Goal: Task Accomplishment & Management: Use online tool/utility

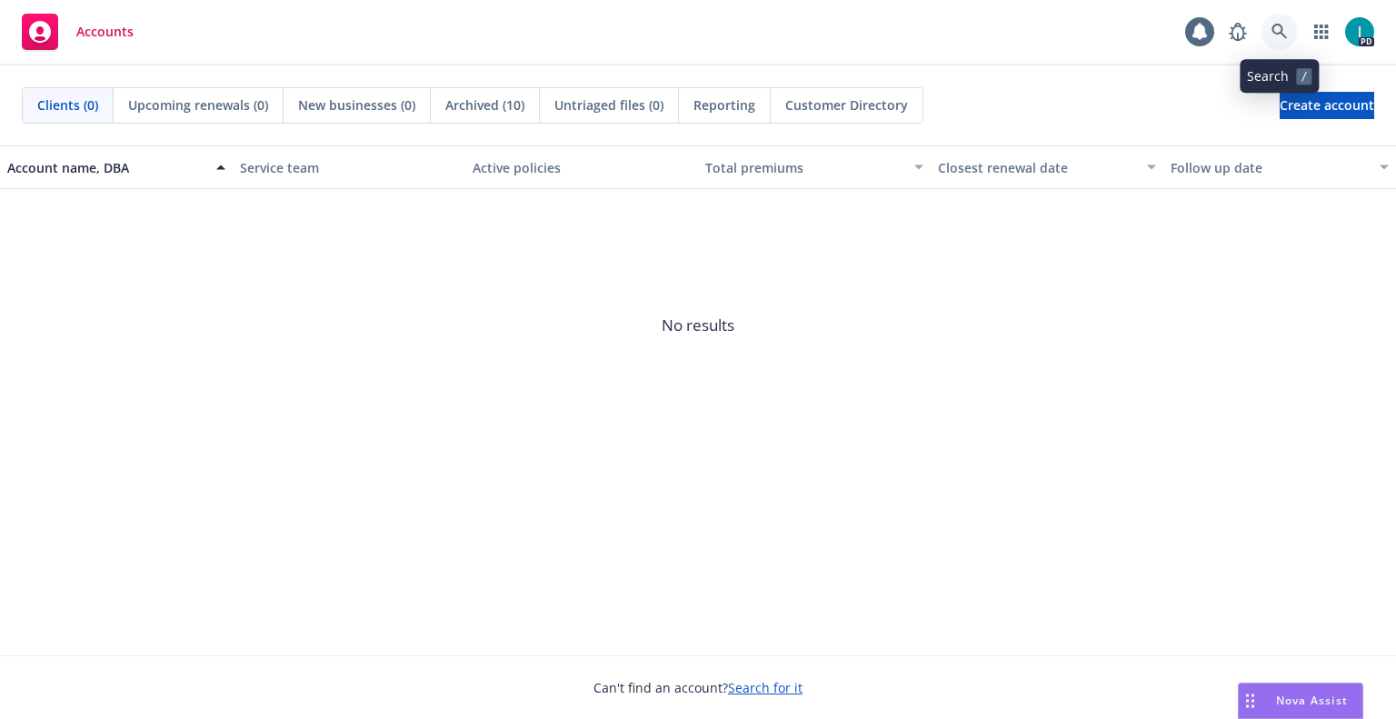
click at [1285, 35] on icon at bounding box center [1279, 32] width 16 height 16
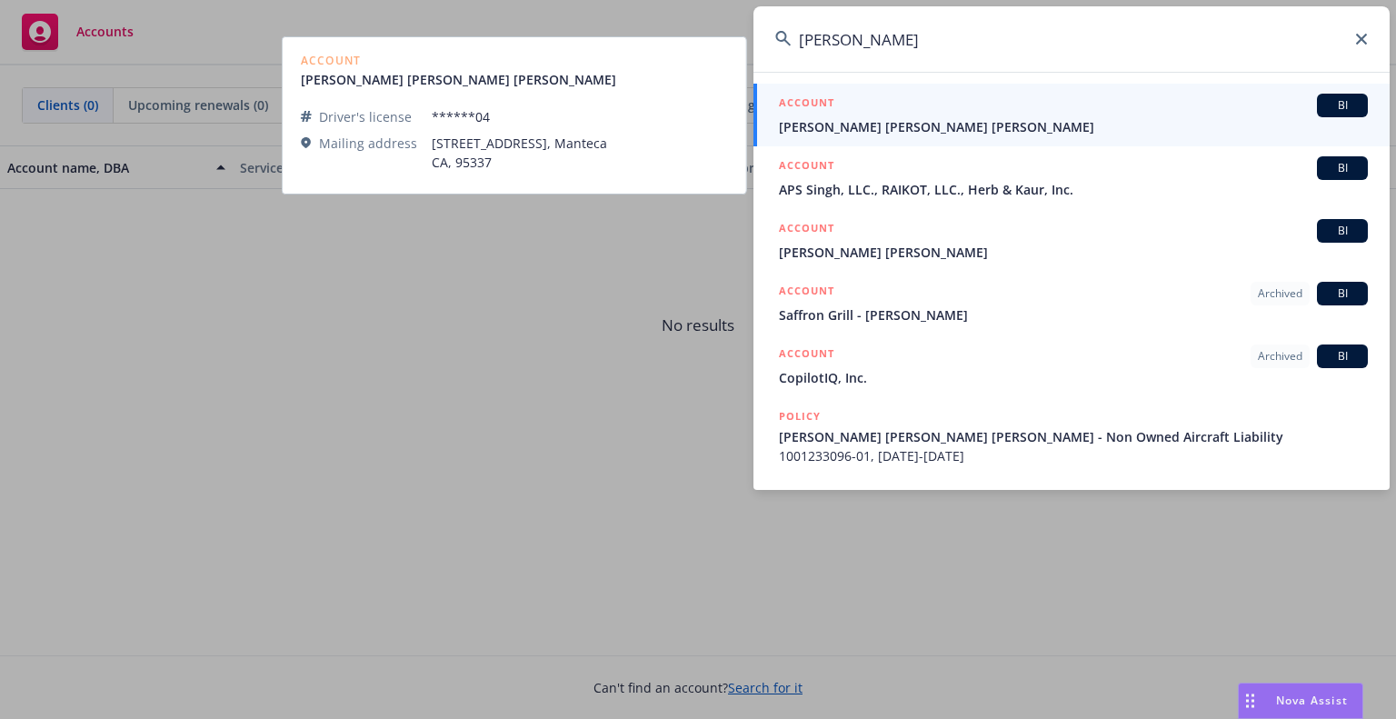
type input "Singh Gill"
click at [951, 118] on span "Harnoor Deep Singh Gill" at bounding box center [1073, 126] width 589 height 19
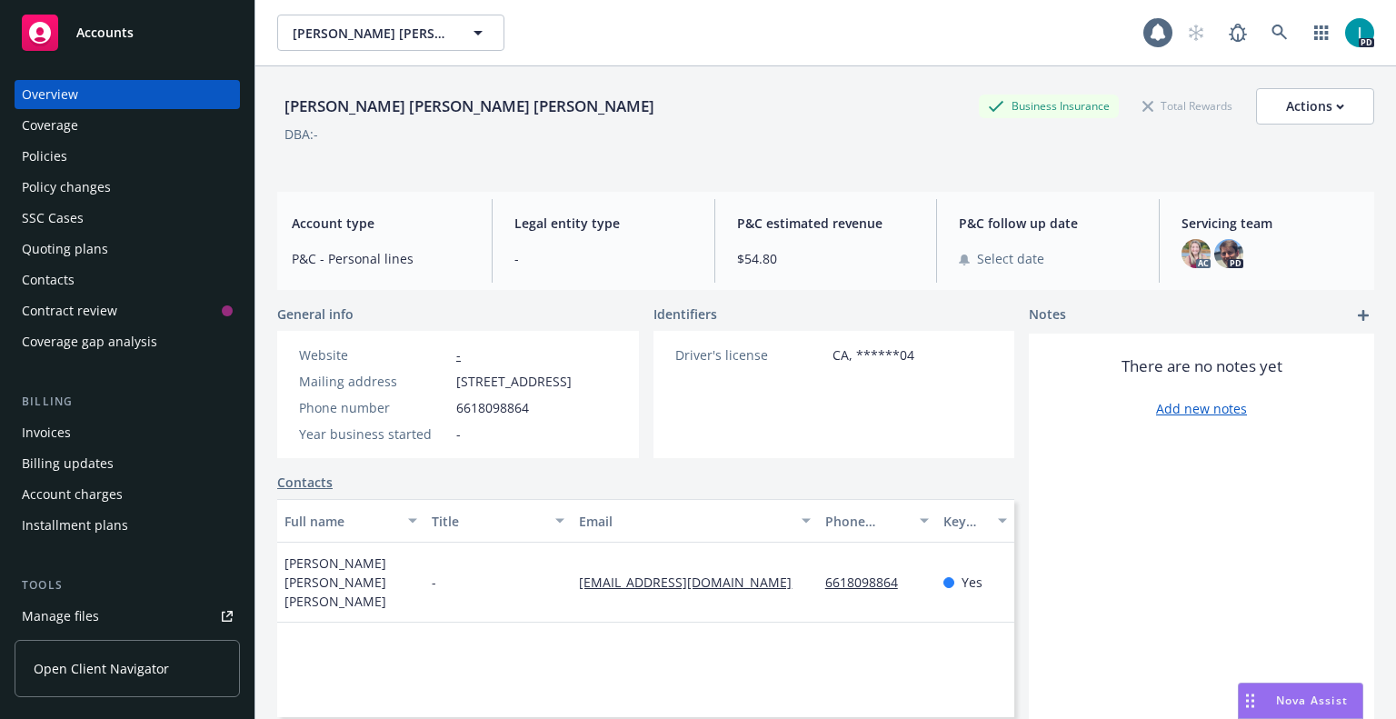
click at [136, 164] on div "Policies" at bounding box center [127, 156] width 211 height 29
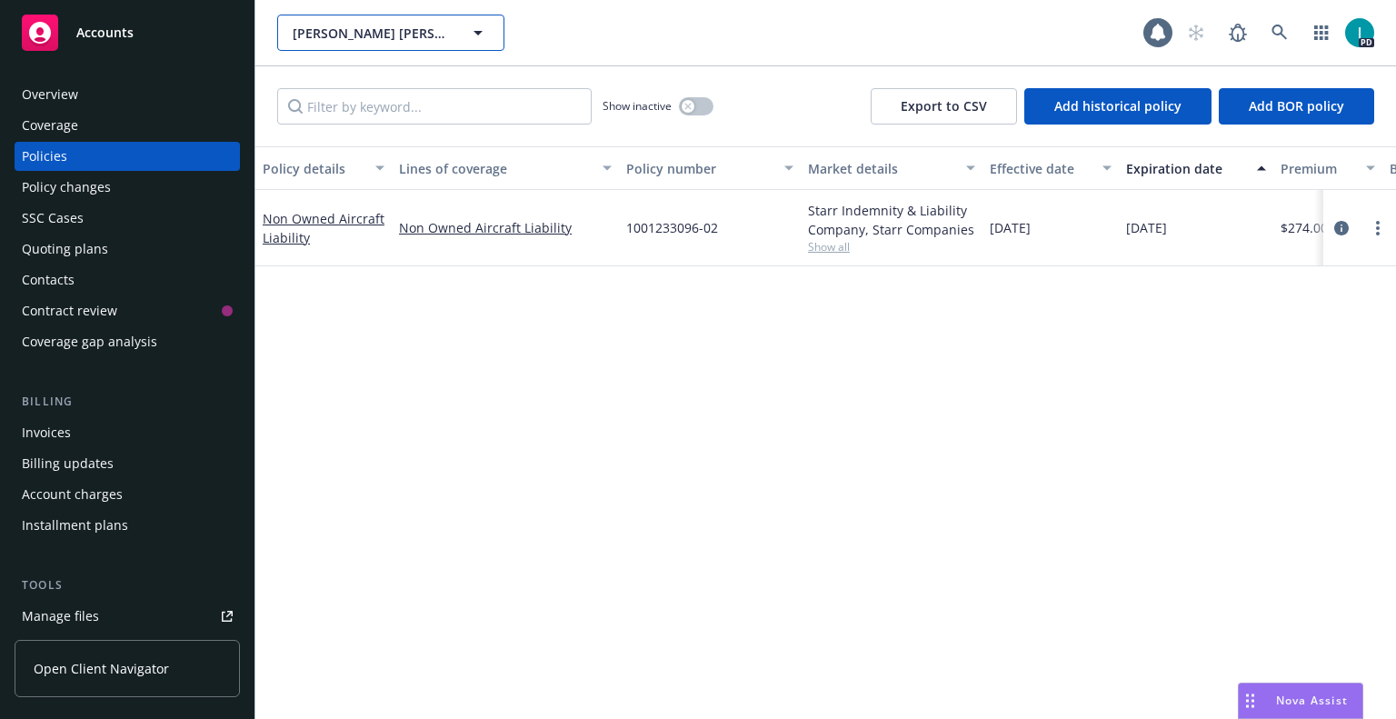
click at [383, 18] on button "Harnoor Deep Singh Gill" at bounding box center [390, 33] width 227 height 36
type input "drew elliot"
drag, startPoint x: 394, startPoint y: 27, endPoint x: 280, endPoint y: 44, distance: 115.7
click at [280, 44] on div "drew elliot" at bounding box center [390, 33] width 227 height 36
click at [558, 383] on div "Policy details Lines of coverage Policy number Market details Effective date Ex…" at bounding box center [825, 432] width 1140 height 573
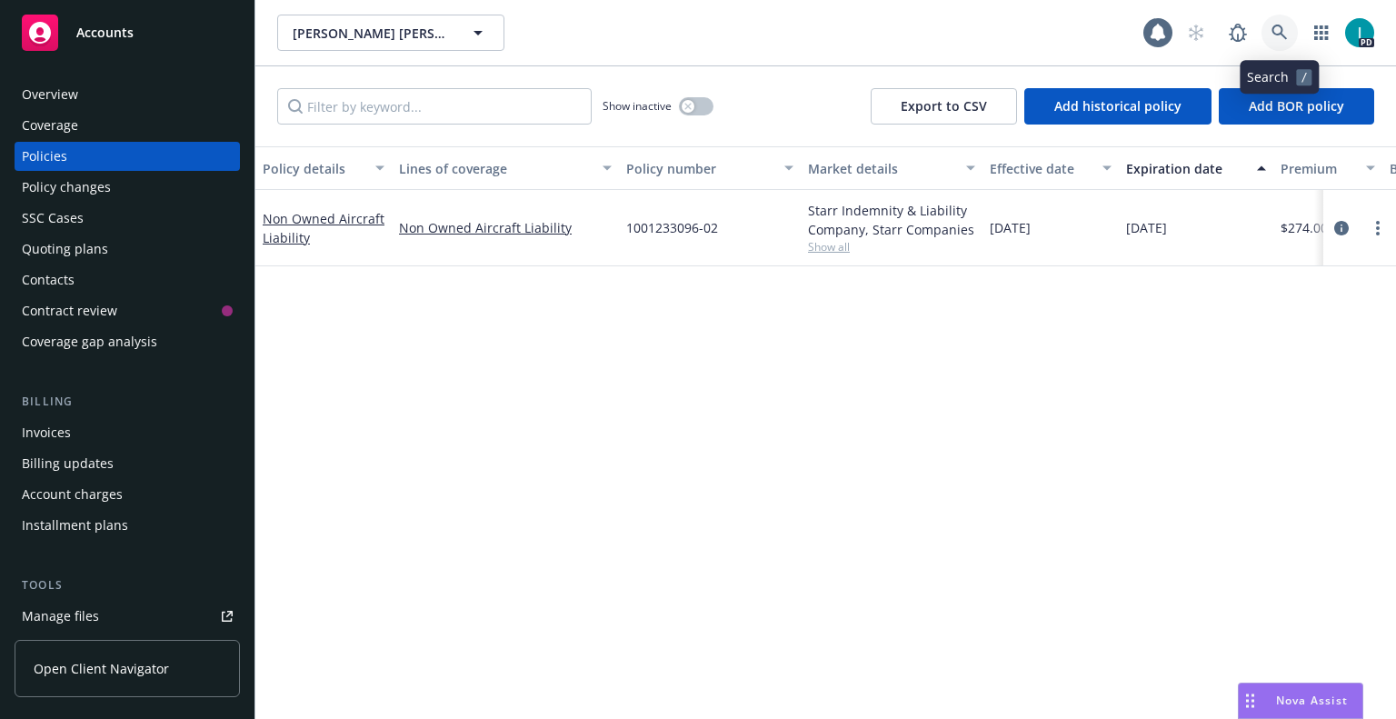
click at [1287, 32] on icon at bounding box center [1279, 33] width 16 height 16
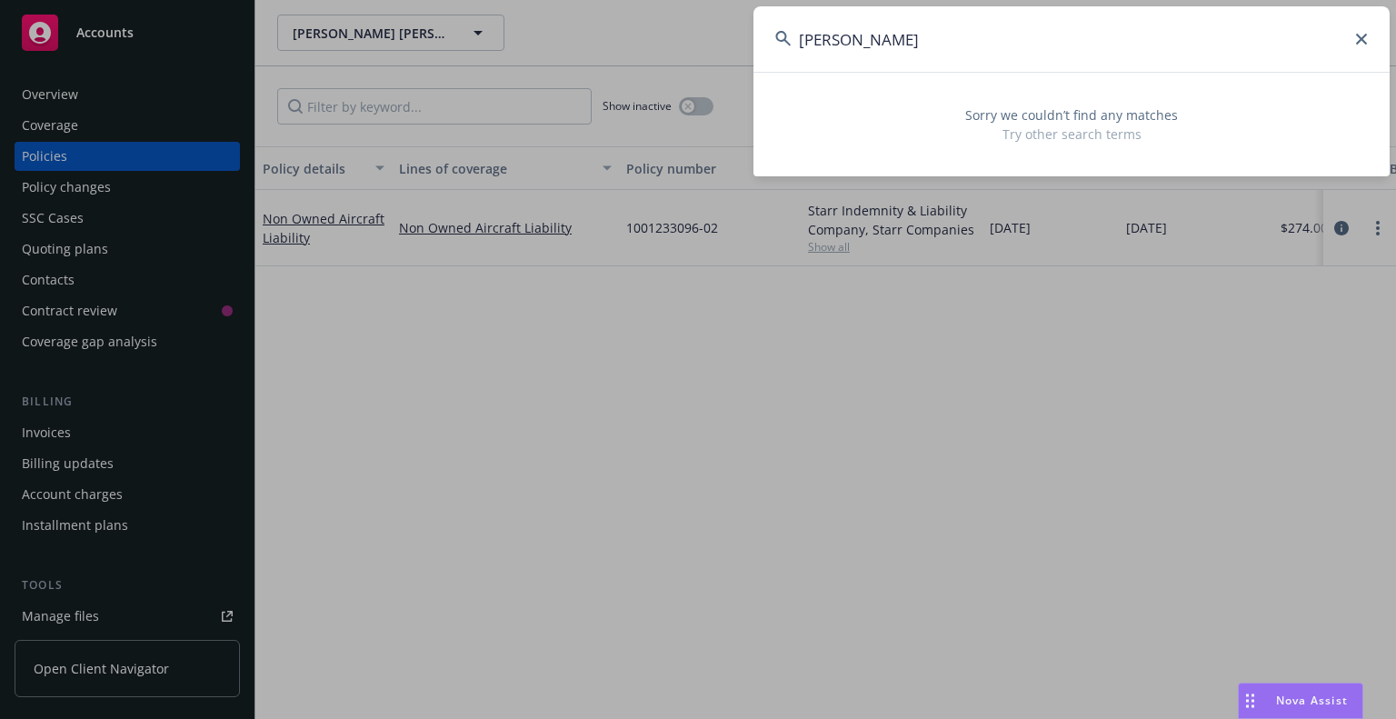
type input "drew elliott"
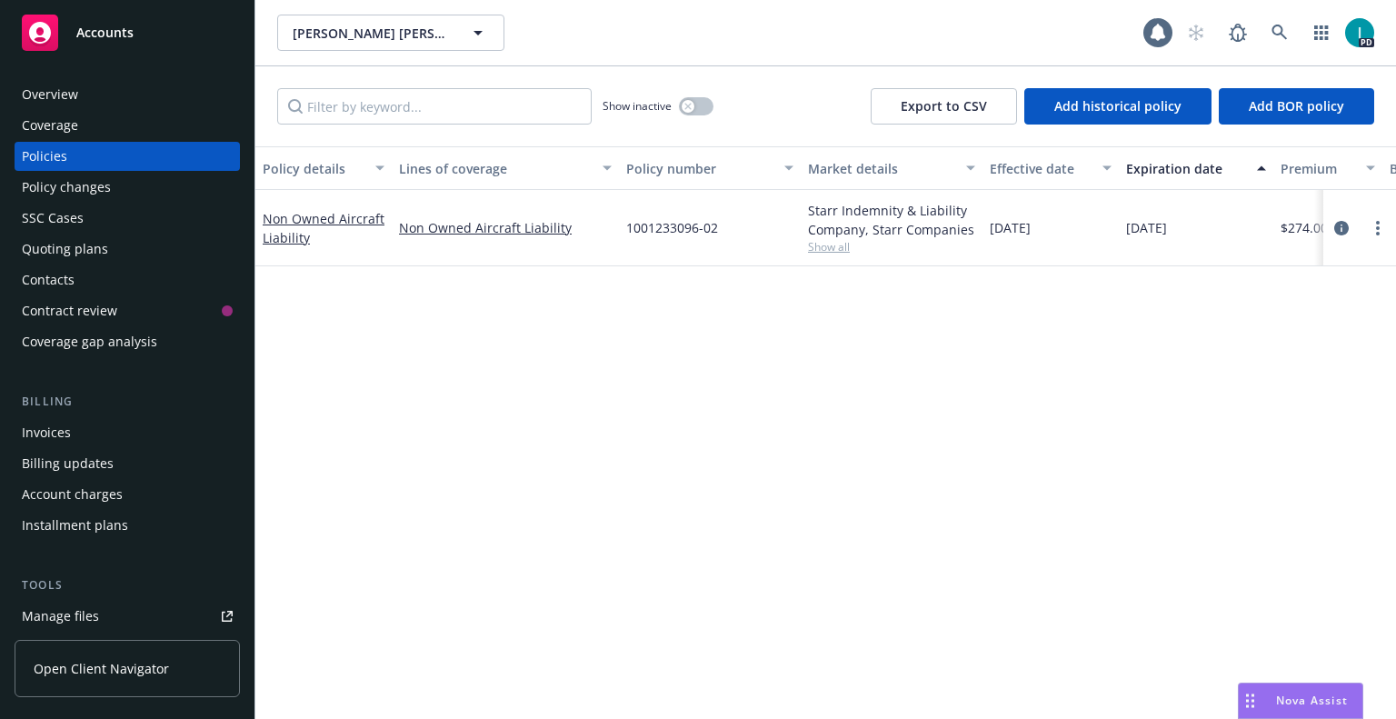
click at [526, 420] on div "Policy details Lines of coverage Policy number Market details Effective date Ex…" at bounding box center [825, 432] width 1140 height 573
click at [1281, 31] on icon at bounding box center [1278, 32] width 15 height 15
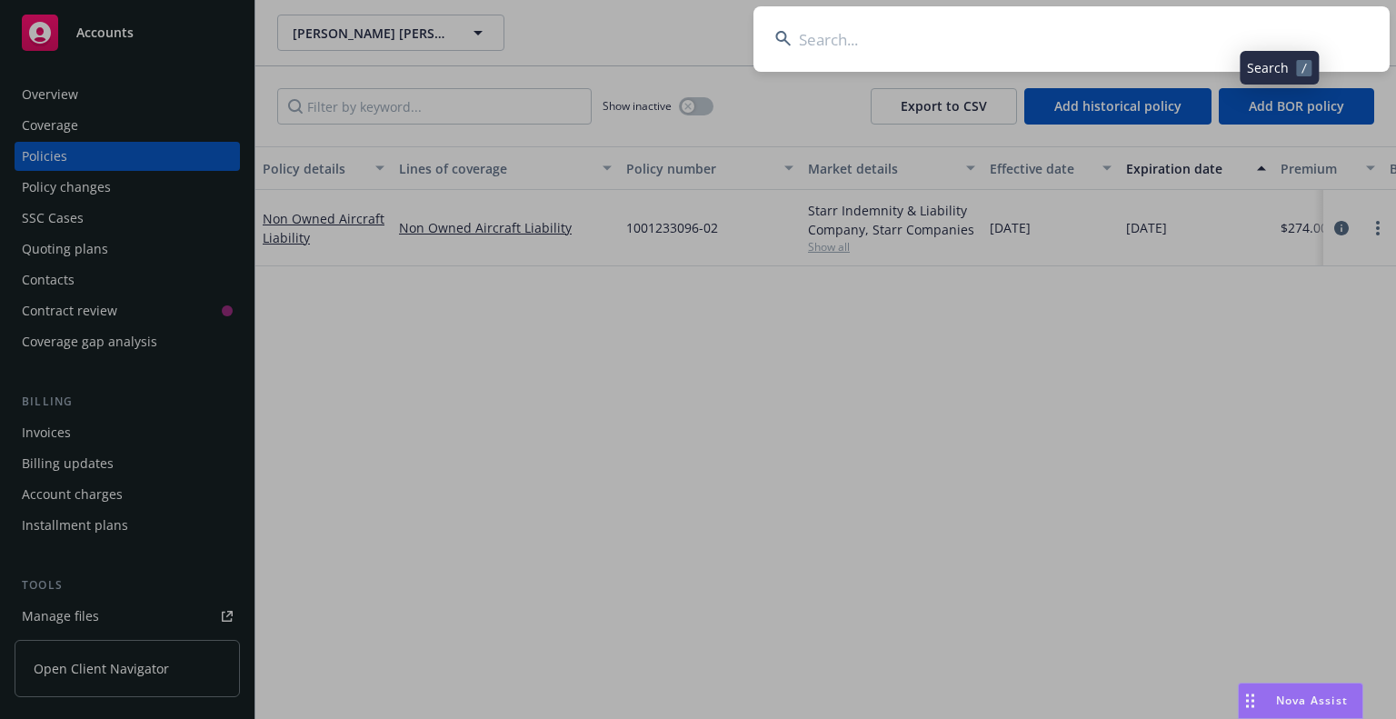
type input "1001298917"
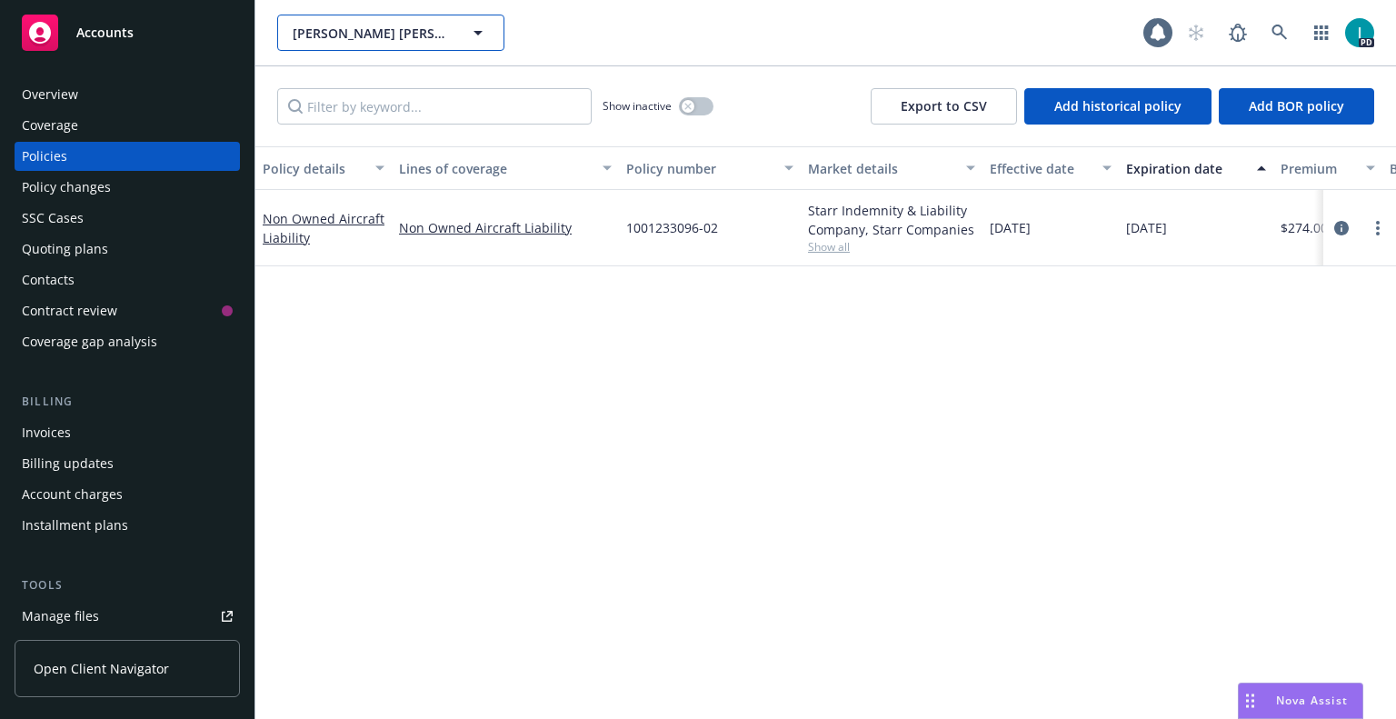
click at [444, 42] on span "Harnoor Deep Singh Gill" at bounding box center [371, 33] width 157 height 19
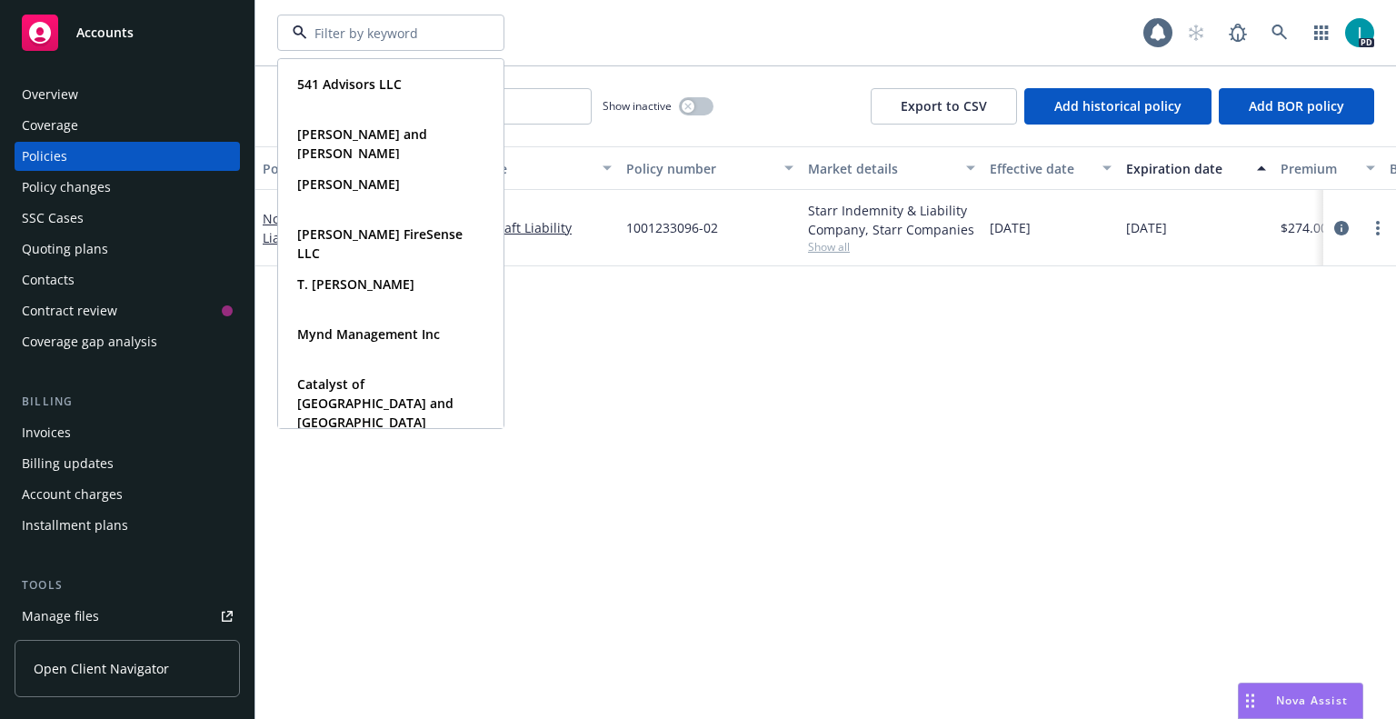
paste input "[PERSON_NAME]"
type input "[PERSON_NAME]"
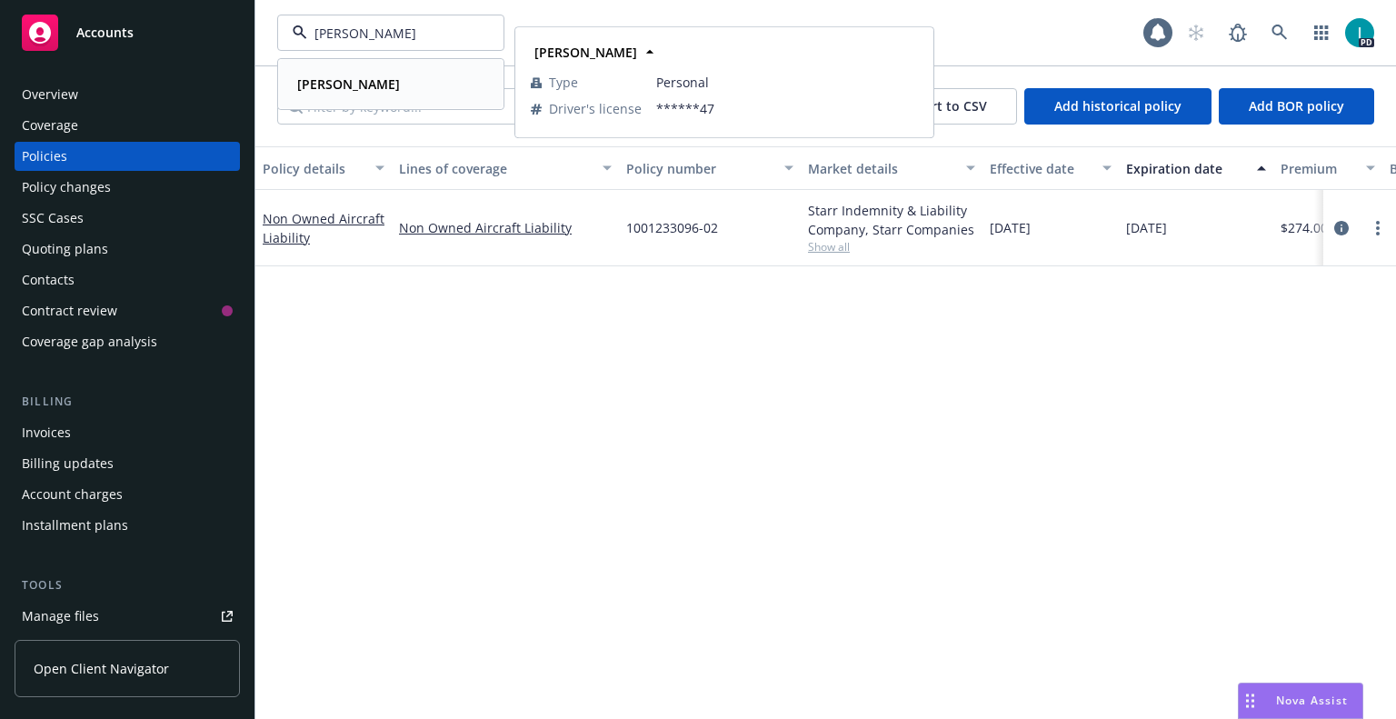
click at [368, 83] on strong "[PERSON_NAME]" at bounding box center [348, 83] width 103 height 17
click at [79, 604] on div "Manage files" at bounding box center [60, 616] width 77 height 29
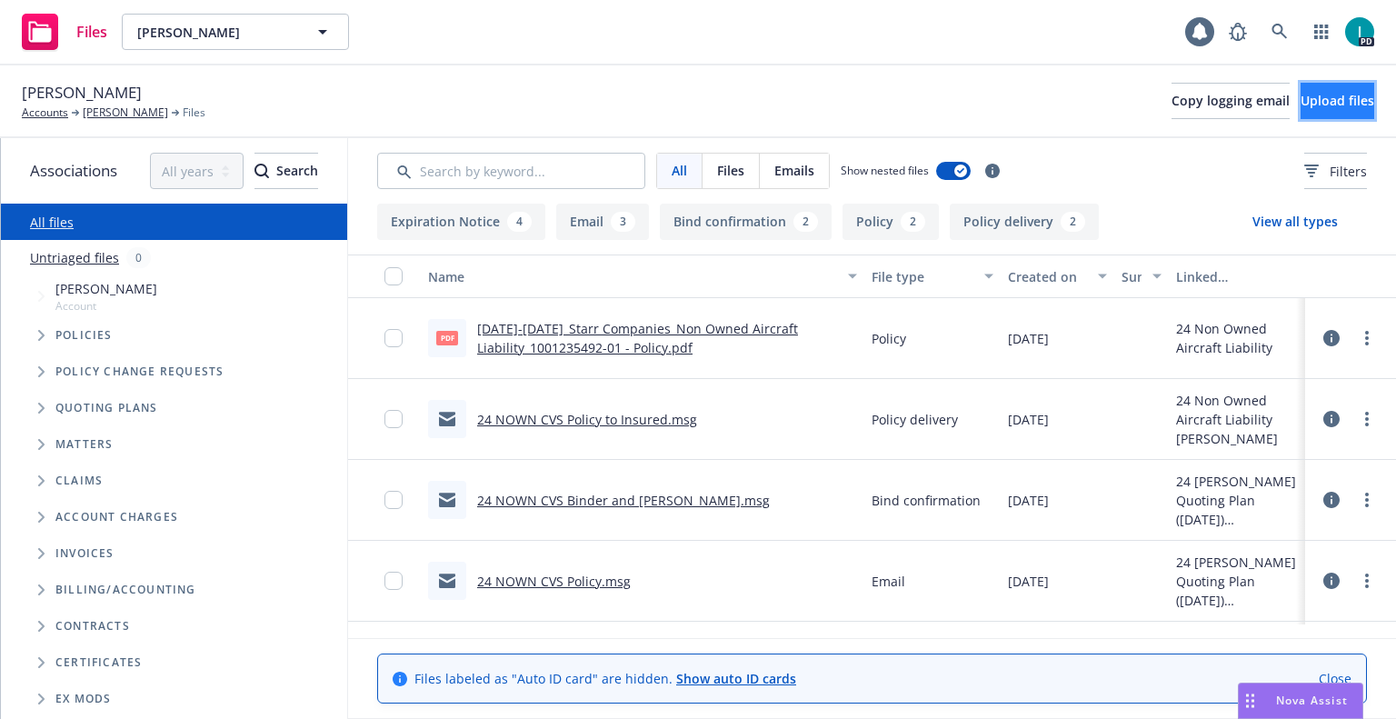
click at [1325, 102] on span "Upload files" at bounding box center [1337, 100] width 74 height 17
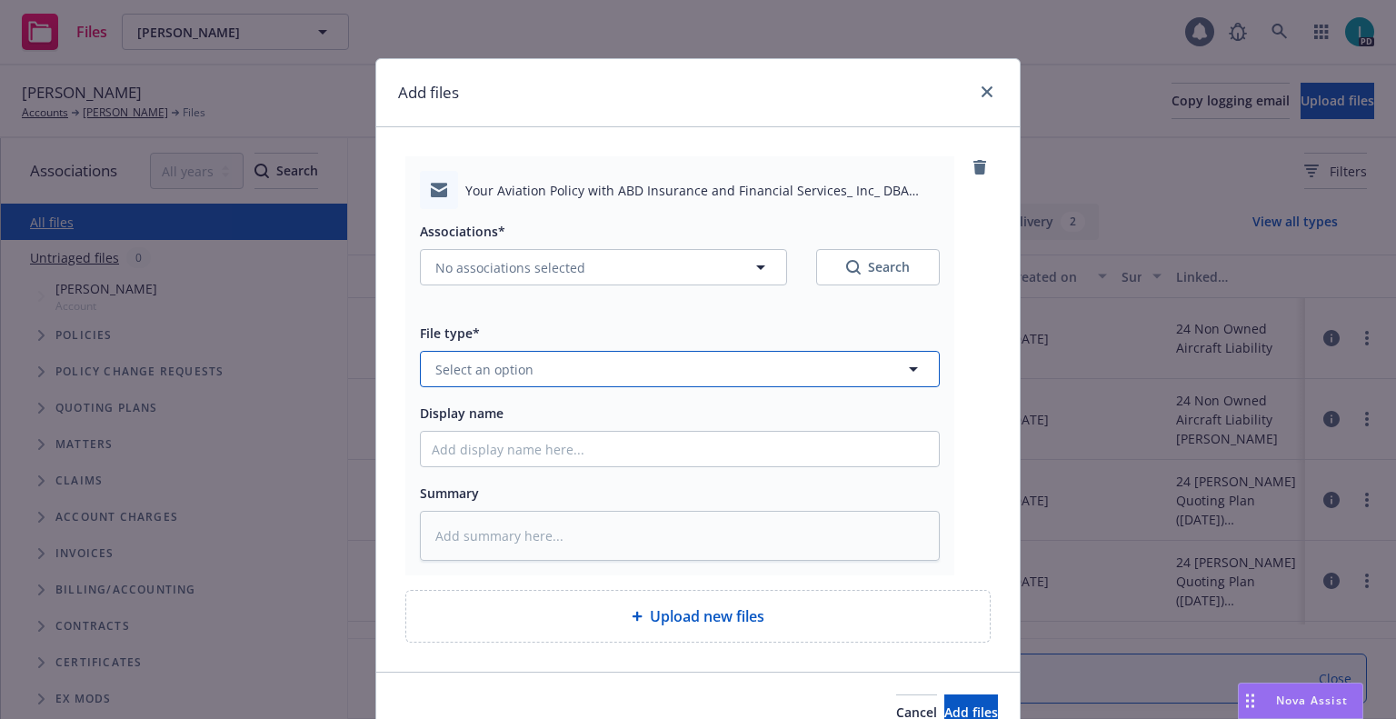
click at [496, 371] on span "Select an option" at bounding box center [484, 369] width 98 height 19
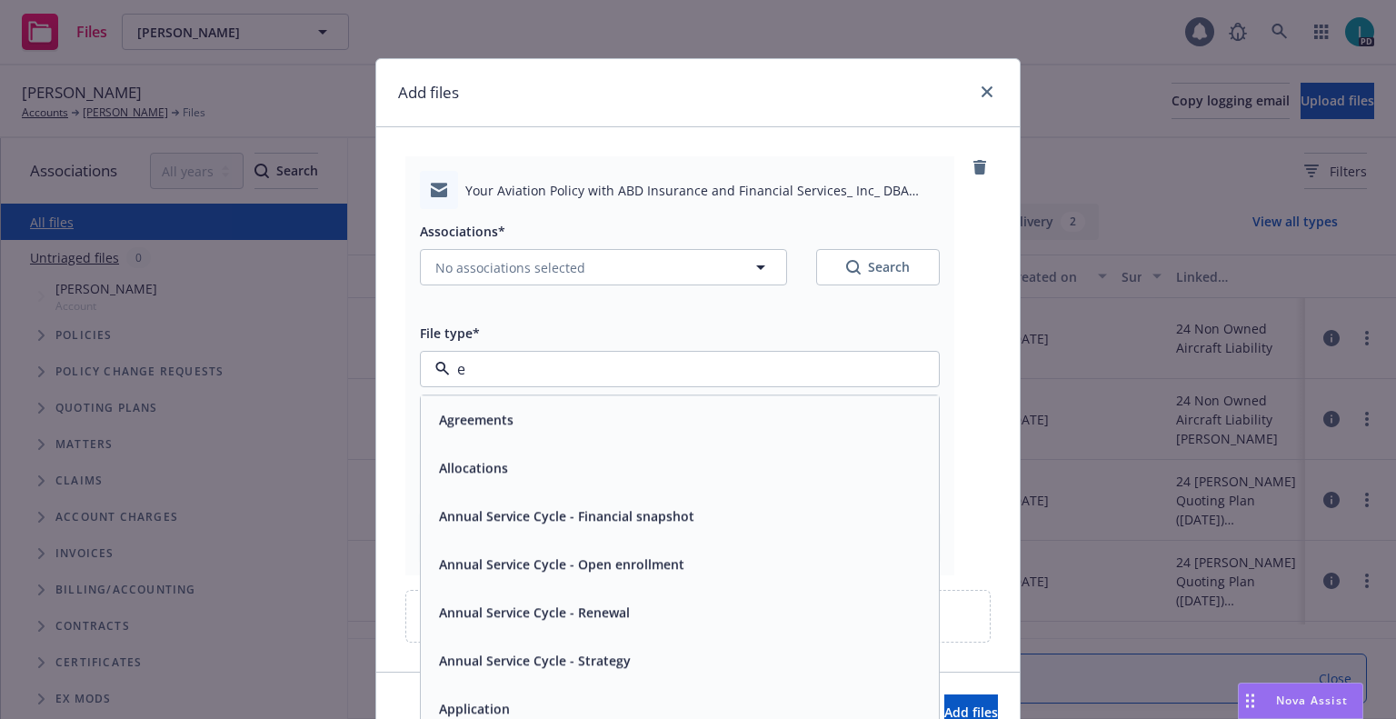
type input "em"
click at [479, 465] on div "Email" at bounding box center [680, 467] width 496 height 26
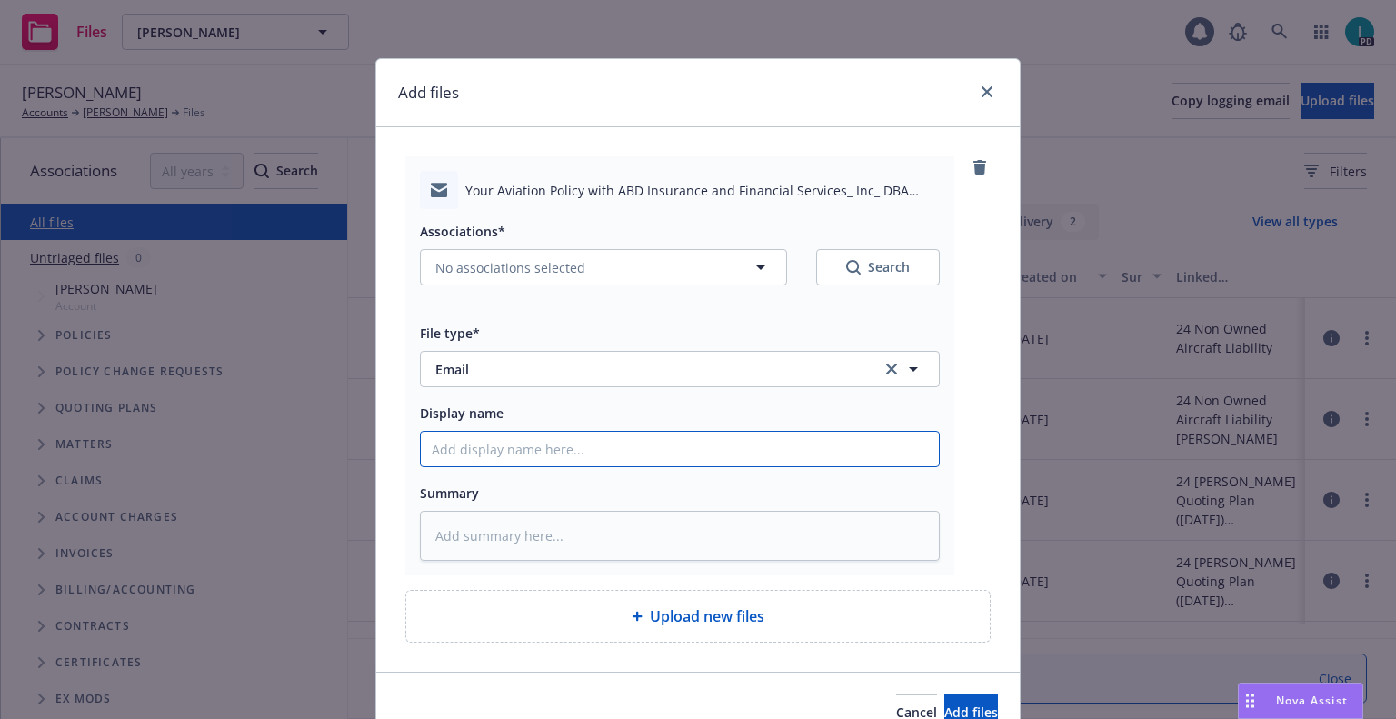
click at [479, 465] on input "Display name" at bounding box center [680, 449] width 518 height 35
type textarea "x"
type input "2"
type textarea "x"
type input "25"
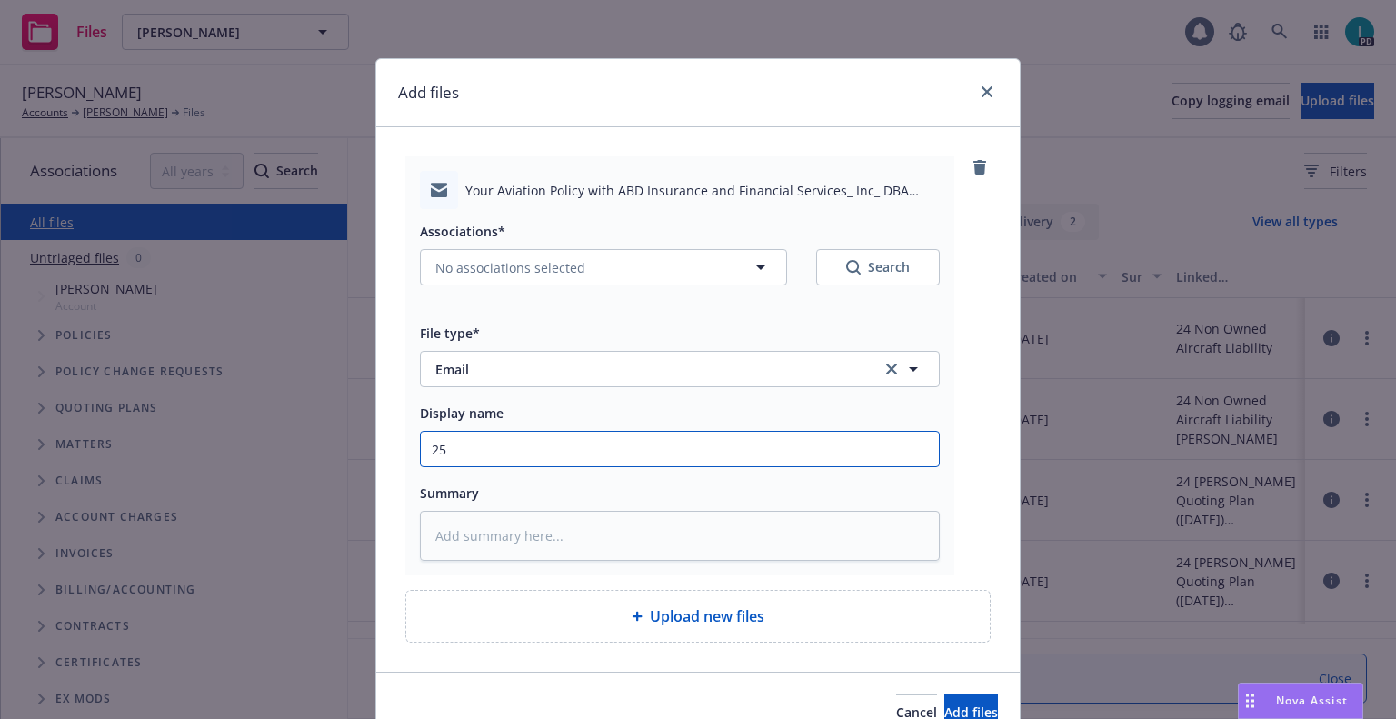
type textarea "x"
type input "25 NOWN CVS Quotes to Insured"
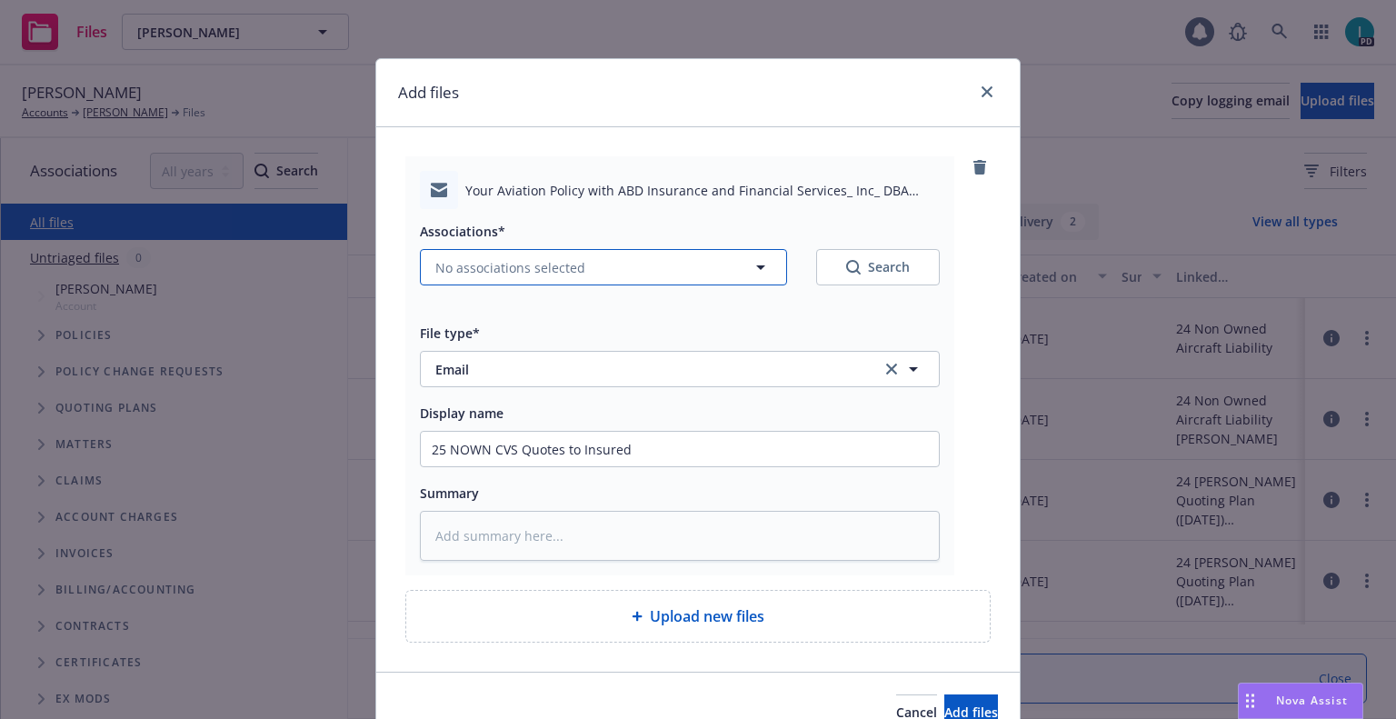
click at [517, 271] on span "No associations selected" at bounding box center [510, 267] width 150 height 19
type textarea "x"
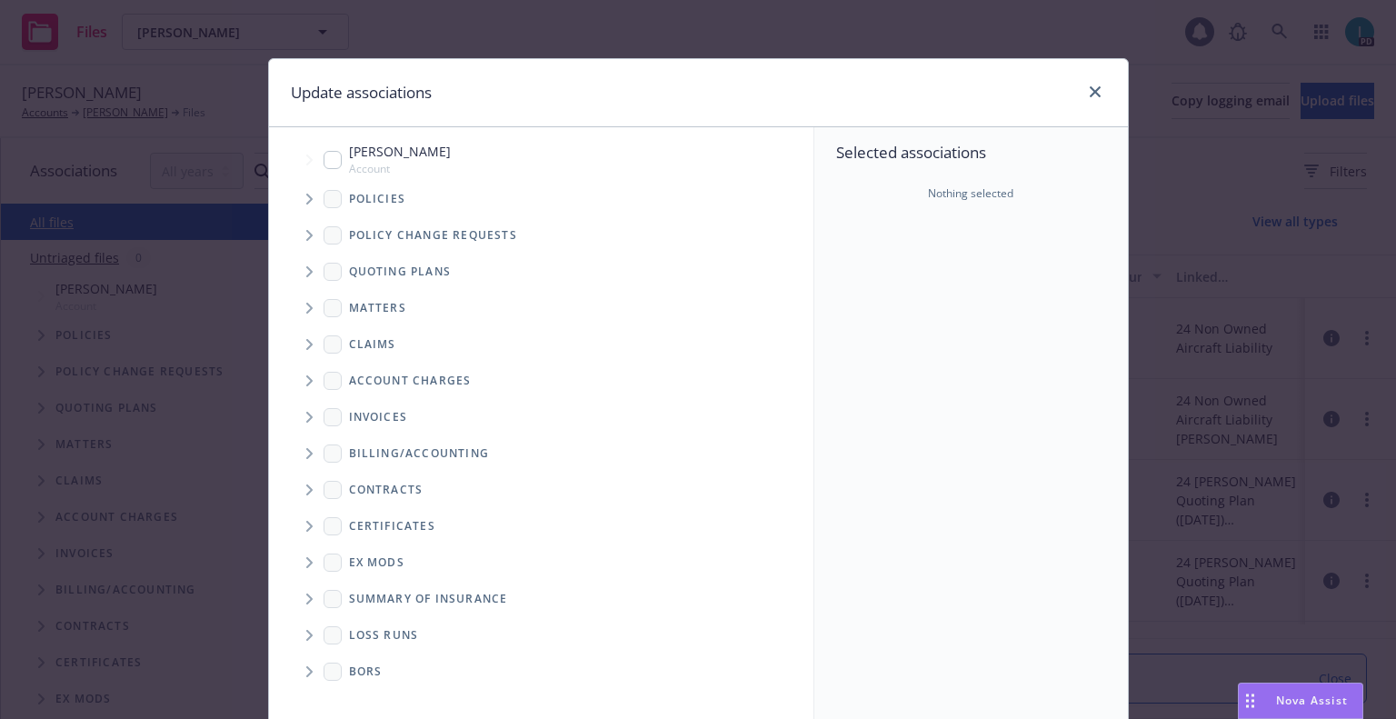
click at [300, 264] on span "Tree Example" at bounding box center [308, 271] width 29 height 29
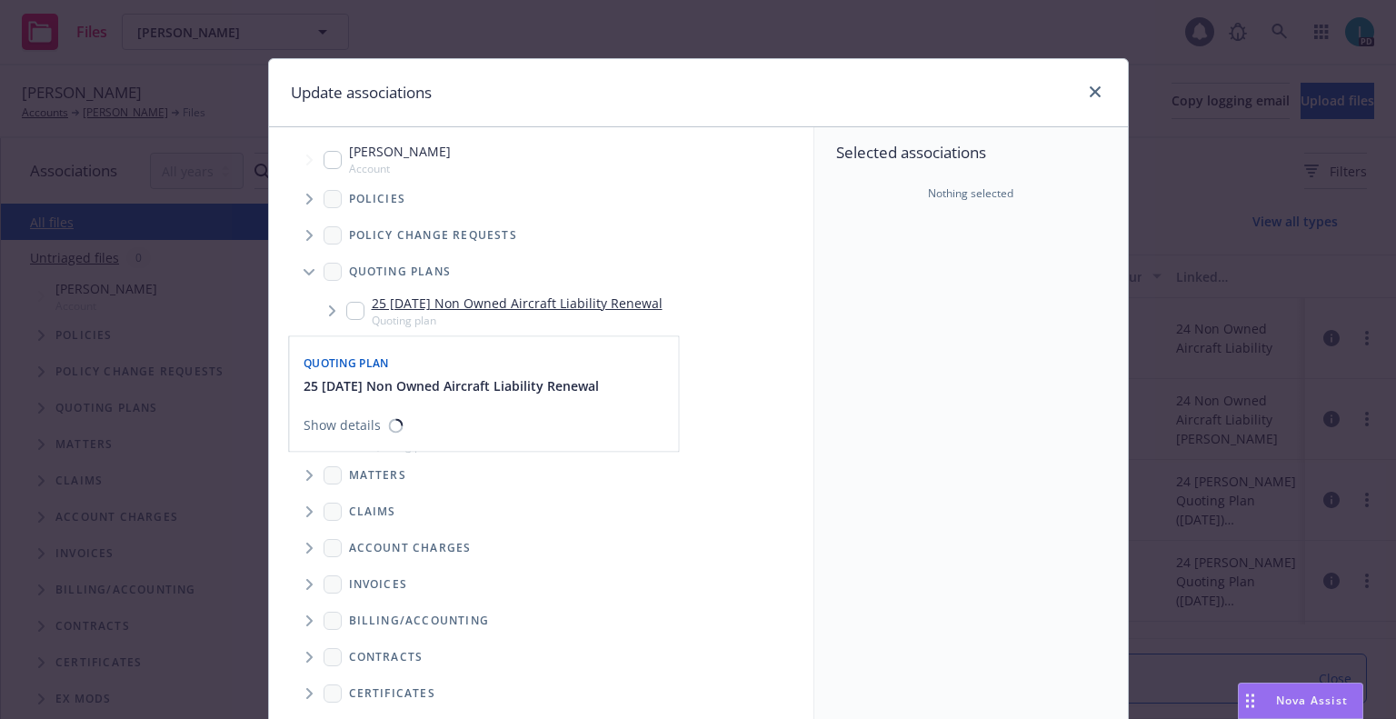
click at [349, 310] on input "Tree Example" at bounding box center [355, 311] width 18 height 18
checkbox input "true"
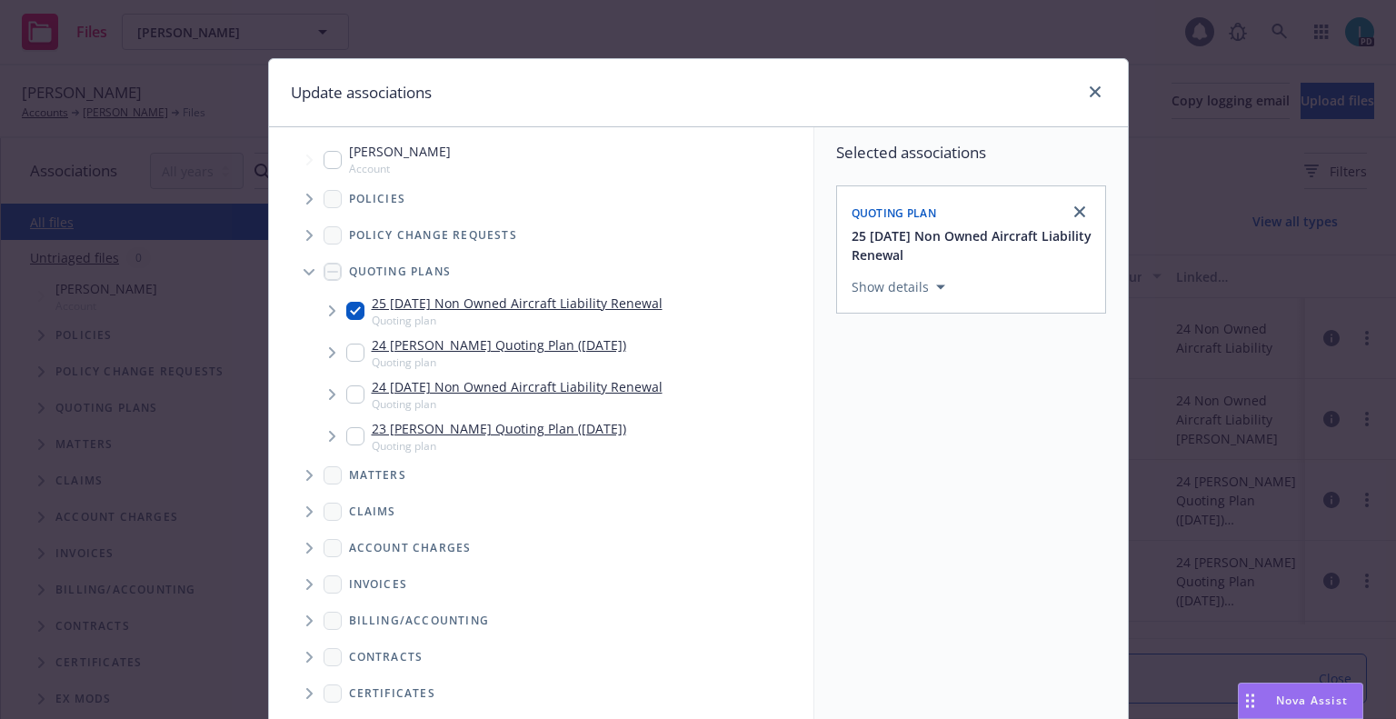
scroll to position [184, 0]
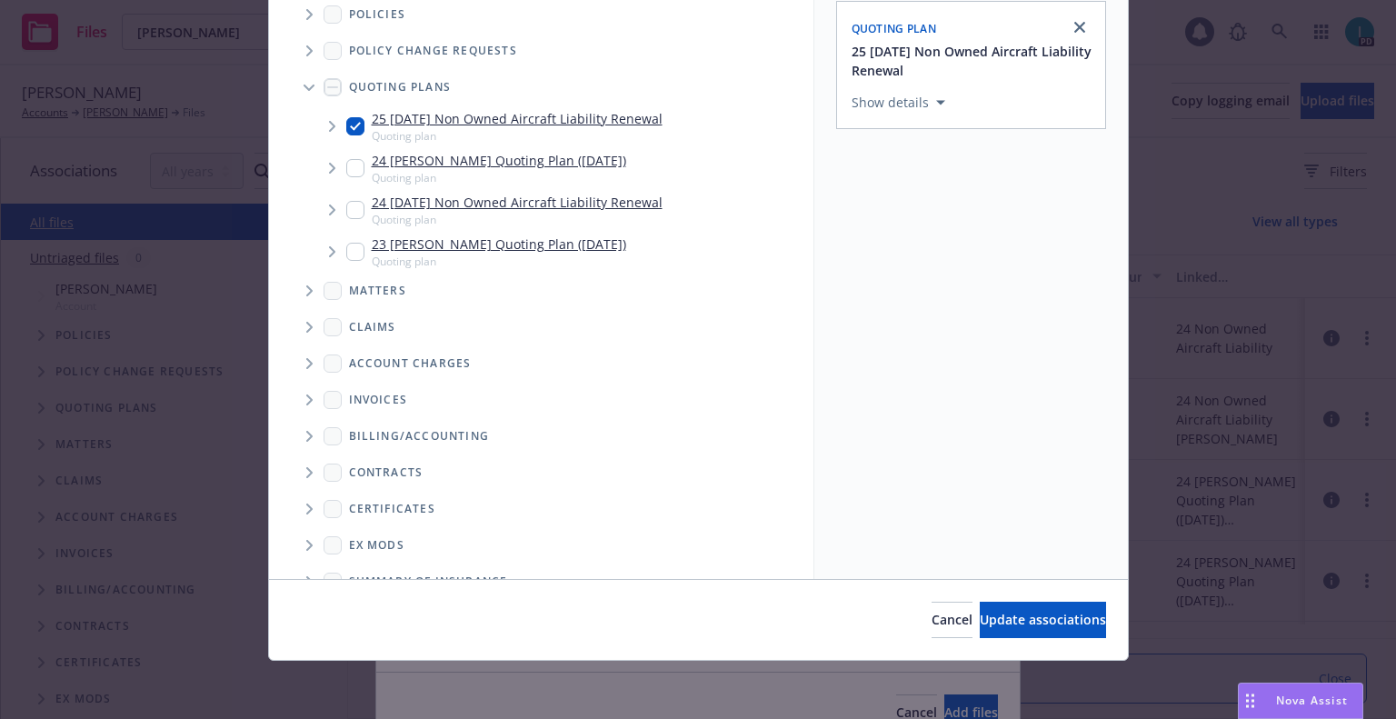
click at [1011, 645] on div "Cancel Update associations" at bounding box center [698, 619] width 859 height 81
click at [1008, 630] on button "Update associations" at bounding box center [1043, 620] width 126 height 36
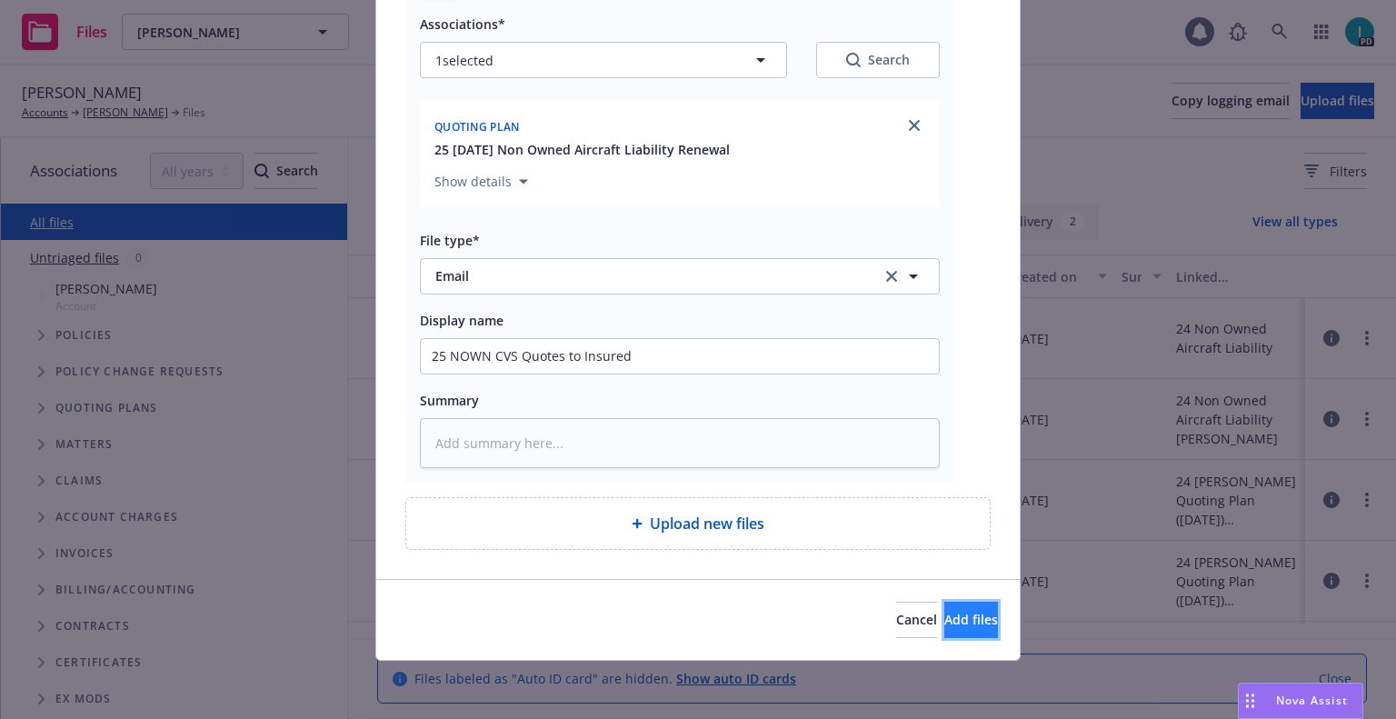
click at [966, 605] on button "Add files" at bounding box center [971, 620] width 54 height 36
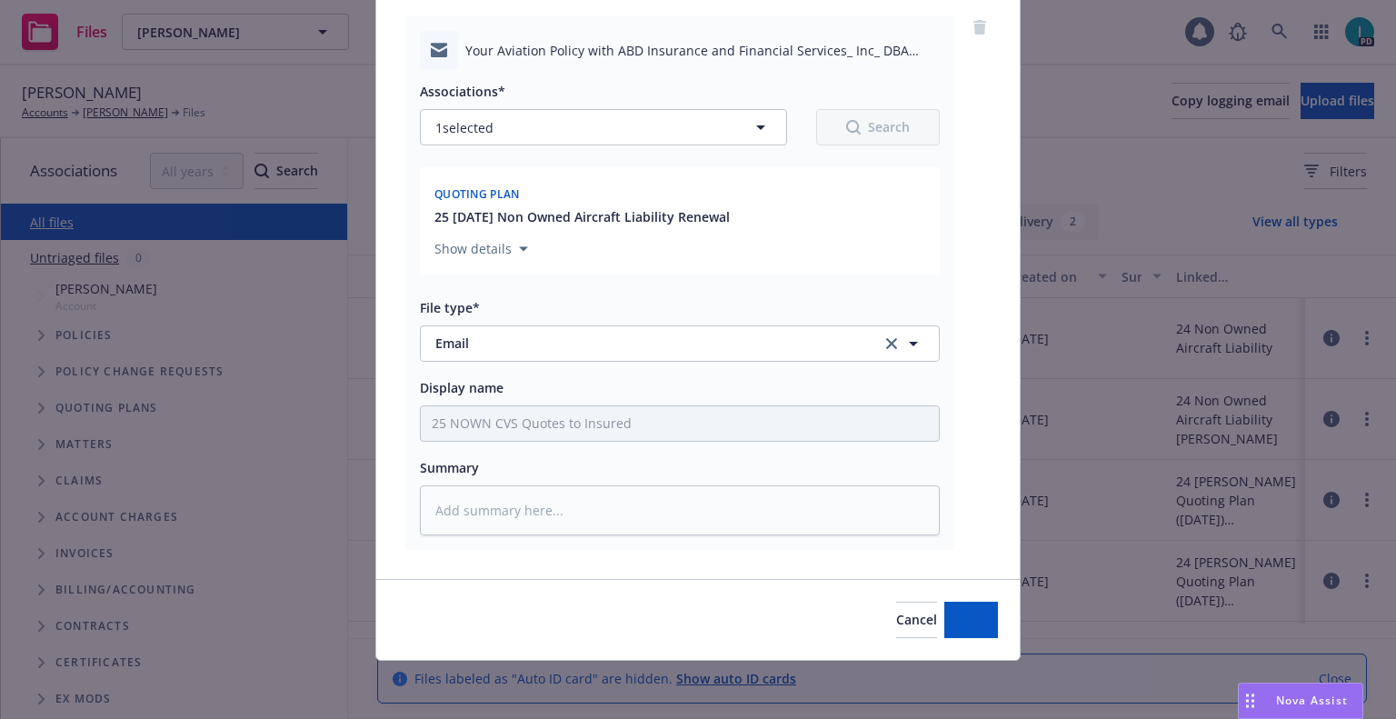
scroll to position [140, 0]
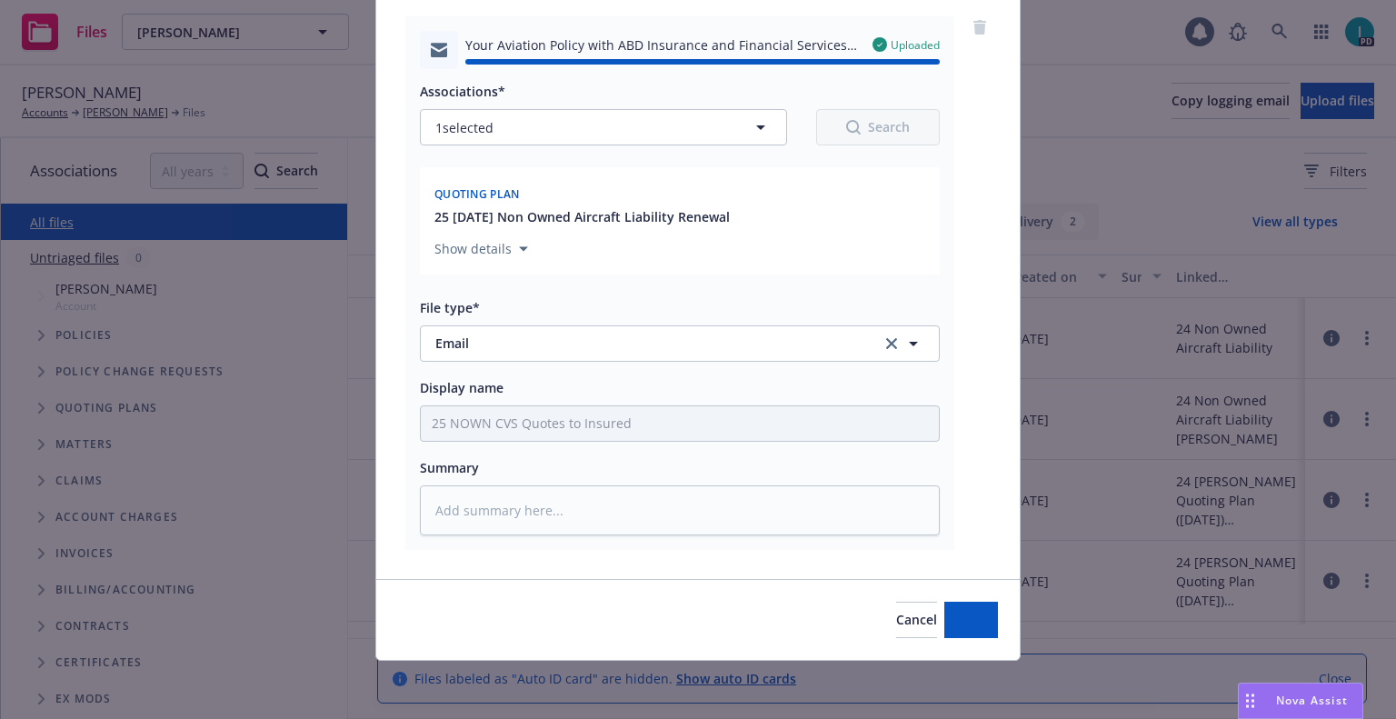
type textarea "x"
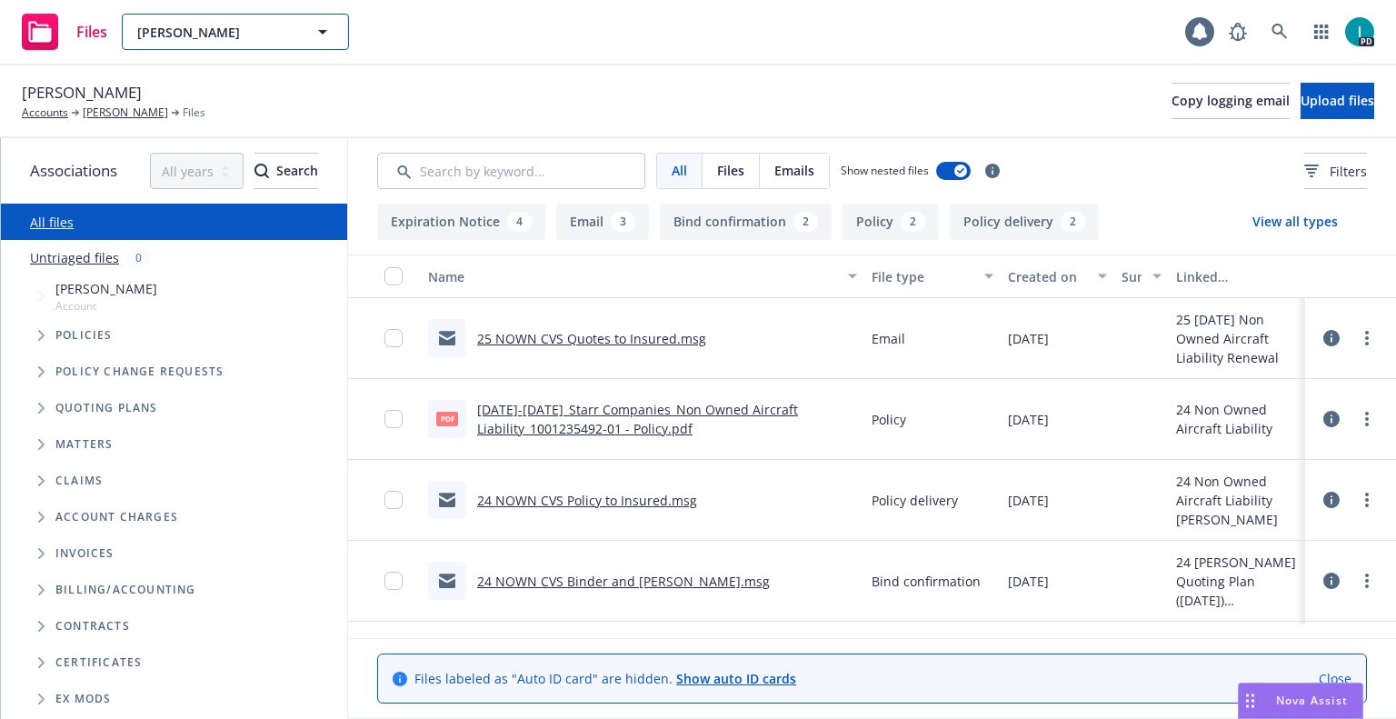
click at [228, 33] on span "[PERSON_NAME]" at bounding box center [215, 32] width 157 height 19
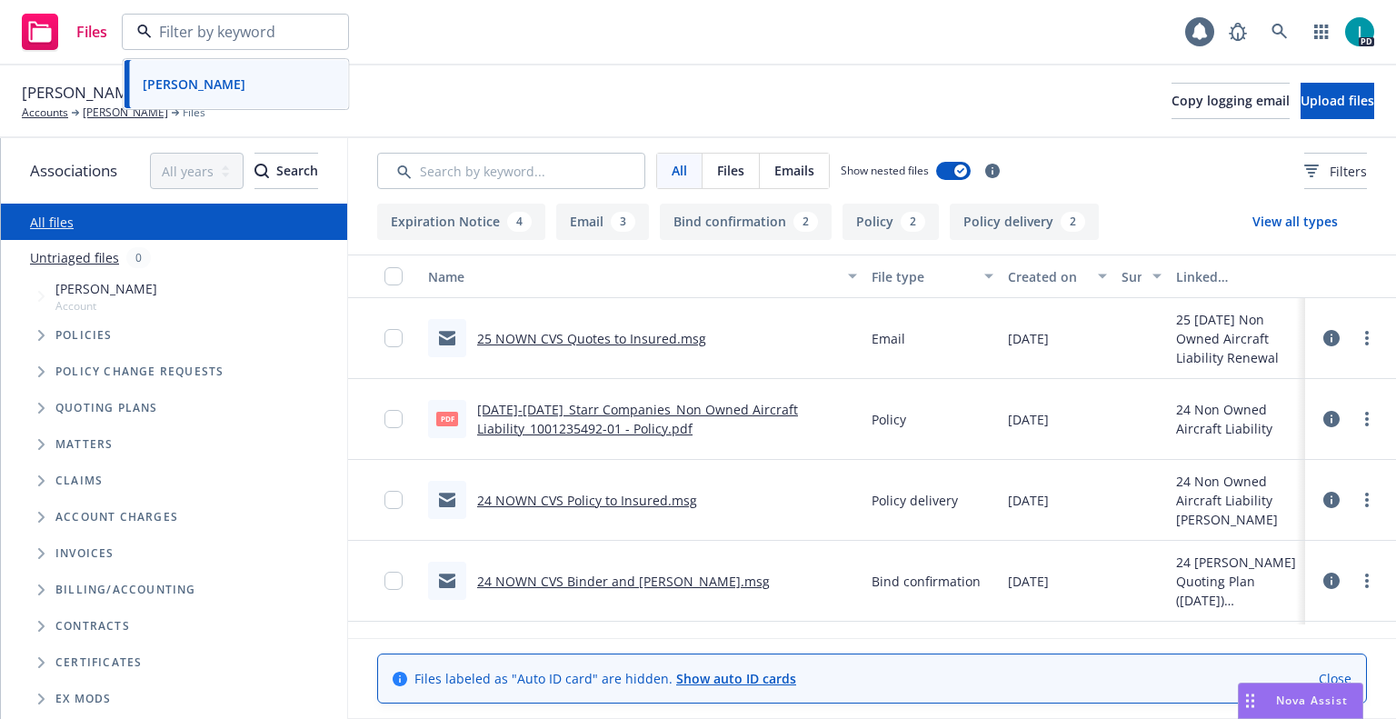
paste input "[PERSON_NAME]"
type input "[PERSON_NAME]"
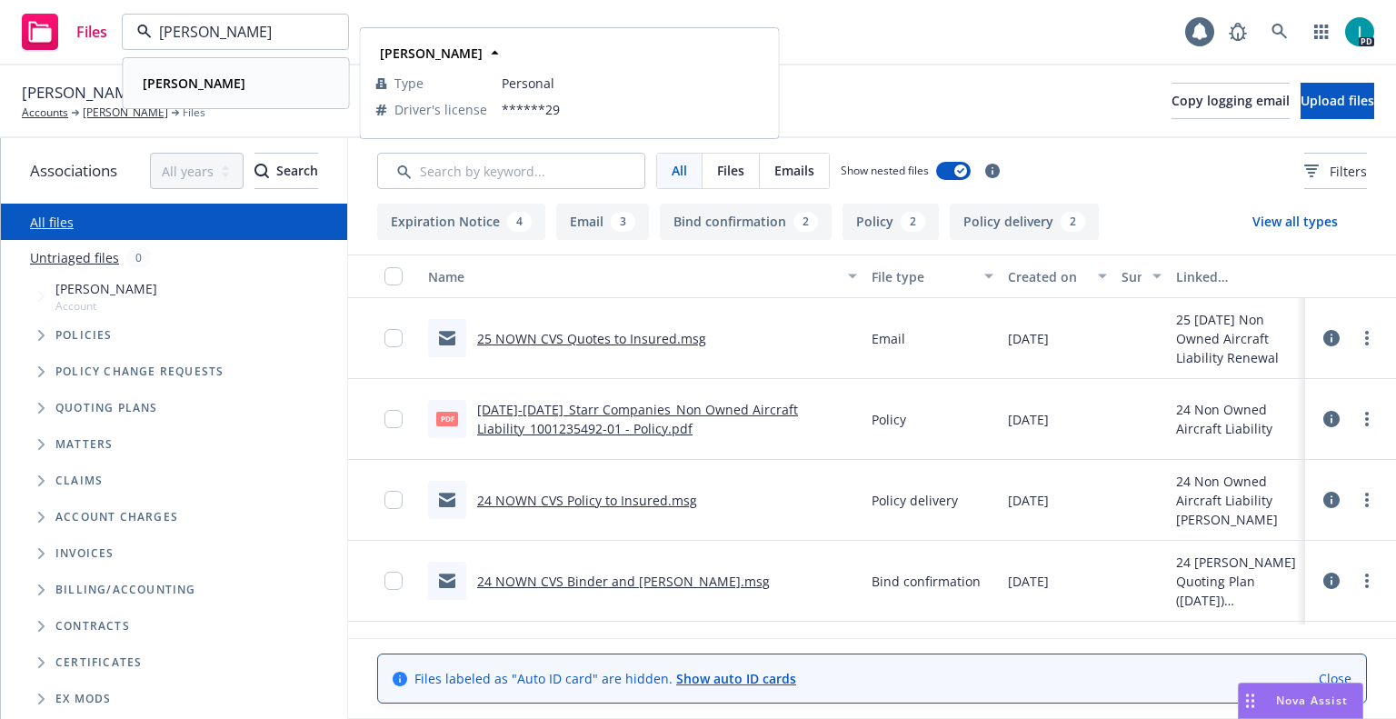
click at [235, 91] on div "[PERSON_NAME]" at bounding box center [236, 83] width 202 height 26
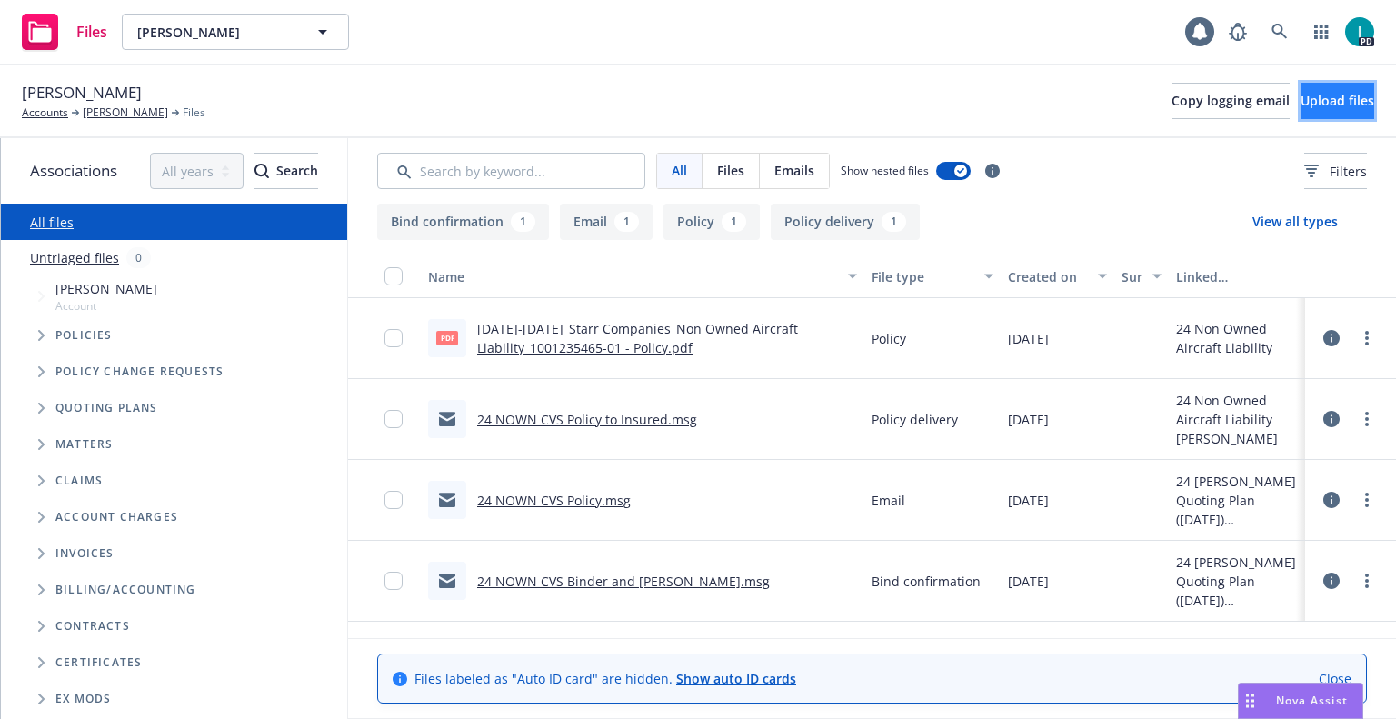
click at [1300, 99] on span "Upload files" at bounding box center [1337, 100] width 74 height 17
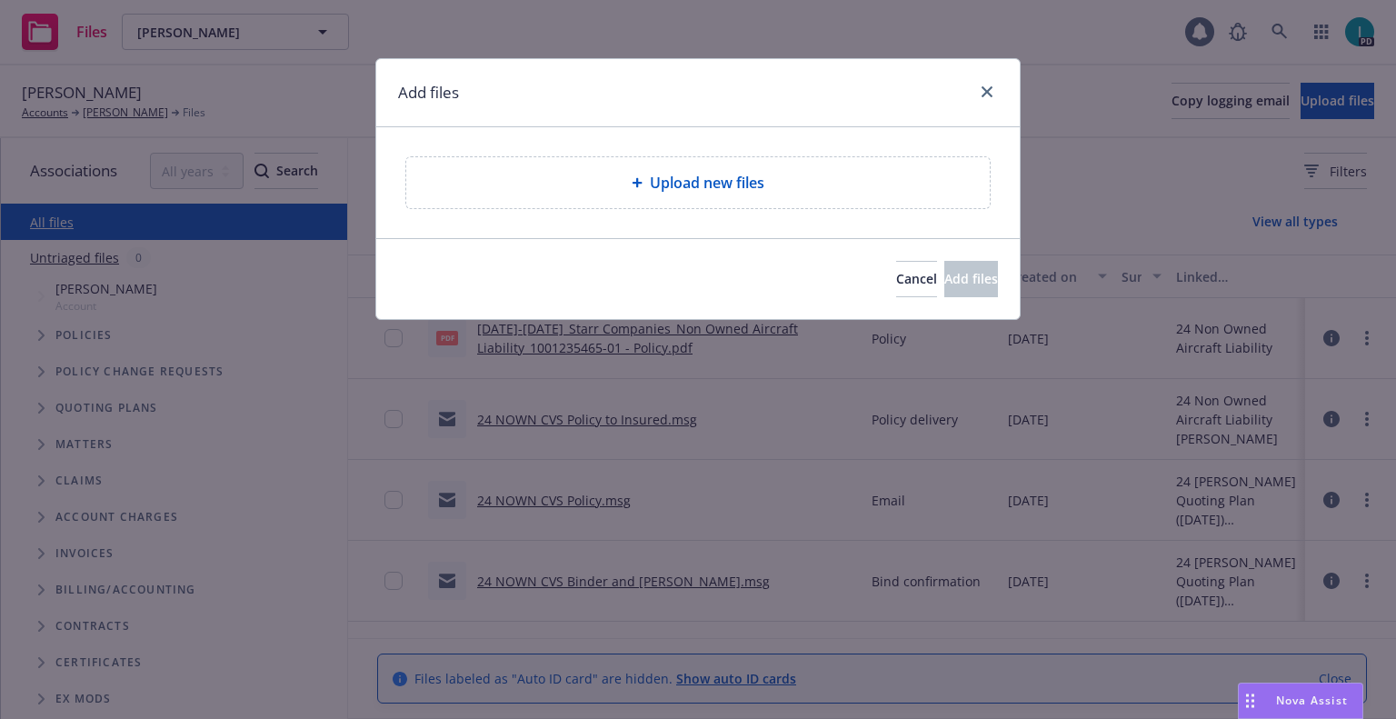
type textarea "x"
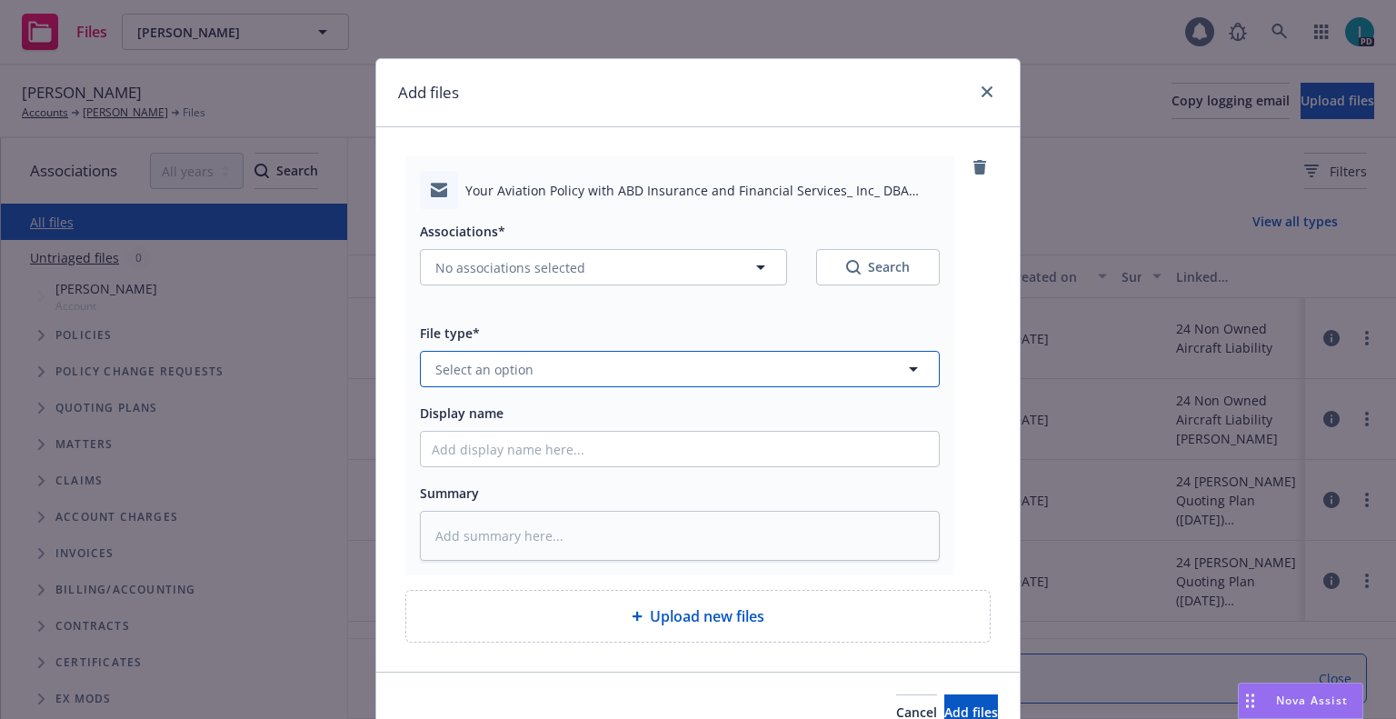
click at [478, 372] on span "Select an option" at bounding box center [484, 369] width 98 height 19
type input "ex"
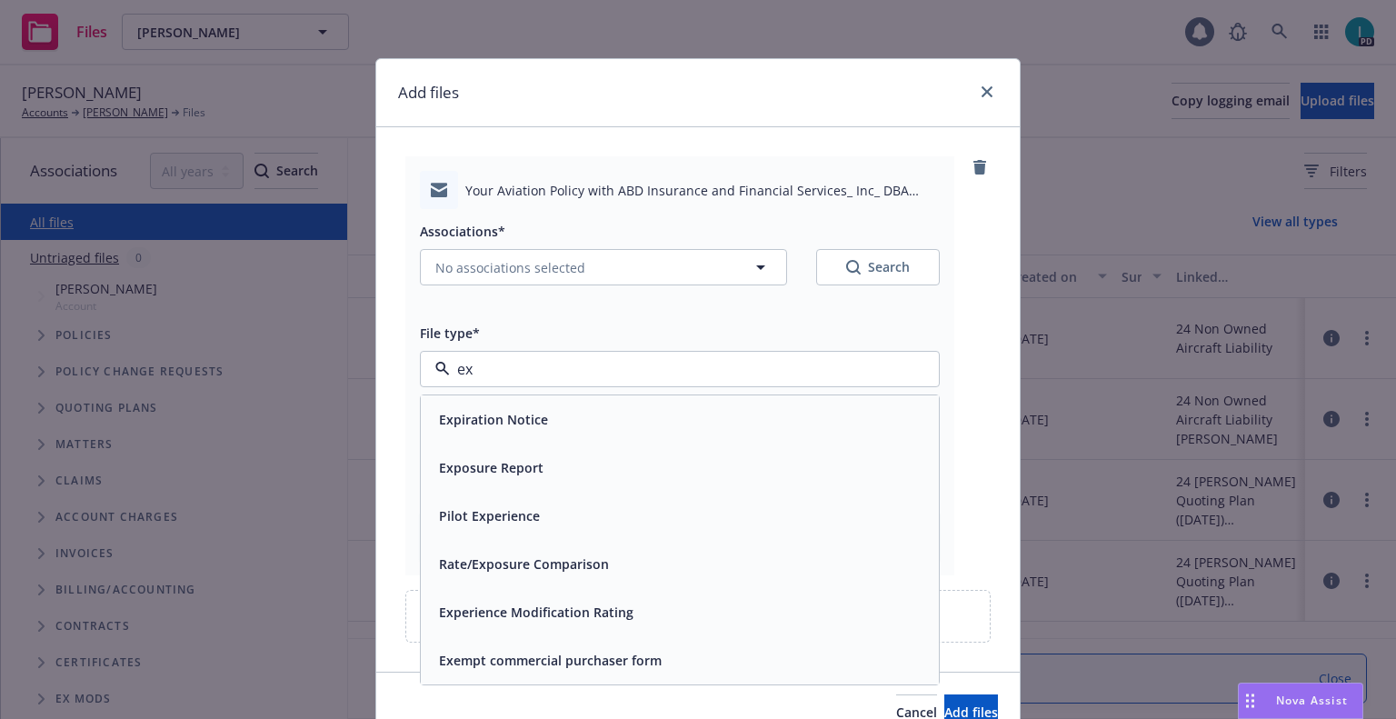
click at [525, 428] on span "Expiration Notice" at bounding box center [493, 419] width 109 height 19
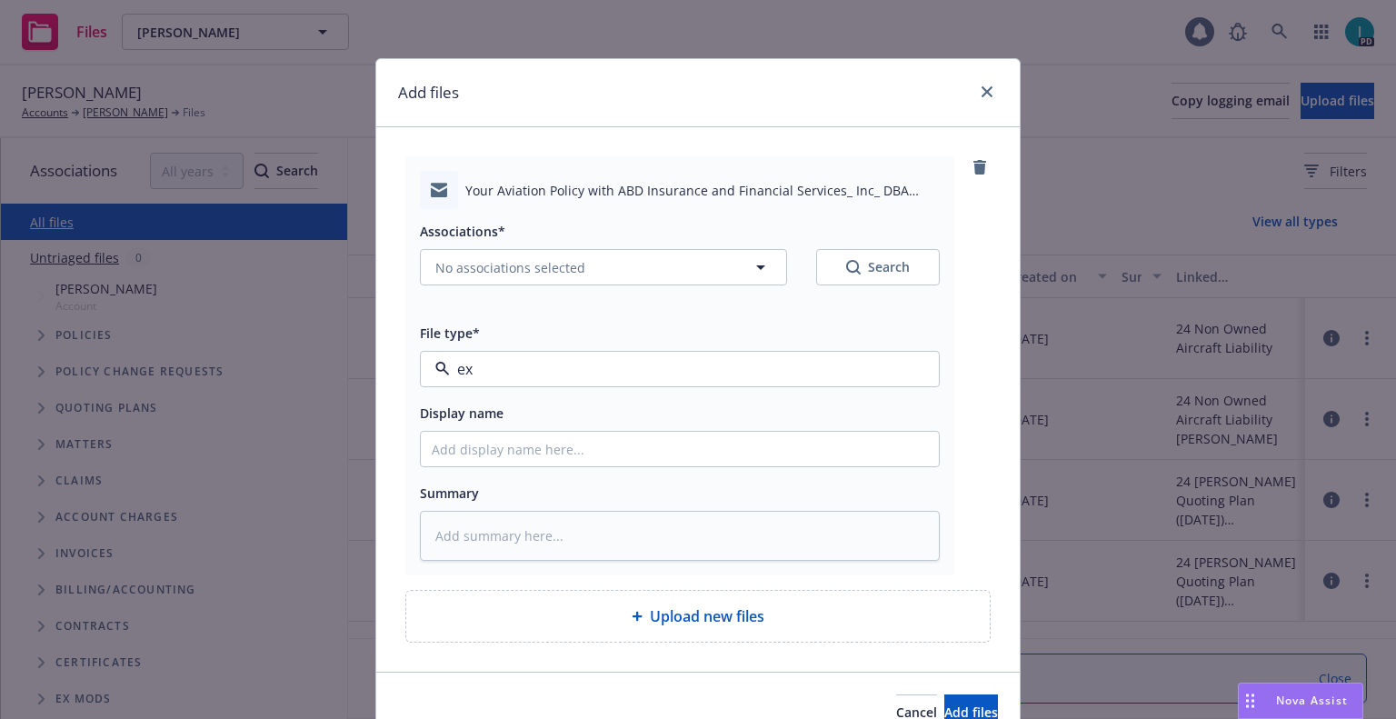
type textarea "x"
click at [523, 467] on div at bounding box center [680, 449] width 520 height 36
type input "25 NOWN CVS Quotes to Insured"
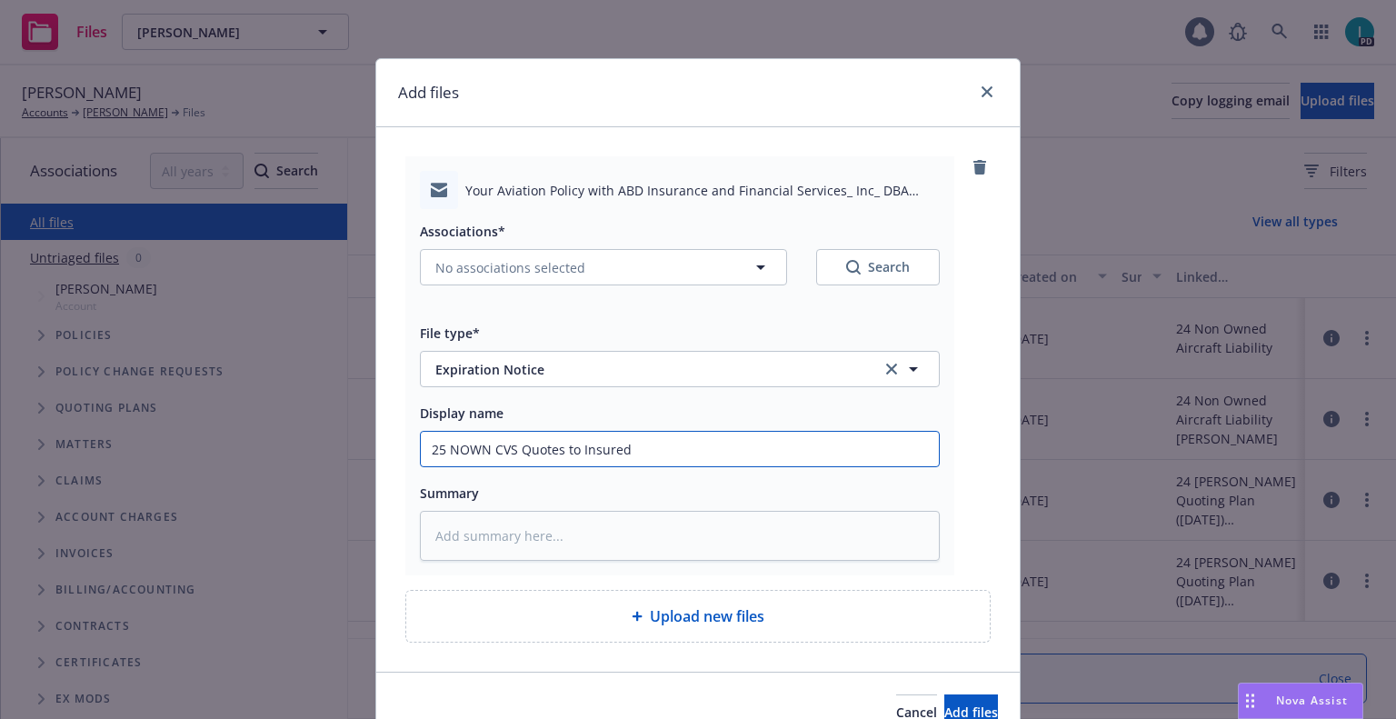
type textarea "x"
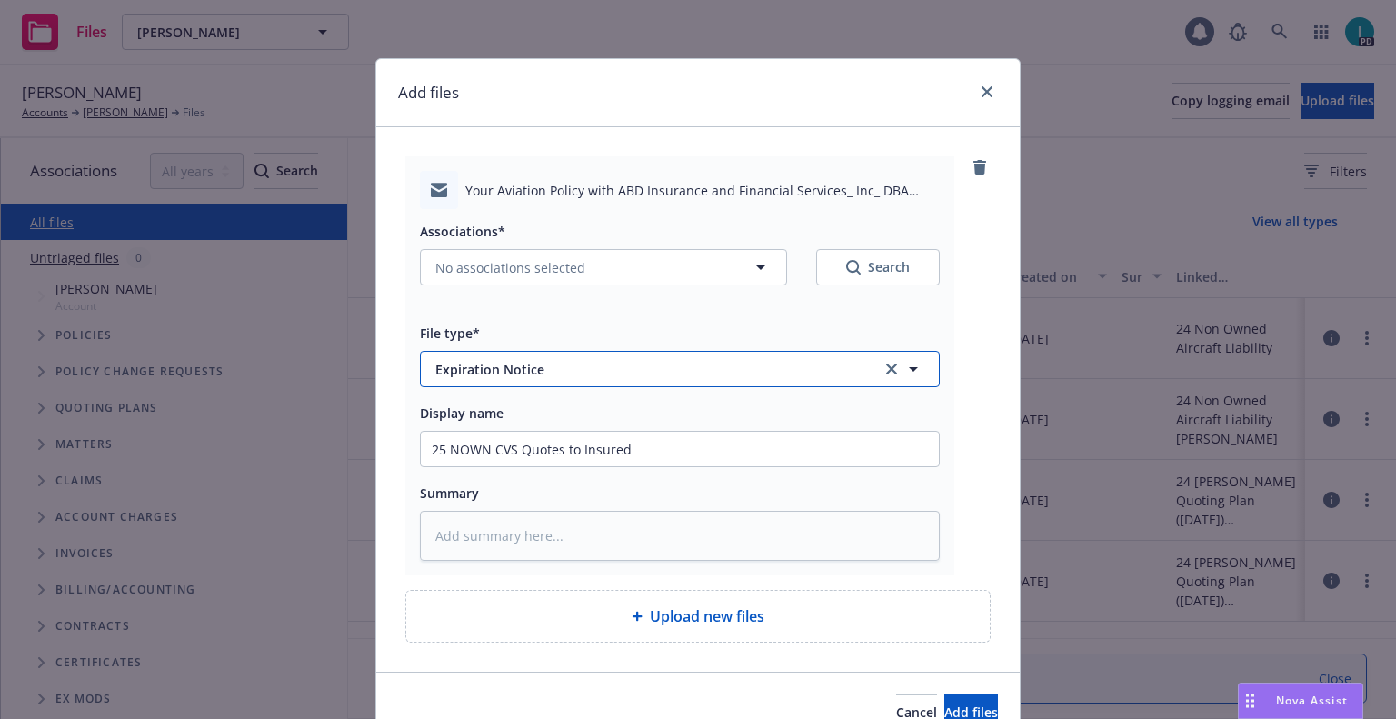
click at [563, 366] on span "Expiration Notice" at bounding box center [645, 369] width 421 height 19
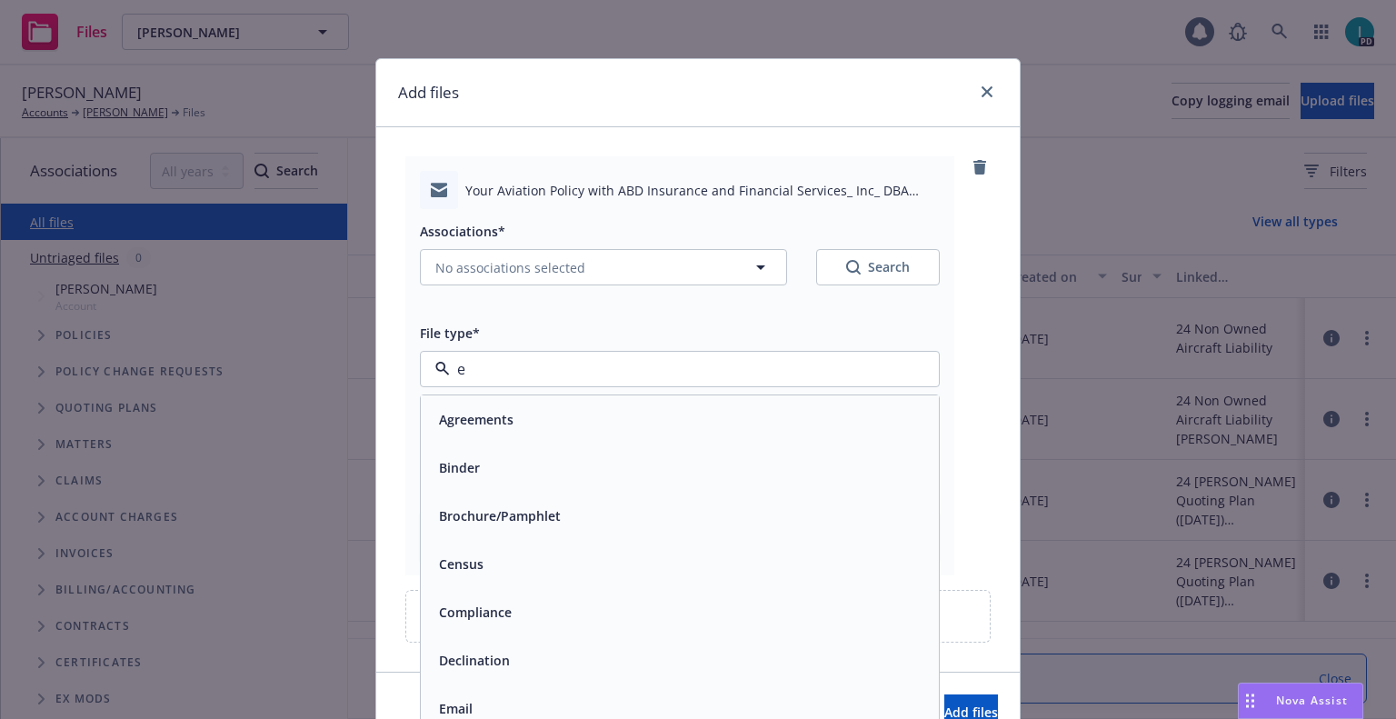
type input "em"
click at [494, 473] on div "Email" at bounding box center [680, 467] width 496 height 26
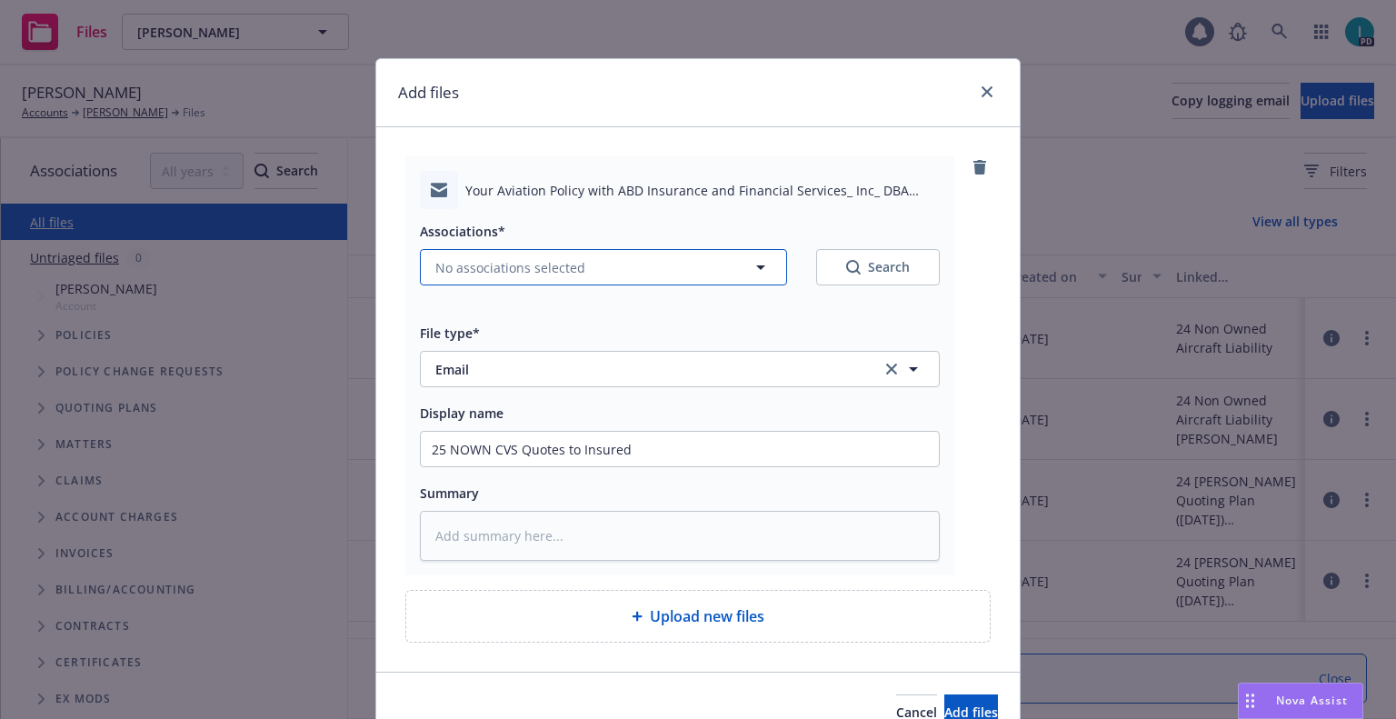
click at [475, 263] on span "No associations selected" at bounding box center [510, 267] width 150 height 19
type textarea "x"
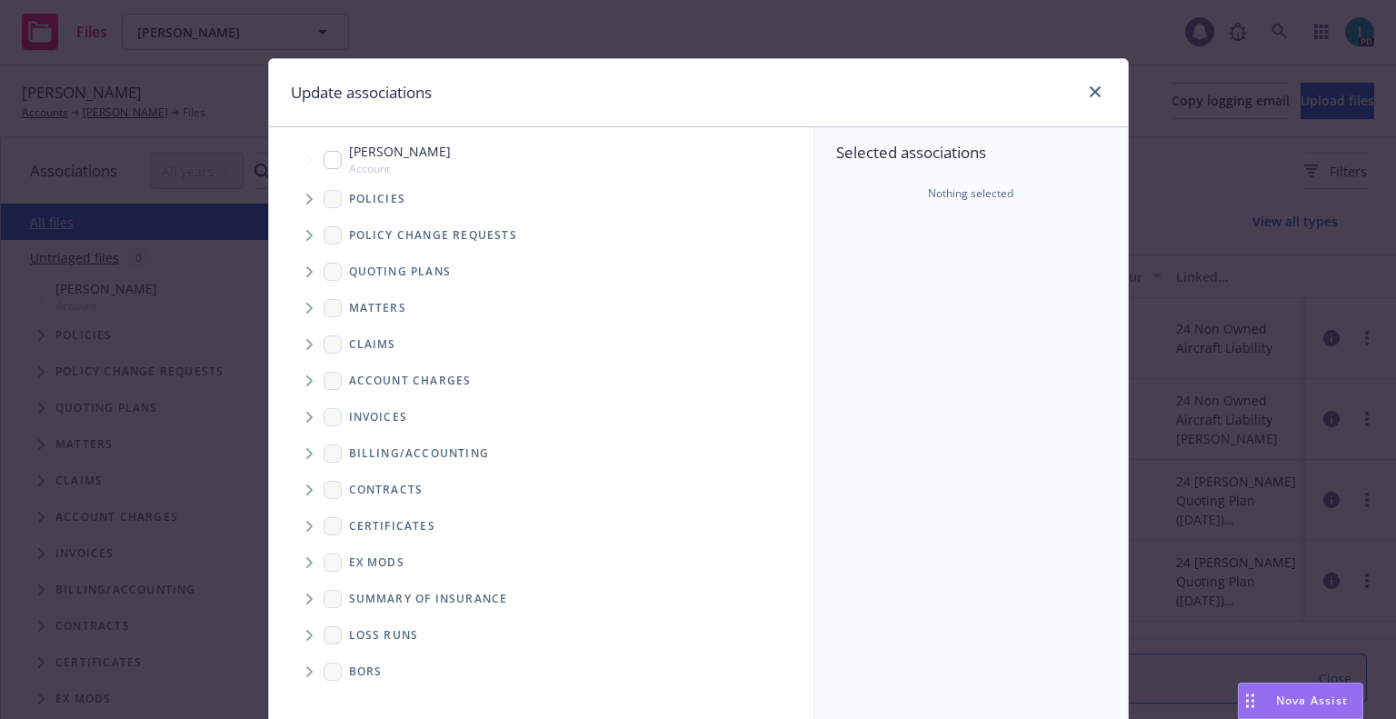
click at [306, 272] on icon "Tree Example" at bounding box center [309, 271] width 7 height 11
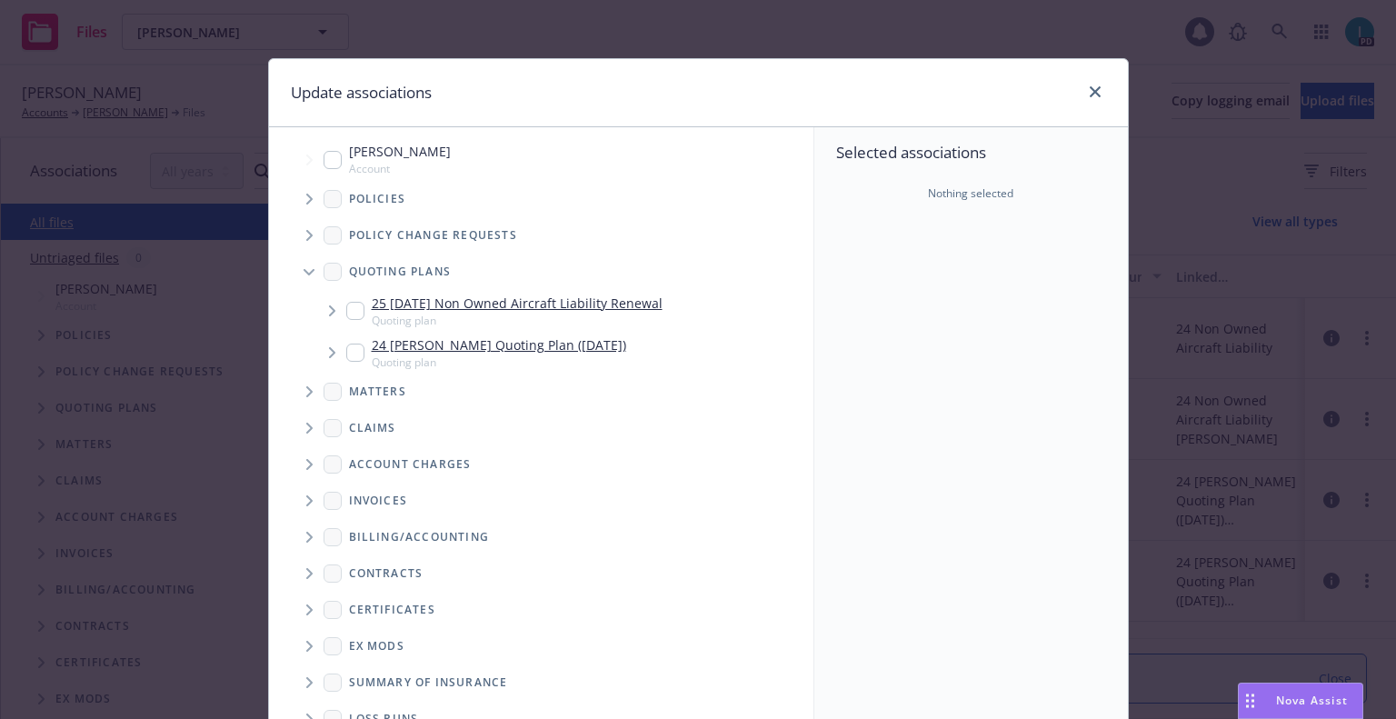
click at [346, 305] on input "Tree Example" at bounding box center [355, 311] width 18 height 18
checkbox input "true"
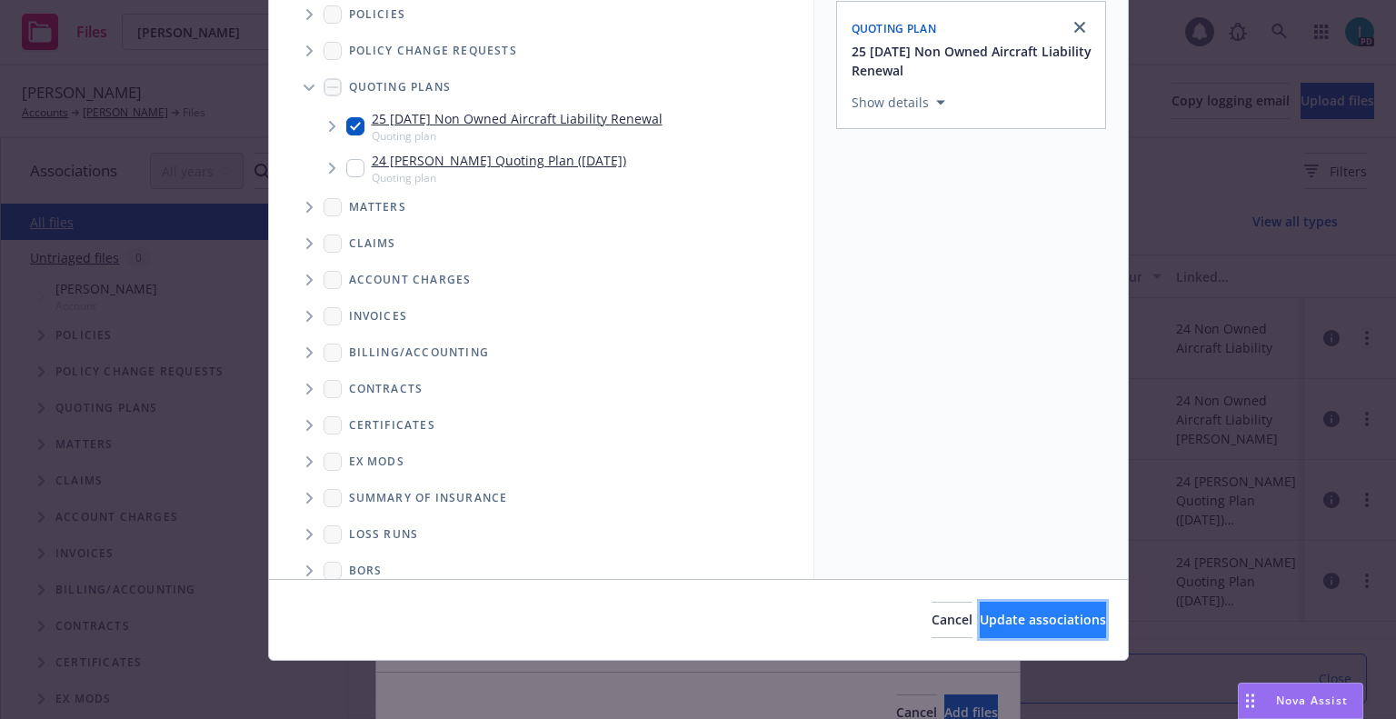
click at [985, 611] on span "Update associations" at bounding box center [1043, 619] width 126 height 17
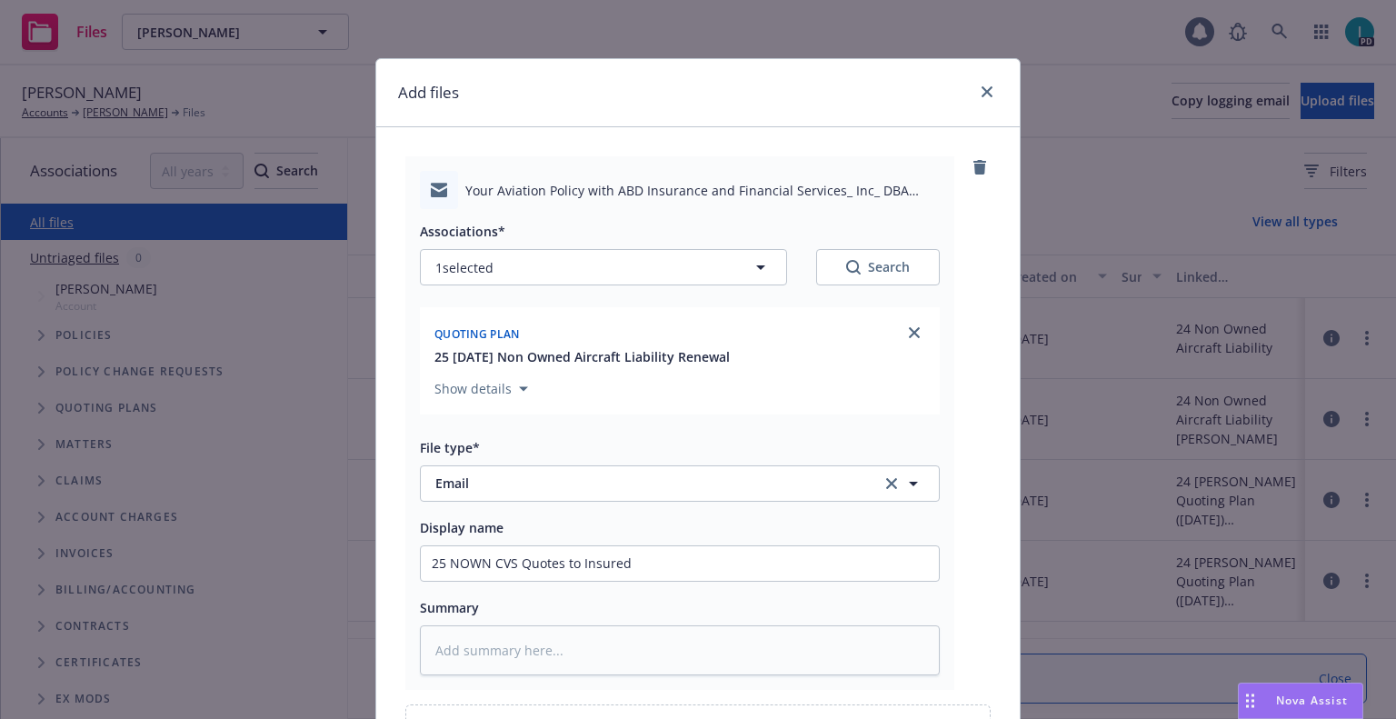
scroll to position [207, 0]
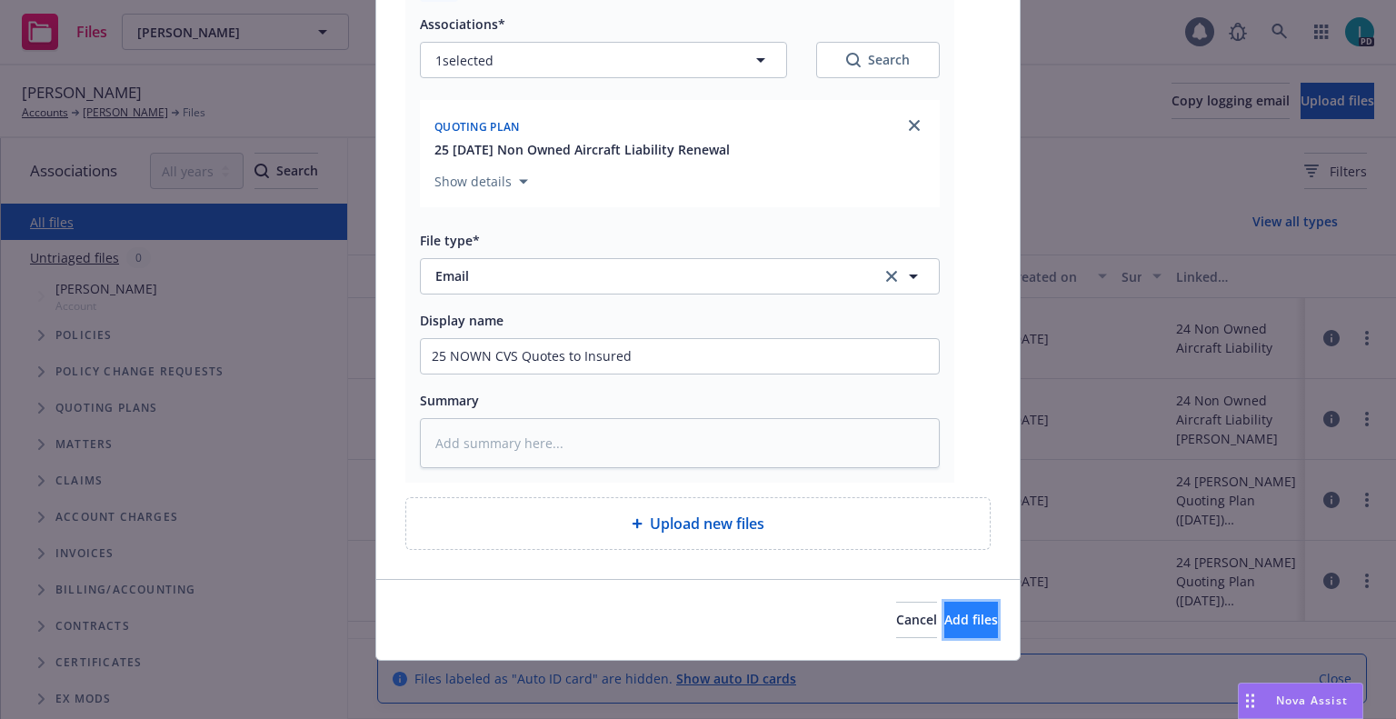
click at [944, 608] on button "Add files" at bounding box center [971, 620] width 54 height 36
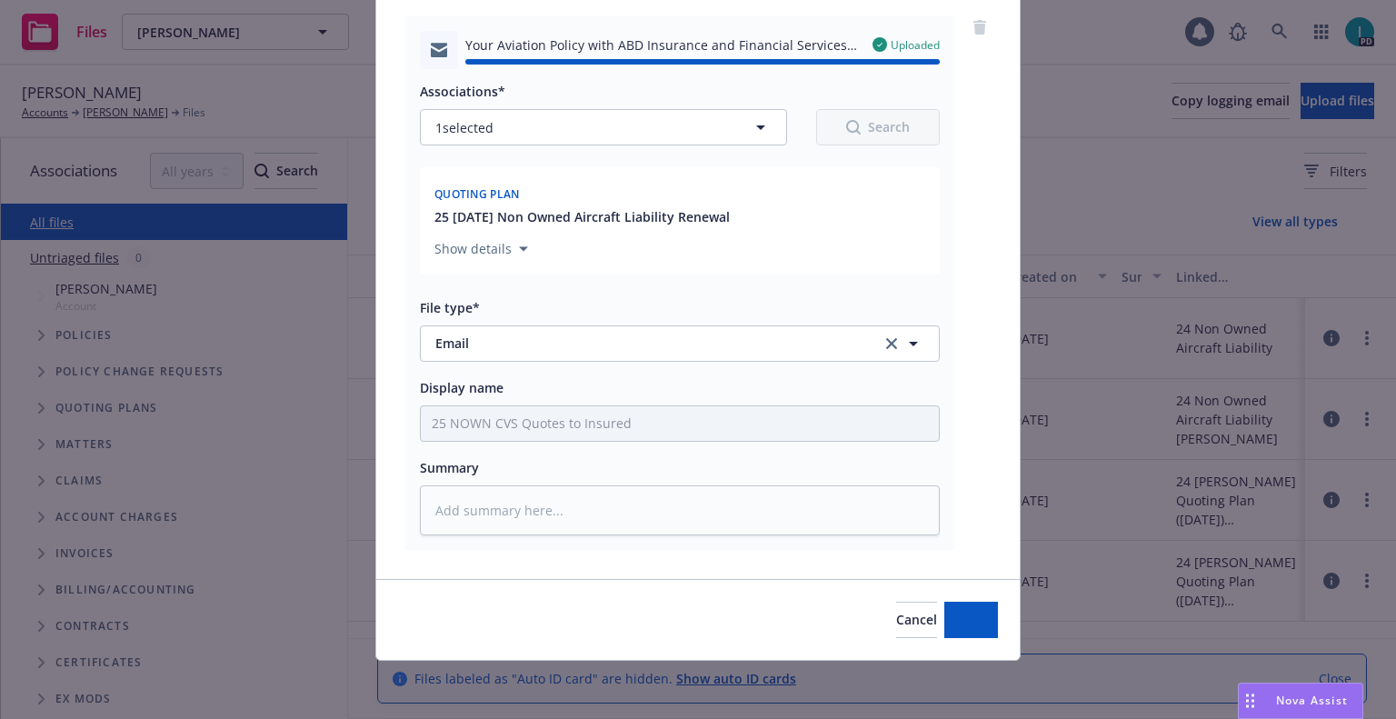
type textarea "x"
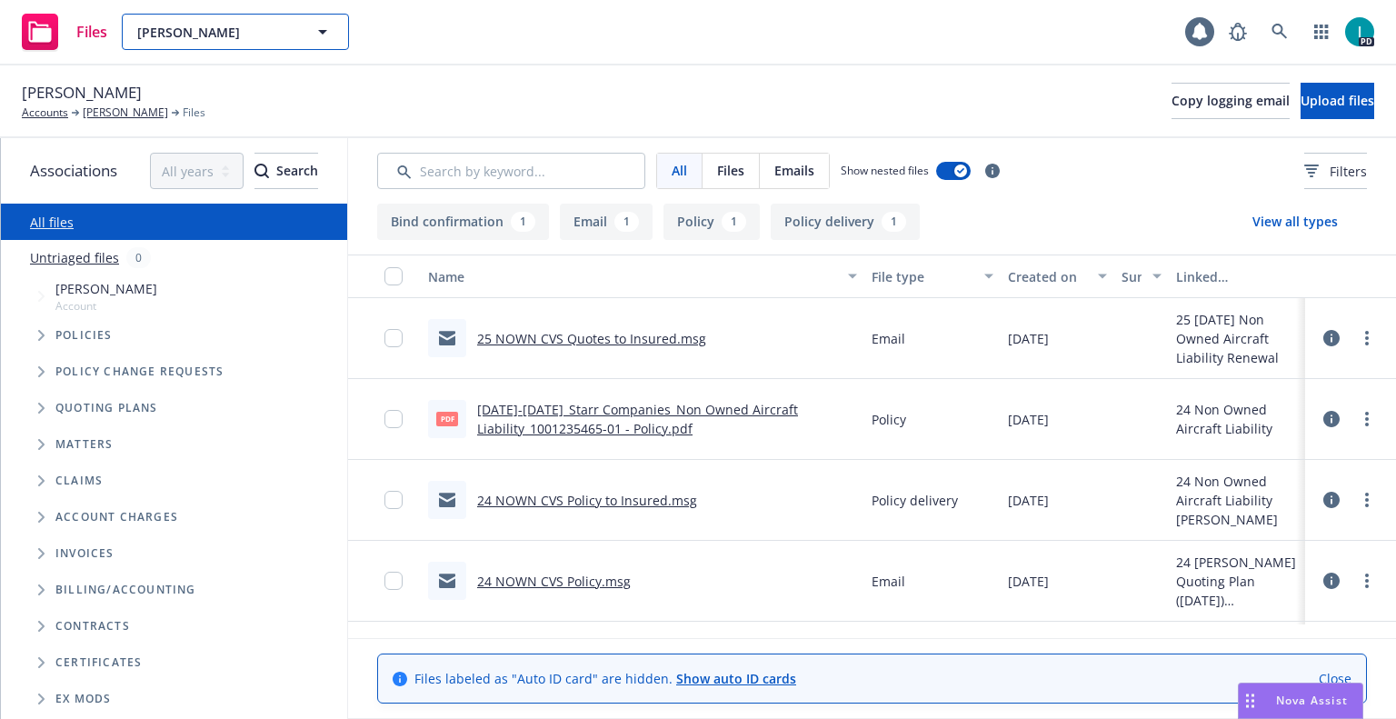
click at [262, 34] on span "[PERSON_NAME]" at bounding box center [215, 32] width 157 height 19
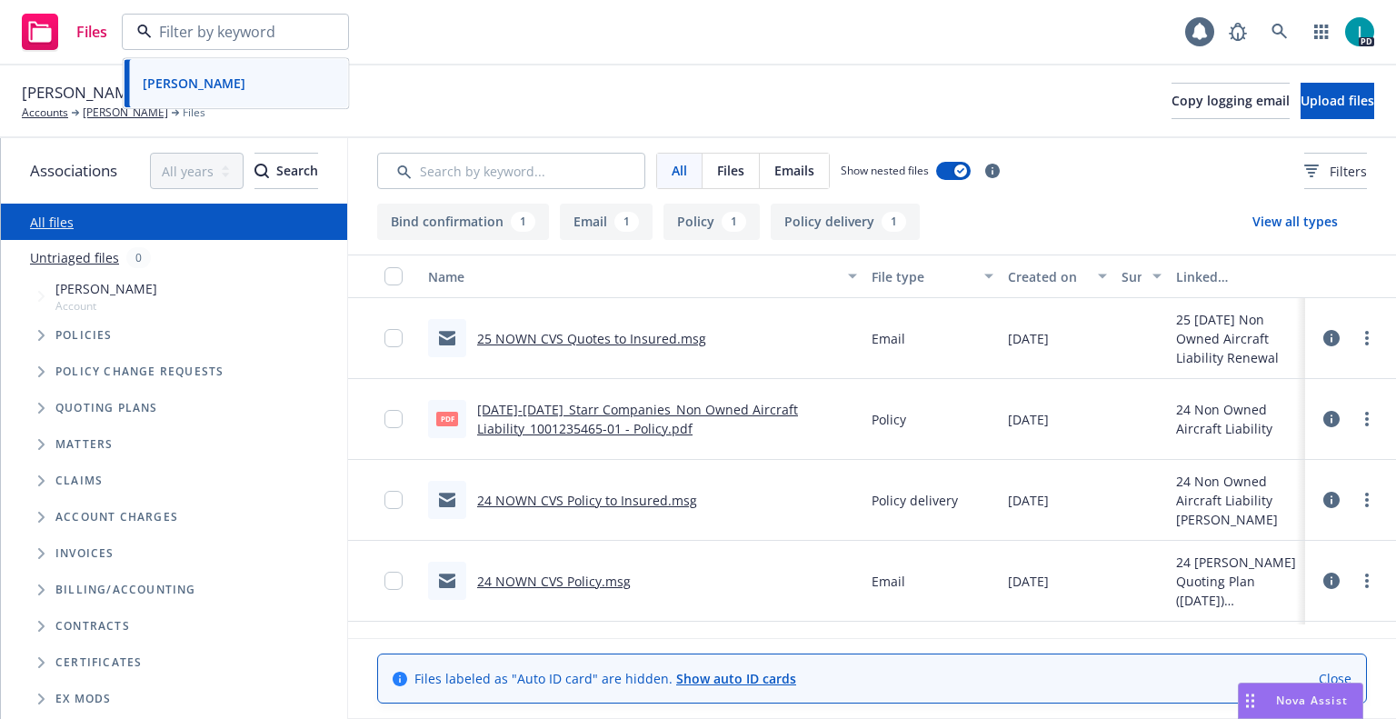
paste input "[PERSON_NAME]"
type input "[PERSON_NAME]"
click at [238, 91] on strong "[PERSON_NAME]" at bounding box center [194, 83] width 103 height 17
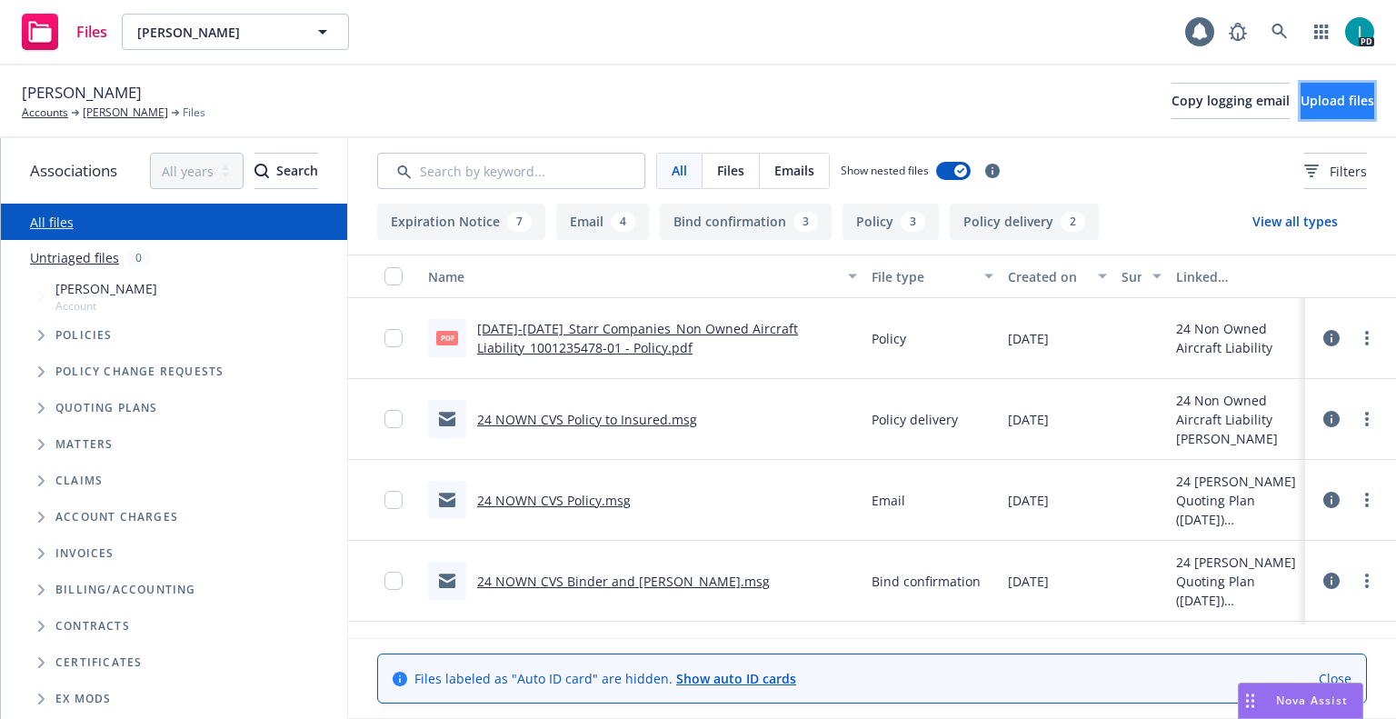
click at [1300, 107] on span "Upload files" at bounding box center [1337, 100] width 74 height 17
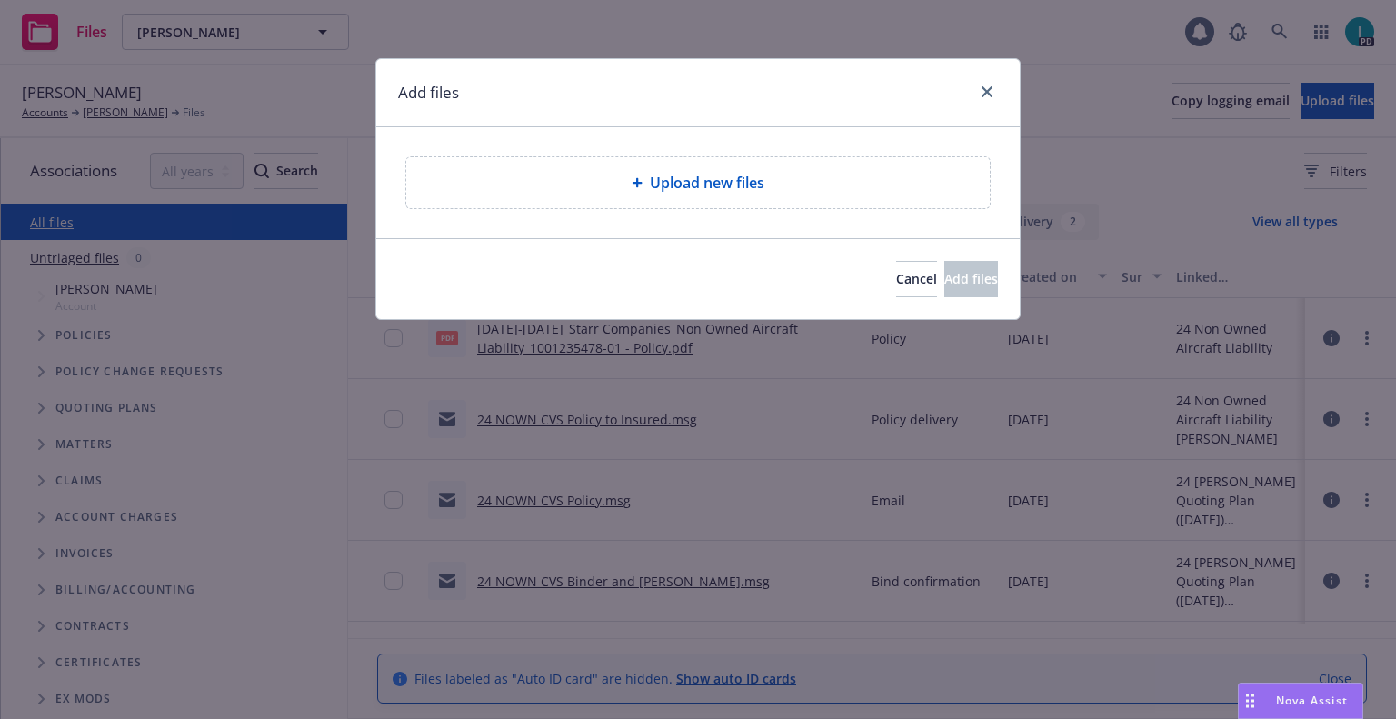
type textarea "x"
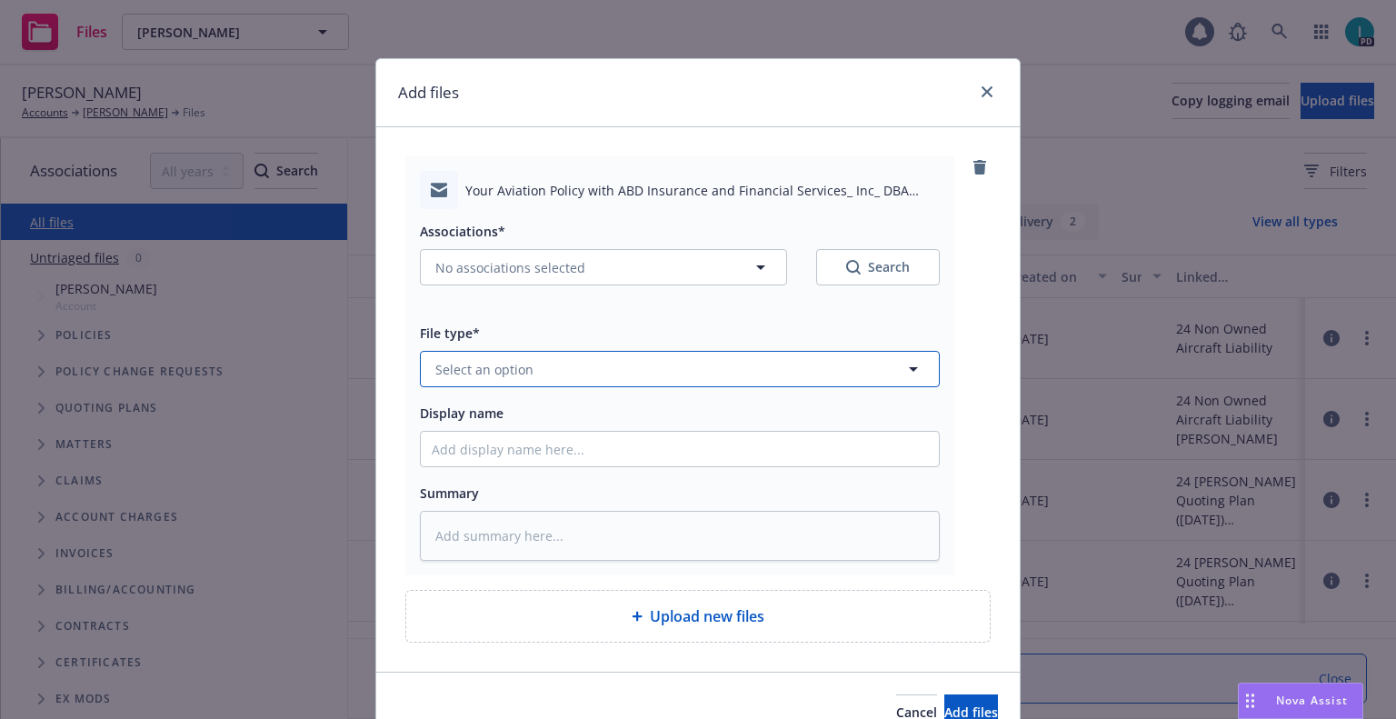
click at [494, 378] on span "Select an option" at bounding box center [484, 369] width 98 height 19
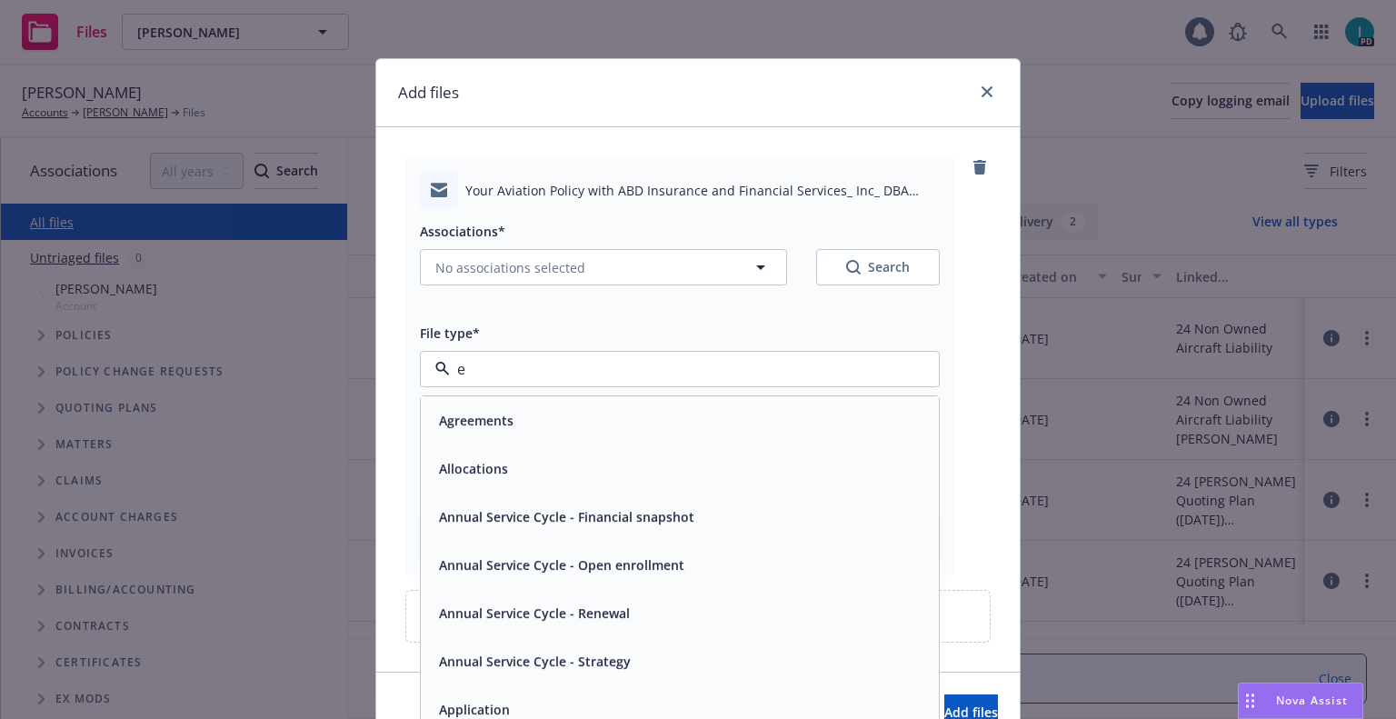
type input "em"
click at [490, 465] on div "Email" at bounding box center [680, 467] width 496 height 26
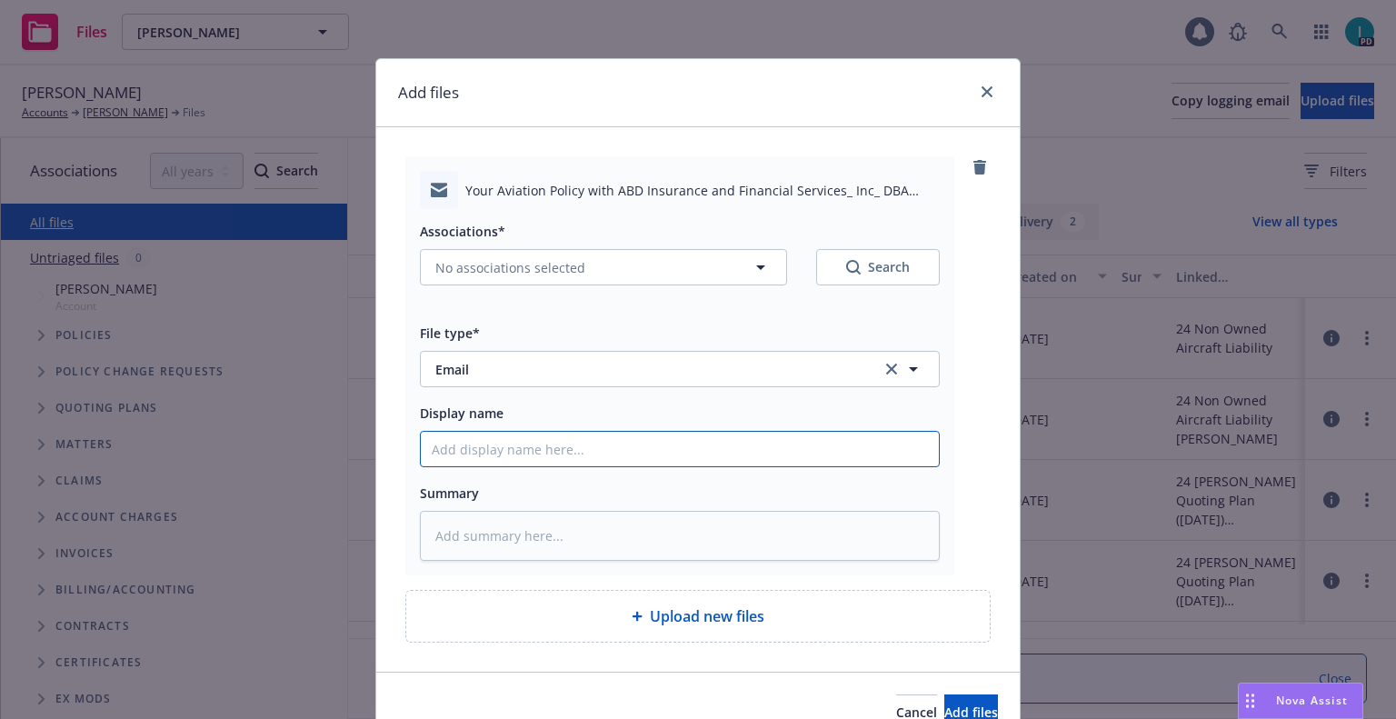
click at [490, 455] on input "Display name" at bounding box center [680, 449] width 518 height 35
type textarea "x"
type input "2"
type textarea "x"
type input "25"
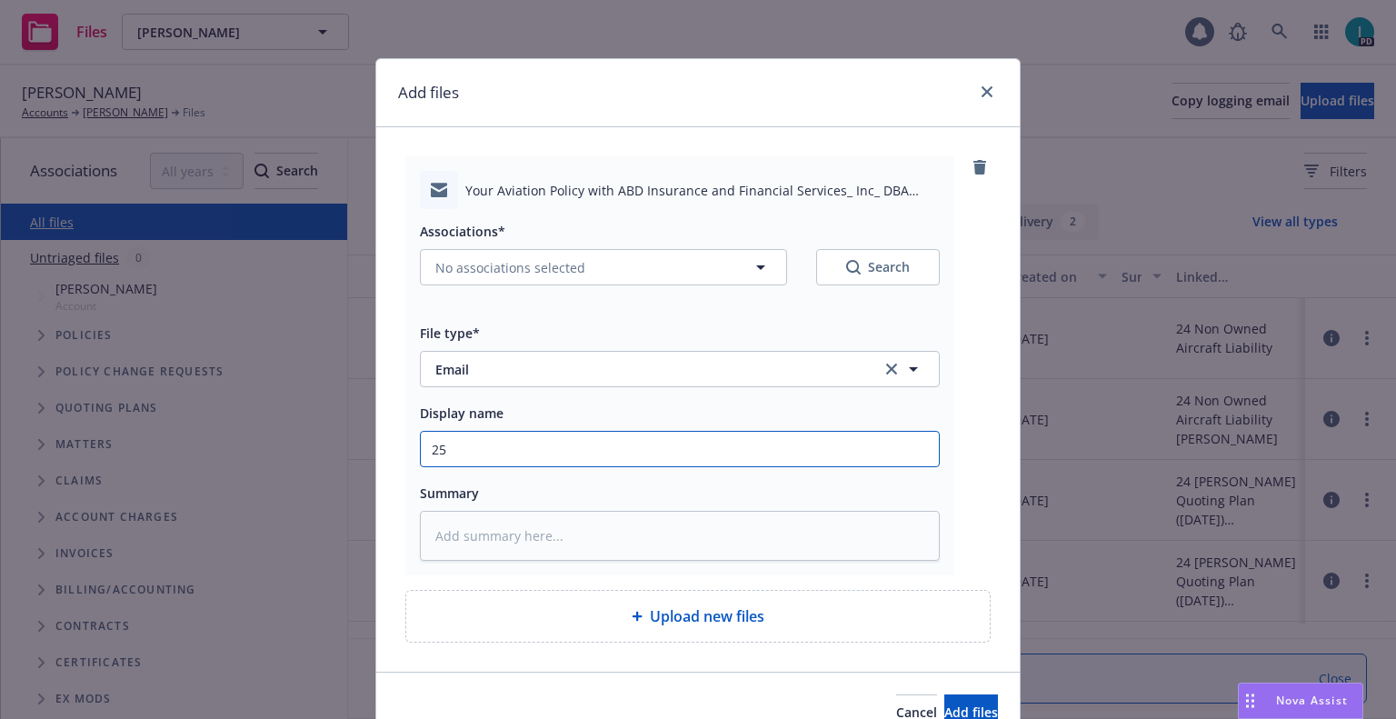
type textarea "x"
type input "25 NOWN CVS Quotes to Insured"
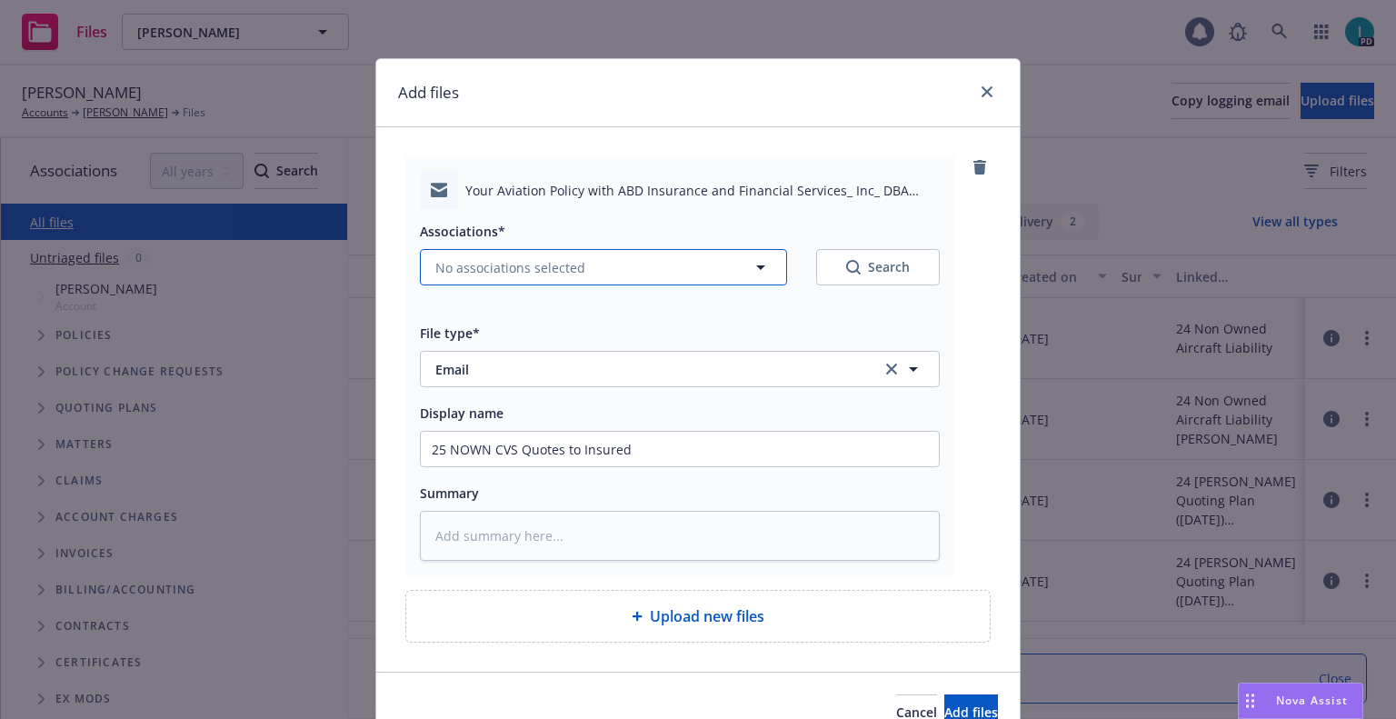
click at [513, 267] on span "No associations selected" at bounding box center [510, 267] width 150 height 19
type textarea "x"
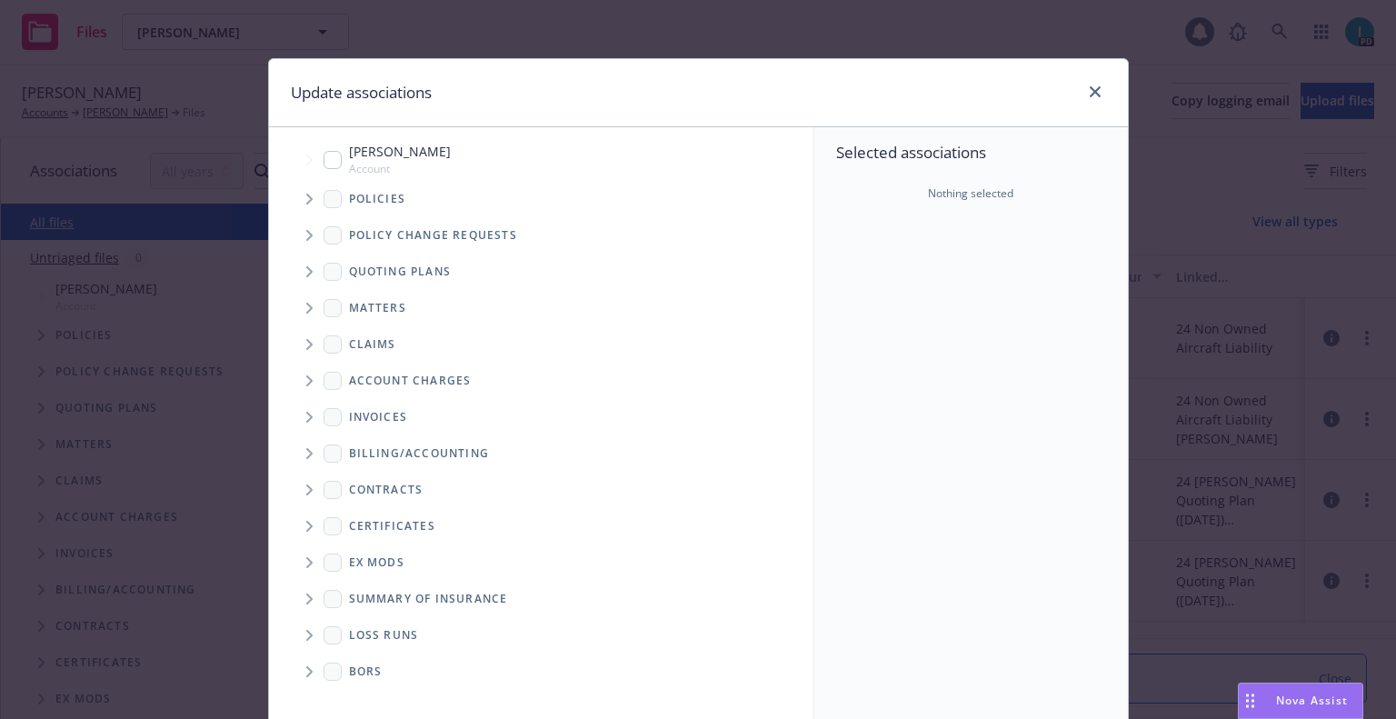
click at [306, 193] on span "Tree Example" at bounding box center [308, 198] width 29 height 29
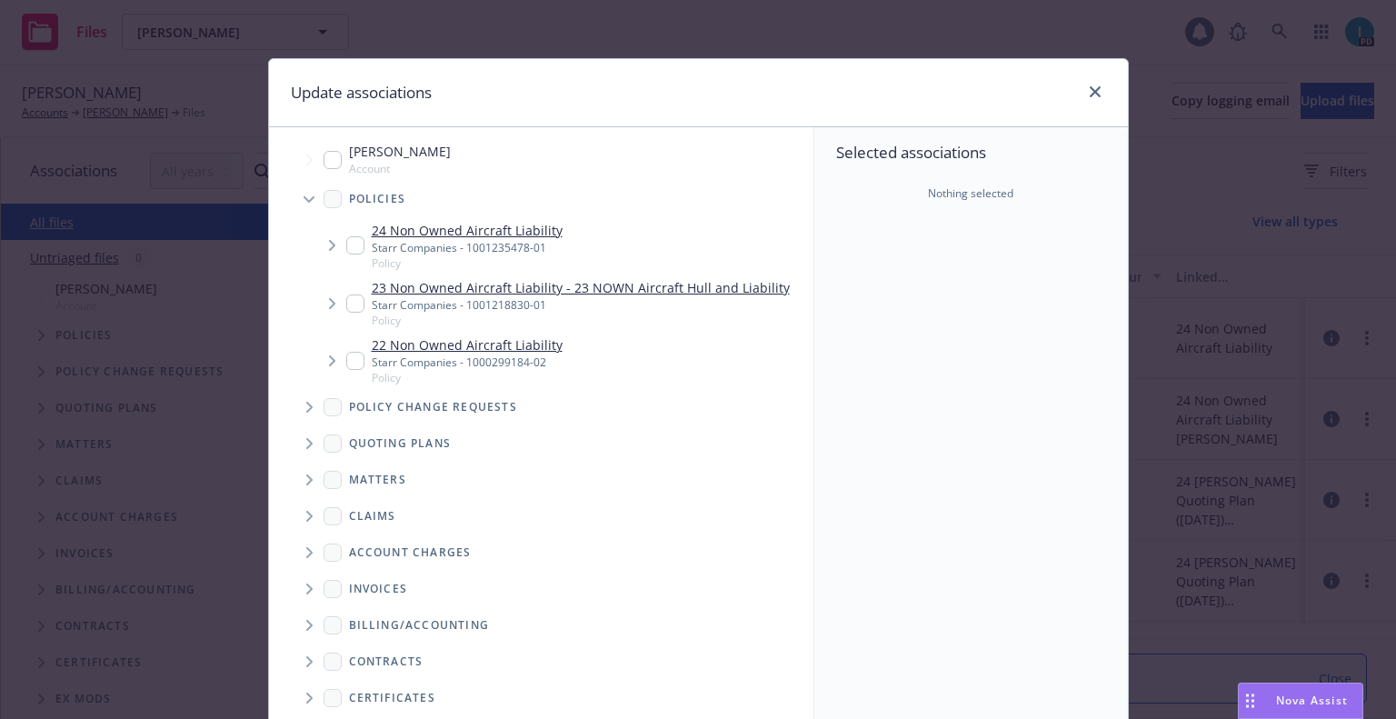
click at [346, 250] on input "Tree Example" at bounding box center [355, 245] width 18 height 18
checkbox input "true"
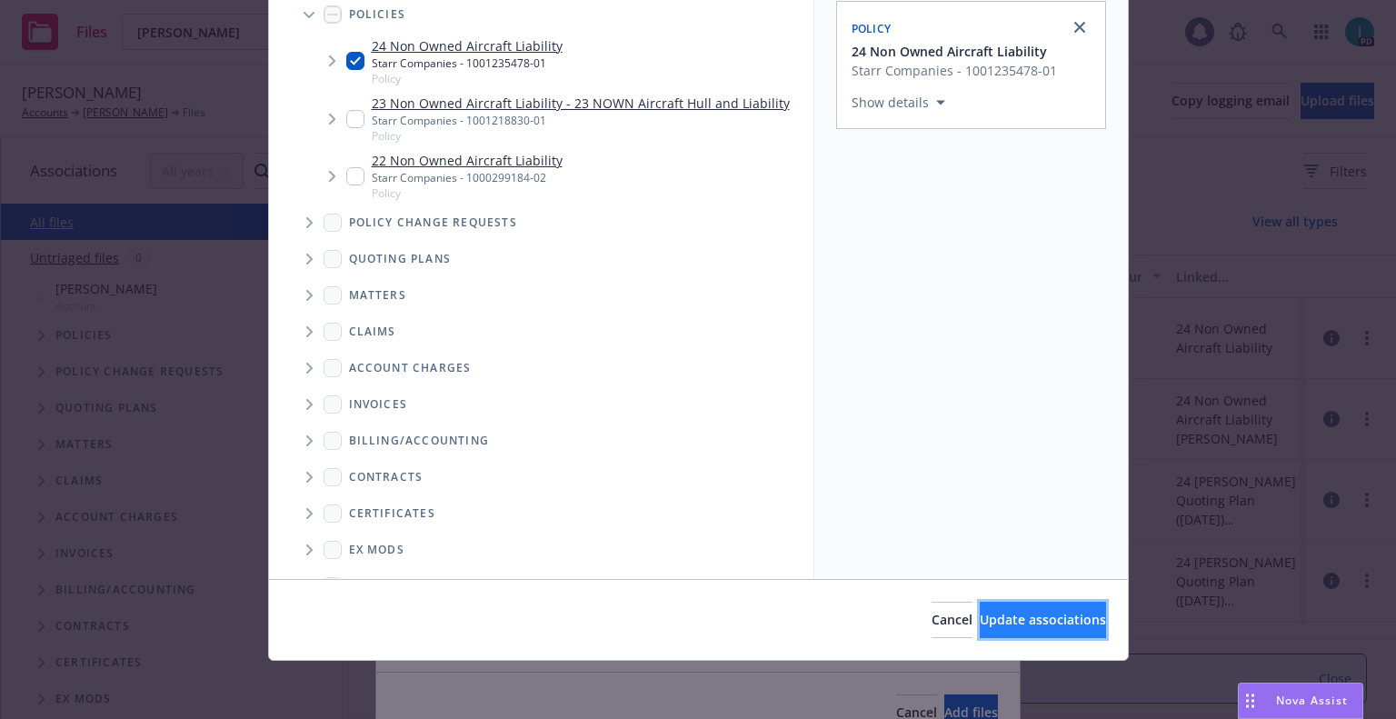
click at [980, 611] on span "Update associations" at bounding box center [1043, 619] width 126 height 17
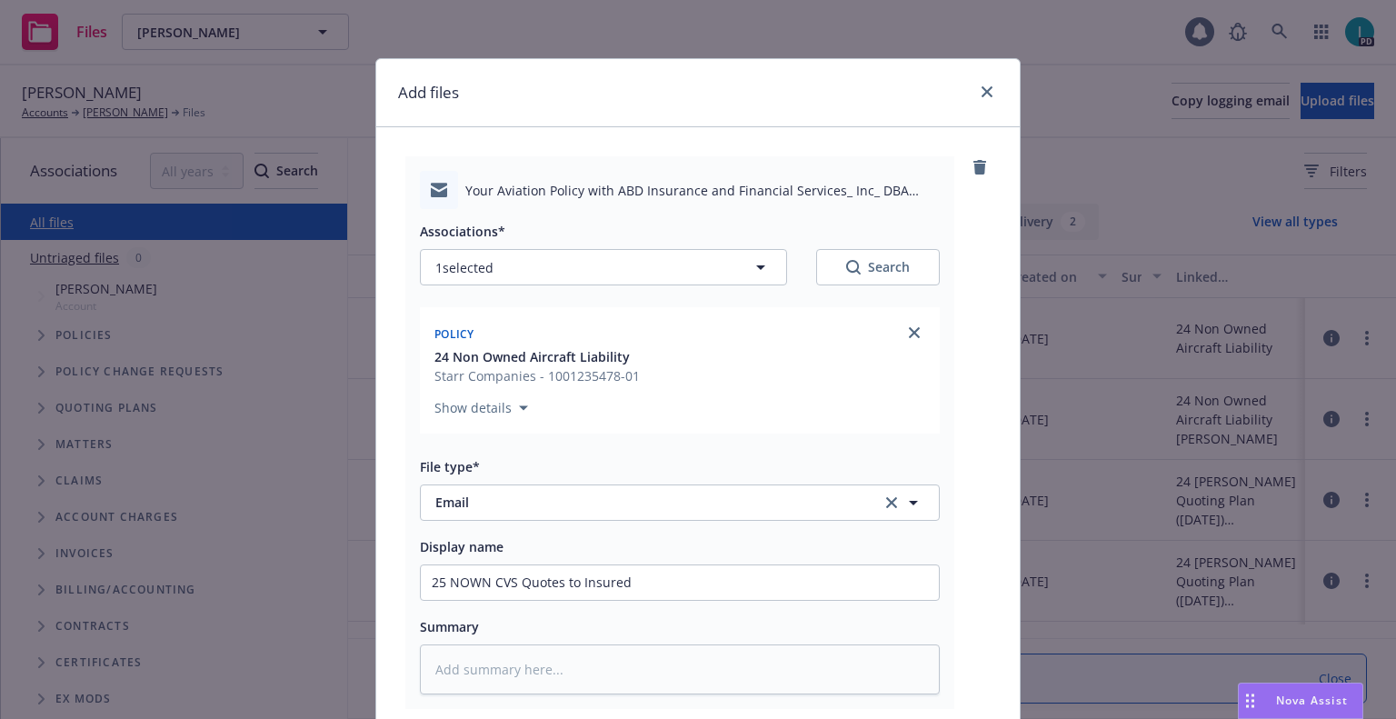
scroll to position [226, 0]
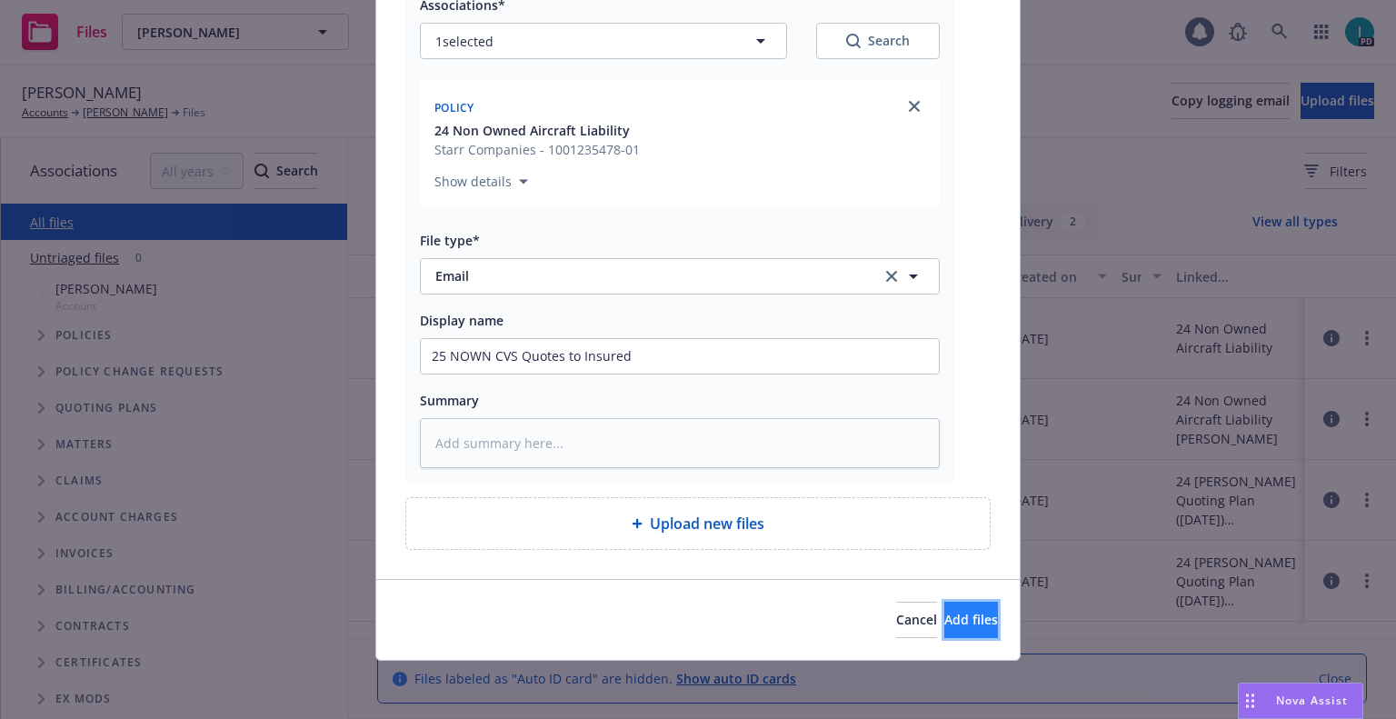
click at [944, 628] on span "Add files" at bounding box center [971, 619] width 54 height 17
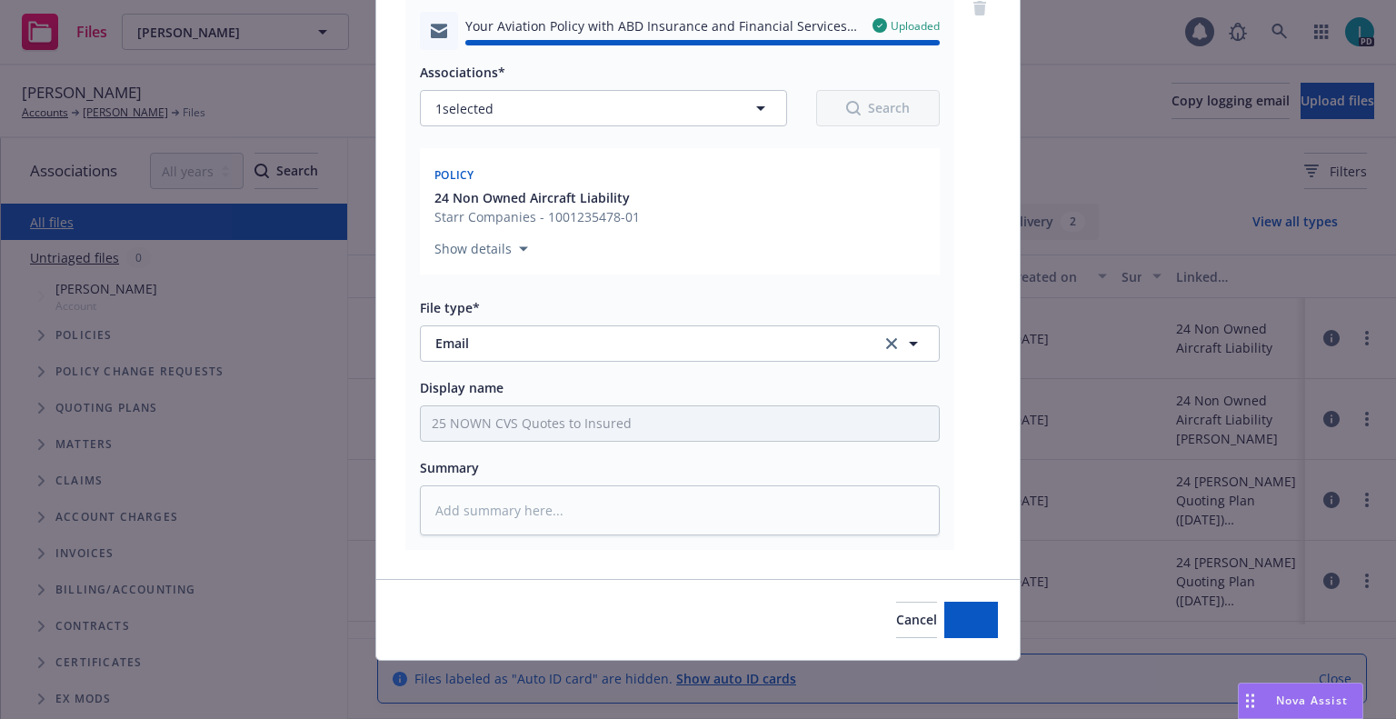
type textarea "x"
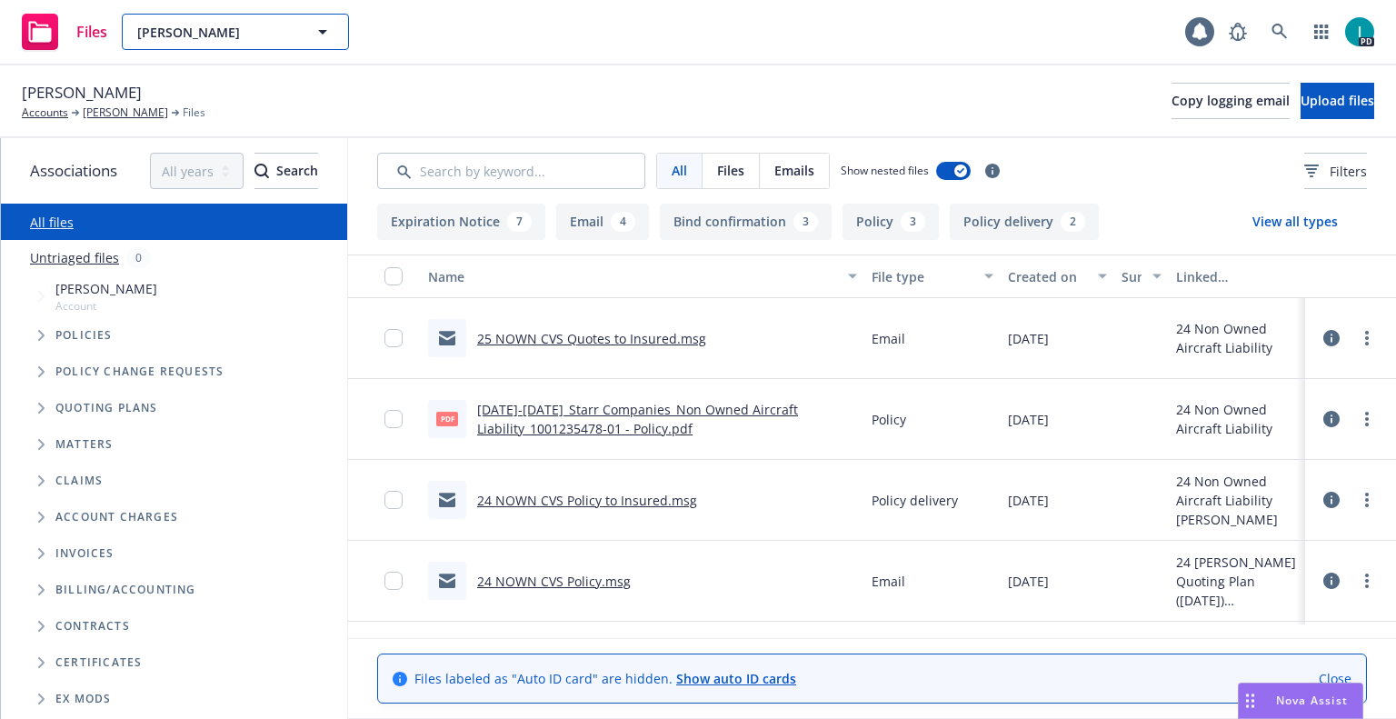
click at [184, 35] on span "[PERSON_NAME]" at bounding box center [215, 32] width 157 height 19
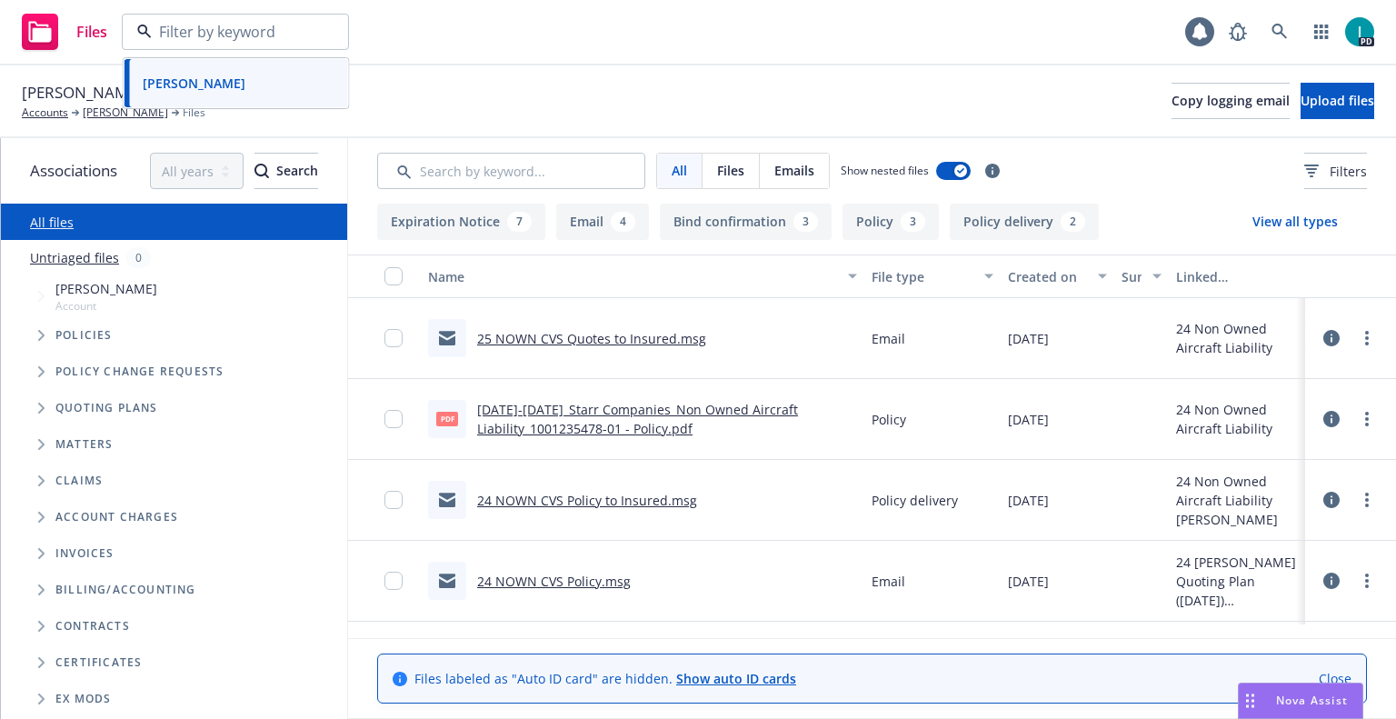
paste input "[PERSON_NAME] Straight"
type input "[PERSON_NAME] Straight"
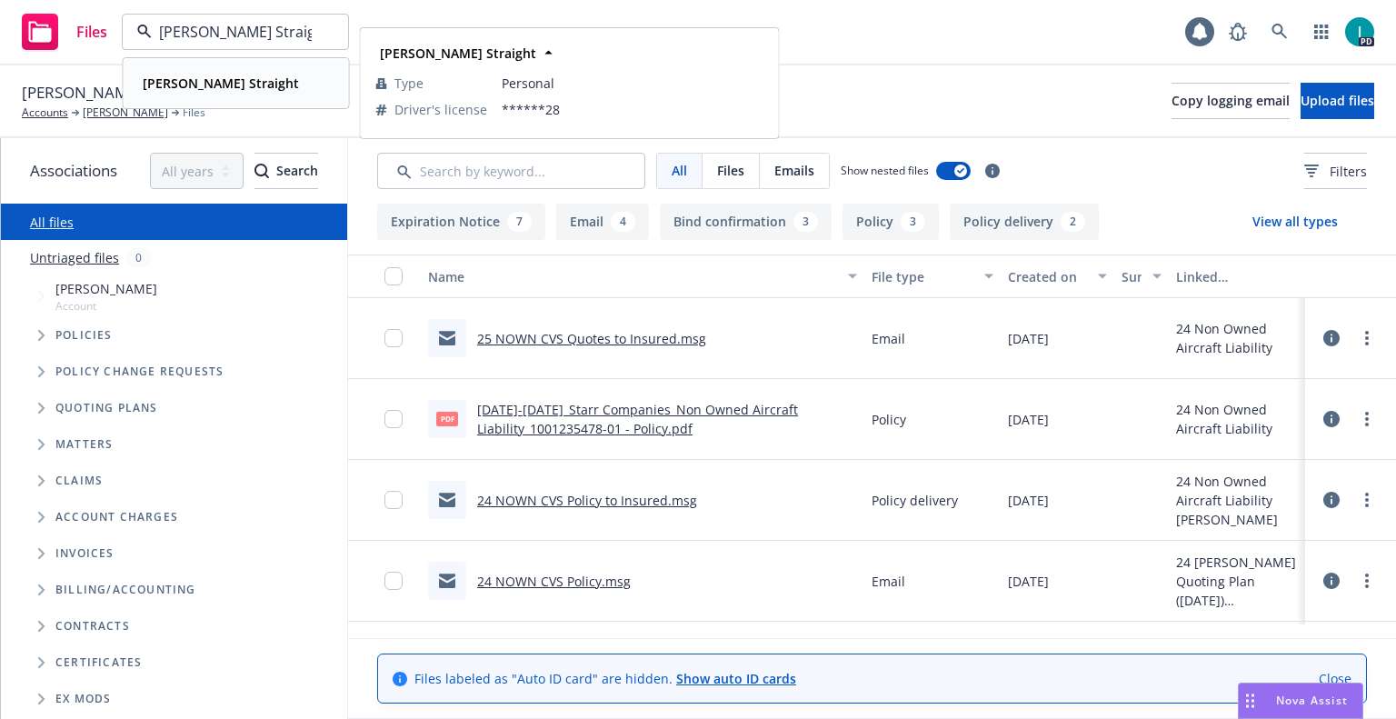
click at [203, 85] on strong "[PERSON_NAME] Straight" at bounding box center [221, 83] width 156 height 17
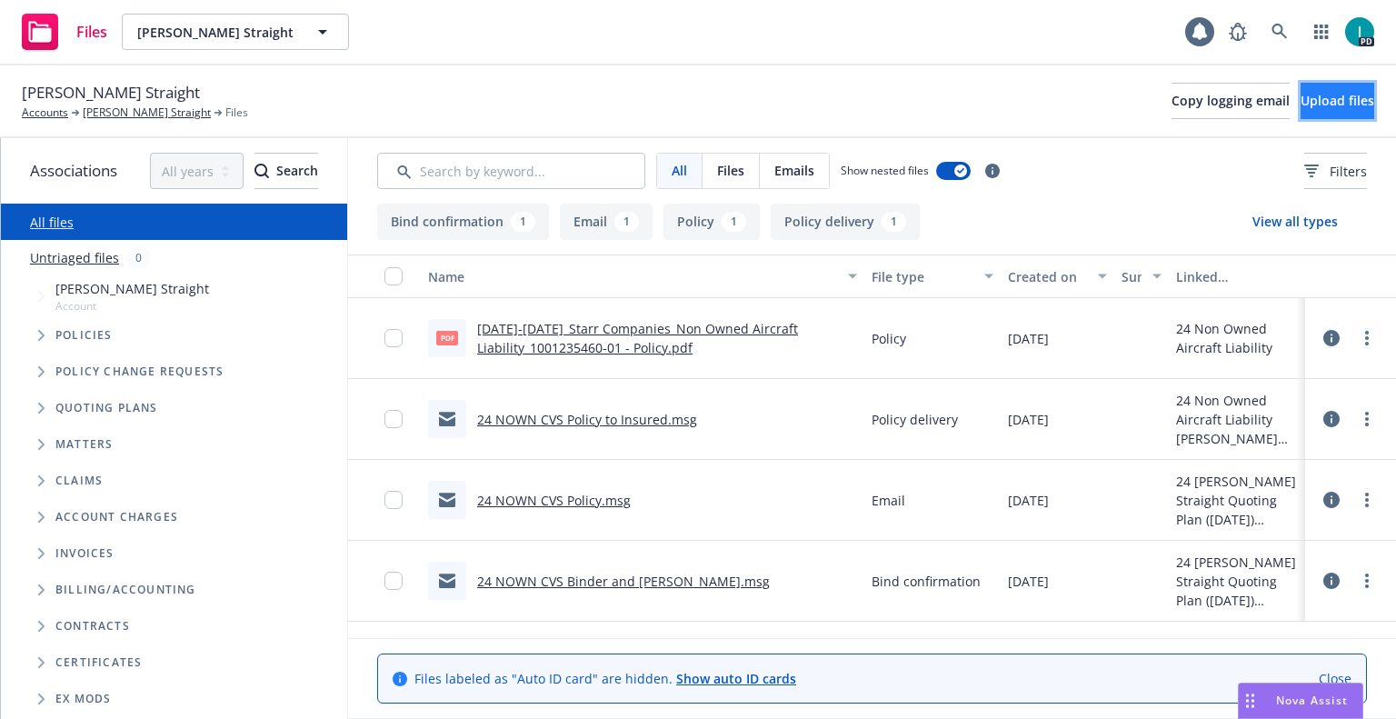
click at [1339, 90] on button "Upload files" at bounding box center [1337, 101] width 74 height 36
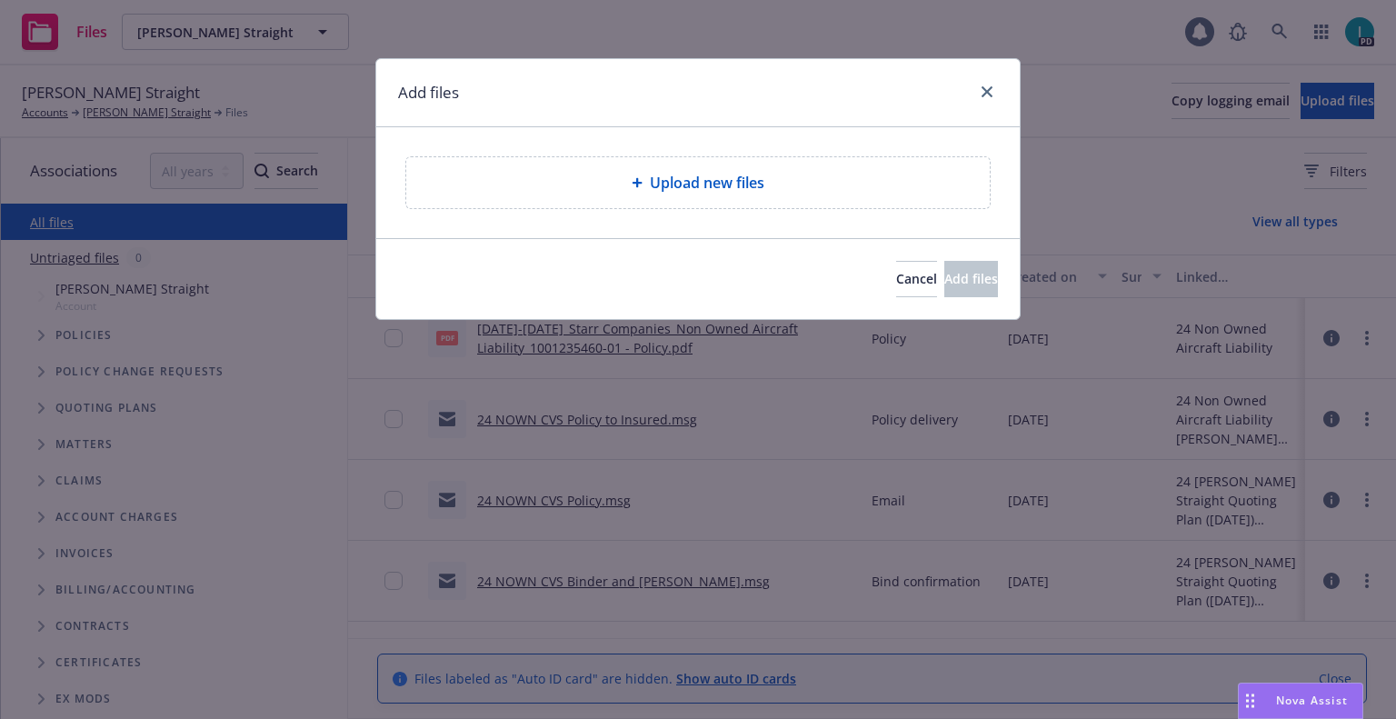
type textarea "x"
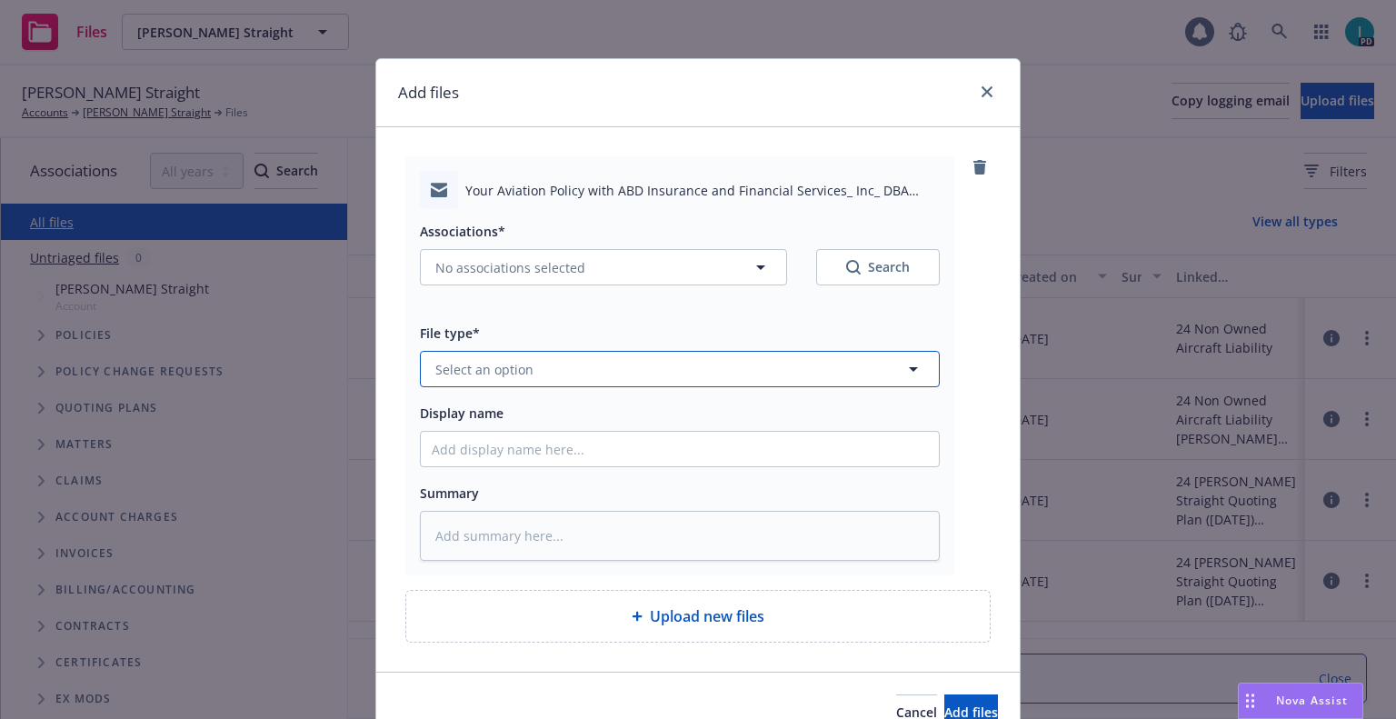
click at [513, 366] on span "Select an option" at bounding box center [484, 369] width 98 height 19
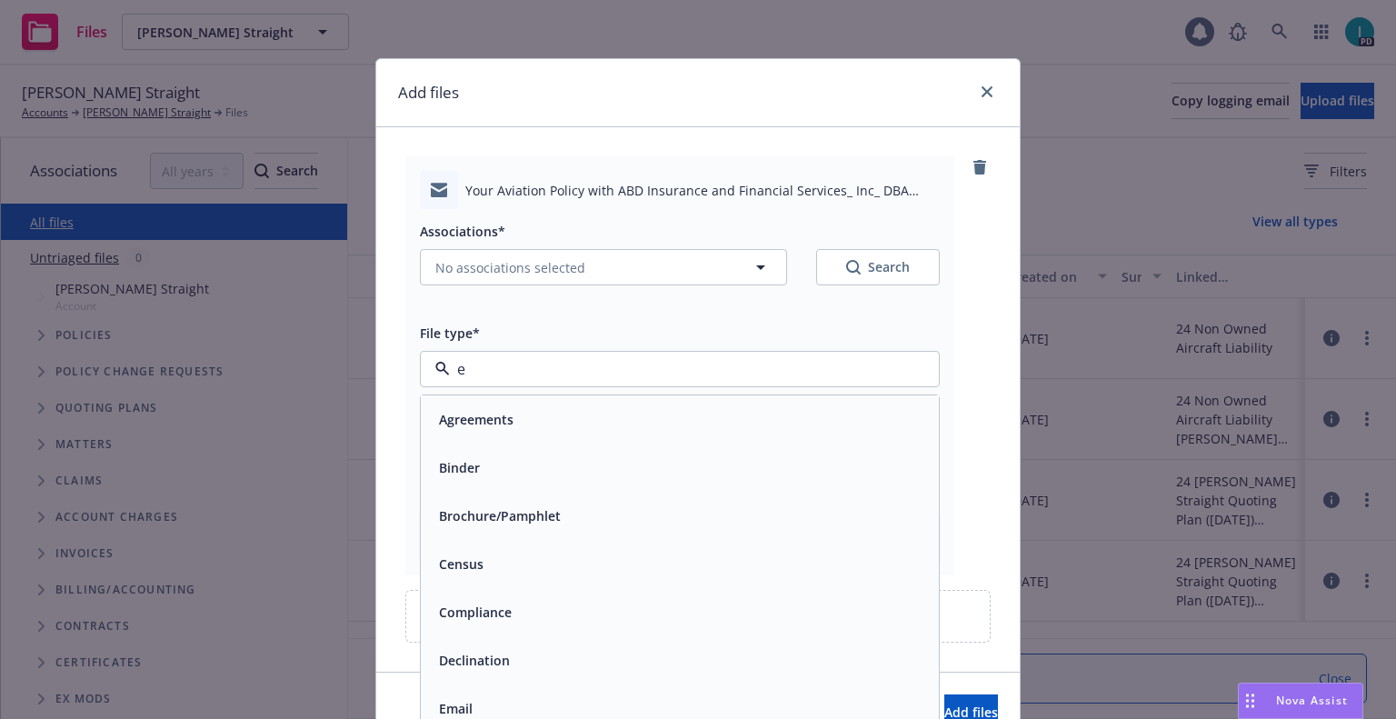
type input "em"
click at [500, 478] on div "Email" at bounding box center [680, 467] width 496 height 26
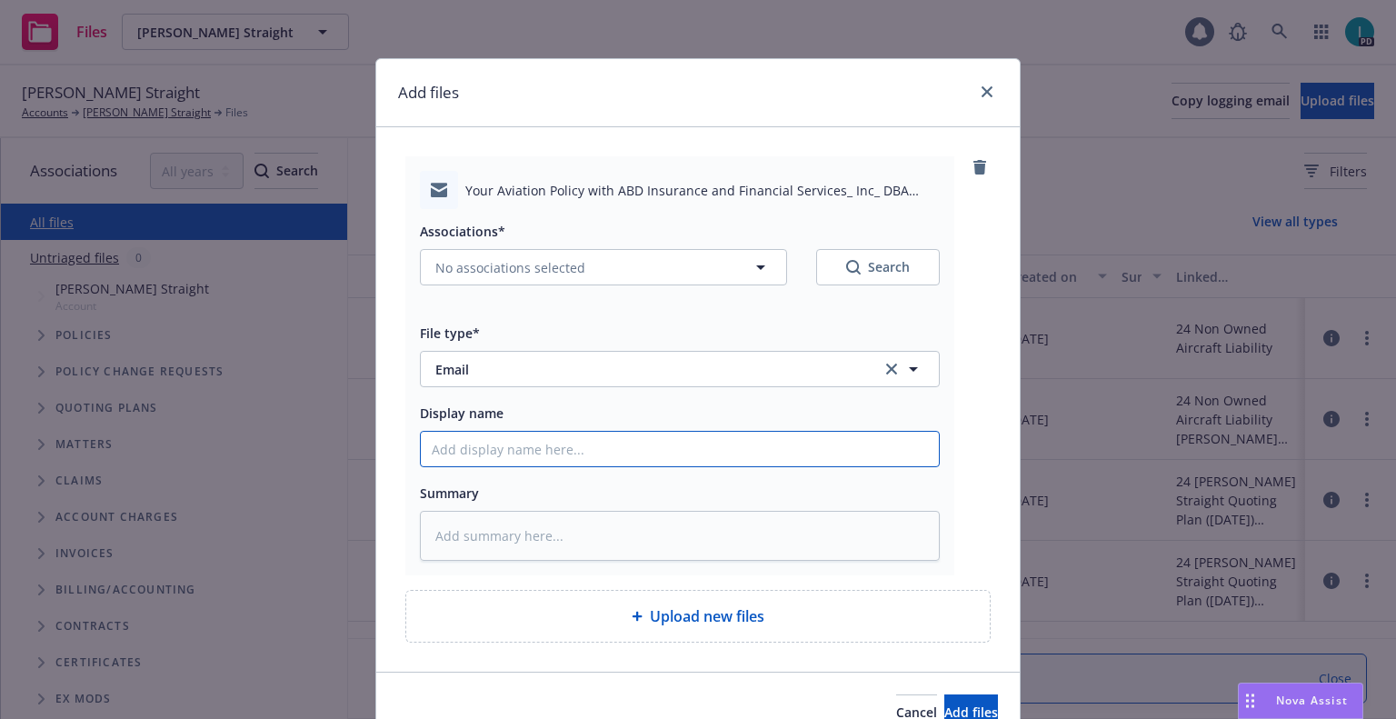
click at [492, 459] on input "Display name" at bounding box center [680, 449] width 518 height 35
type textarea "x"
type input "2"
type textarea "x"
type input "25"
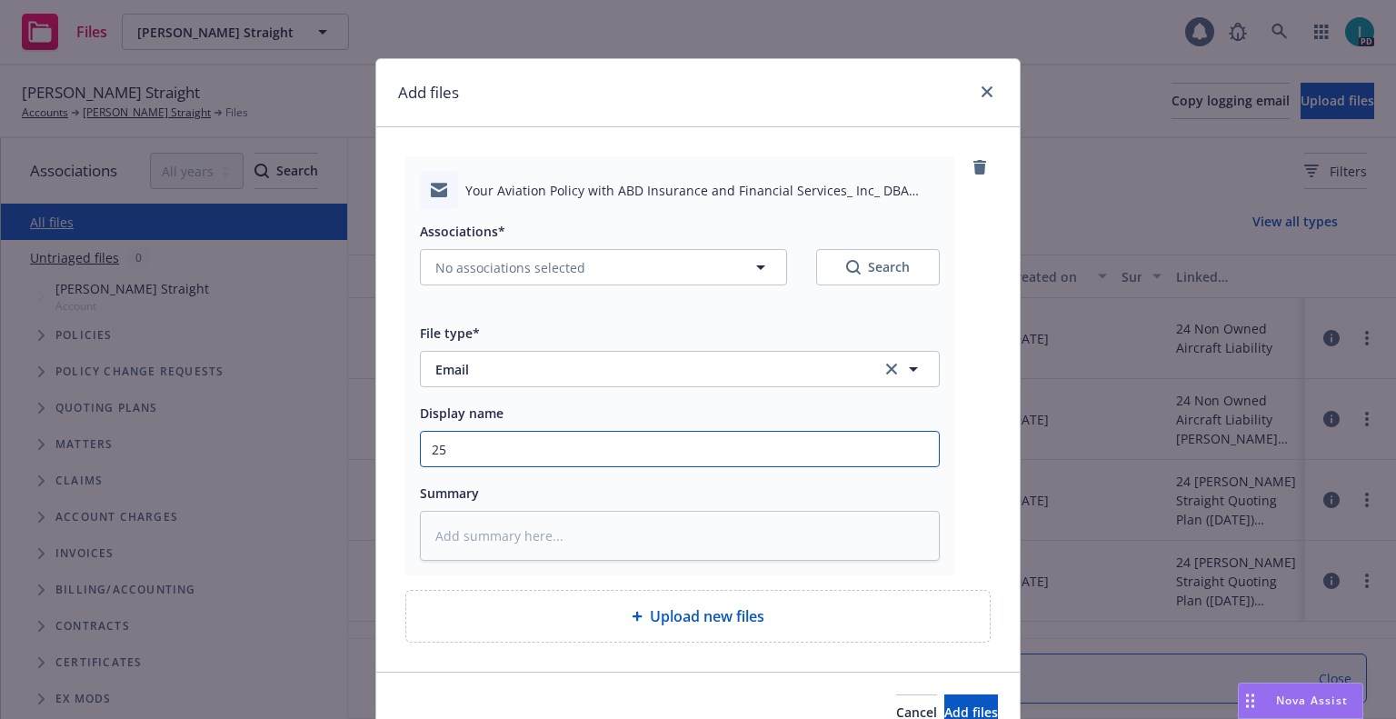
type textarea "x"
type input "25 NOWN CVS Quotes to Insured"
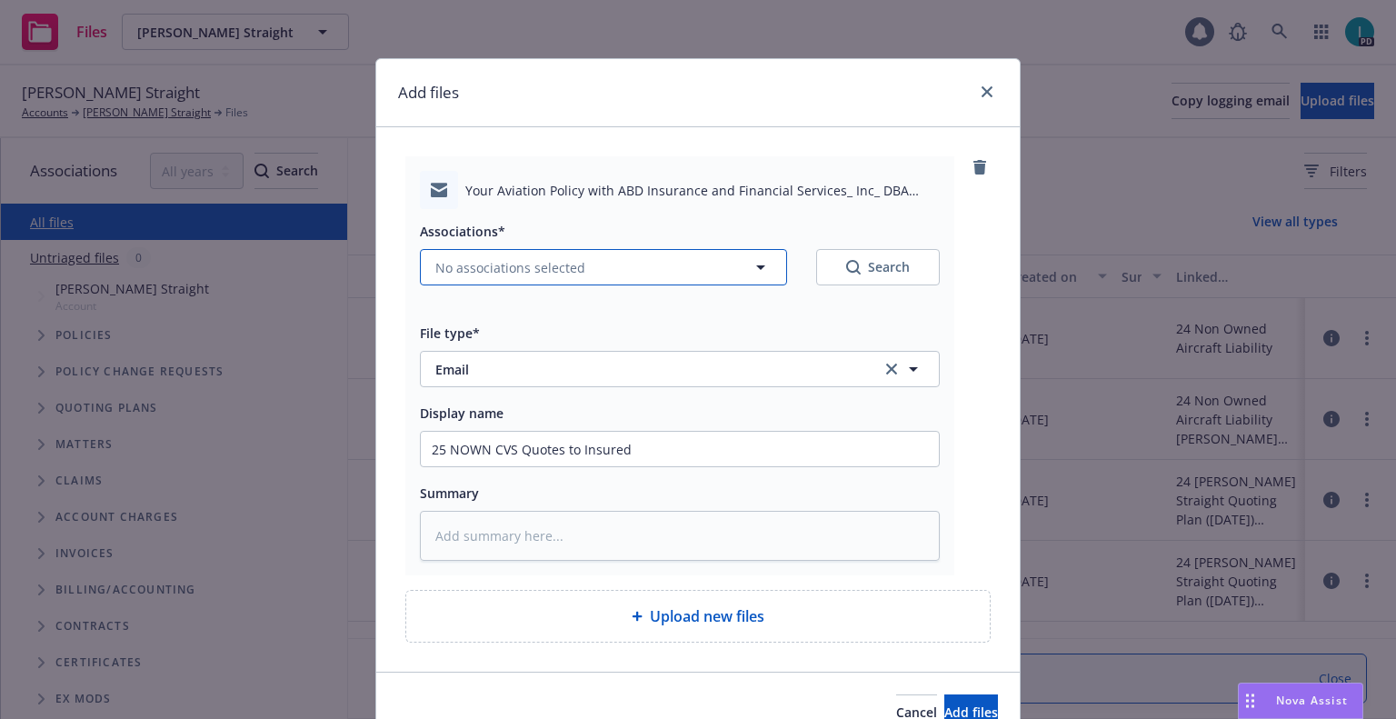
click at [458, 261] on span "No associations selected" at bounding box center [510, 267] width 150 height 19
type textarea "x"
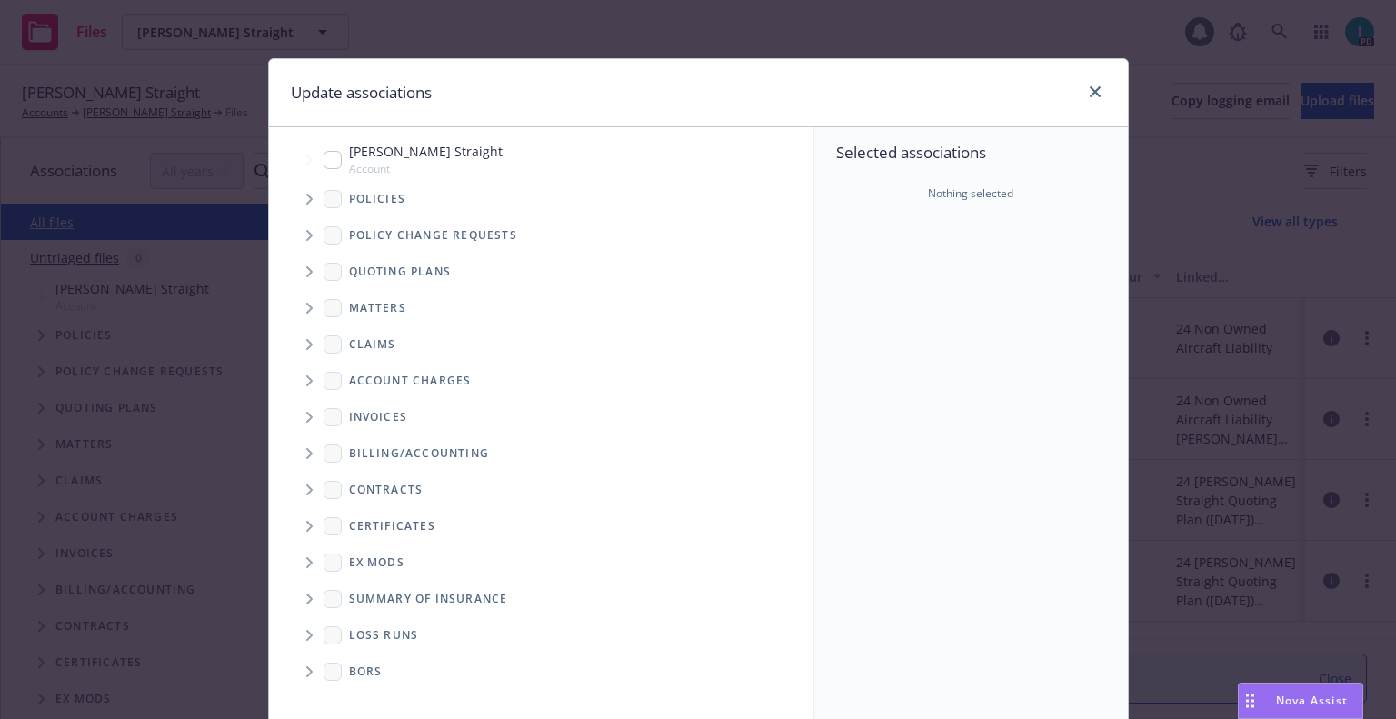
click at [303, 265] on span "Tree Example" at bounding box center [308, 271] width 29 height 29
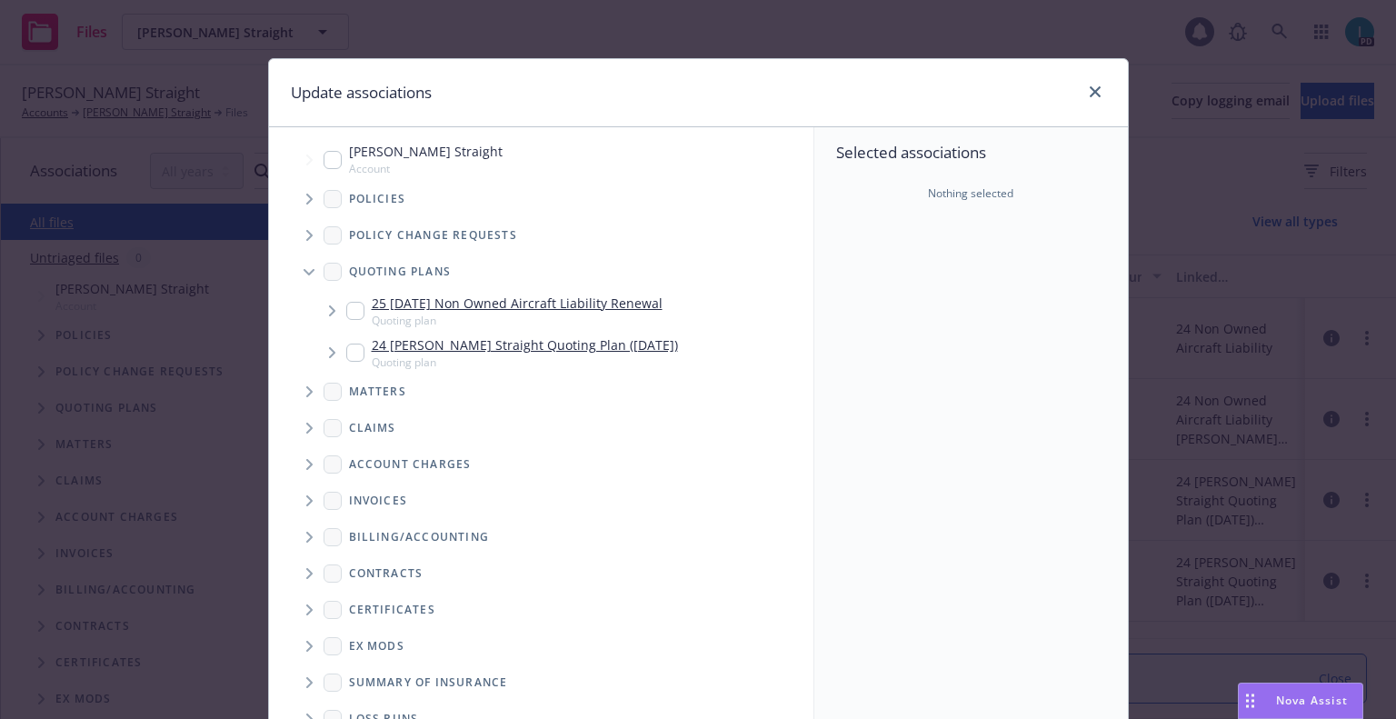
click at [346, 307] on input "Tree Example" at bounding box center [355, 311] width 18 height 18
checkbox input "true"
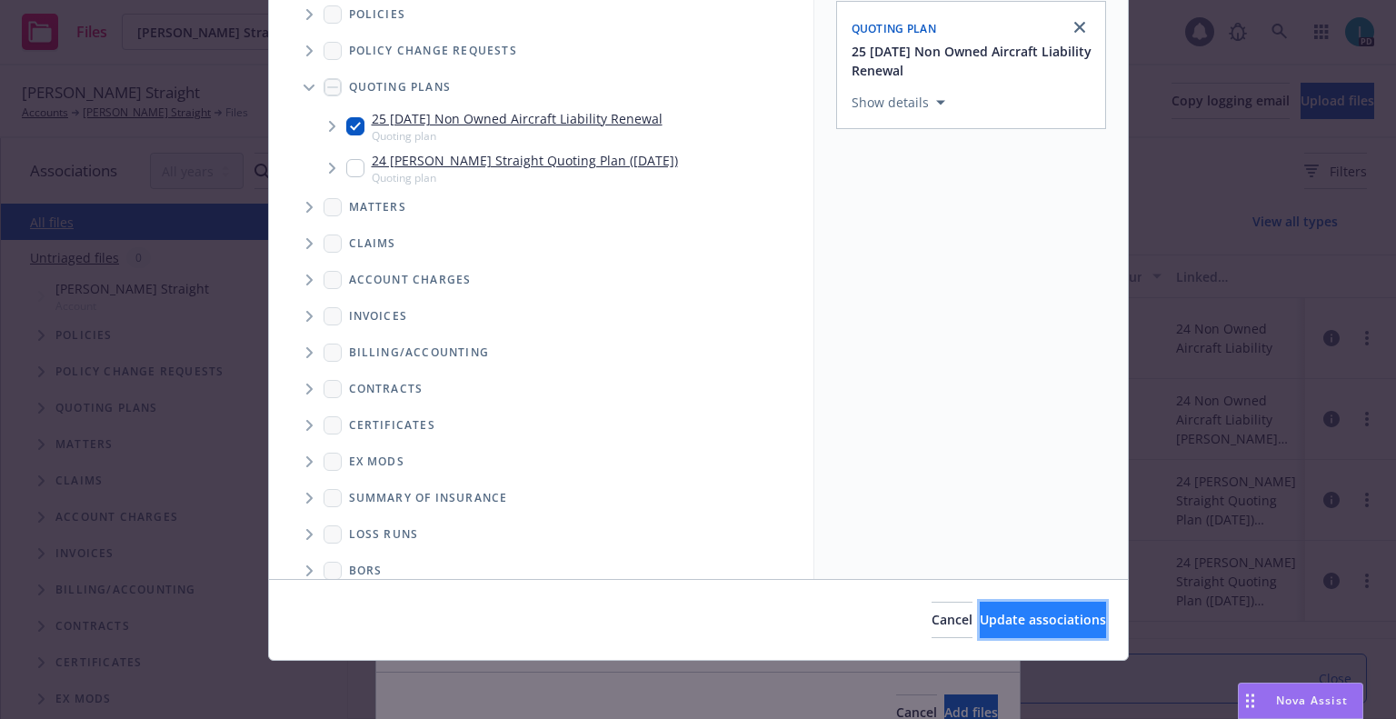
click at [999, 618] on span "Update associations" at bounding box center [1043, 619] width 126 height 17
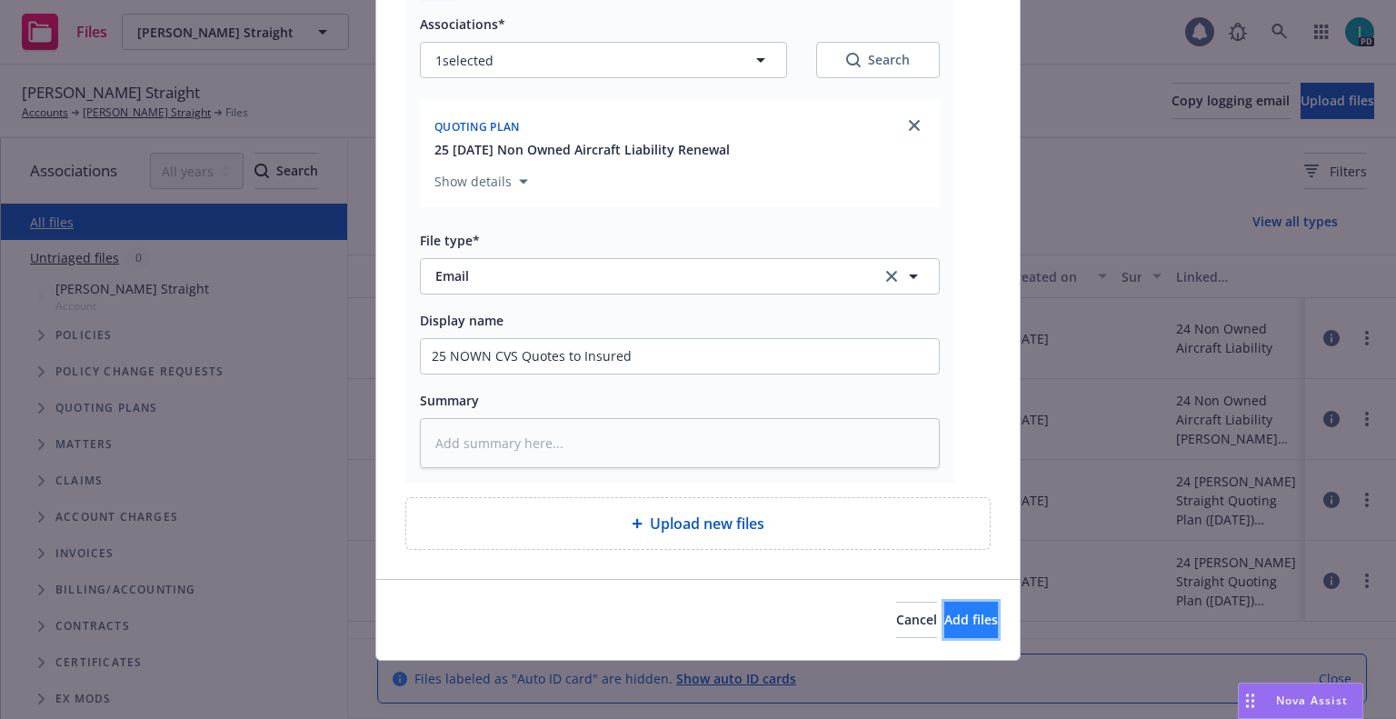
click at [950, 631] on button "Add files" at bounding box center [971, 620] width 54 height 36
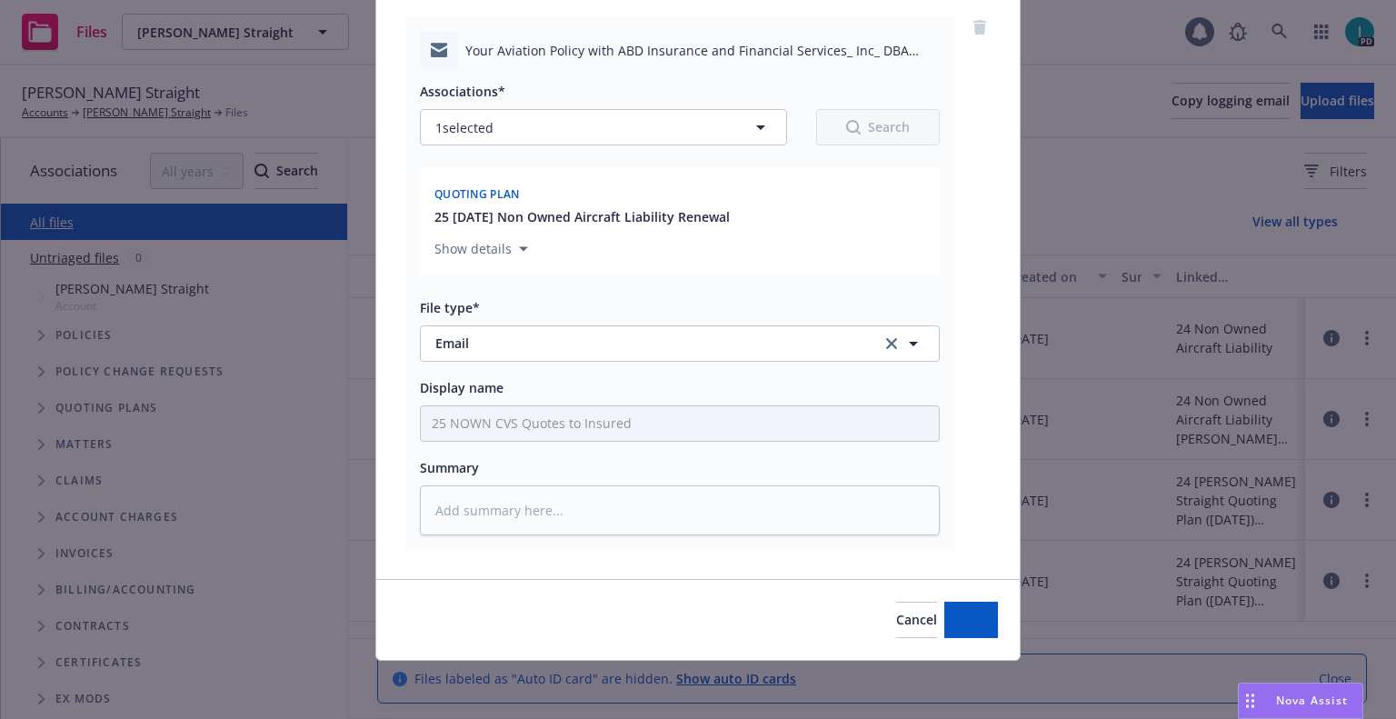
scroll to position [140, 0]
type textarea "x"
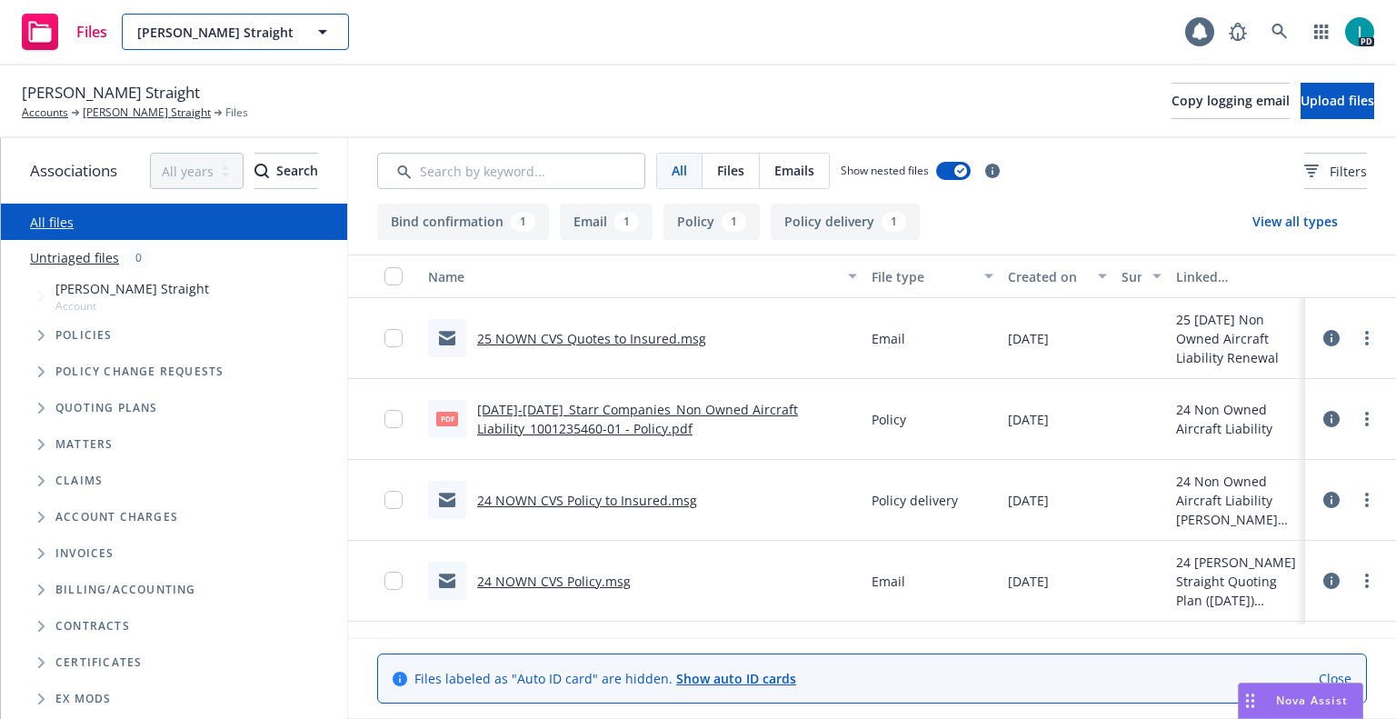
click at [219, 35] on span "[PERSON_NAME] Straight" at bounding box center [215, 32] width 157 height 19
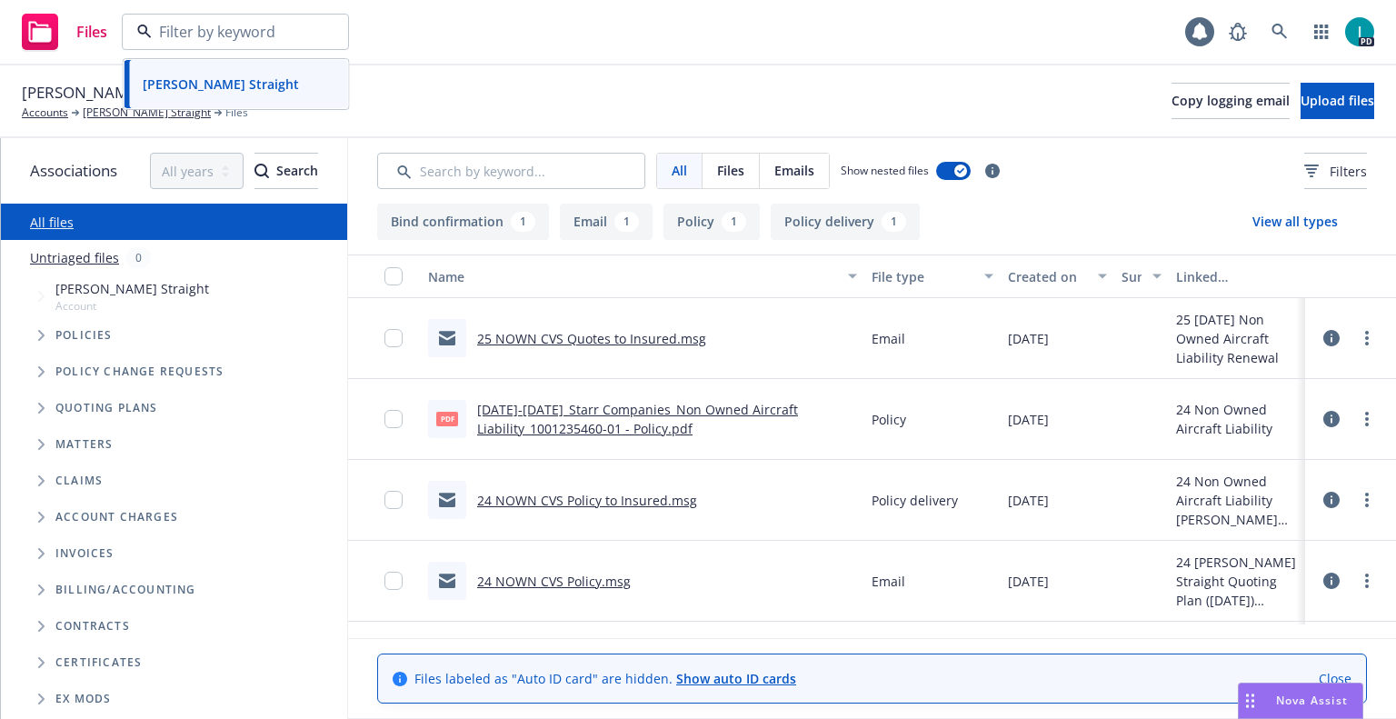
paste input "[PERSON_NAME]"
type input "[PERSON_NAME]"
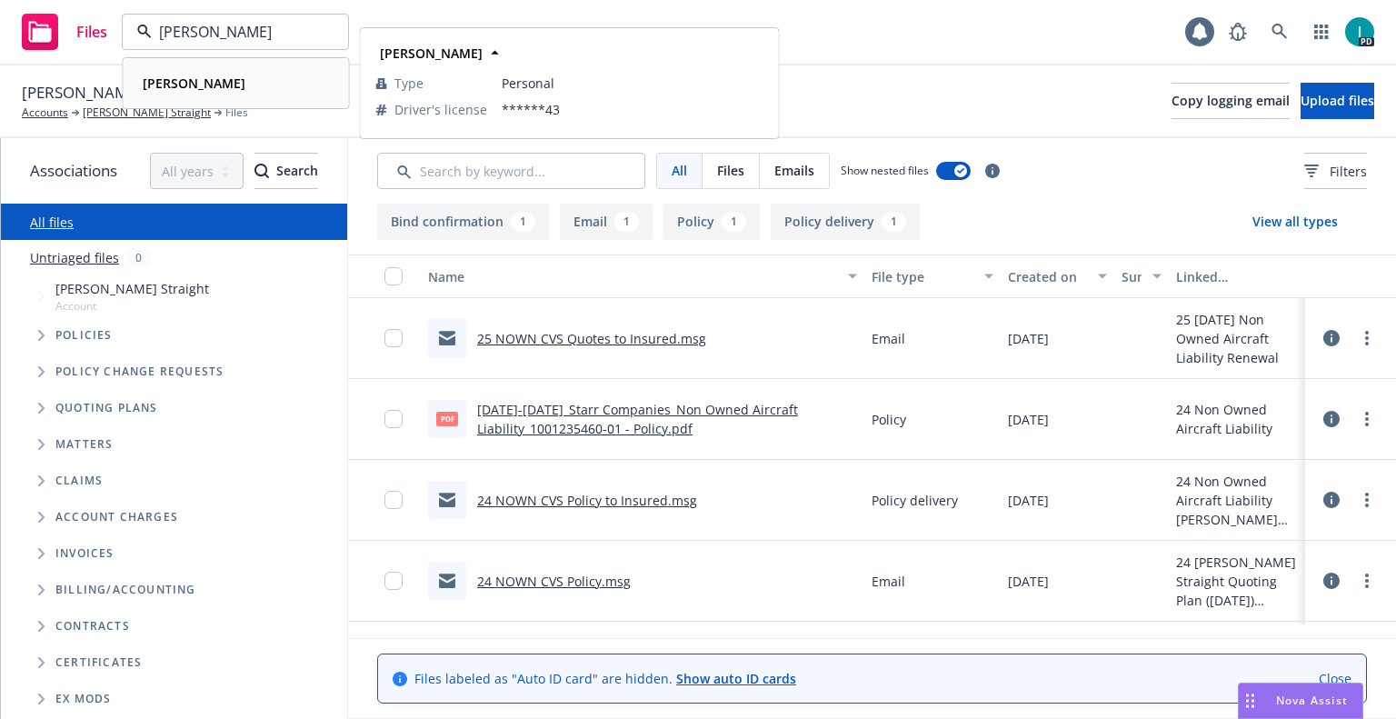
click at [206, 84] on strong "[PERSON_NAME]" at bounding box center [194, 83] width 103 height 17
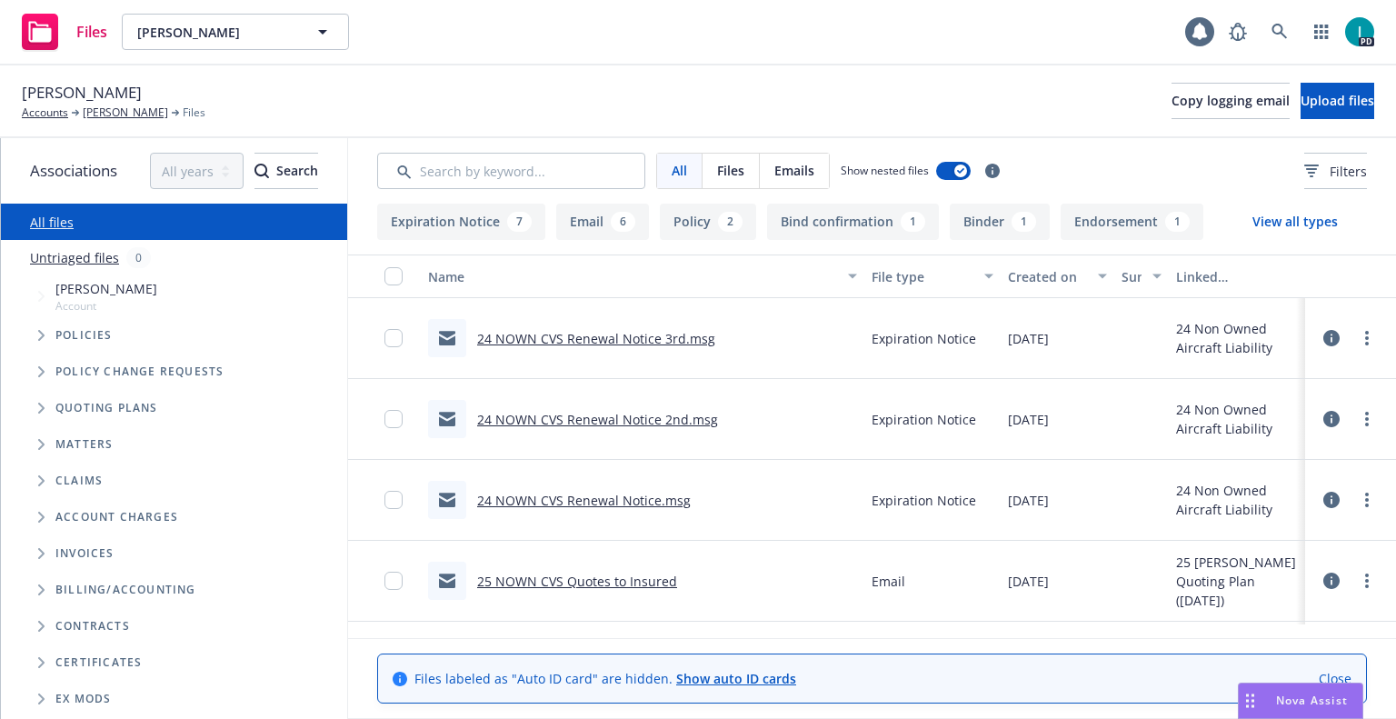
click at [576, 339] on link "24 NOWN CVS Renewal Notice 3rd.msg" at bounding box center [596, 338] width 238 height 17
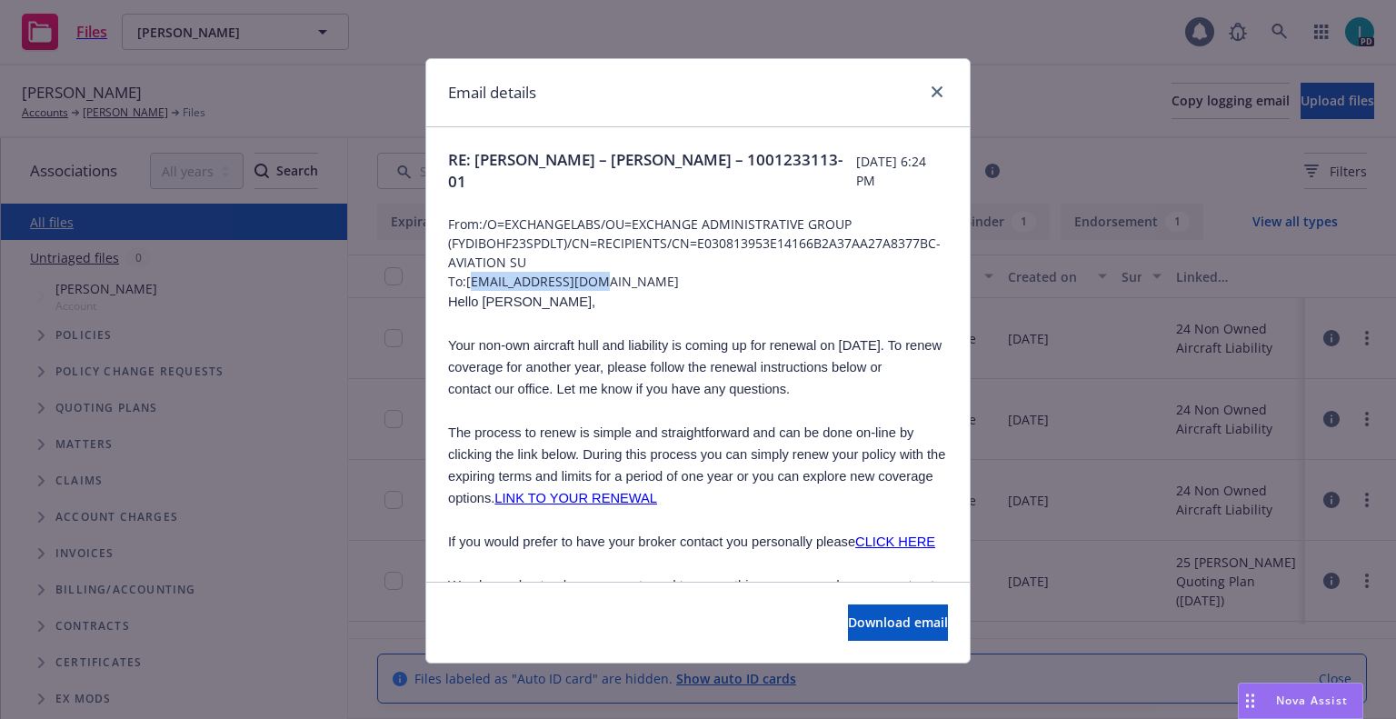
drag, startPoint x: 616, startPoint y: 281, endPoint x: 466, endPoint y: 279, distance: 150.0
click at [466, 279] on span "To: [PERSON_NAME][EMAIL_ADDRESS][DOMAIN_NAME]" at bounding box center [698, 281] width 500 height 19
click at [586, 290] on span "To: [PERSON_NAME][EMAIL_ADDRESS][DOMAIN_NAME]" at bounding box center [698, 281] width 500 height 19
drag, startPoint x: 611, startPoint y: 287, endPoint x: 462, endPoint y: 274, distance: 149.6
click at [462, 274] on span "To: [PERSON_NAME][EMAIL_ADDRESS][DOMAIN_NAME]" at bounding box center [698, 281] width 500 height 19
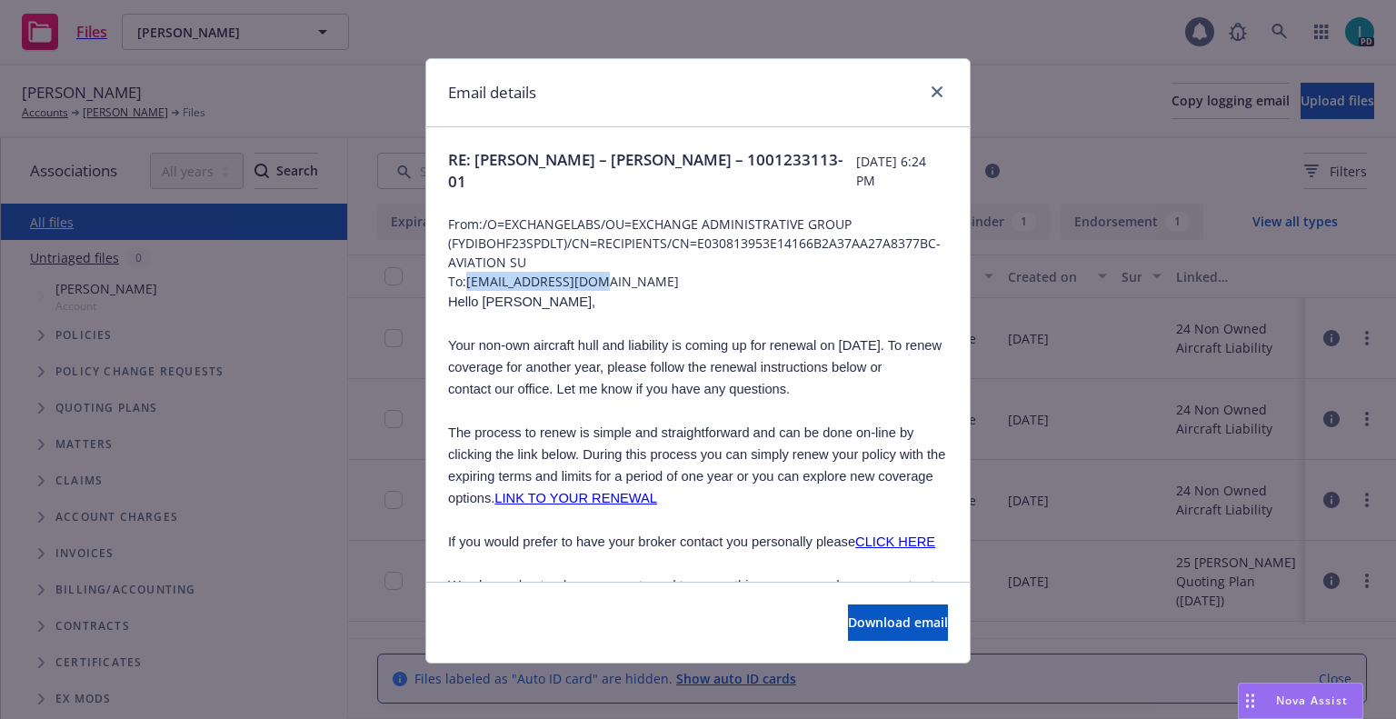
copy span "[EMAIL_ADDRESS][DOMAIN_NAME]"
click at [931, 88] on icon "close" at bounding box center [936, 91] width 11 height 11
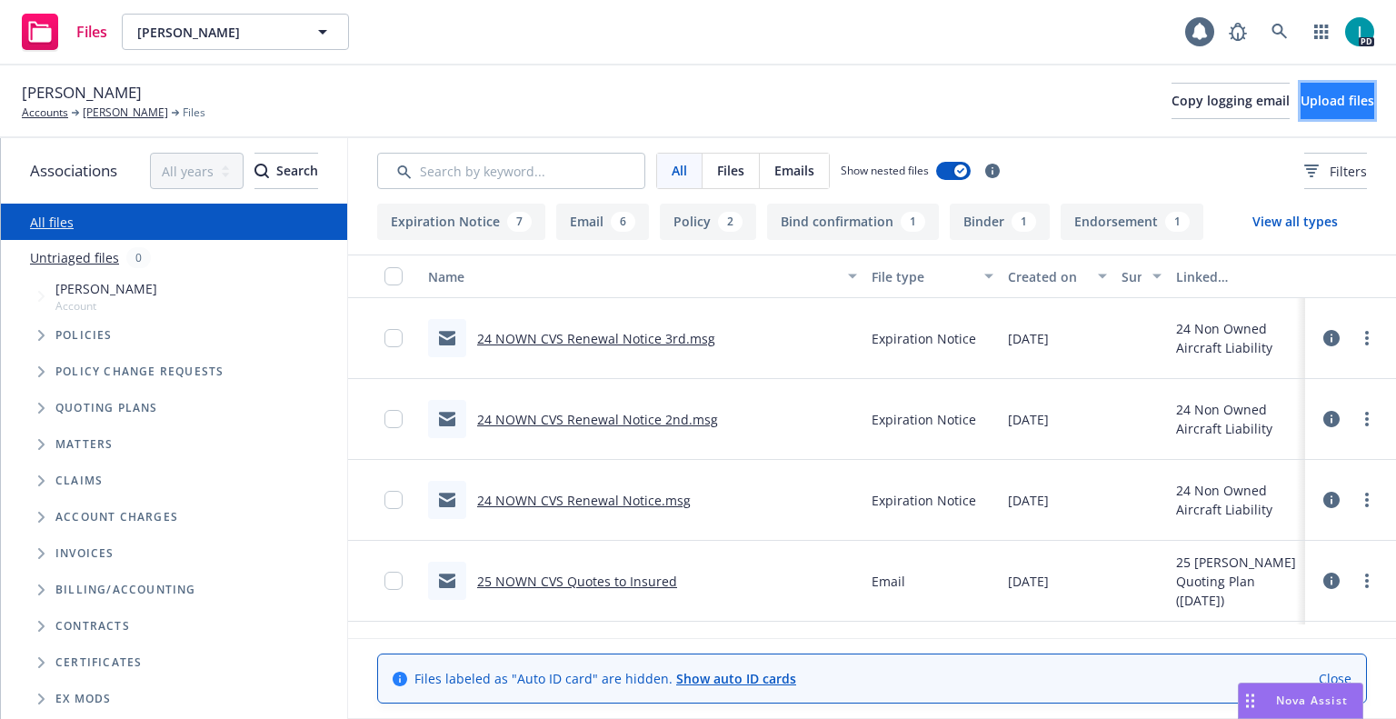
click at [1317, 95] on span "Upload files" at bounding box center [1337, 100] width 74 height 17
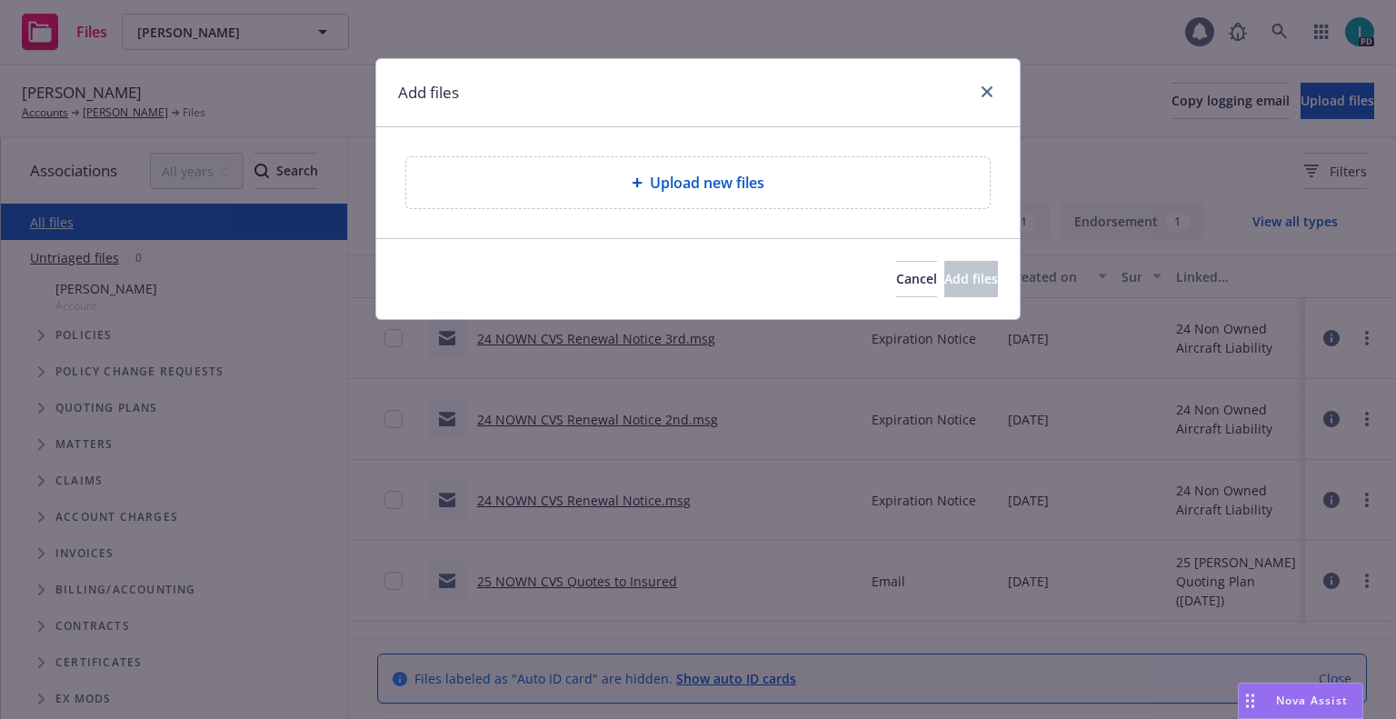
type textarea "x"
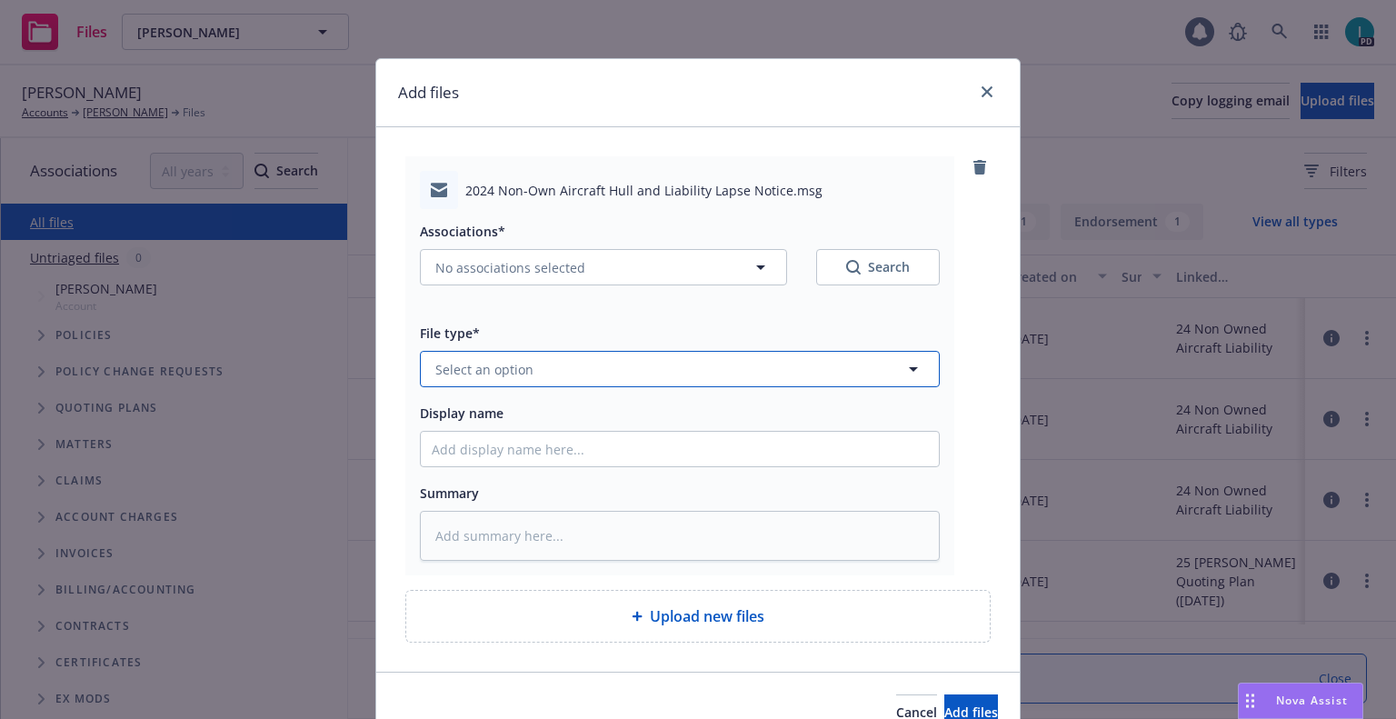
click at [510, 357] on button "Select an option" at bounding box center [680, 369] width 520 height 36
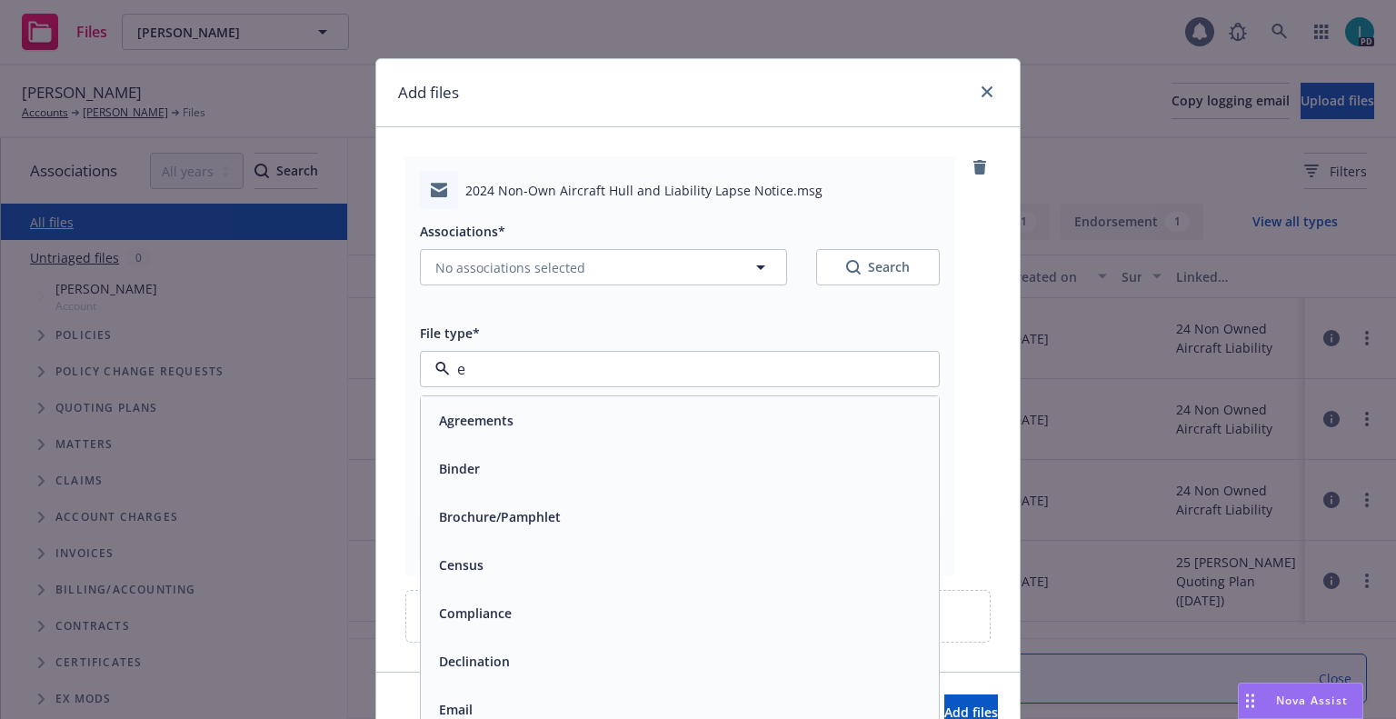
type input "ex"
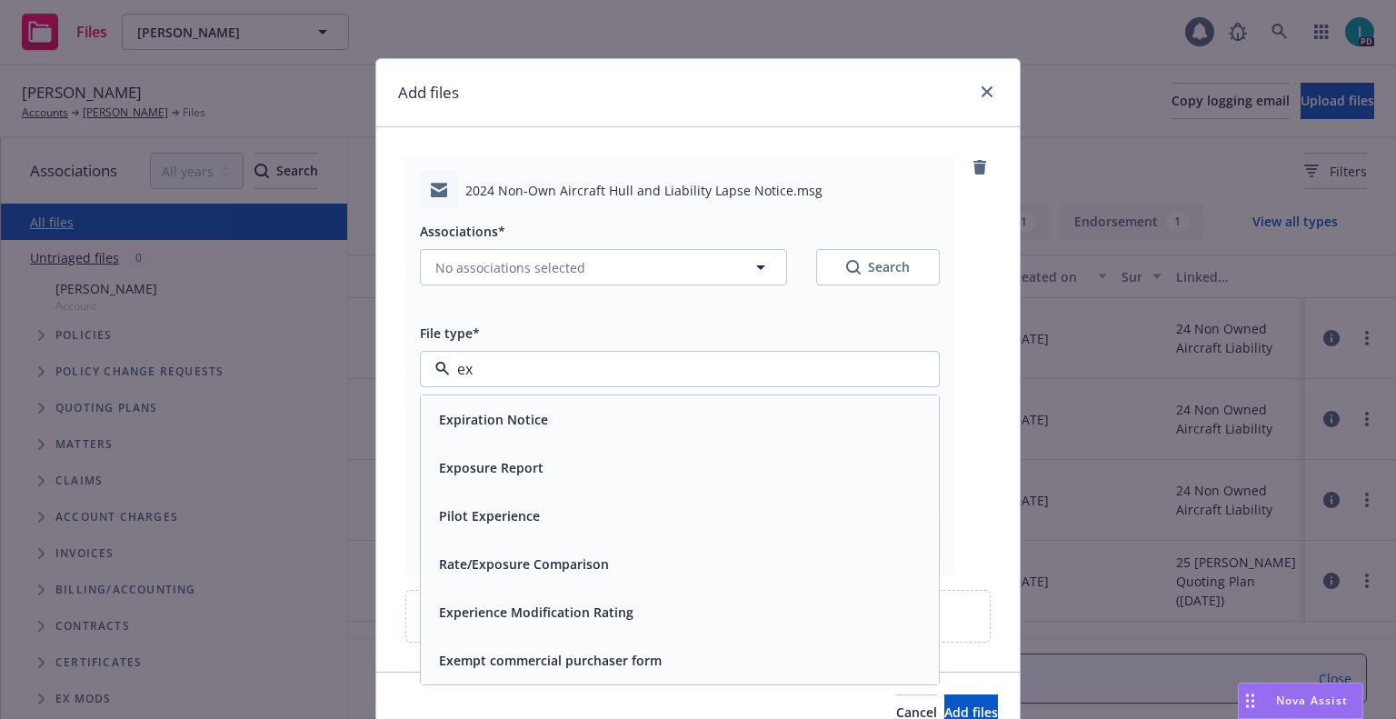
click at [508, 416] on span "Expiration Notice" at bounding box center [493, 419] width 109 height 19
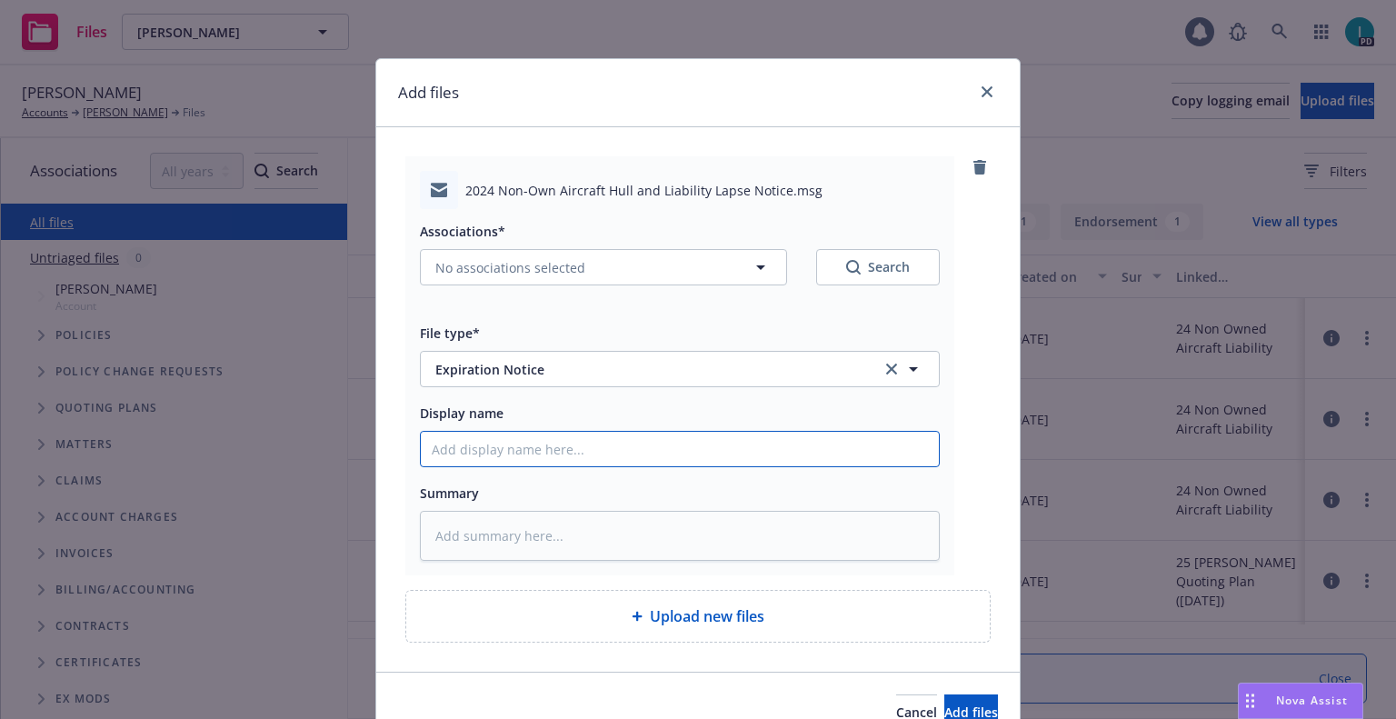
click at [512, 453] on input "Display name" at bounding box center [680, 449] width 518 height 35
type textarea "x"
type input "2"
type textarea "x"
type input "24"
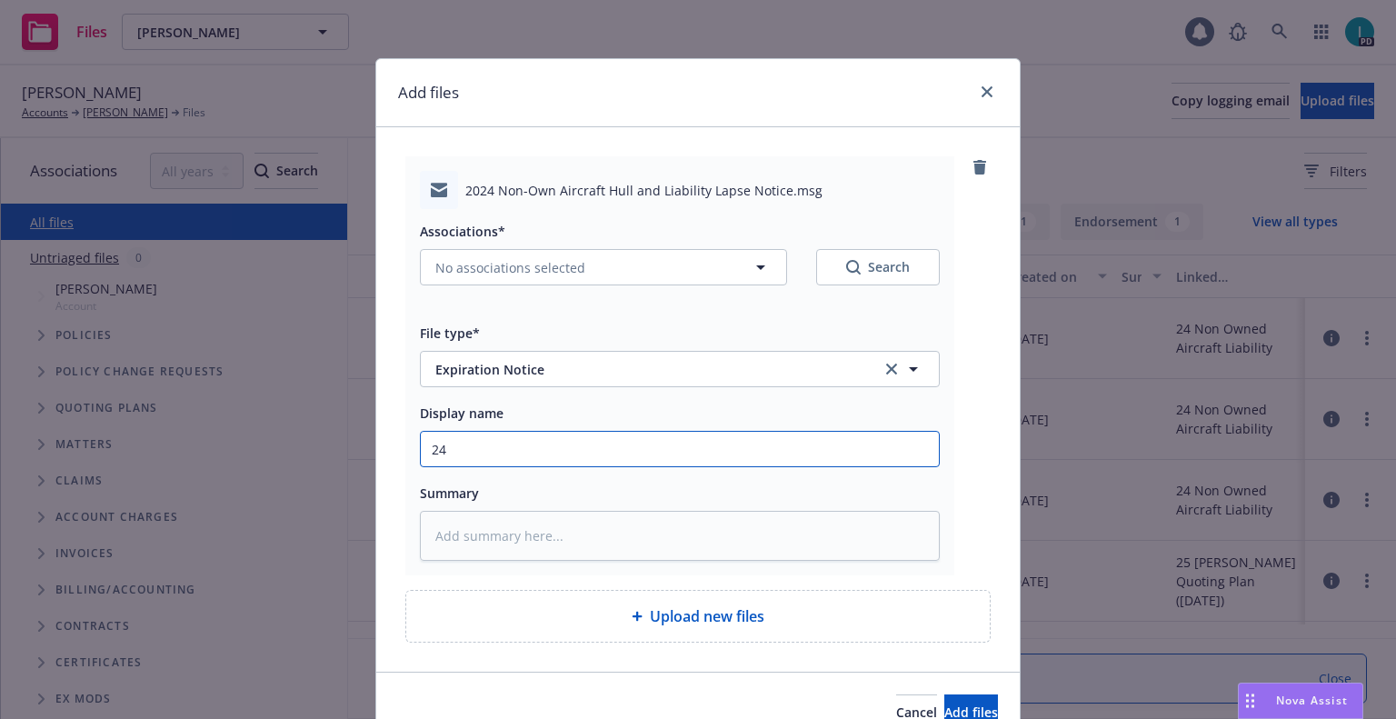
type textarea "x"
type input "24 NOWN CVS Lapse Notice"
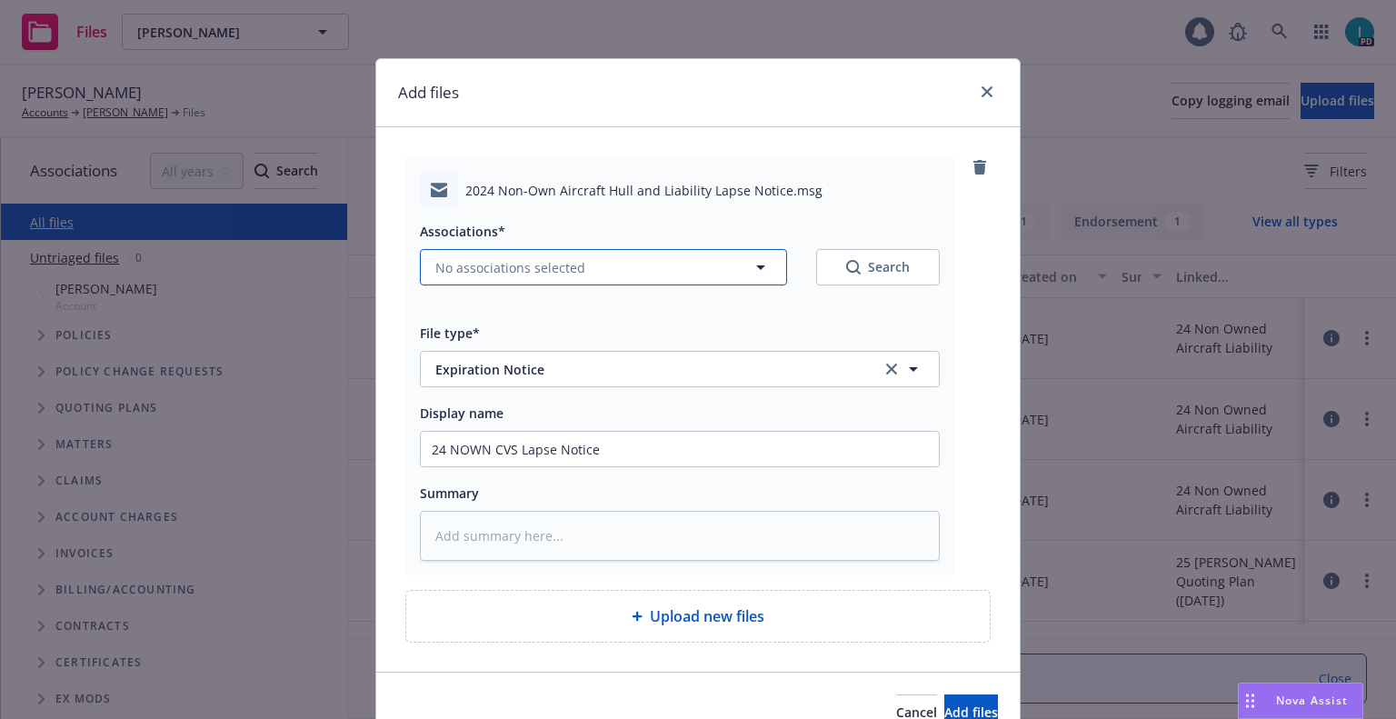
click at [503, 274] on span "No associations selected" at bounding box center [510, 267] width 150 height 19
type textarea "x"
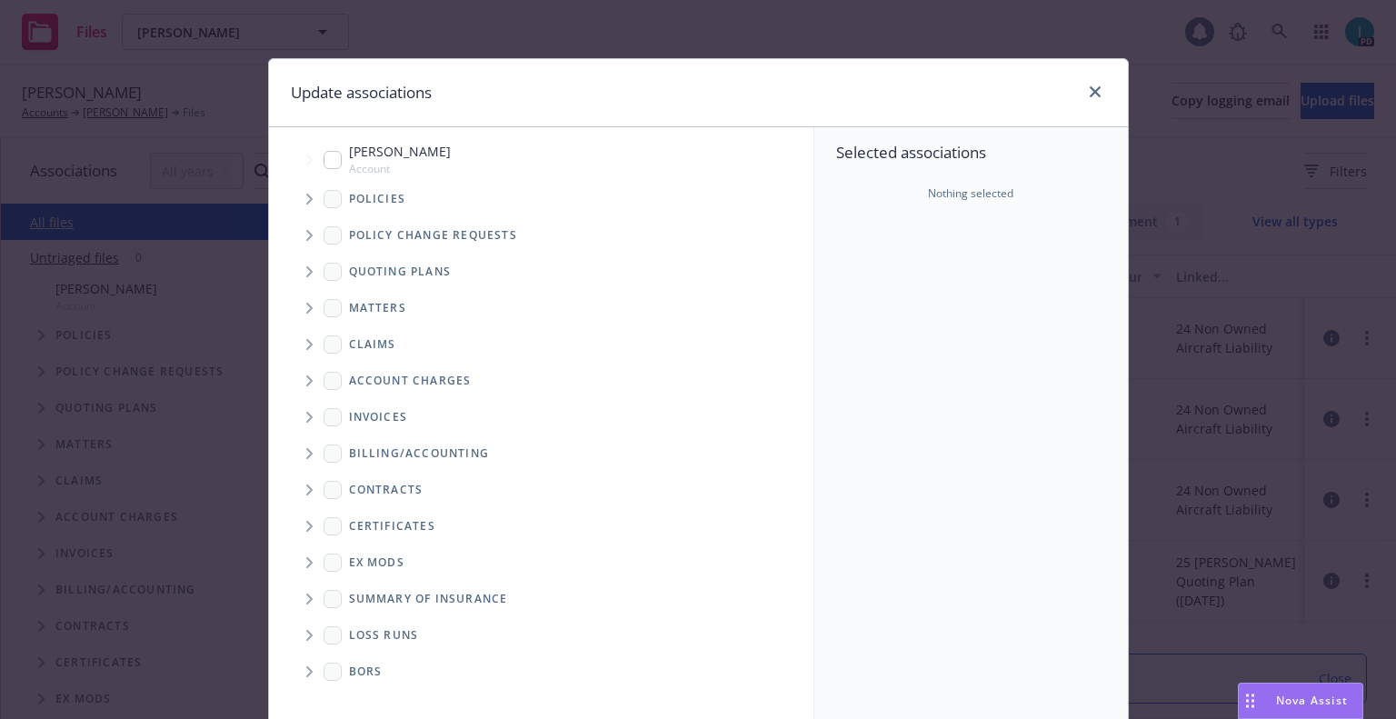
click at [294, 204] on span "Tree Example" at bounding box center [308, 198] width 29 height 29
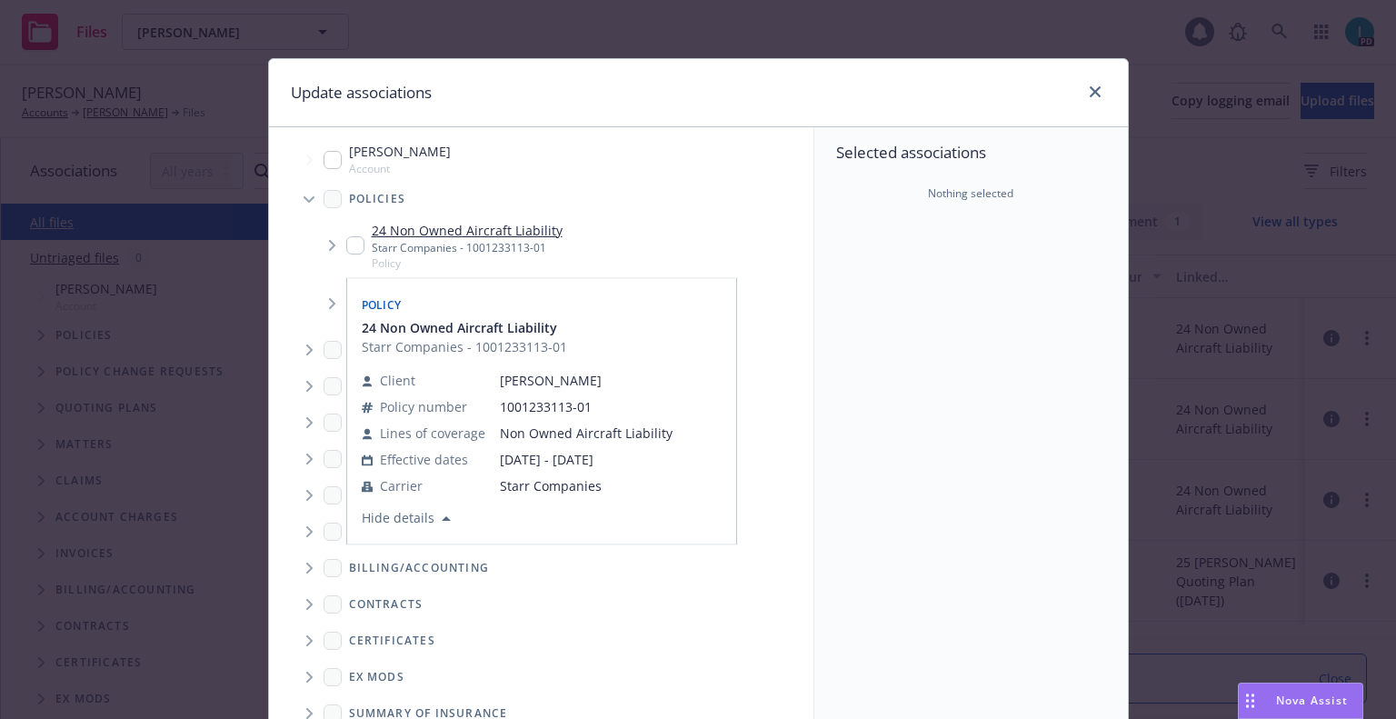
click at [346, 244] on input "Tree Example" at bounding box center [355, 245] width 18 height 18
checkbox input "true"
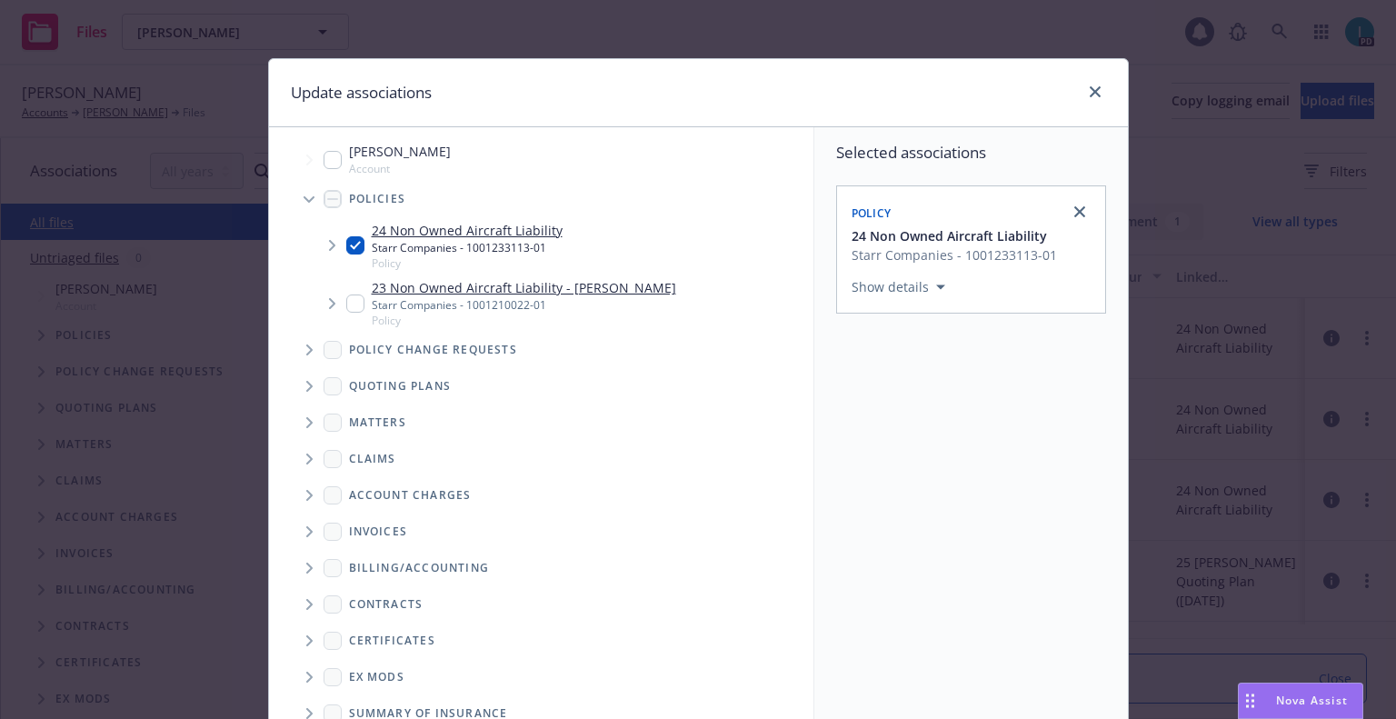
scroll to position [184, 0]
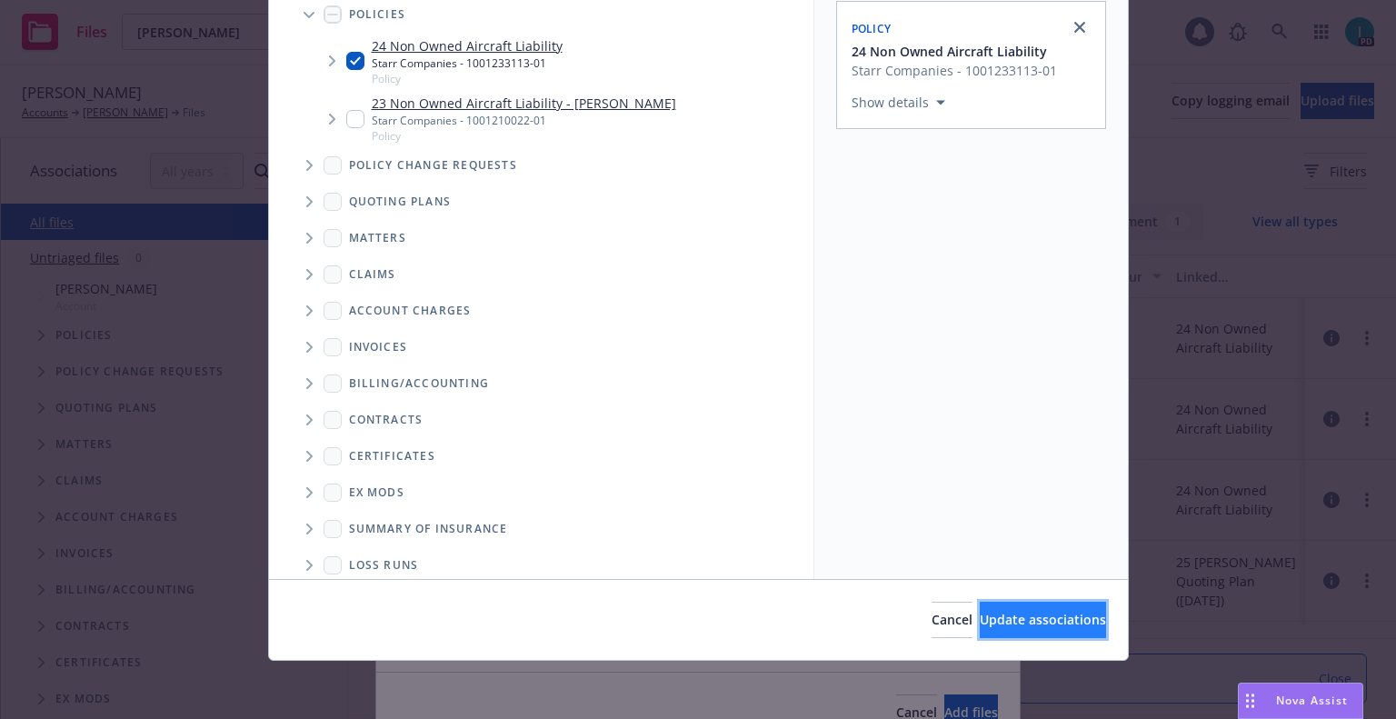
click at [980, 602] on button "Update associations" at bounding box center [1043, 620] width 126 height 36
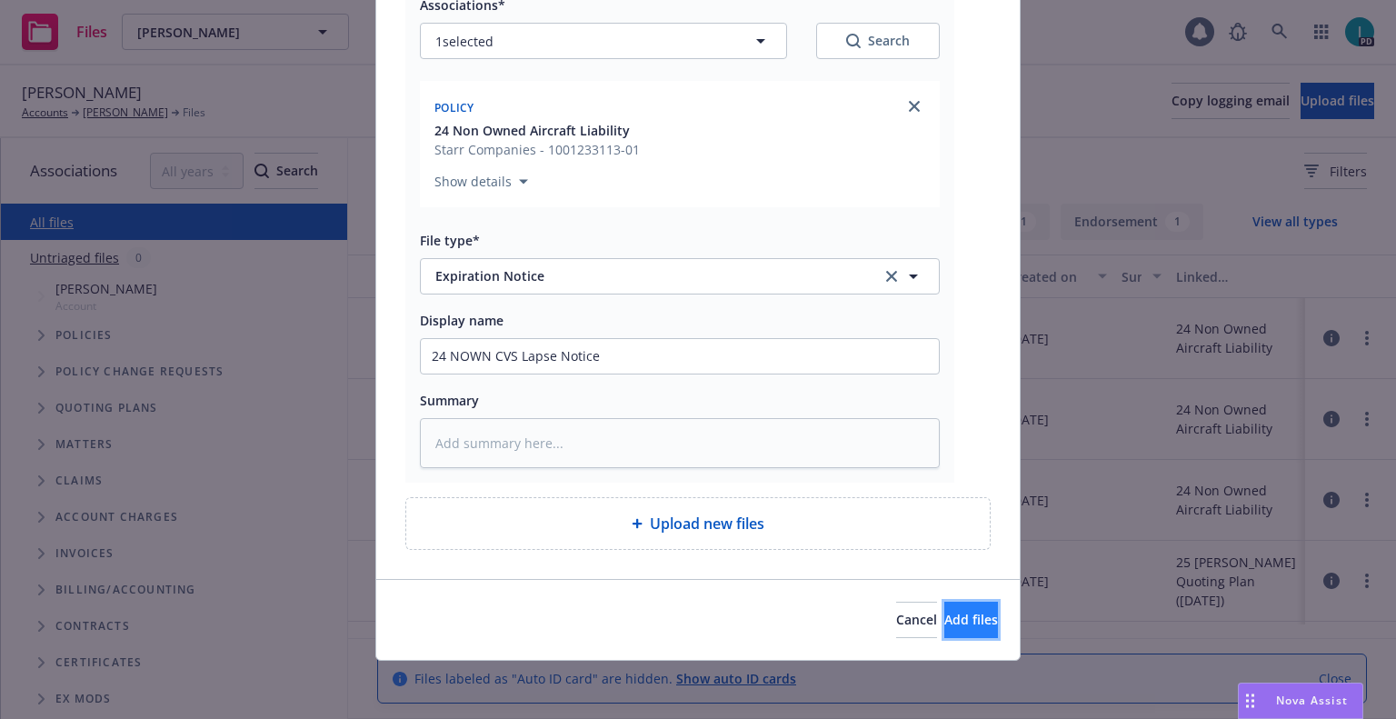
click at [944, 631] on button "Add files" at bounding box center [971, 620] width 54 height 36
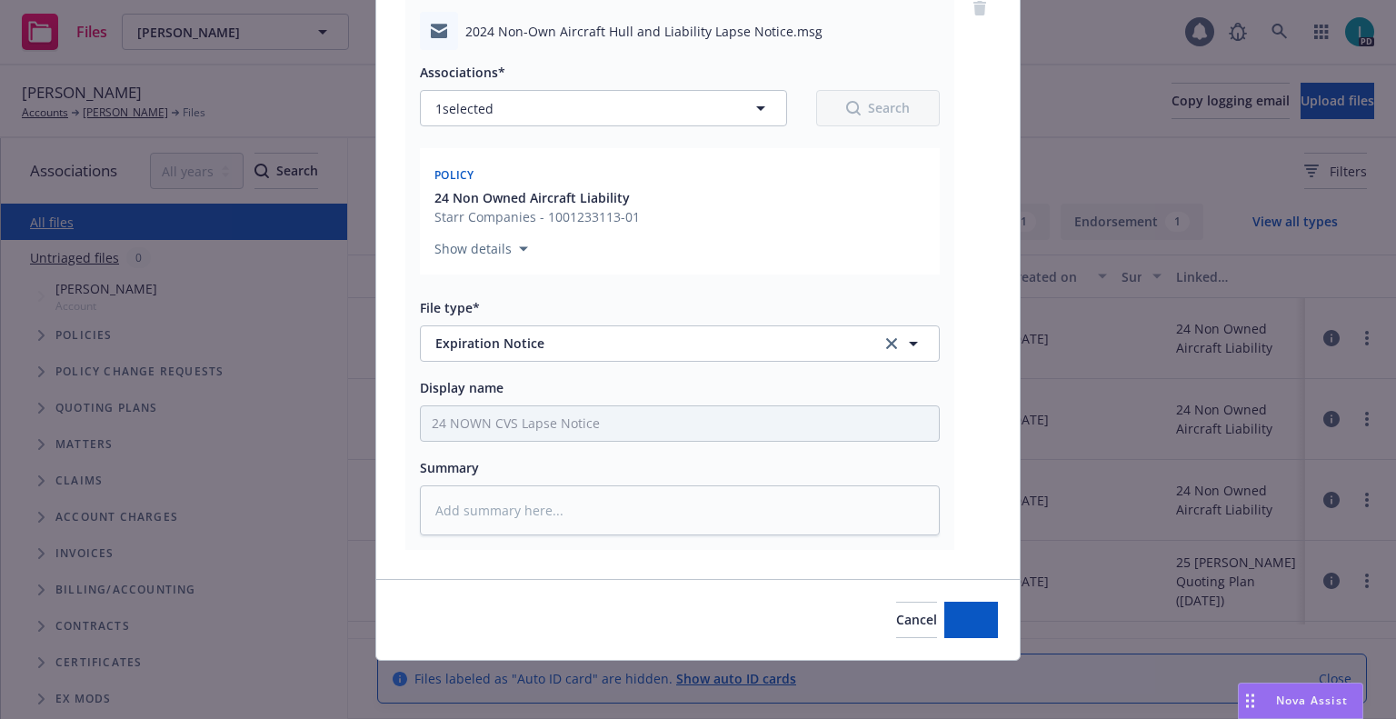
scroll to position [159, 0]
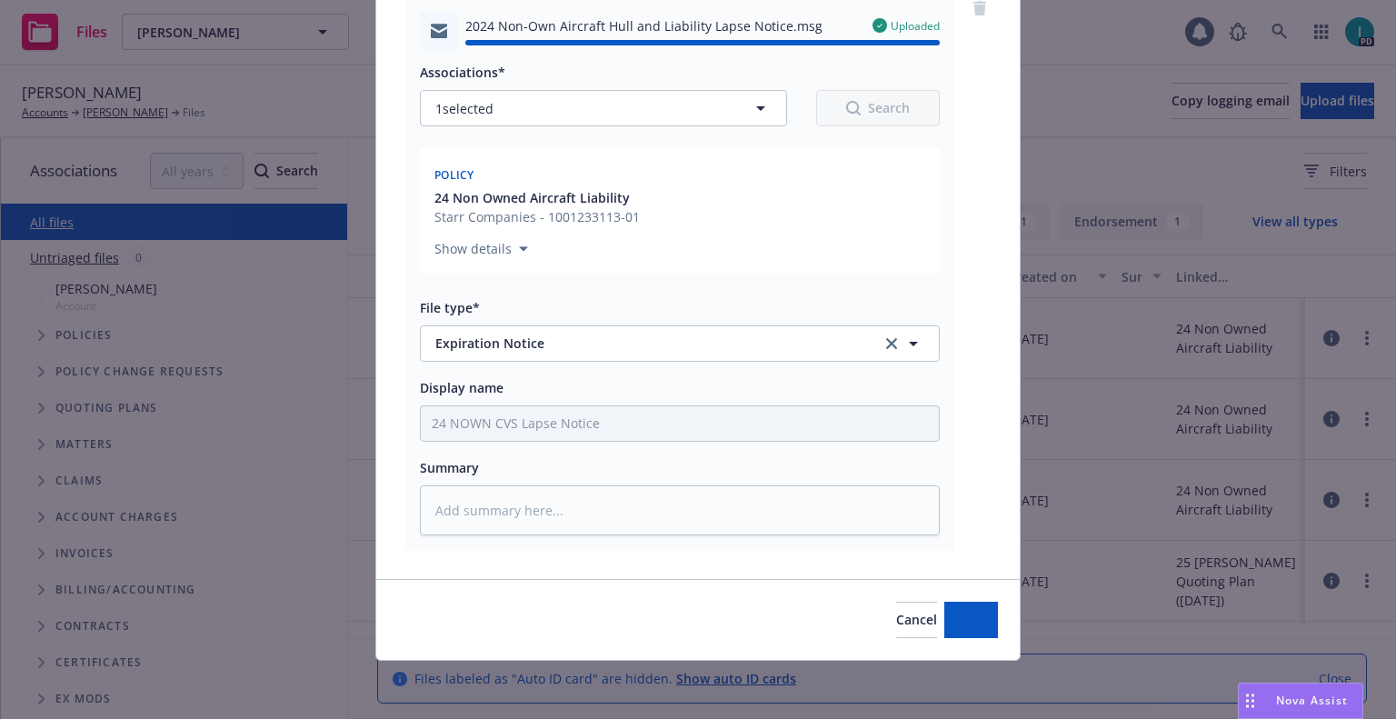
type textarea "x"
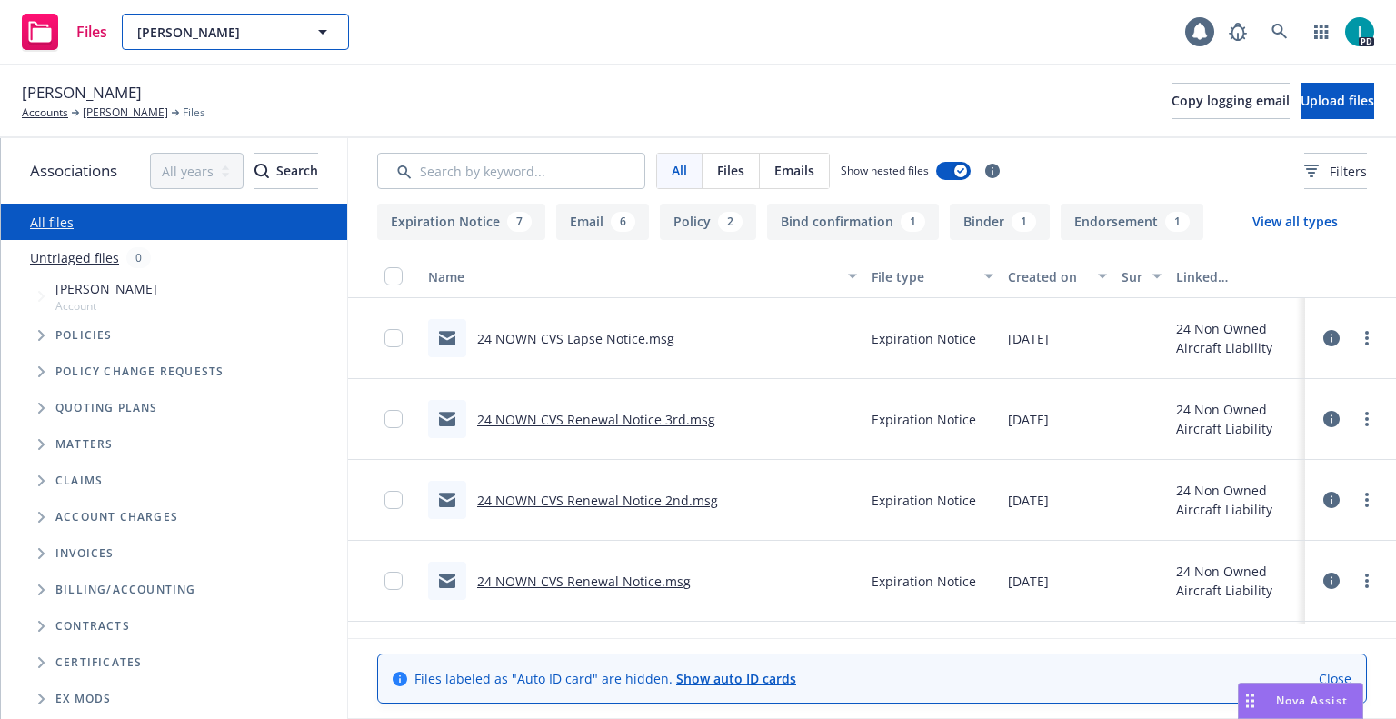
click at [221, 35] on span "[PERSON_NAME]" at bounding box center [215, 32] width 157 height 19
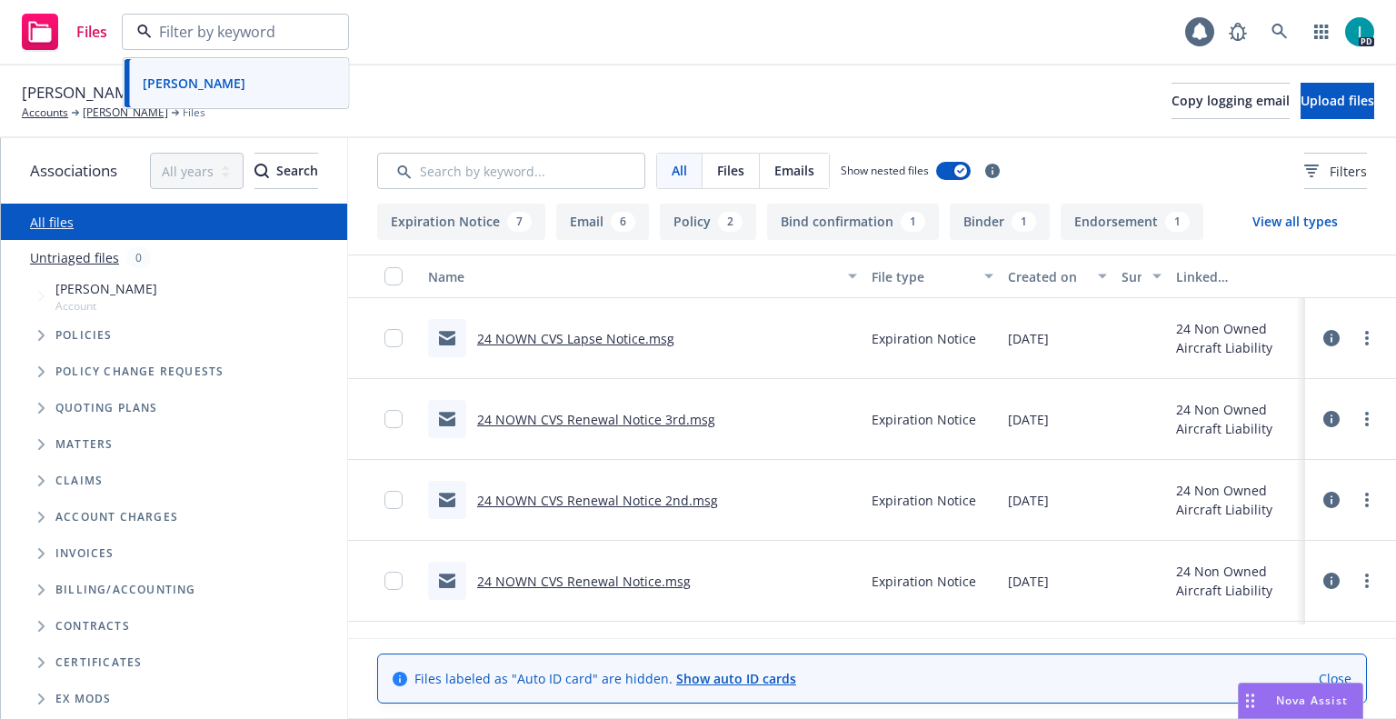
paste input "[PERSON_NAME]"
type input "[PERSON_NAME]"
click at [232, 75] on div "[PERSON_NAME]" at bounding box center [236, 83] width 202 height 26
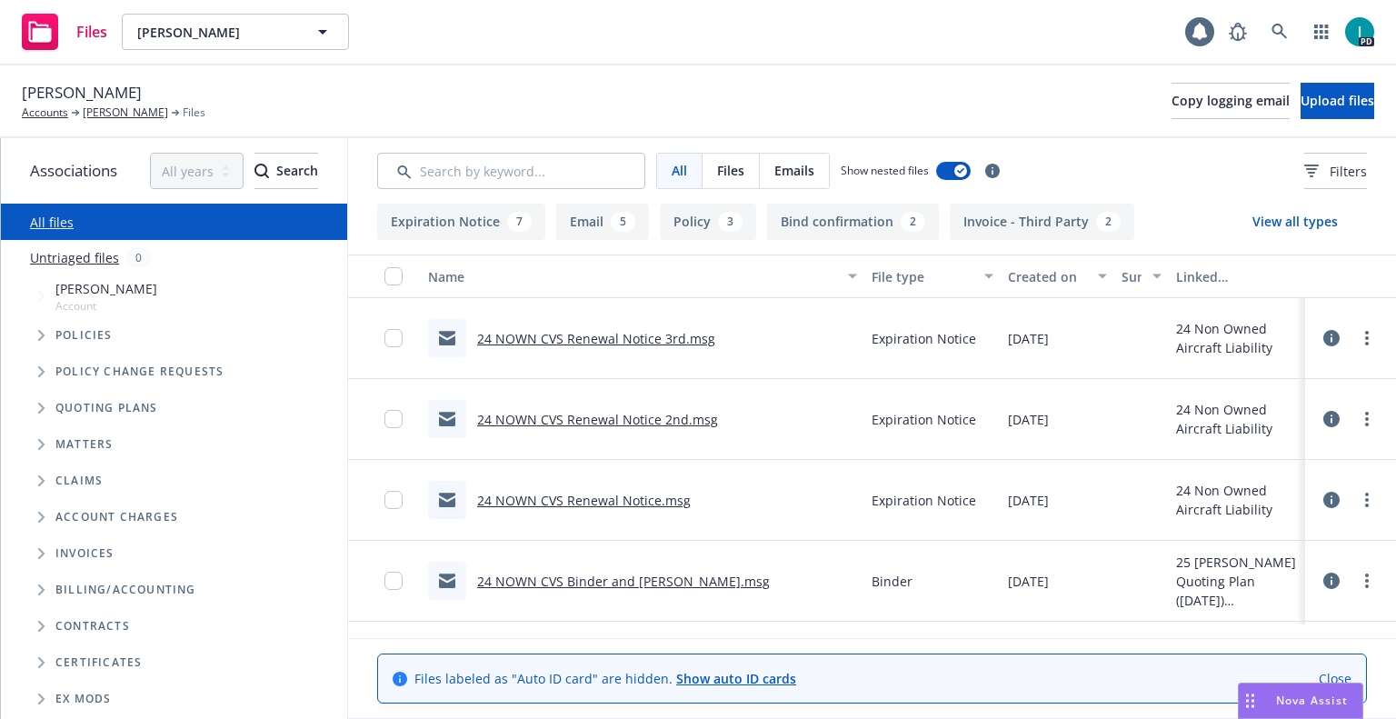
click at [638, 331] on link "24 NOWN CVS Renewal Notice 3rd.msg" at bounding box center [596, 338] width 238 height 17
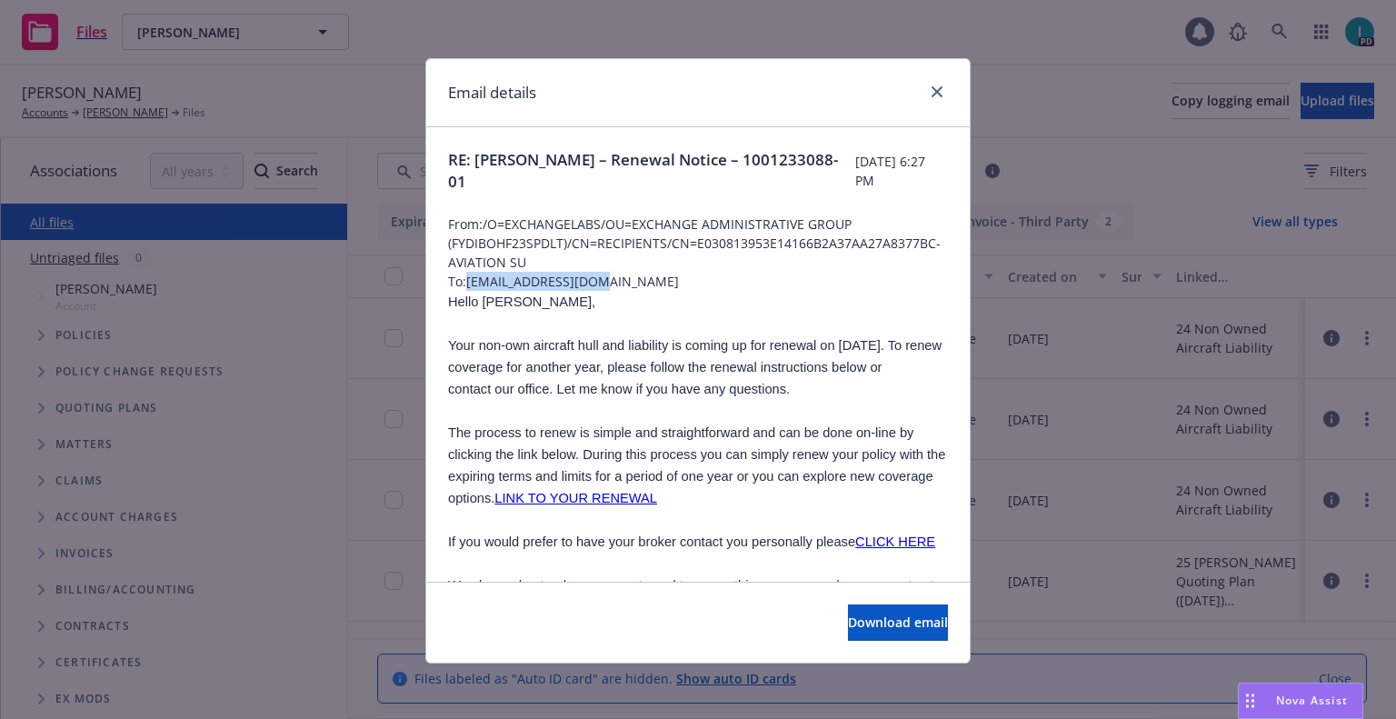
drag, startPoint x: 602, startPoint y: 280, endPoint x: 465, endPoint y: 284, distance: 137.3
click at [465, 284] on span "To: [EMAIL_ADDRESS][DOMAIN_NAME]" at bounding box center [698, 281] width 500 height 19
copy span "[EMAIL_ADDRESS][DOMAIN_NAME]"
click at [931, 96] on icon "close" at bounding box center [936, 91] width 11 height 11
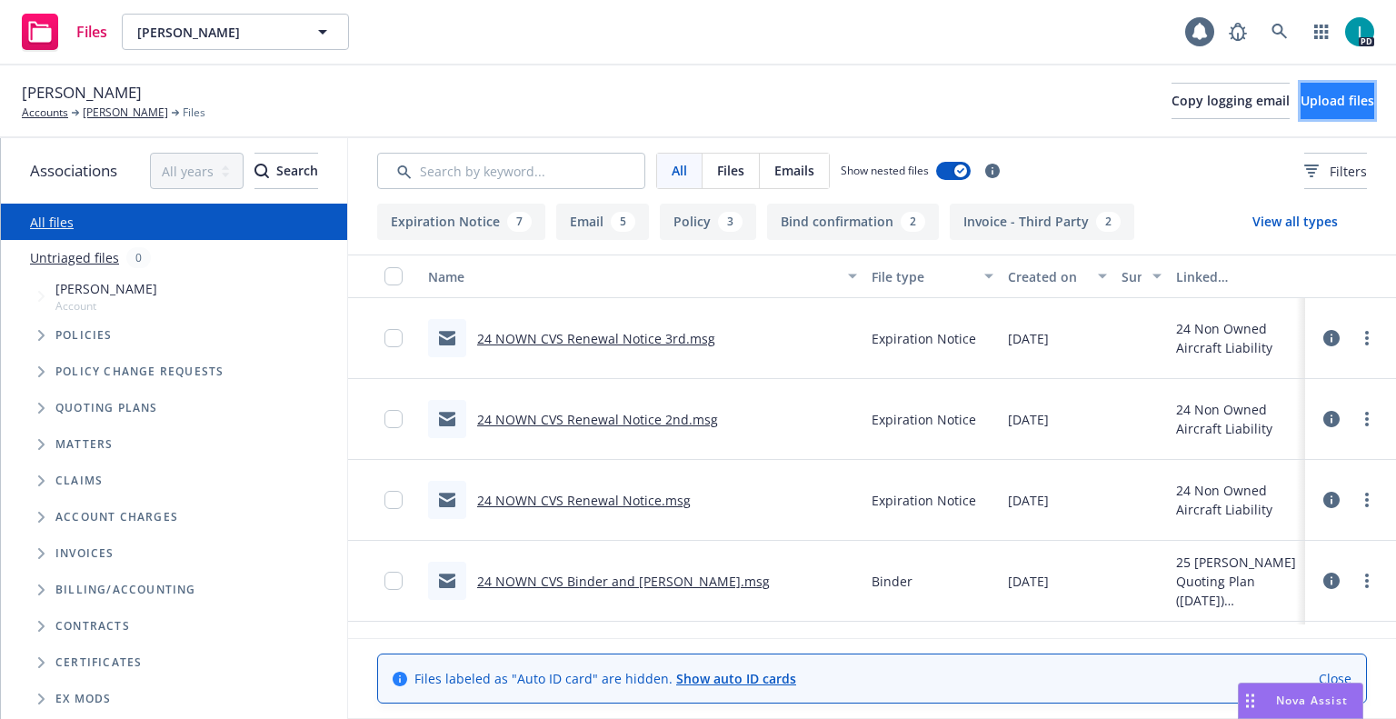
click at [1300, 93] on span "Upload files" at bounding box center [1337, 100] width 74 height 17
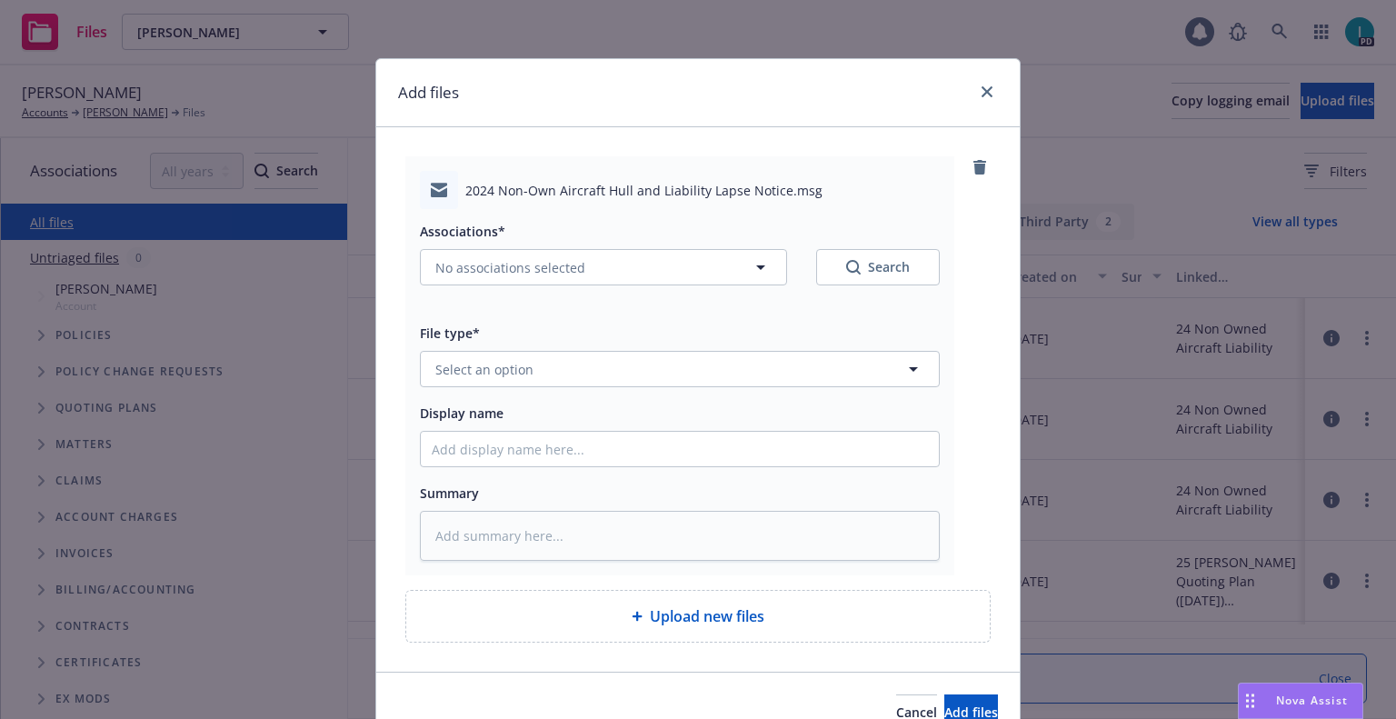
type textarea "x"
click at [458, 357] on button "Select an option" at bounding box center [680, 369] width 520 height 36
type input "ex"
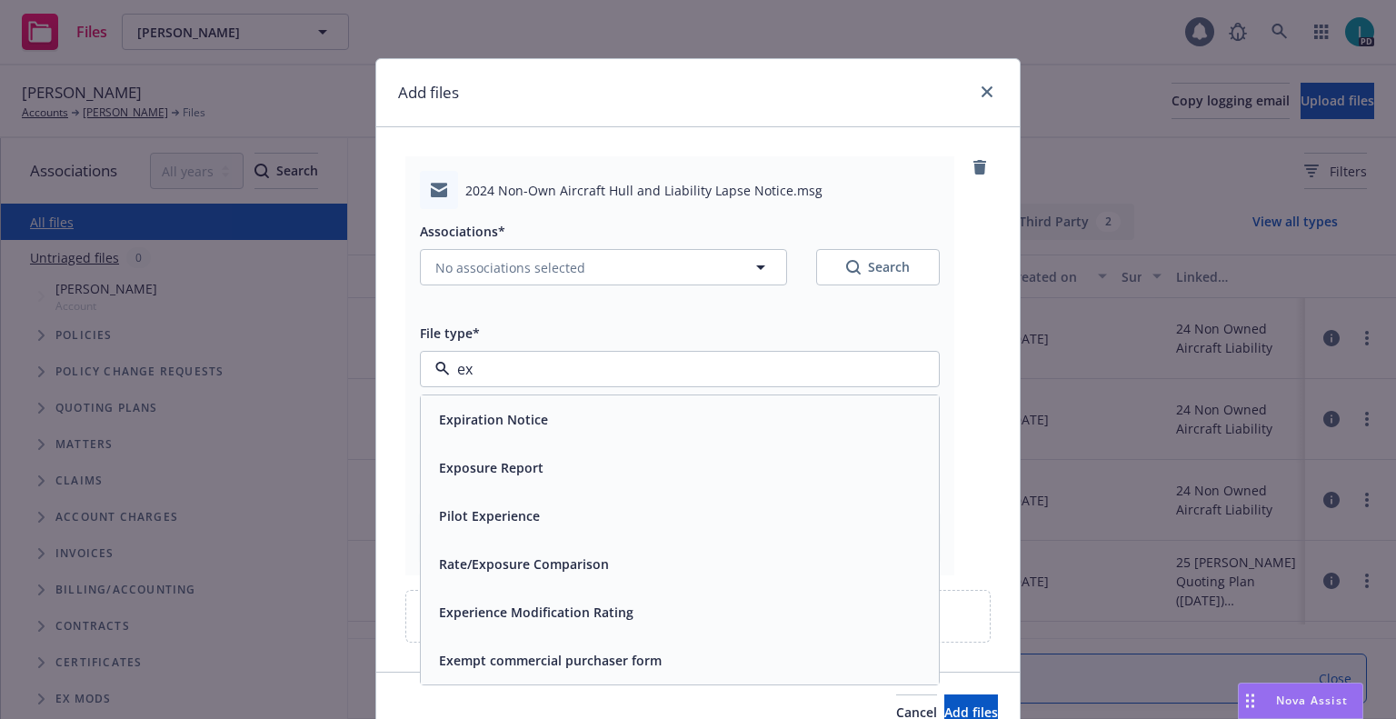
click at [500, 416] on span "Expiration Notice" at bounding box center [493, 419] width 109 height 19
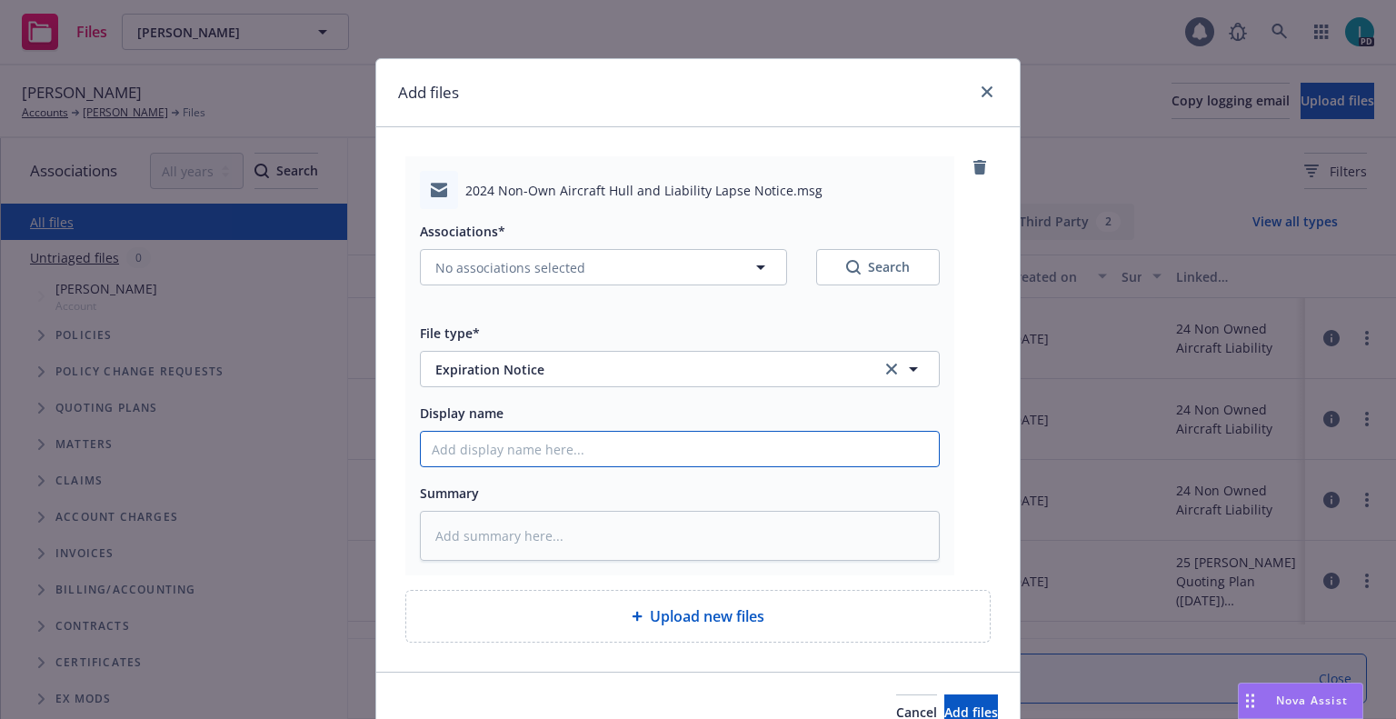
click at [503, 447] on input "Display name" at bounding box center [680, 449] width 518 height 35
type textarea "x"
type input "2"
type textarea "x"
type input "24"
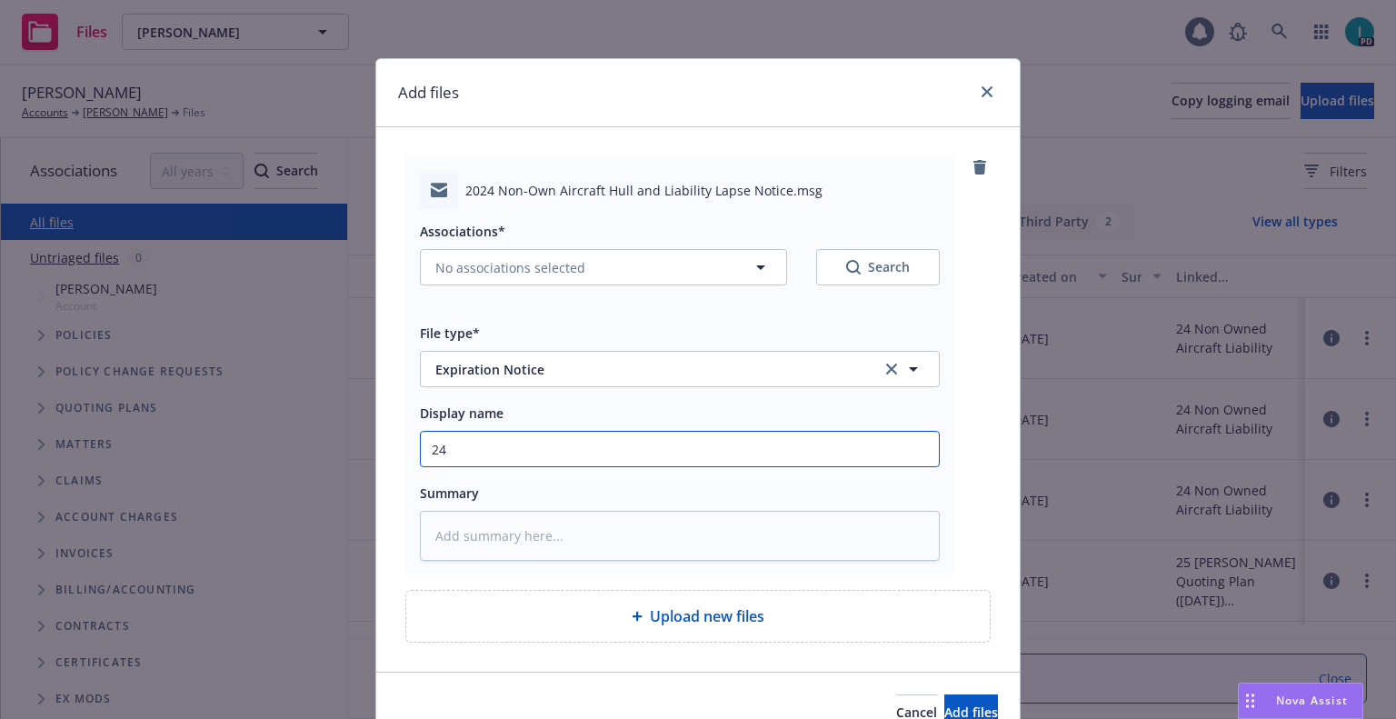
type textarea "x"
type input "24 NOWN CVS Lapse Notice"
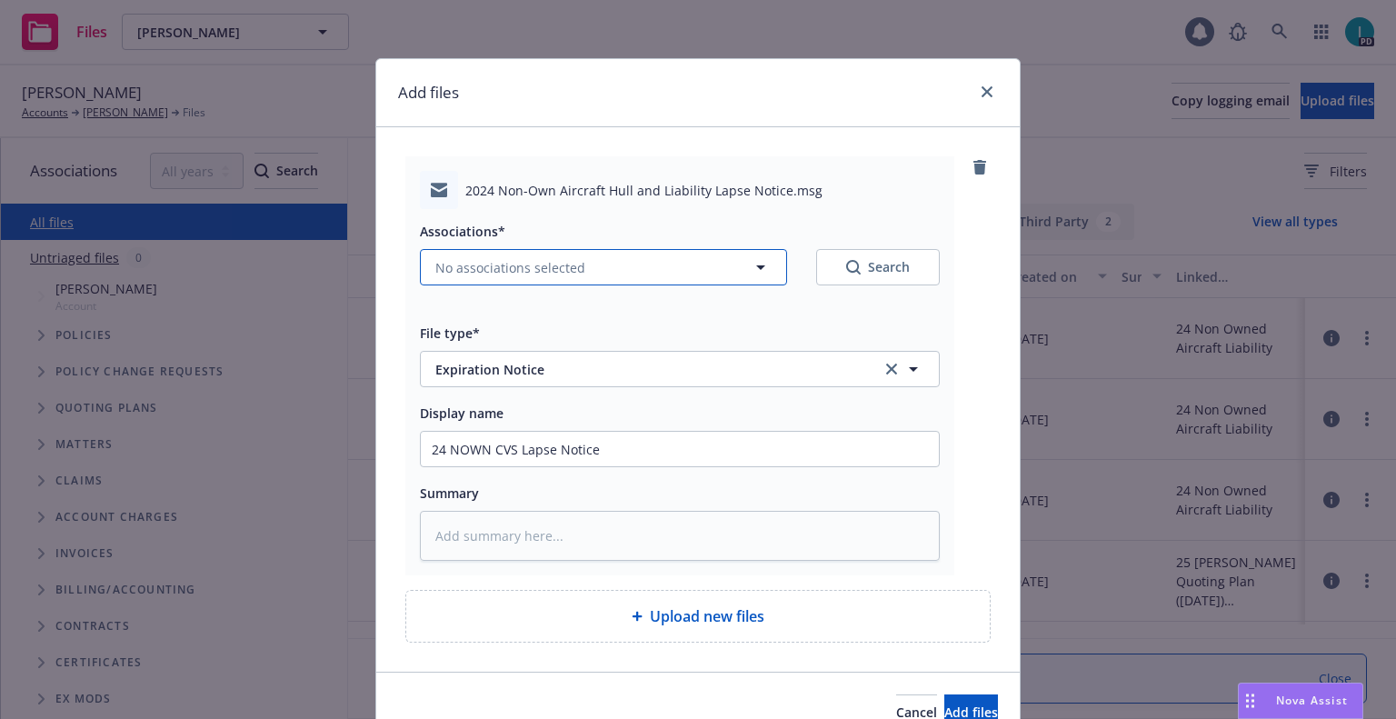
click at [523, 254] on button "No associations selected" at bounding box center [603, 267] width 367 height 36
type textarea "x"
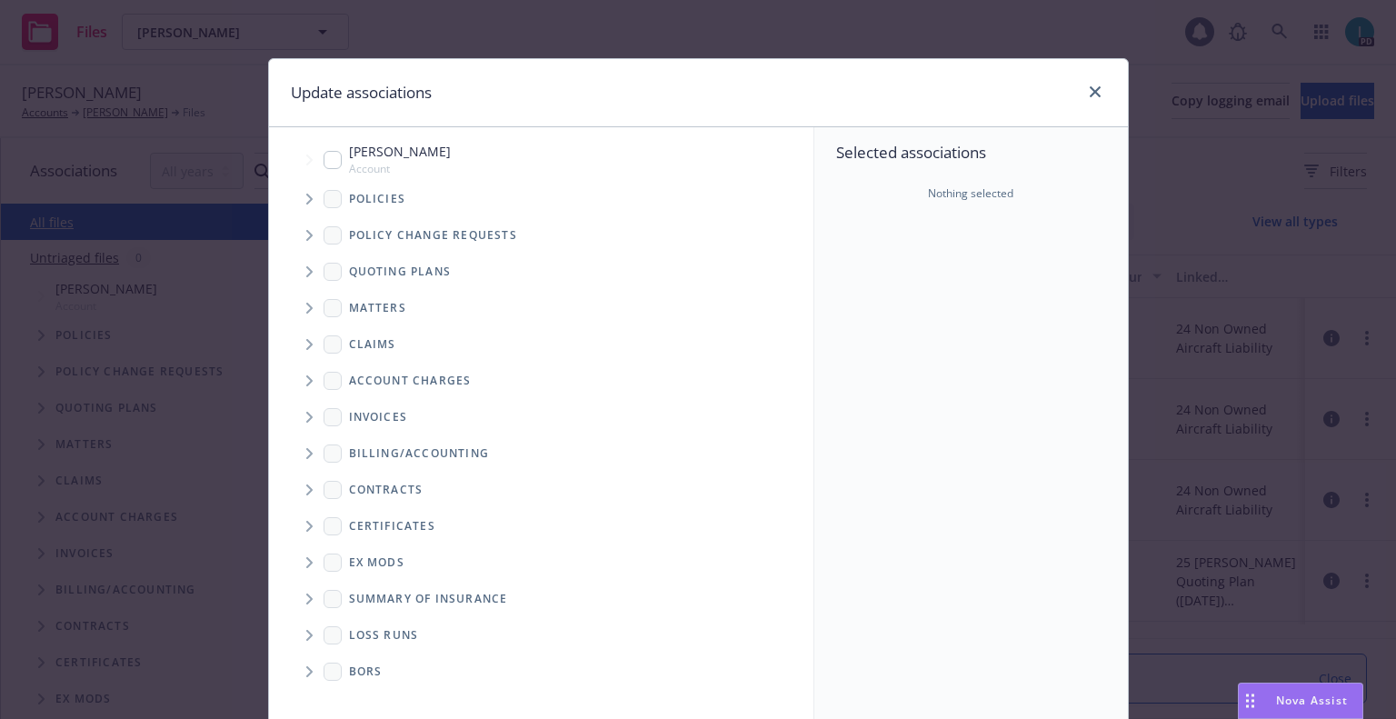
click at [295, 271] on span "Tree Example" at bounding box center [308, 271] width 29 height 29
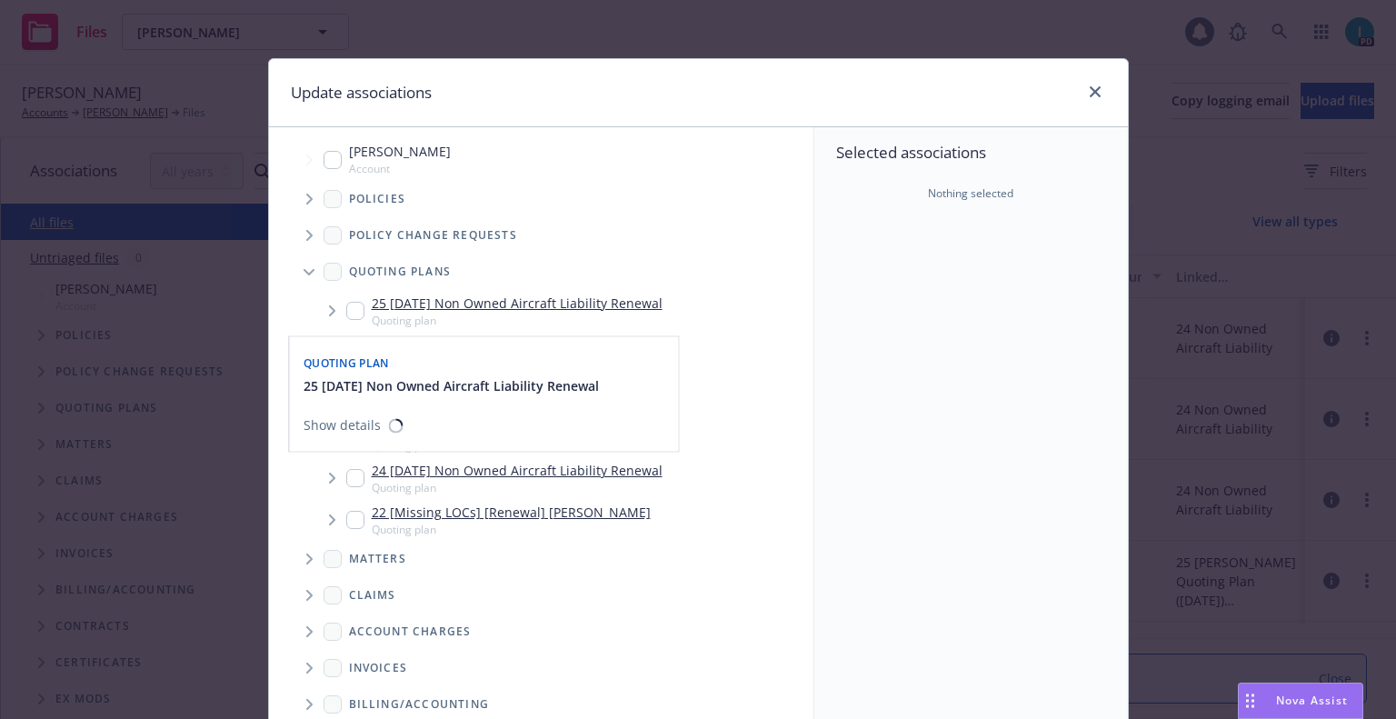
click at [354, 307] on input "Tree Example" at bounding box center [355, 311] width 18 height 18
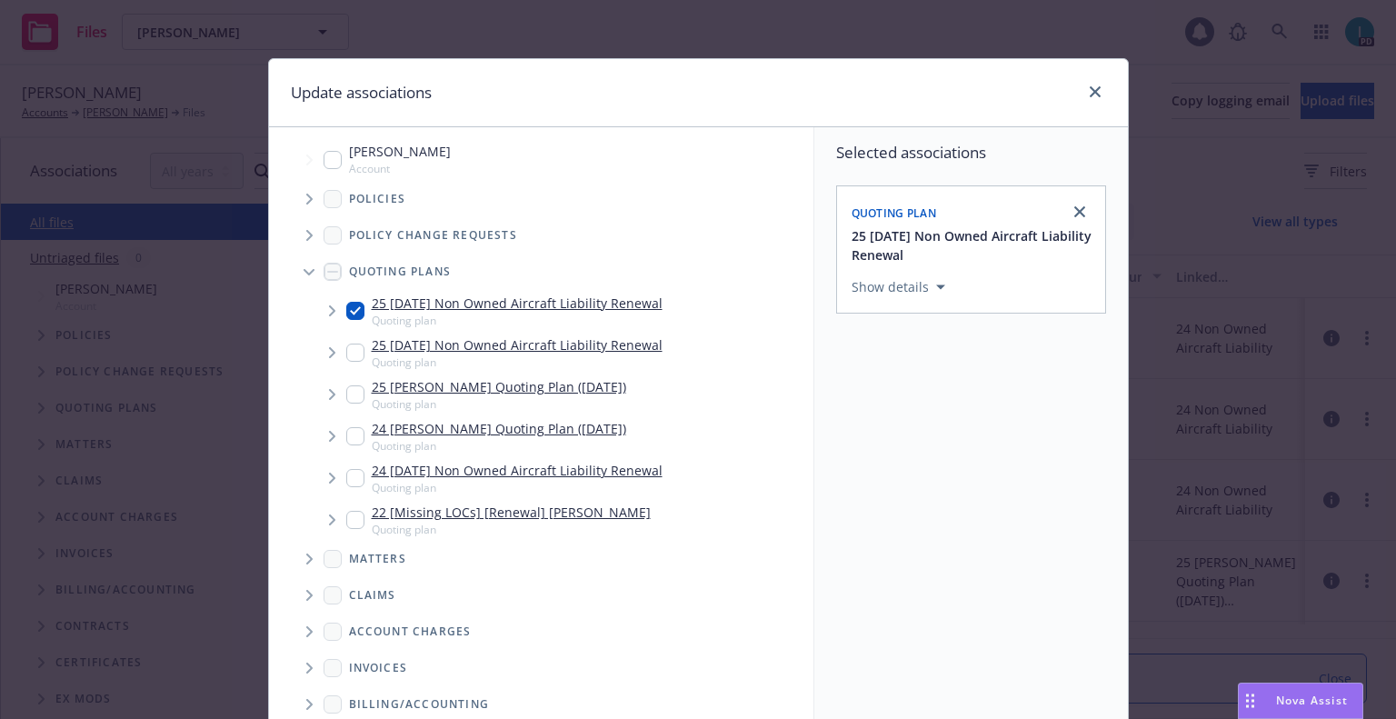
click at [350, 311] on input "Tree Example" at bounding box center [355, 311] width 18 height 18
checkbox input "false"
click at [304, 188] on span "Tree Example" at bounding box center [308, 198] width 29 height 29
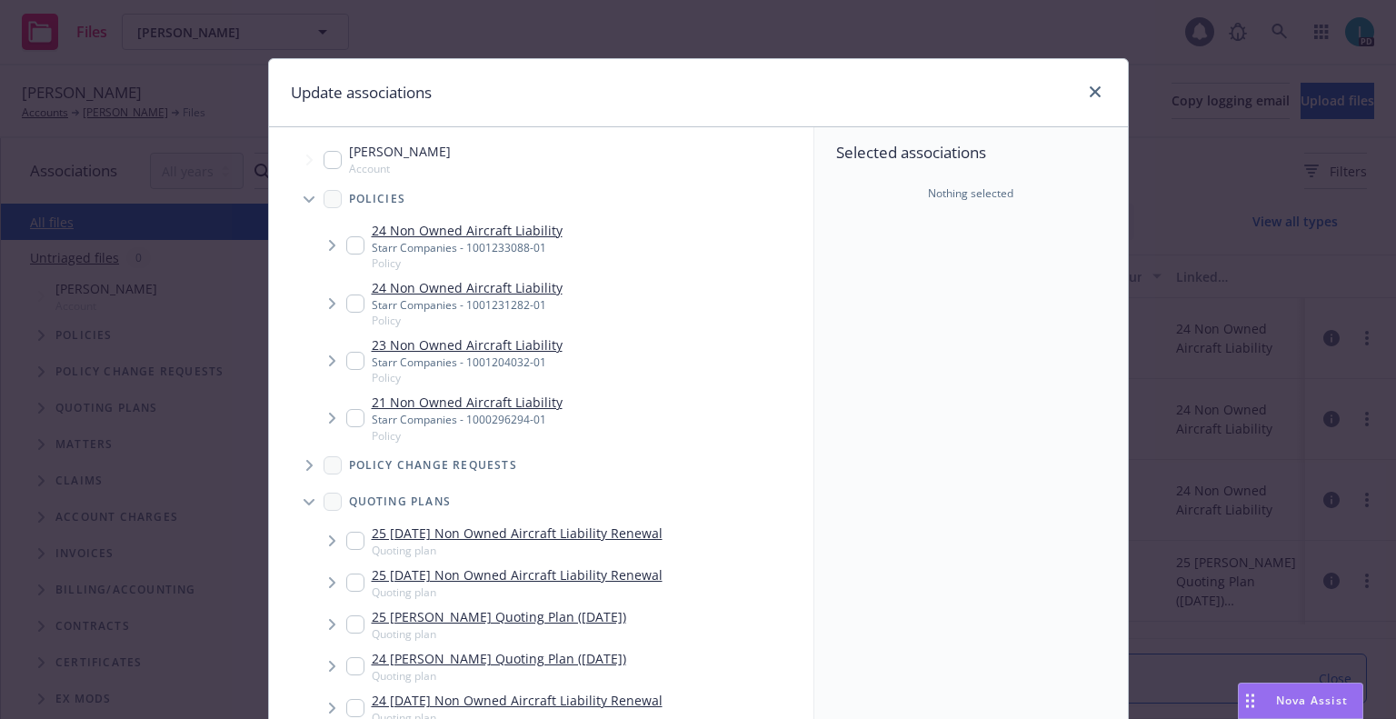
click at [346, 245] on input "Tree Example" at bounding box center [355, 245] width 18 height 18
checkbox input "true"
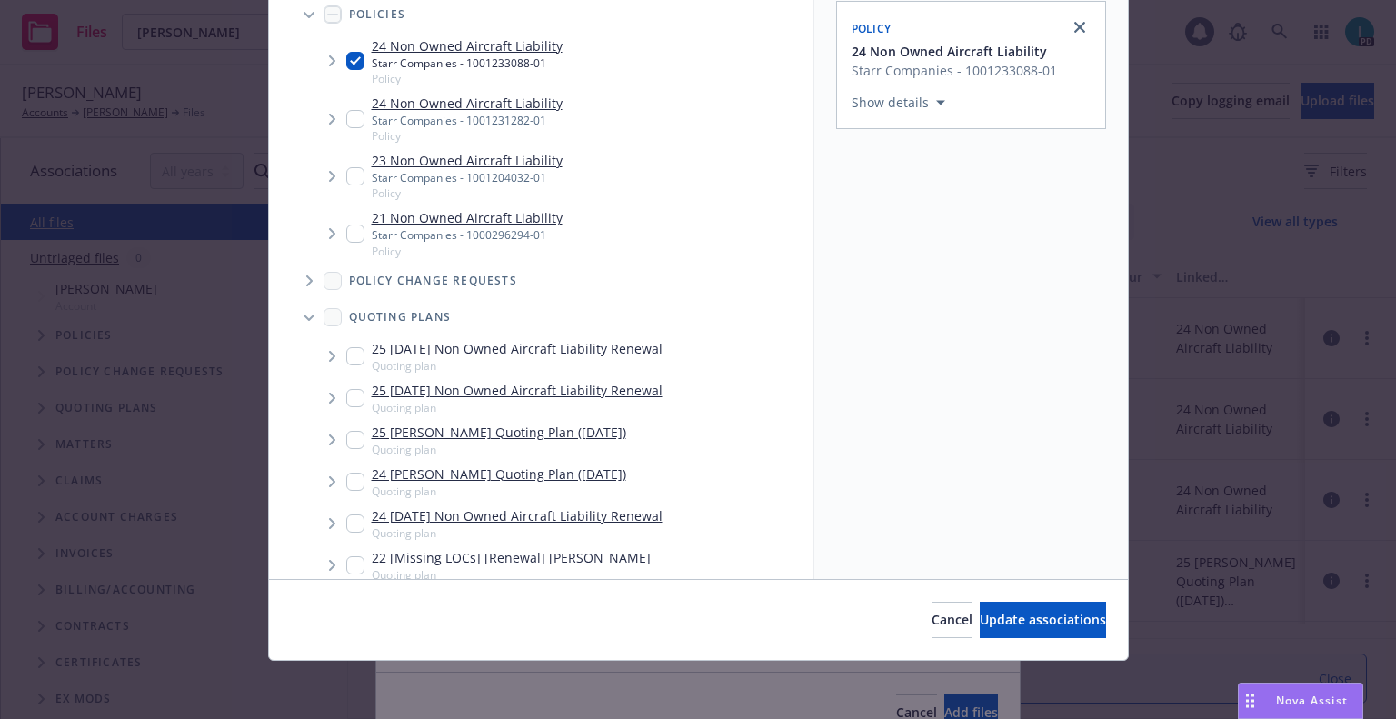
click at [991, 599] on div "Cancel Update associations" at bounding box center [698, 619] width 859 height 81
click at [991, 609] on button "Update associations" at bounding box center [1043, 620] width 126 height 36
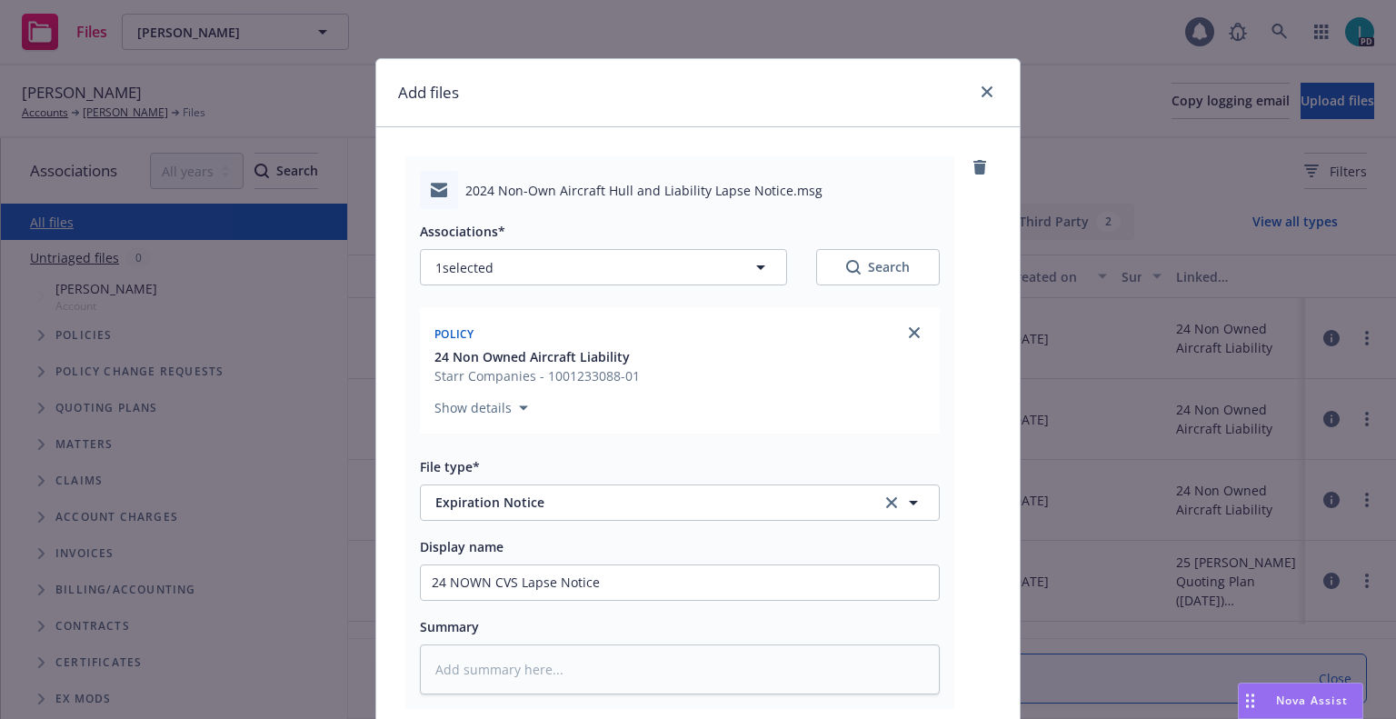
scroll to position [226, 0]
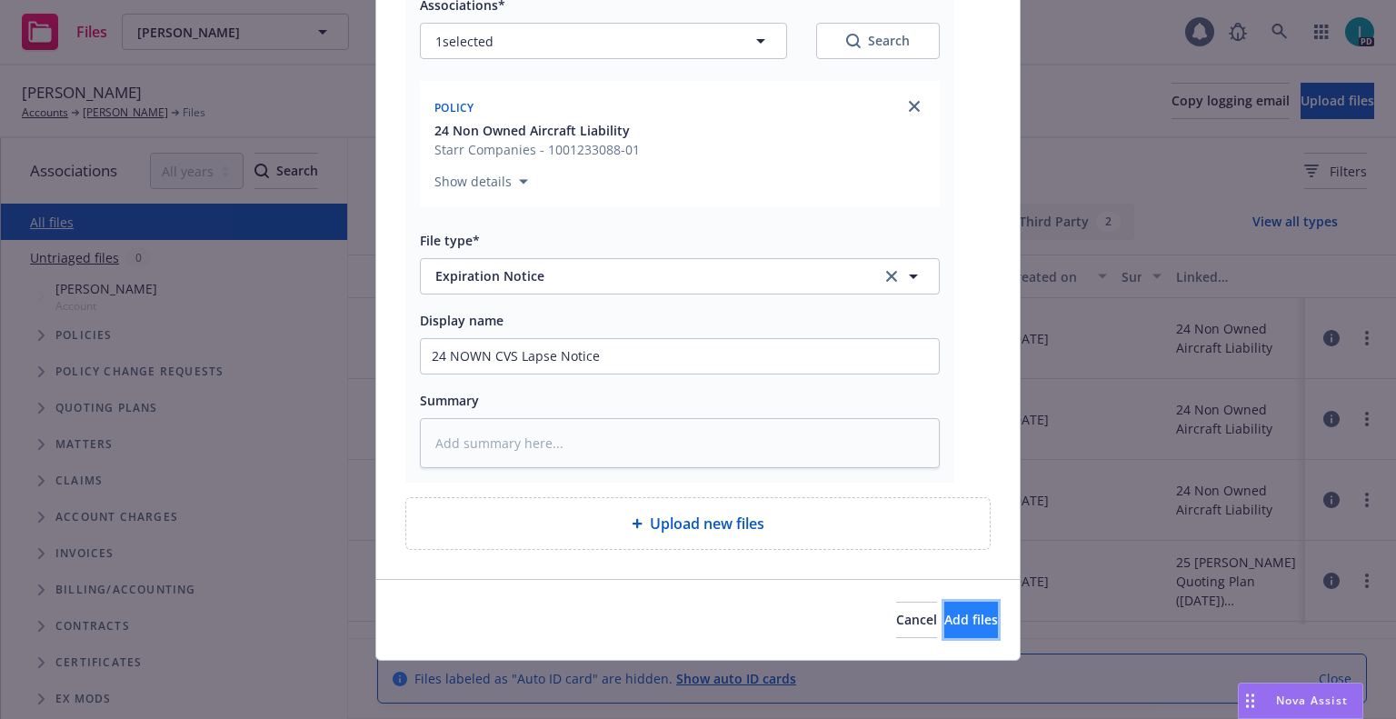
click at [944, 604] on button "Add files" at bounding box center [971, 620] width 54 height 36
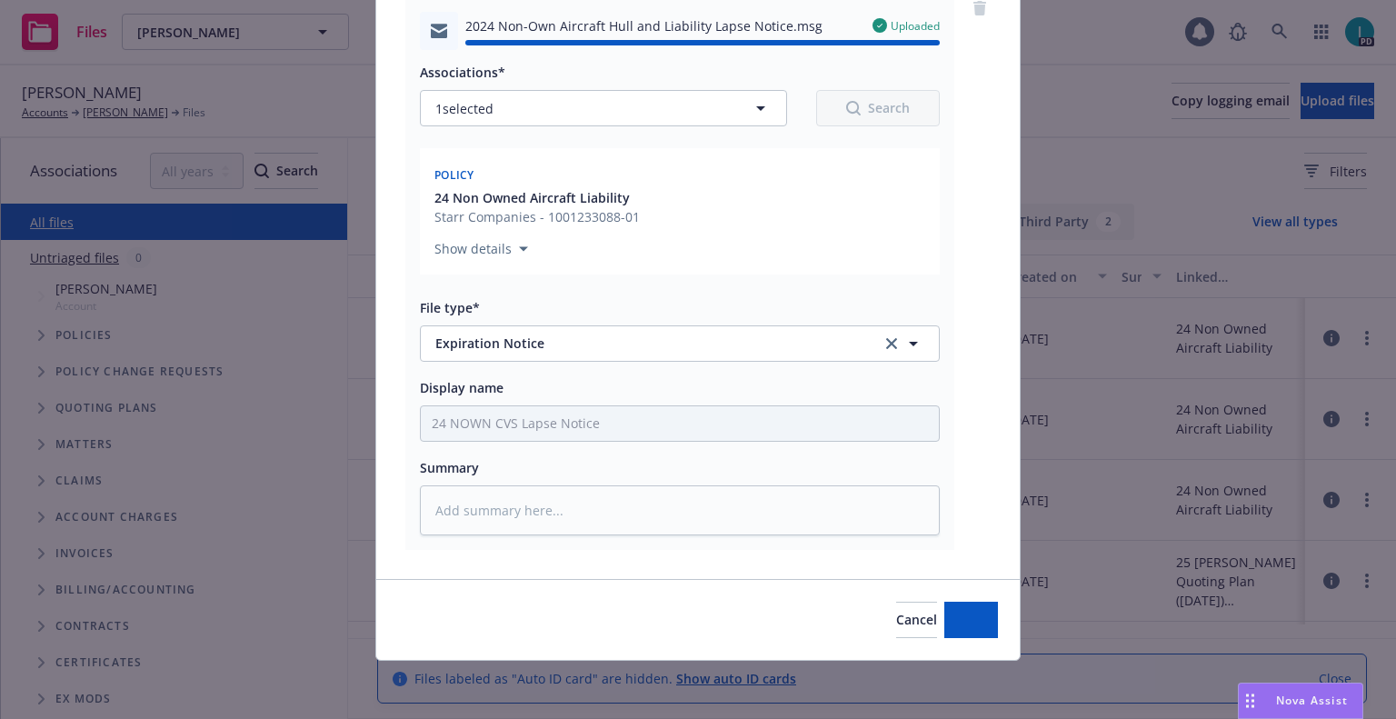
type textarea "x"
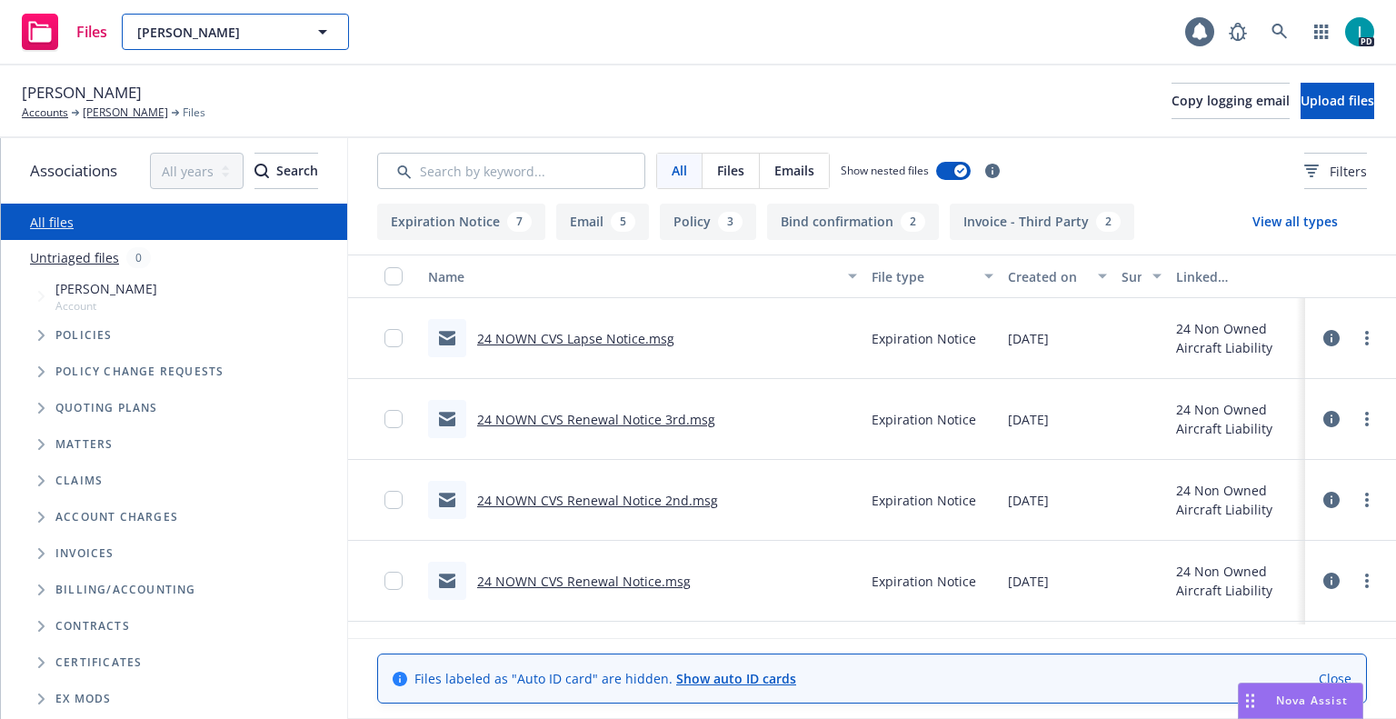
click at [177, 28] on span "[PERSON_NAME]" at bounding box center [215, 32] width 157 height 19
paste input "[PERSON_NAME]"
type input "[PERSON_NAME]"
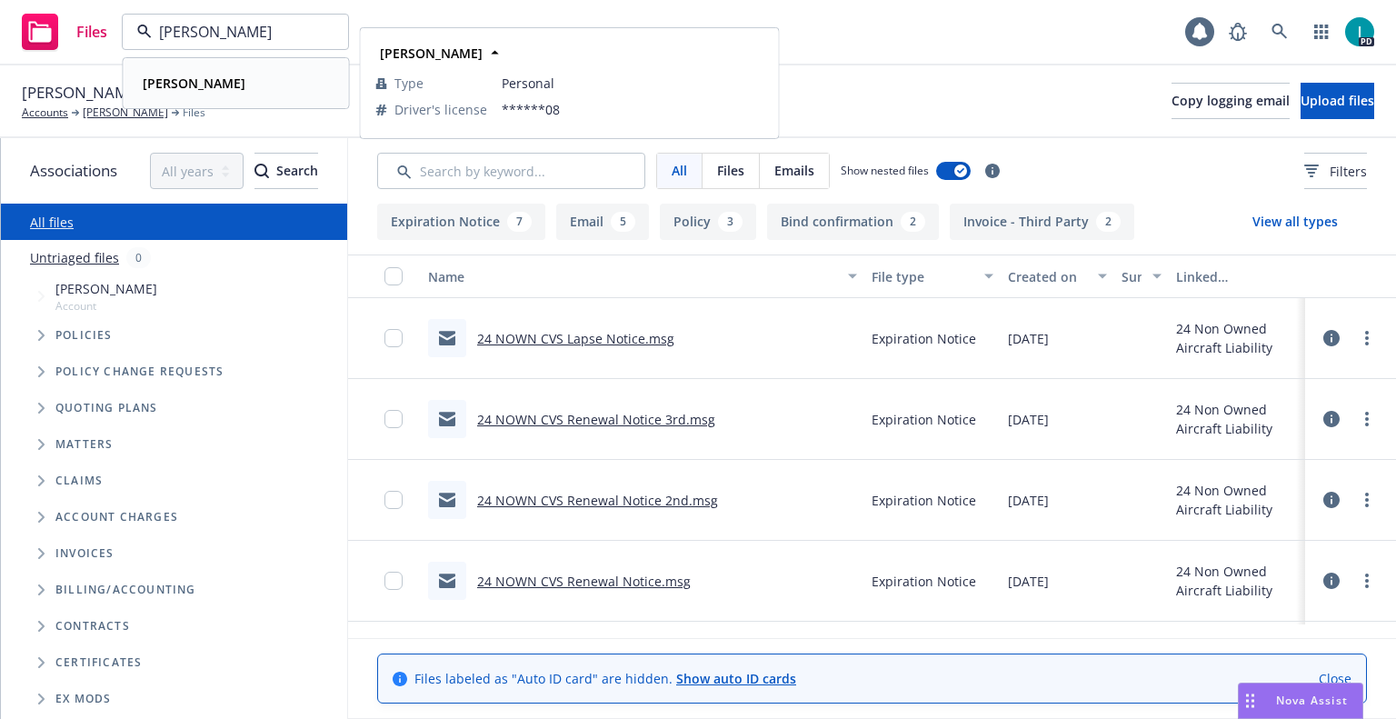
click at [211, 85] on strong "[PERSON_NAME]" at bounding box center [194, 83] width 103 height 17
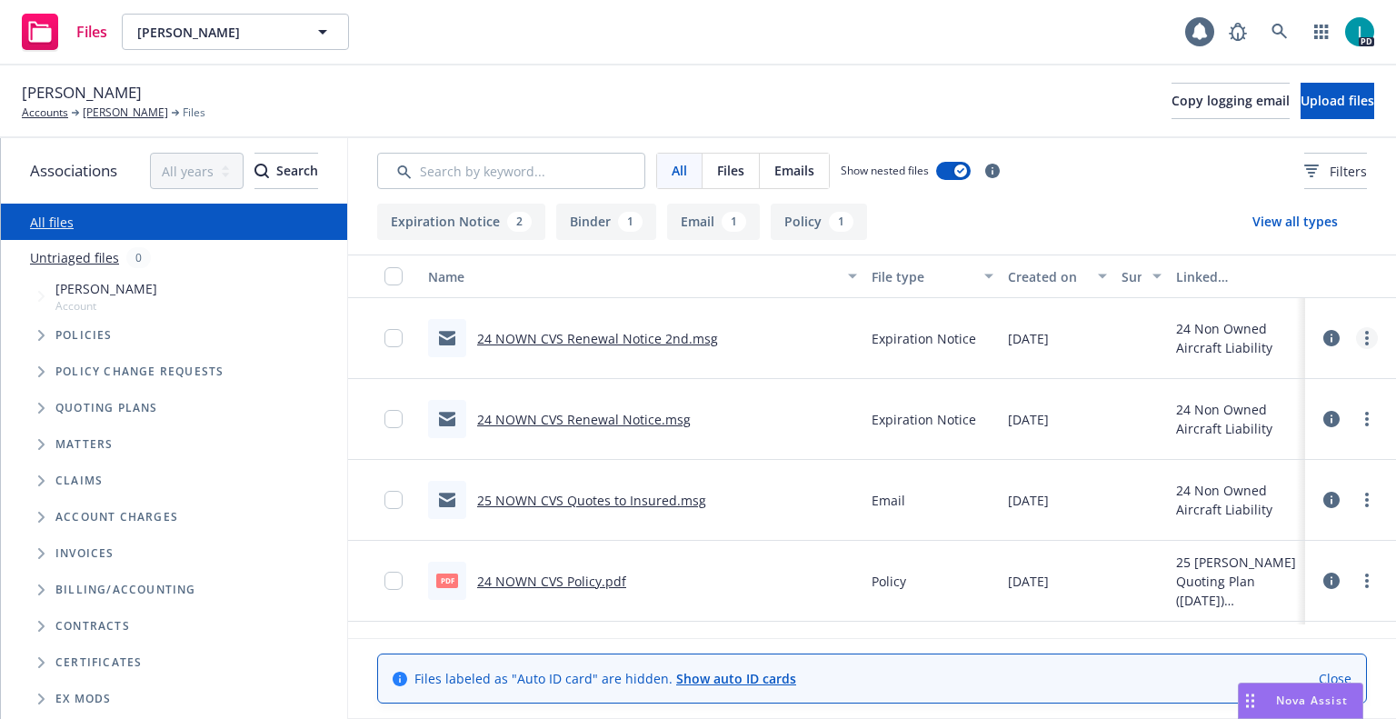
click at [1366, 340] on icon "more" at bounding box center [1367, 338] width 4 height 15
click at [1257, 407] on link "Download" at bounding box center [1284, 411] width 181 height 36
click at [1320, 107] on span "Upload files" at bounding box center [1337, 100] width 74 height 17
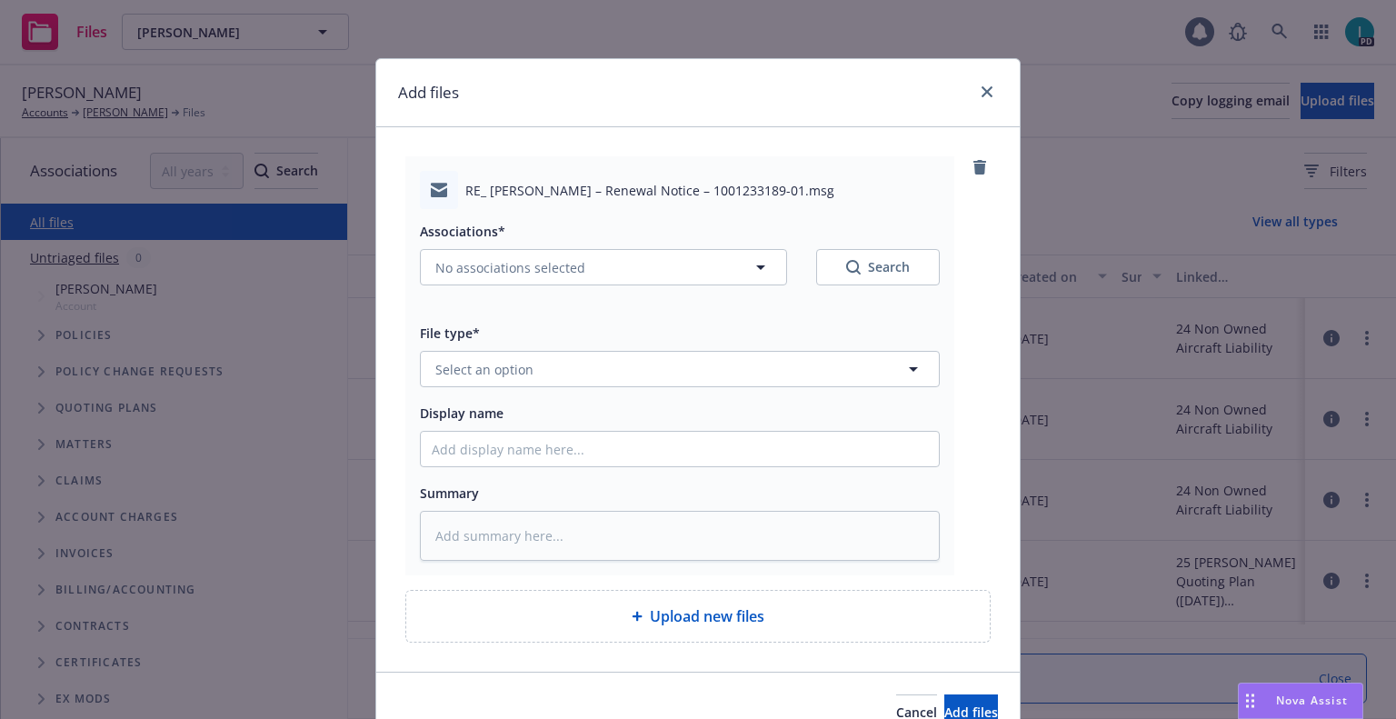
type textarea "x"
click at [508, 372] on span "Select an option" at bounding box center [484, 369] width 98 height 19
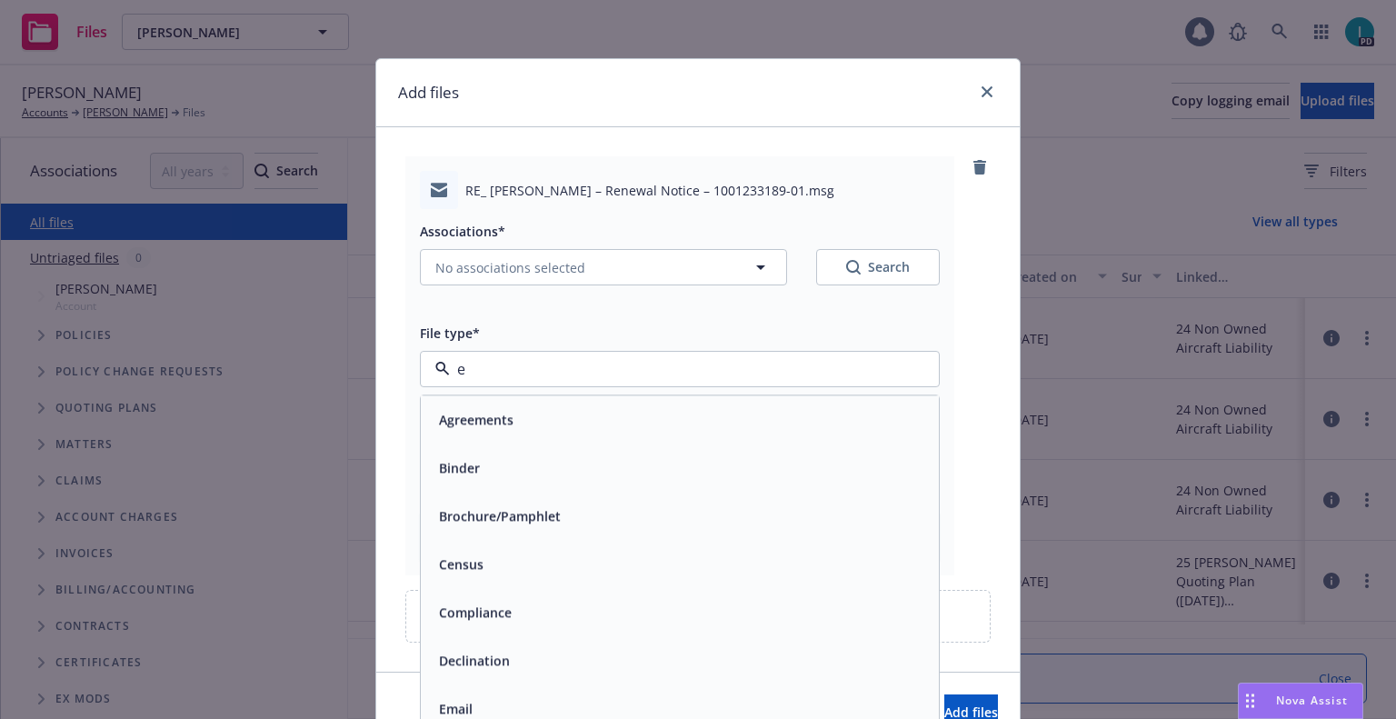
type input "ex"
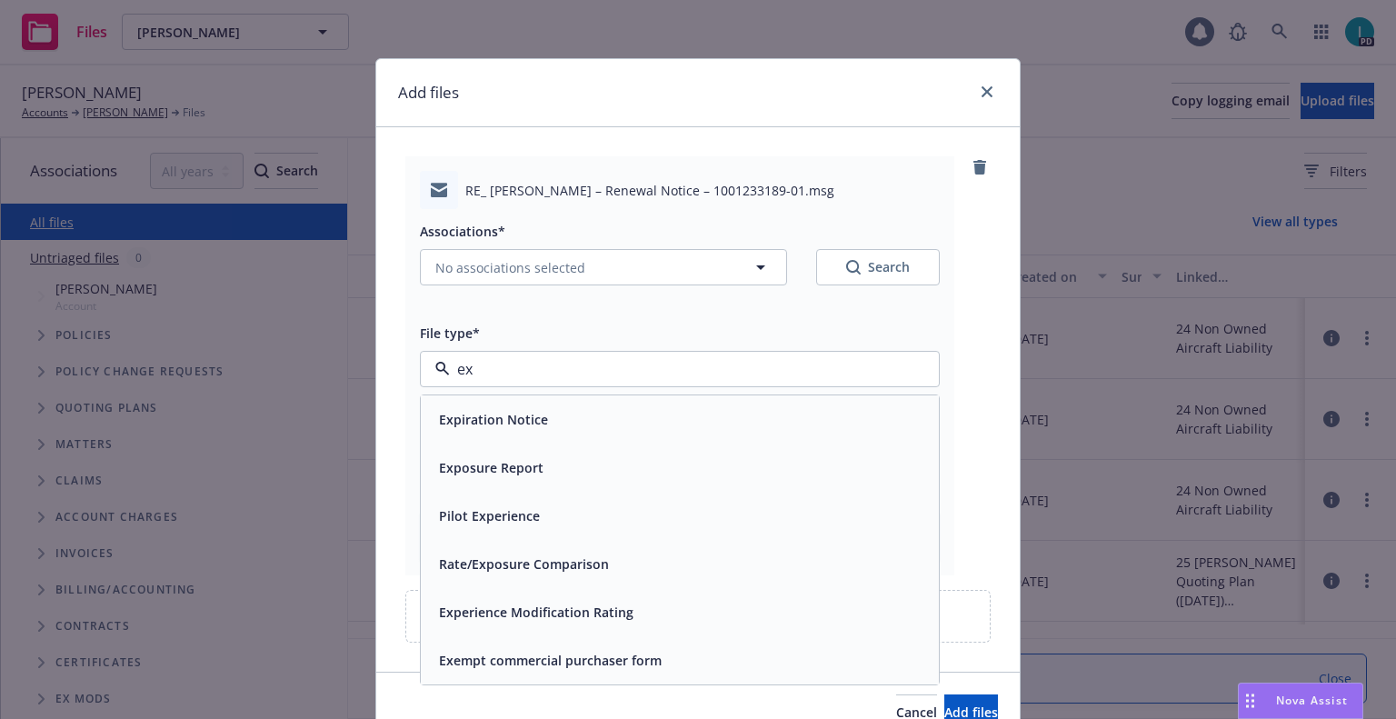
click at [516, 419] on span "Expiration Notice" at bounding box center [493, 419] width 109 height 19
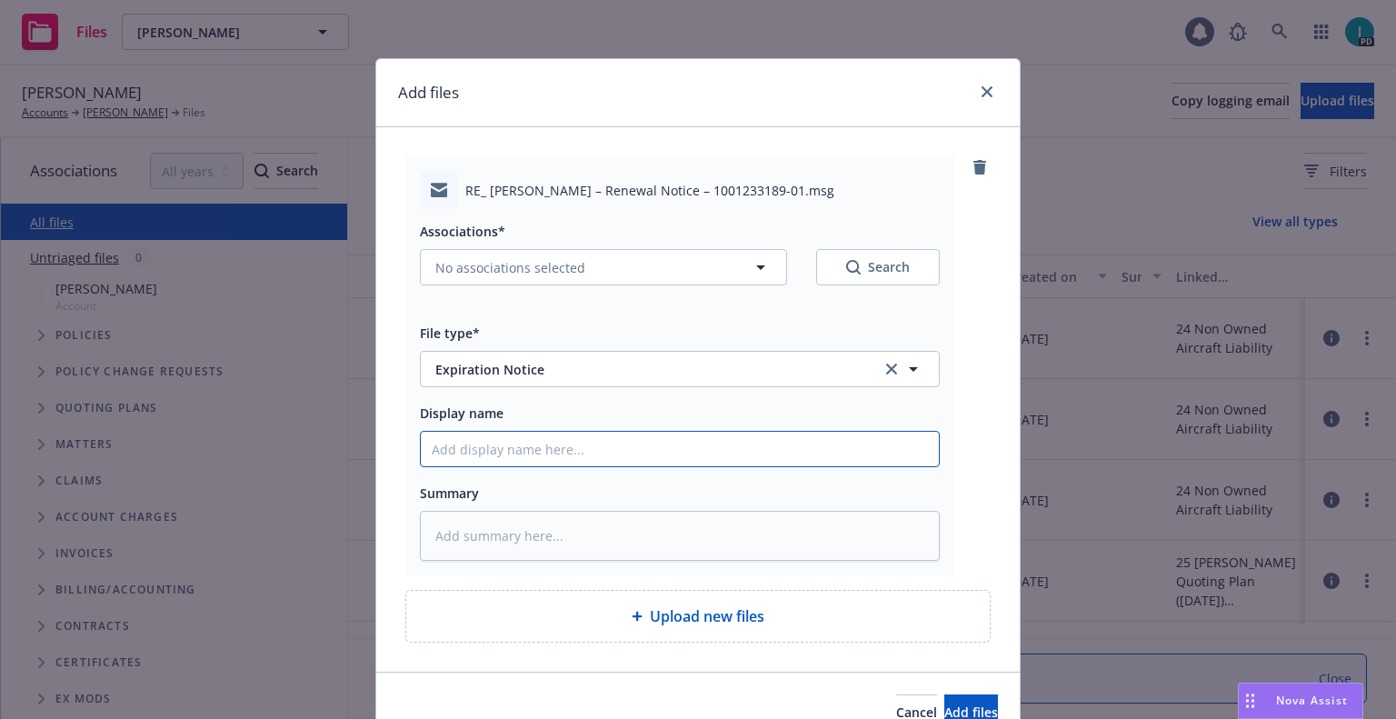
click at [504, 457] on input "Display name" at bounding box center [680, 449] width 518 height 35
type textarea "x"
type input "2"
type textarea "x"
type input "24"
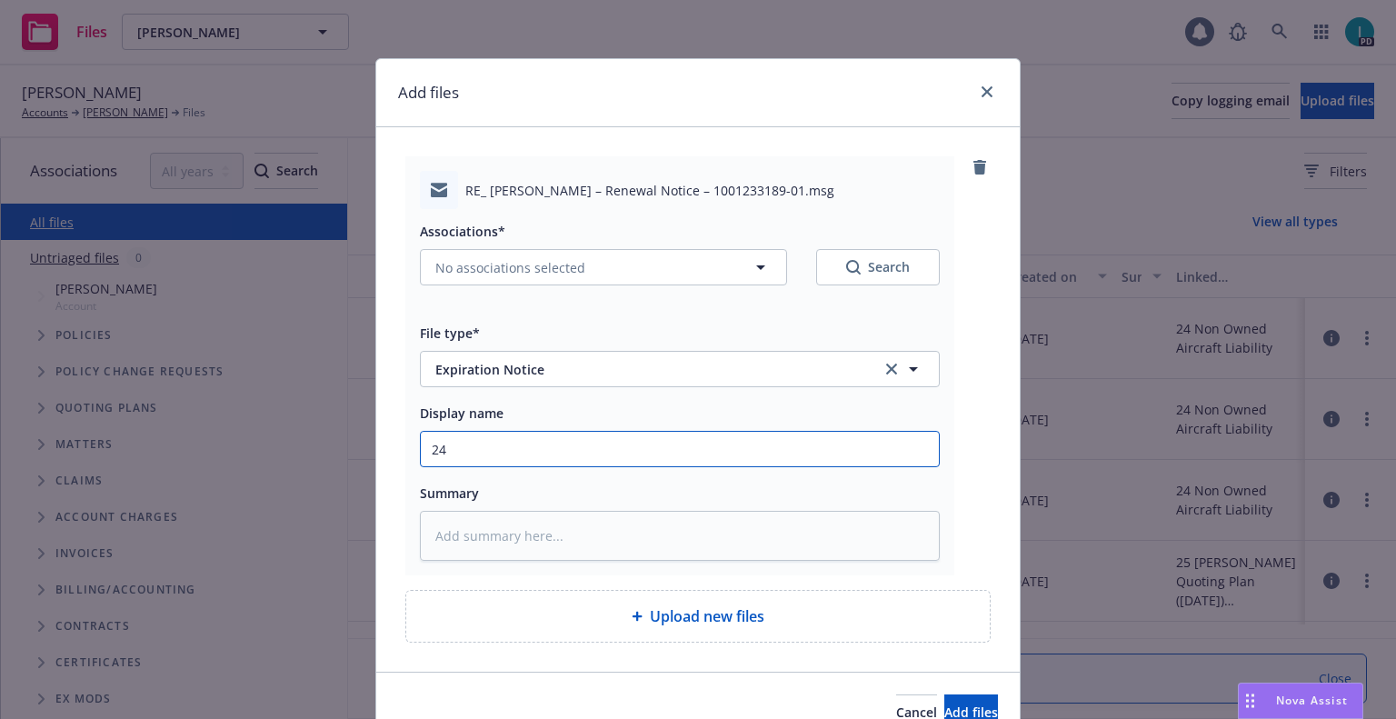
type textarea "x"
type input "24 NOWN CVS Renewal Notice 3rd"
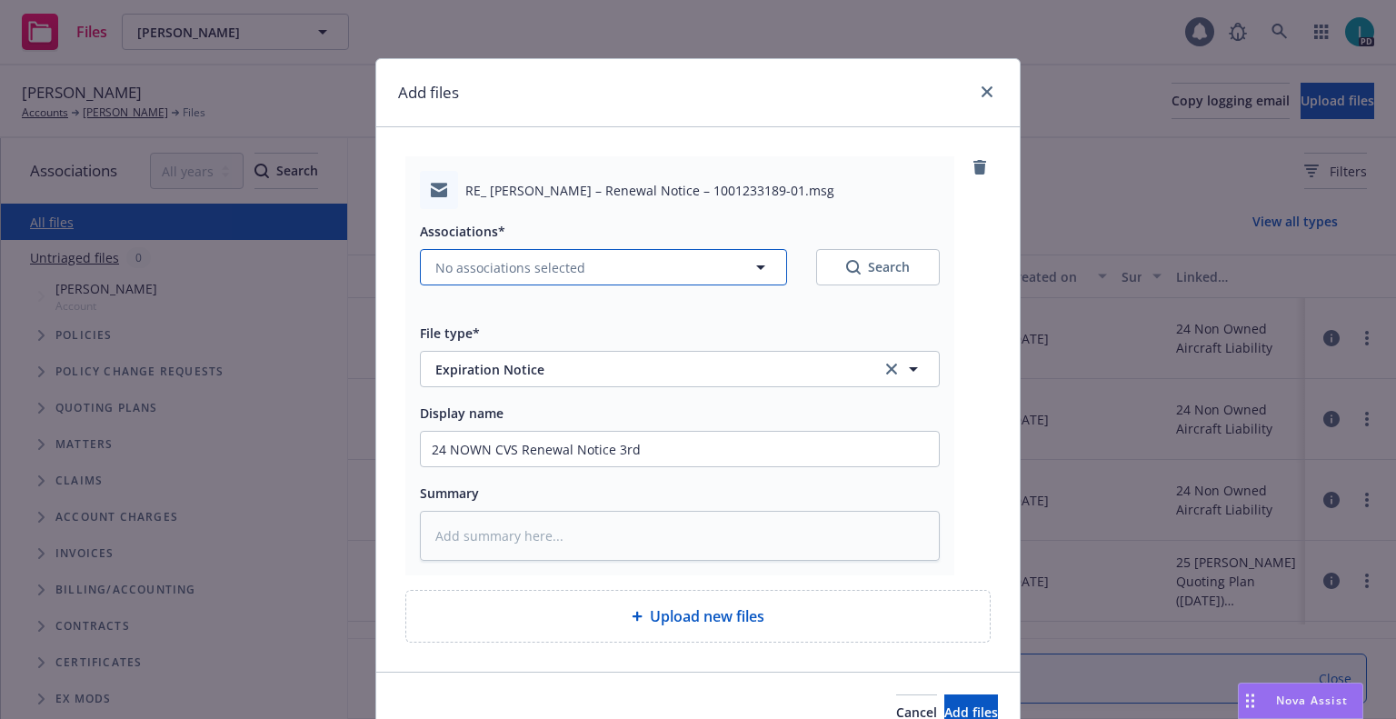
click at [562, 269] on span "No associations selected" at bounding box center [510, 267] width 150 height 19
type textarea "x"
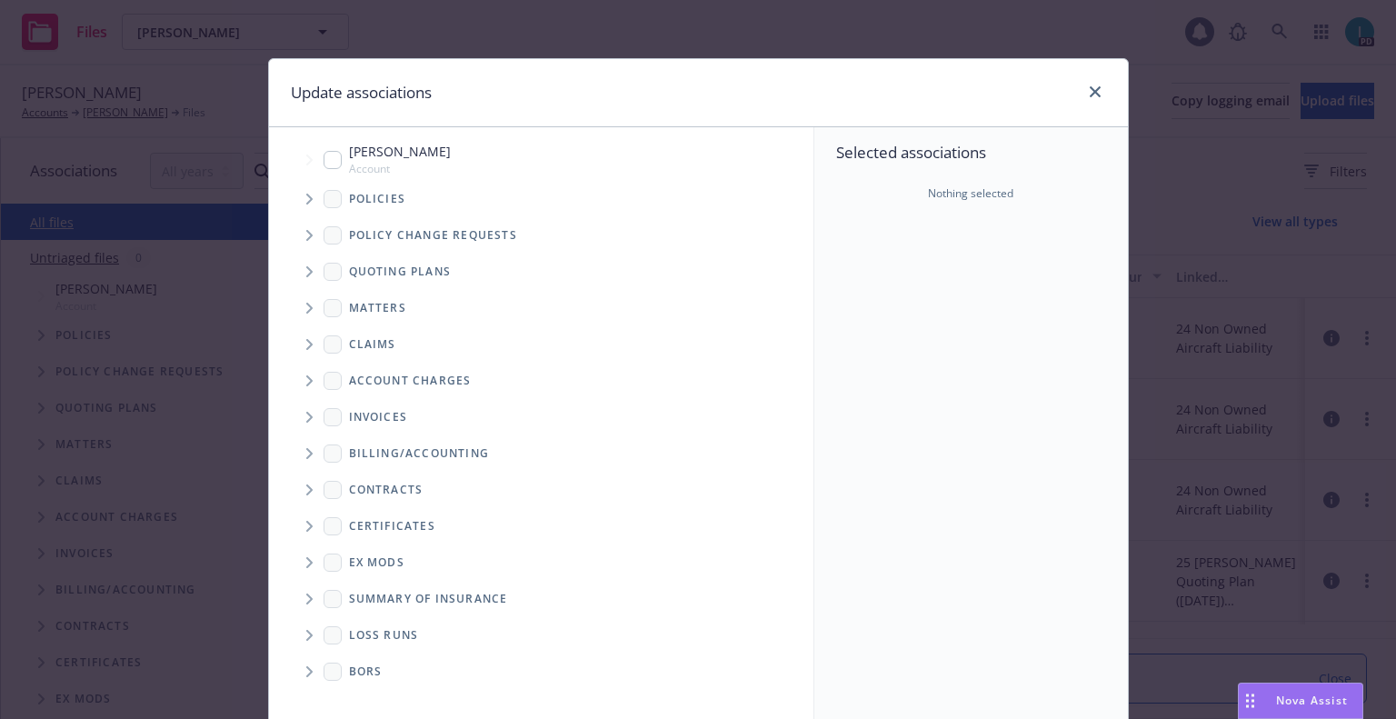
click at [309, 274] on span "Tree Example" at bounding box center [308, 271] width 29 height 29
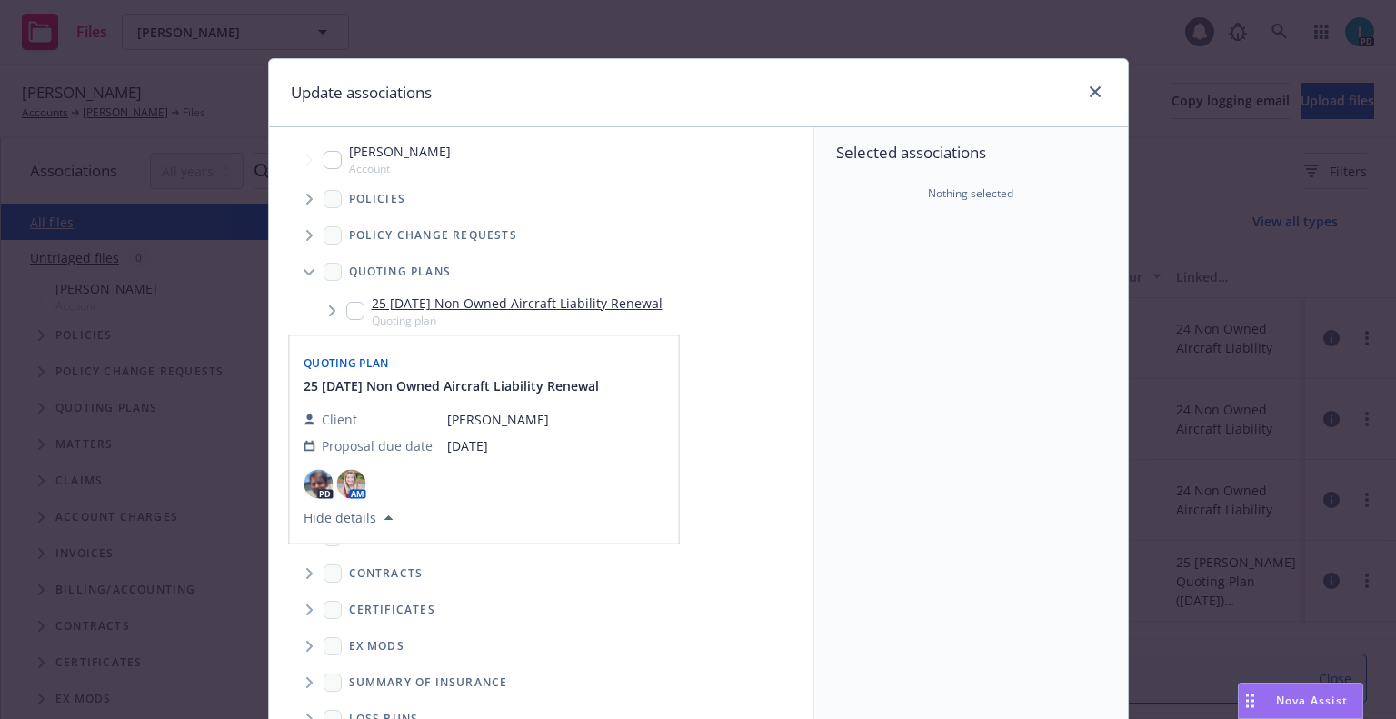
click at [350, 308] on input "Tree Example" at bounding box center [355, 311] width 18 height 18
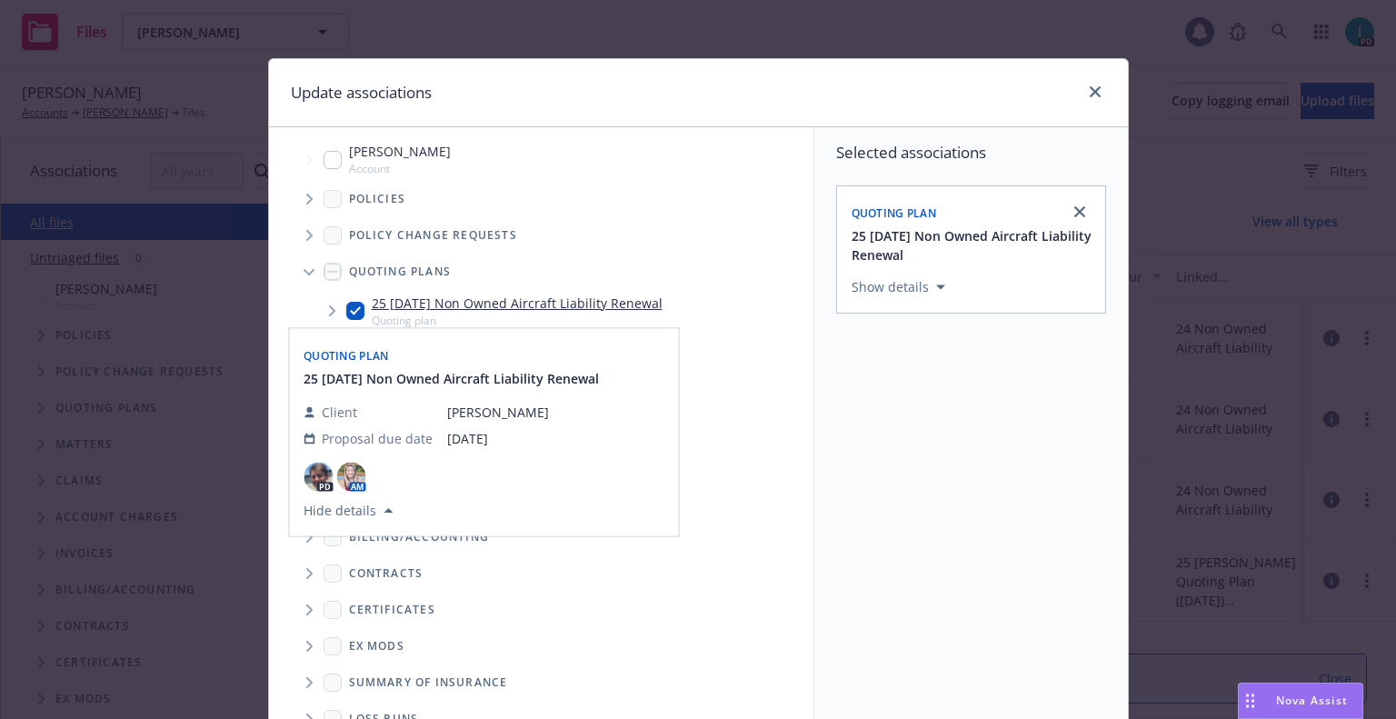
scroll to position [184, 0]
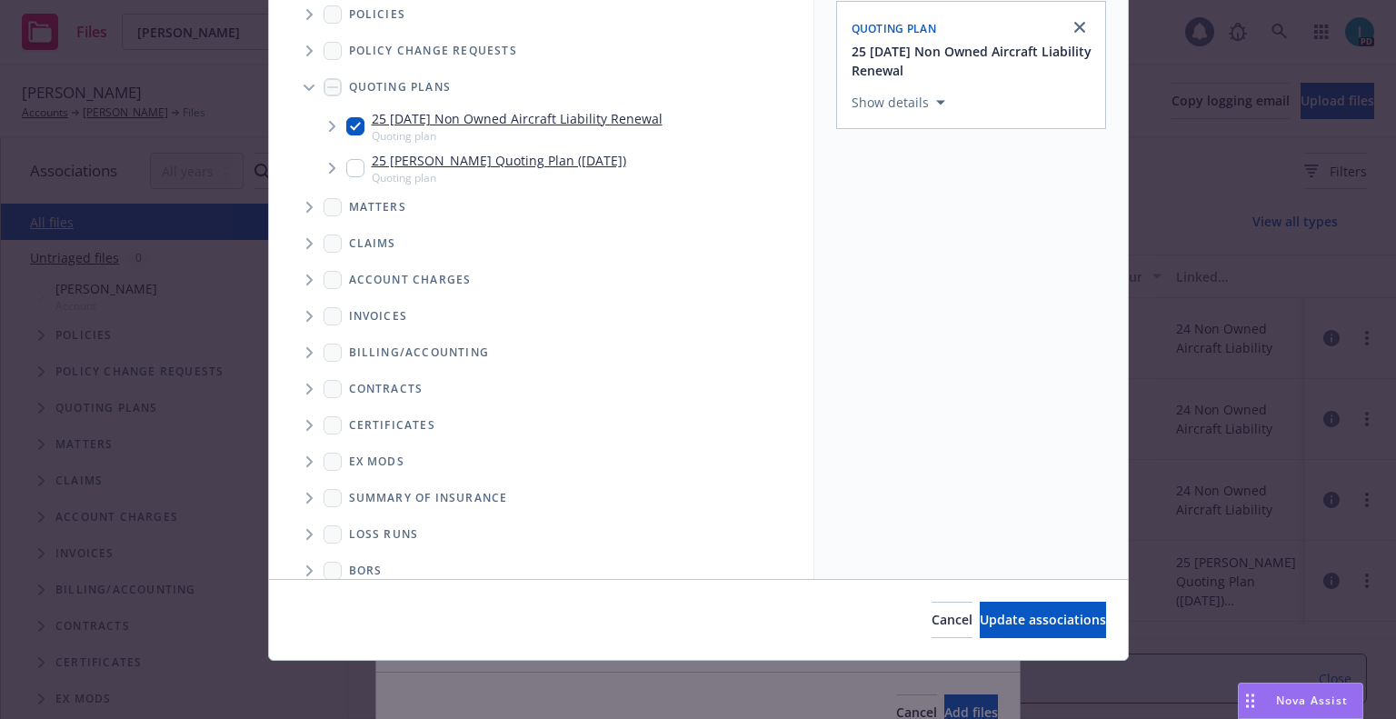
click at [346, 124] on input "Tree Example" at bounding box center [355, 126] width 18 height 18
checkbox input "false"
click at [306, 10] on icon "Tree Example" at bounding box center [309, 14] width 6 height 11
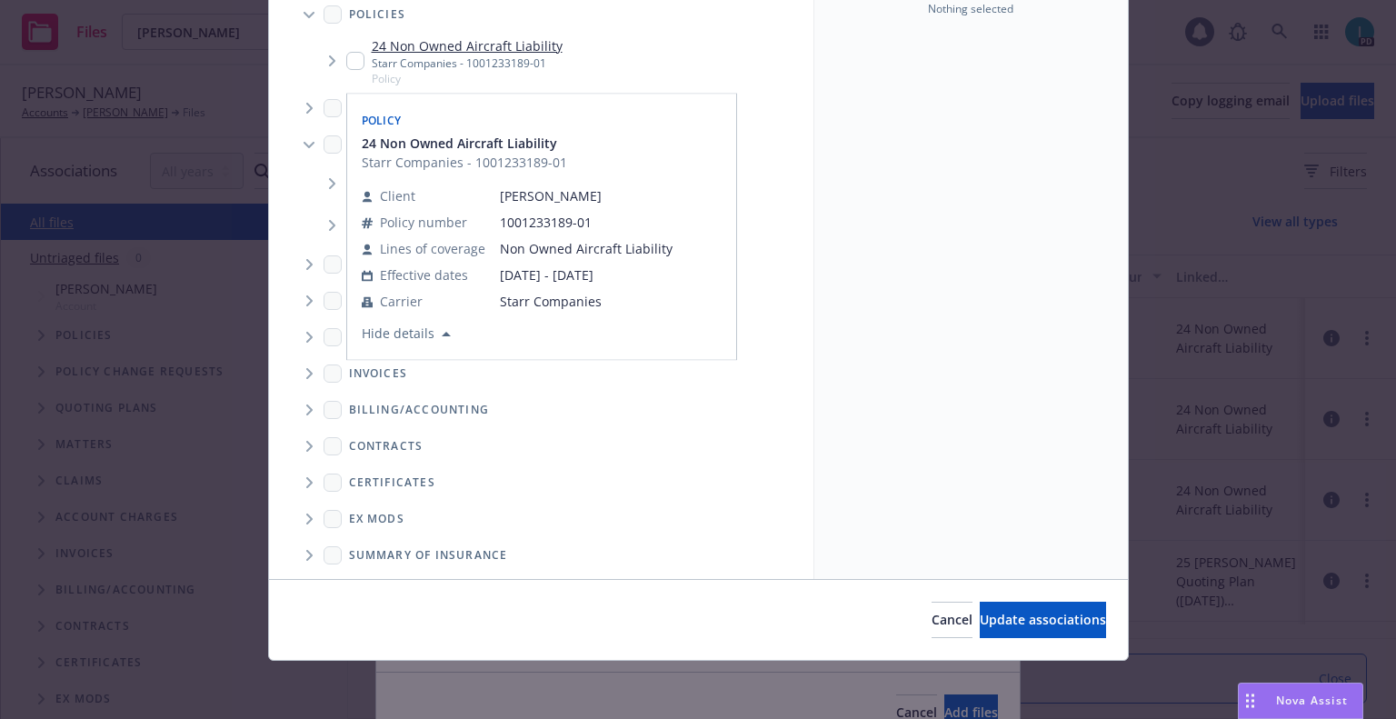
click at [355, 61] on input "Tree Example" at bounding box center [355, 61] width 18 height 18
checkbox input "true"
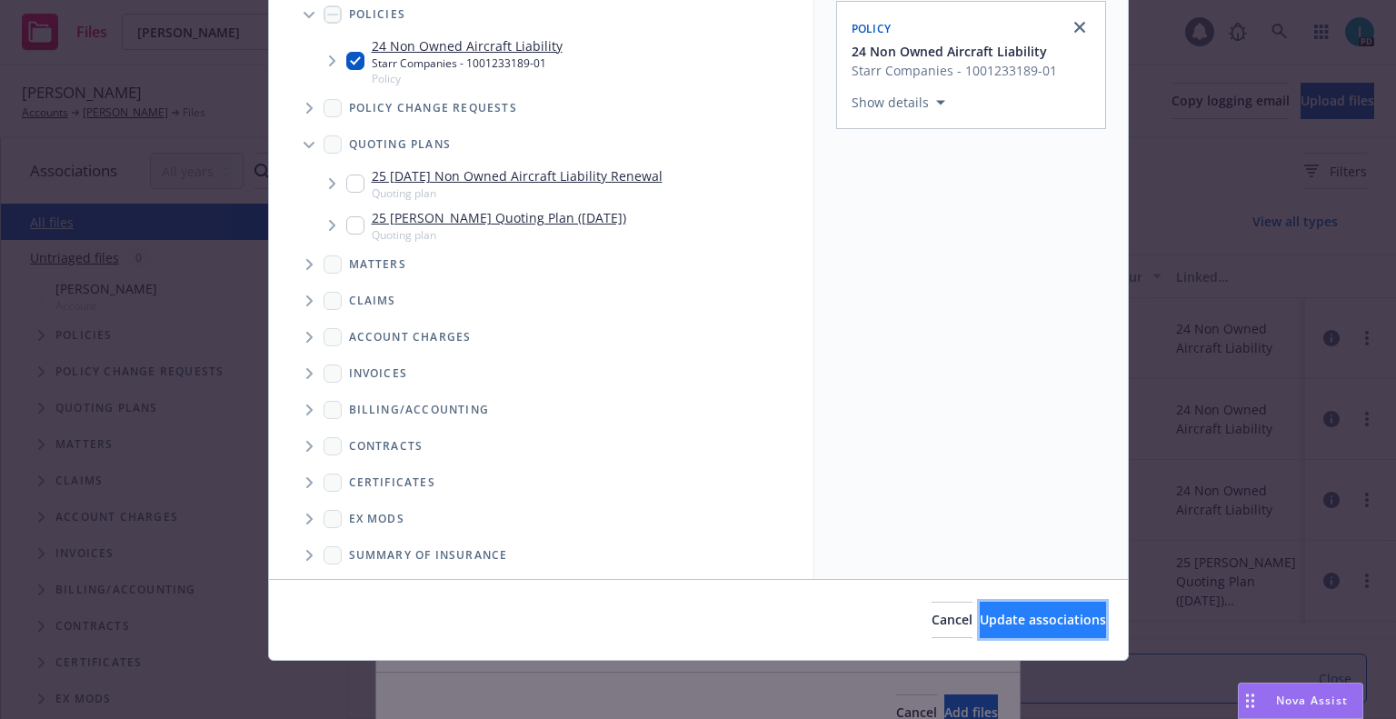
click at [980, 605] on button "Update associations" at bounding box center [1043, 620] width 126 height 36
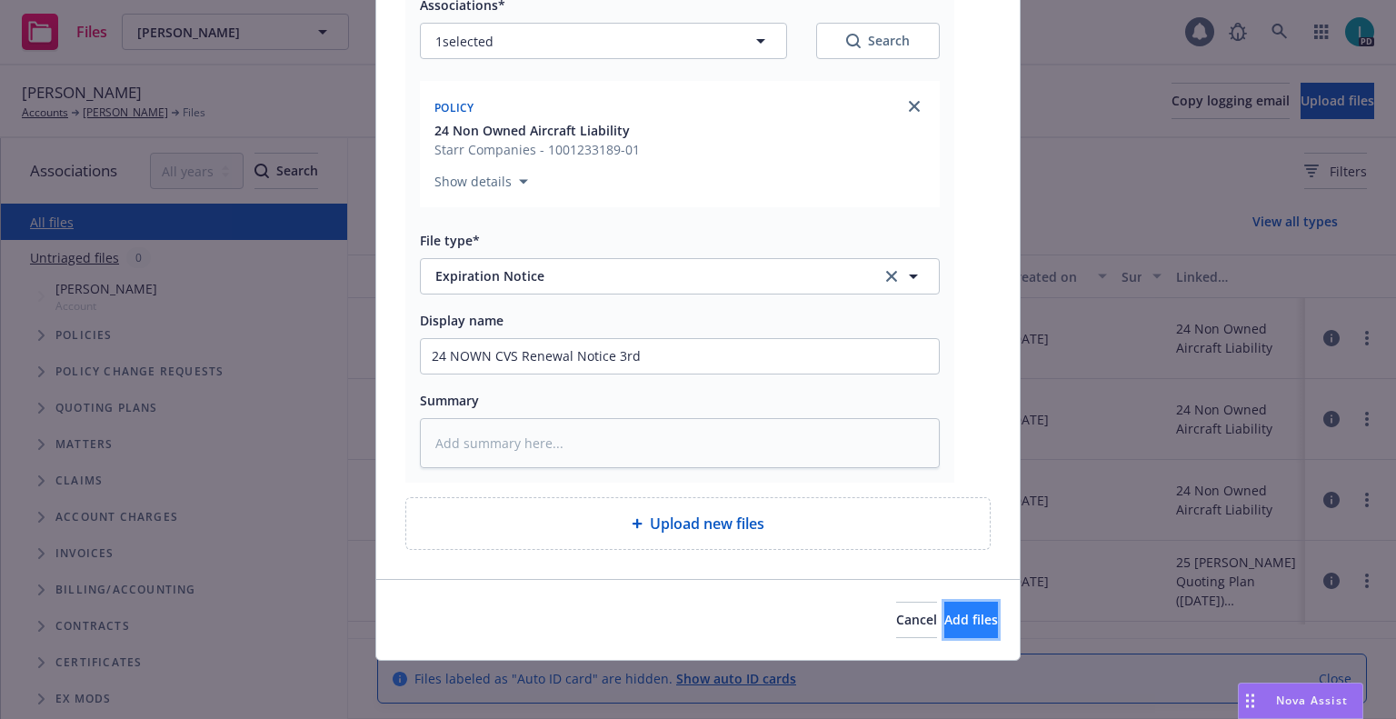
click at [944, 620] on span "Add files" at bounding box center [971, 619] width 54 height 17
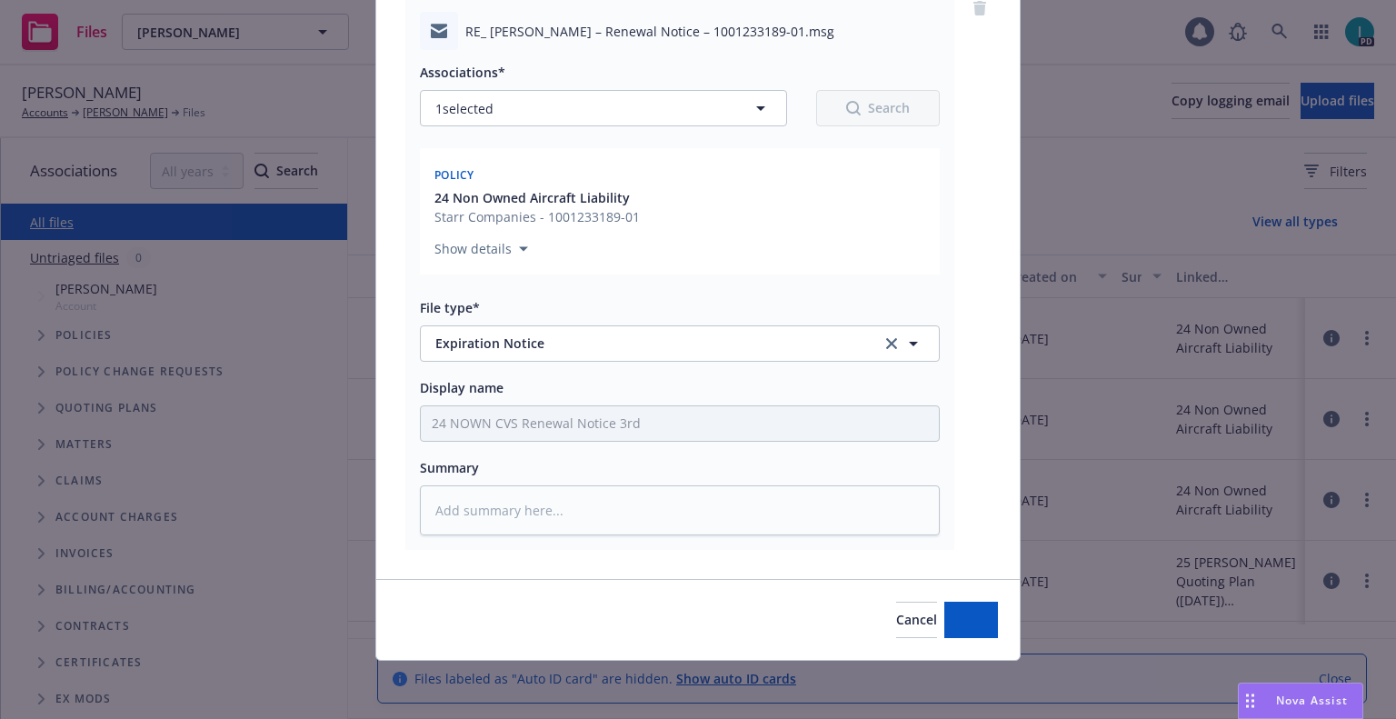
scroll to position [159, 0]
type textarea "x"
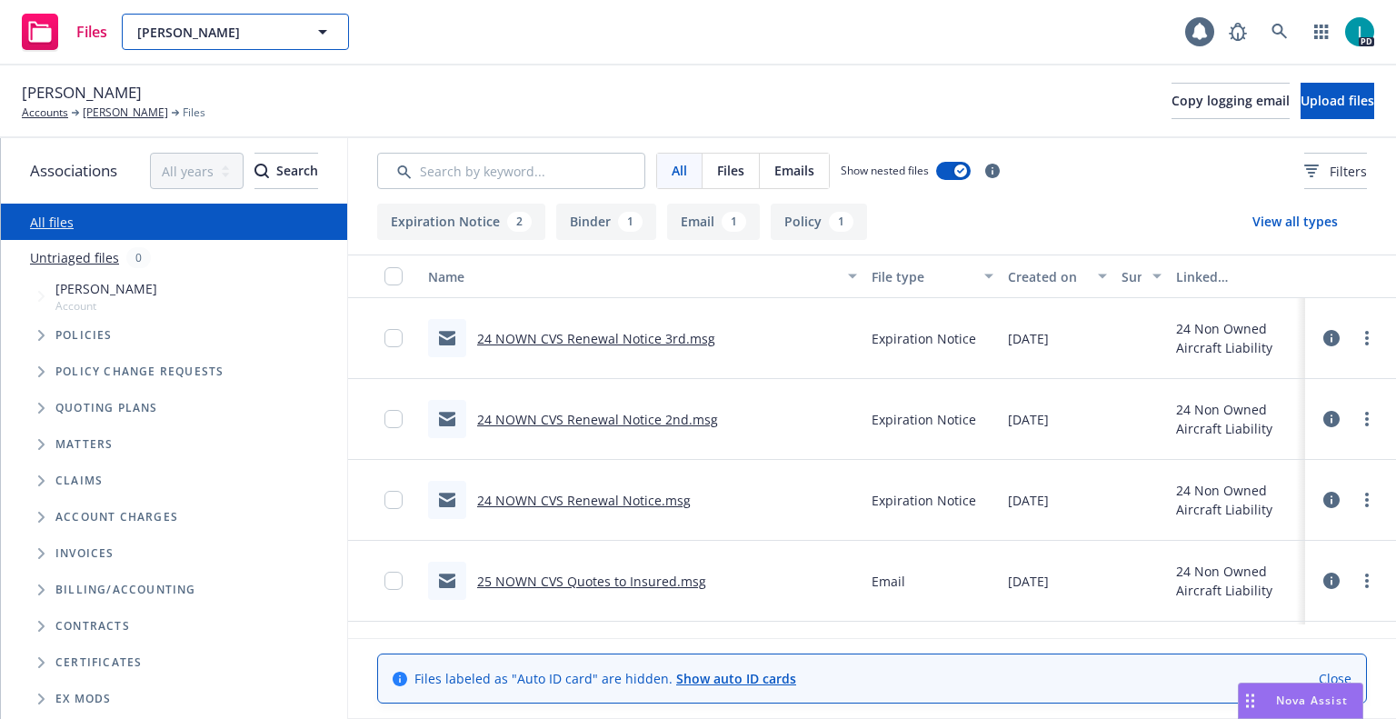
click at [221, 43] on button "[PERSON_NAME]" at bounding box center [235, 32] width 227 height 36
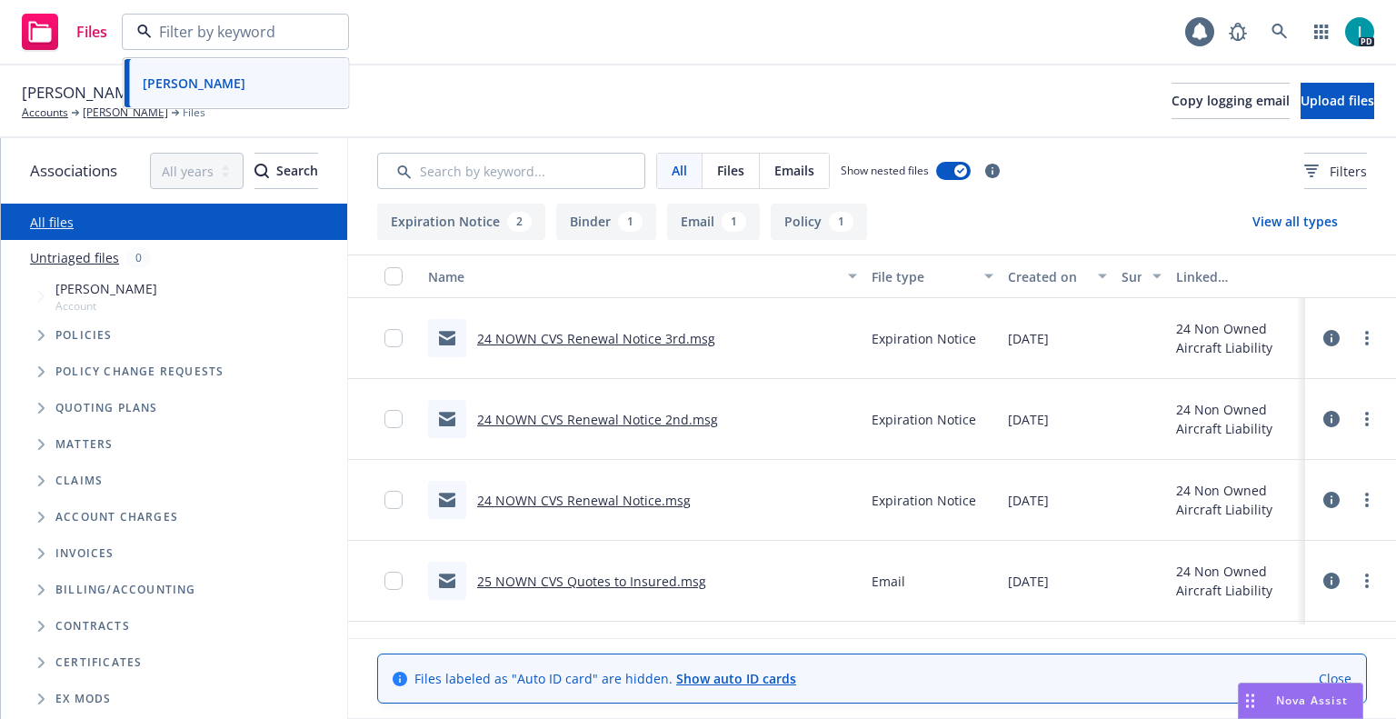
paste input "[PERSON_NAME]"
type input "[PERSON_NAME]"
click at [238, 73] on div "[PERSON_NAME]" at bounding box center [236, 83] width 202 height 26
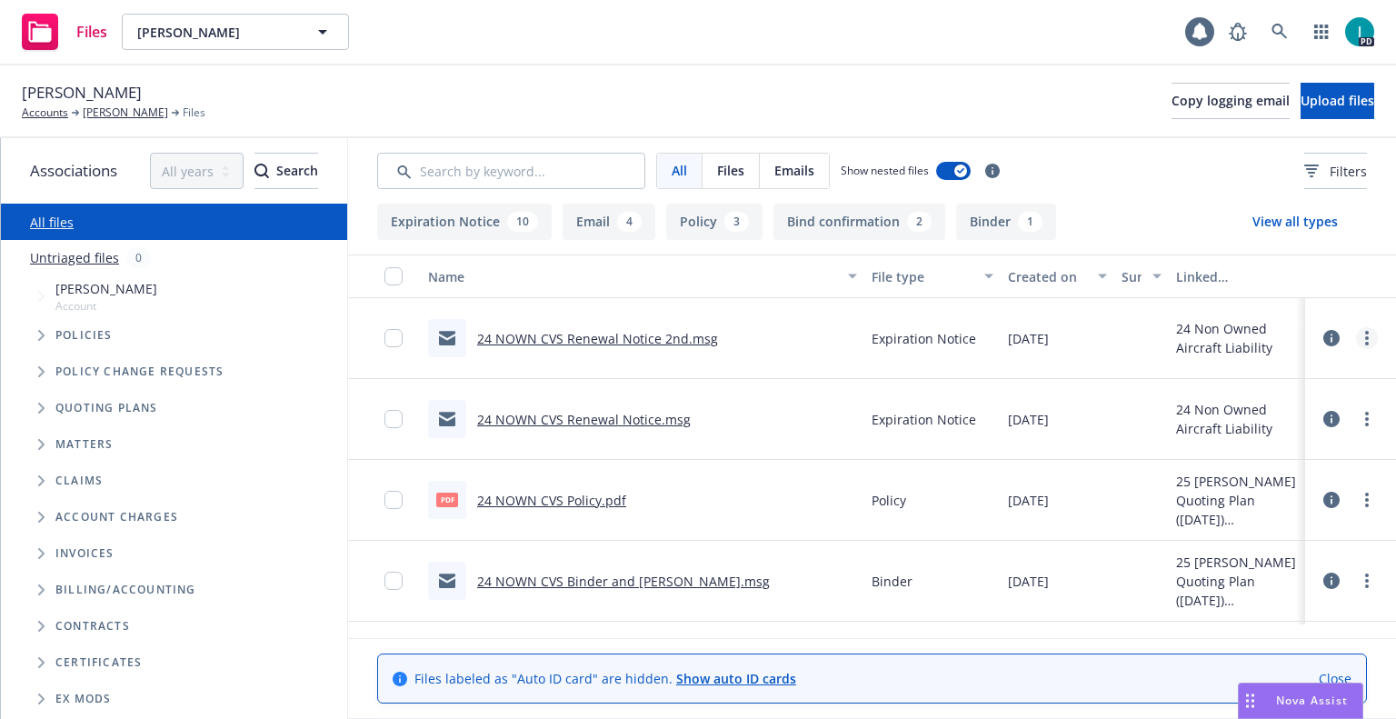
click at [1369, 330] on link "more" at bounding box center [1367, 338] width 22 height 22
click at [1257, 407] on link "Download" at bounding box center [1284, 411] width 181 height 36
click at [1348, 108] on button "Upload files" at bounding box center [1337, 101] width 74 height 36
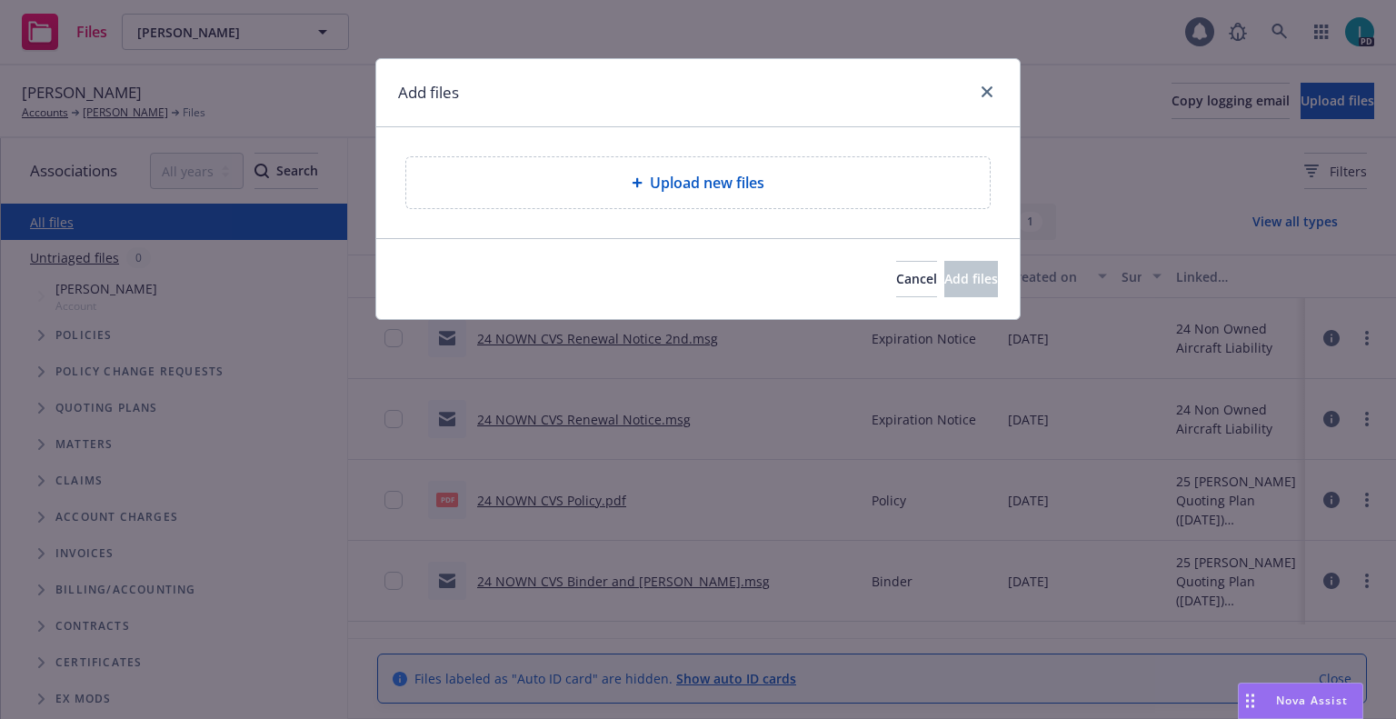
type textarea "x"
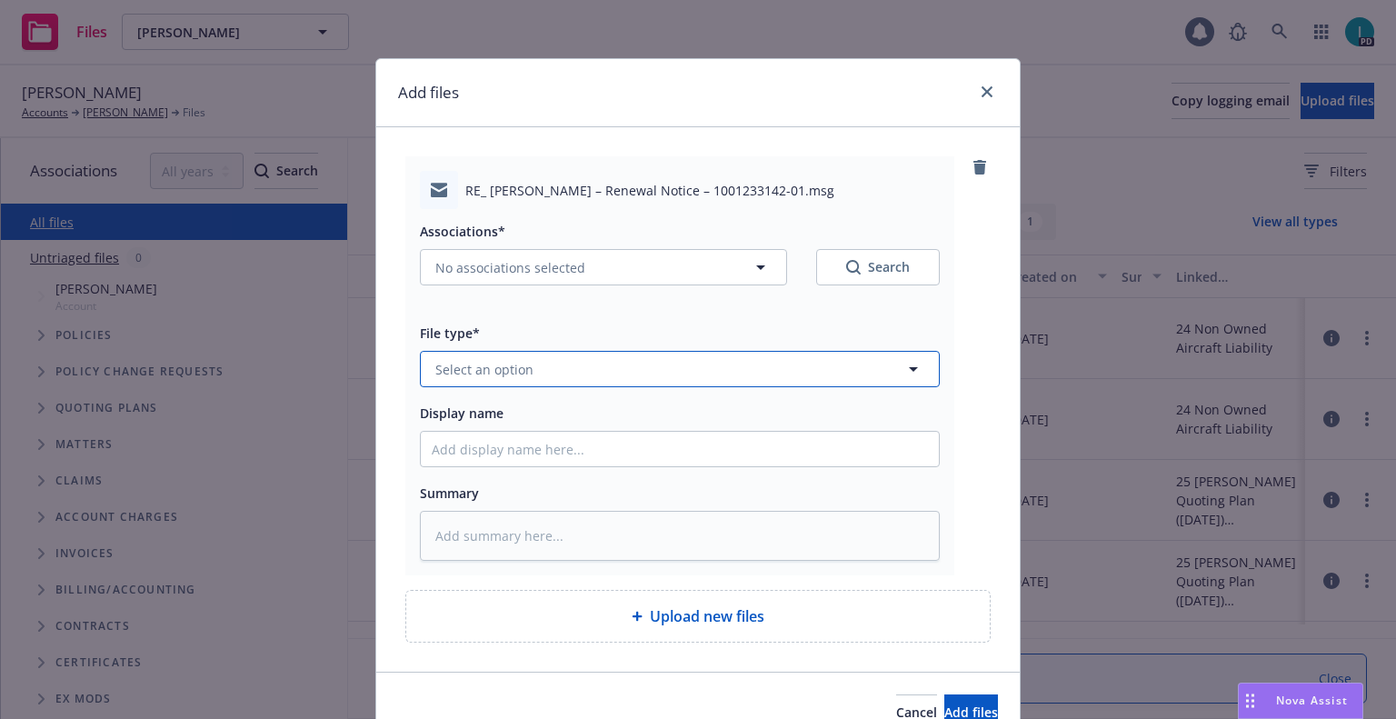
click at [556, 377] on button "Select an option" at bounding box center [680, 369] width 520 height 36
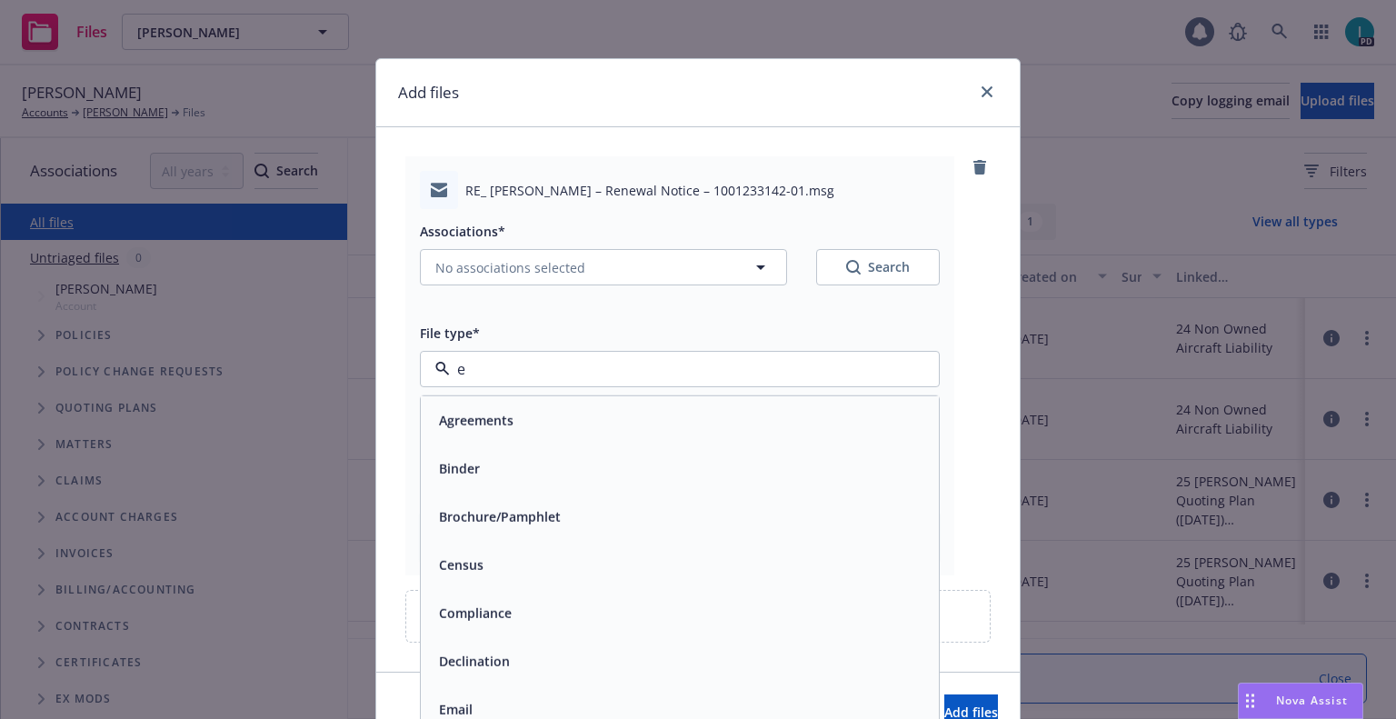
type input "ex"
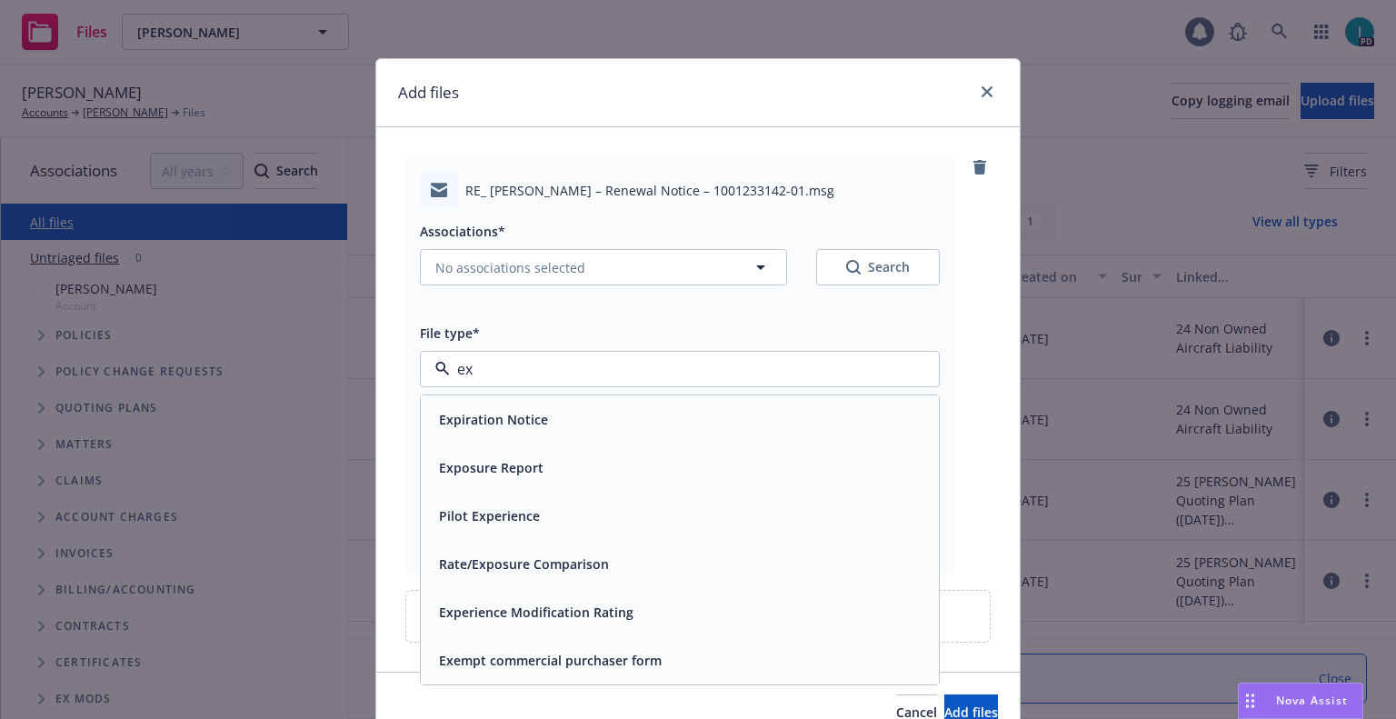
click at [528, 415] on span "Expiration Notice" at bounding box center [493, 419] width 109 height 19
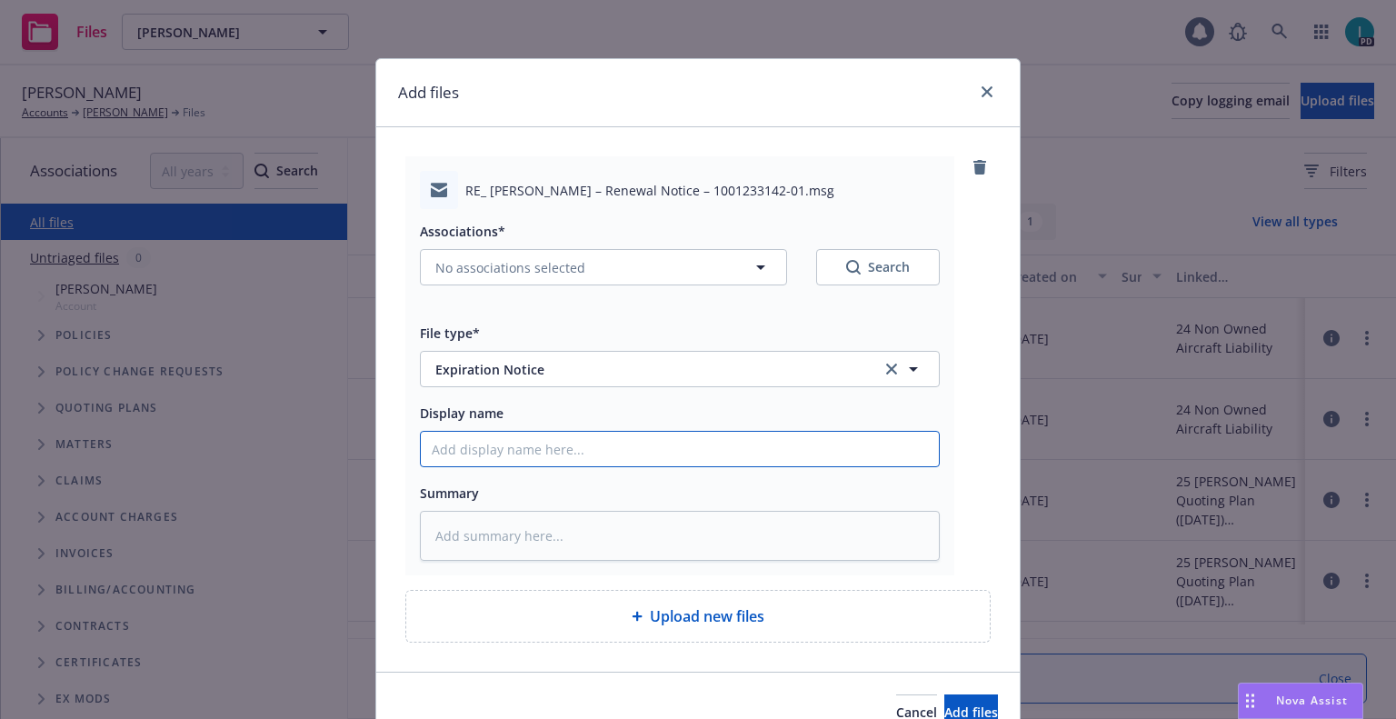
click at [506, 438] on input "Display name" at bounding box center [680, 449] width 518 height 35
type textarea "x"
type input "2"
type textarea "x"
type input "24"
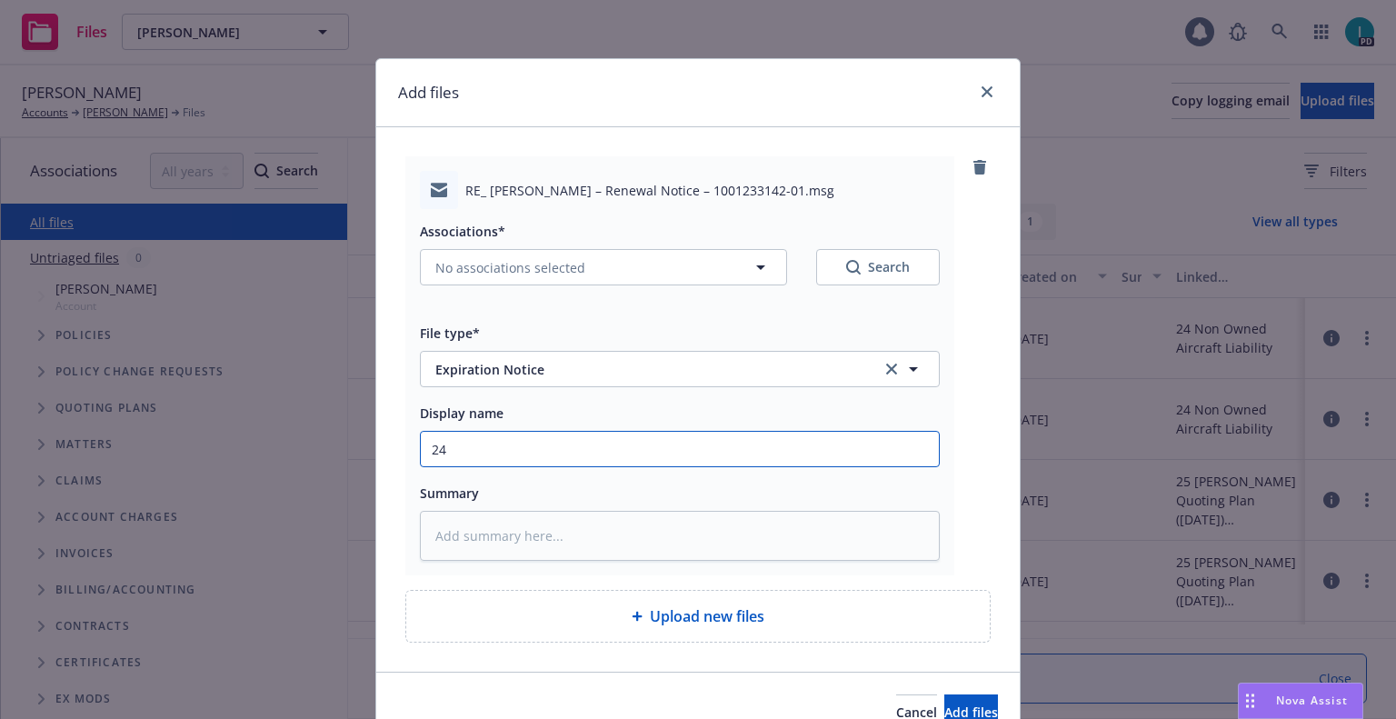
type textarea "x"
type input "24 NOWN CVS Renewal Notice 3rd"
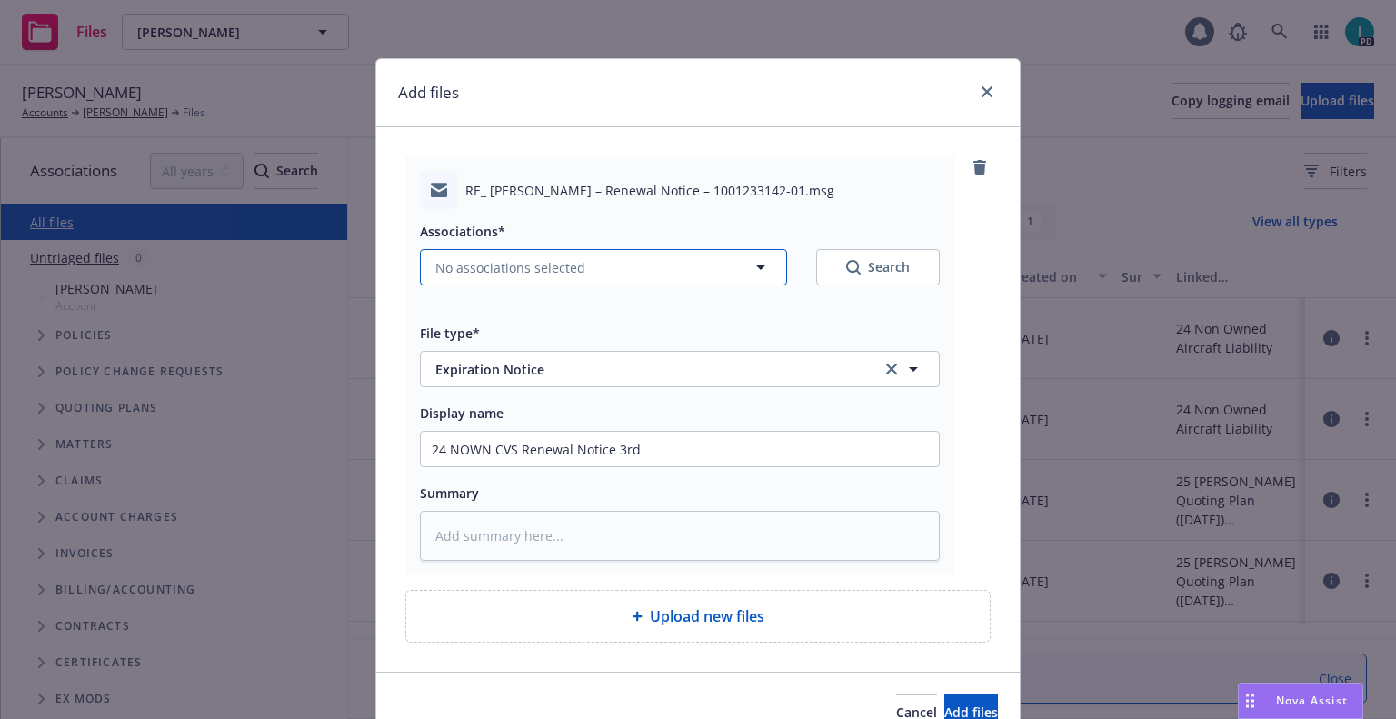
click at [509, 262] on span "No associations selected" at bounding box center [510, 267] width 150 height 19
type textarea "x"
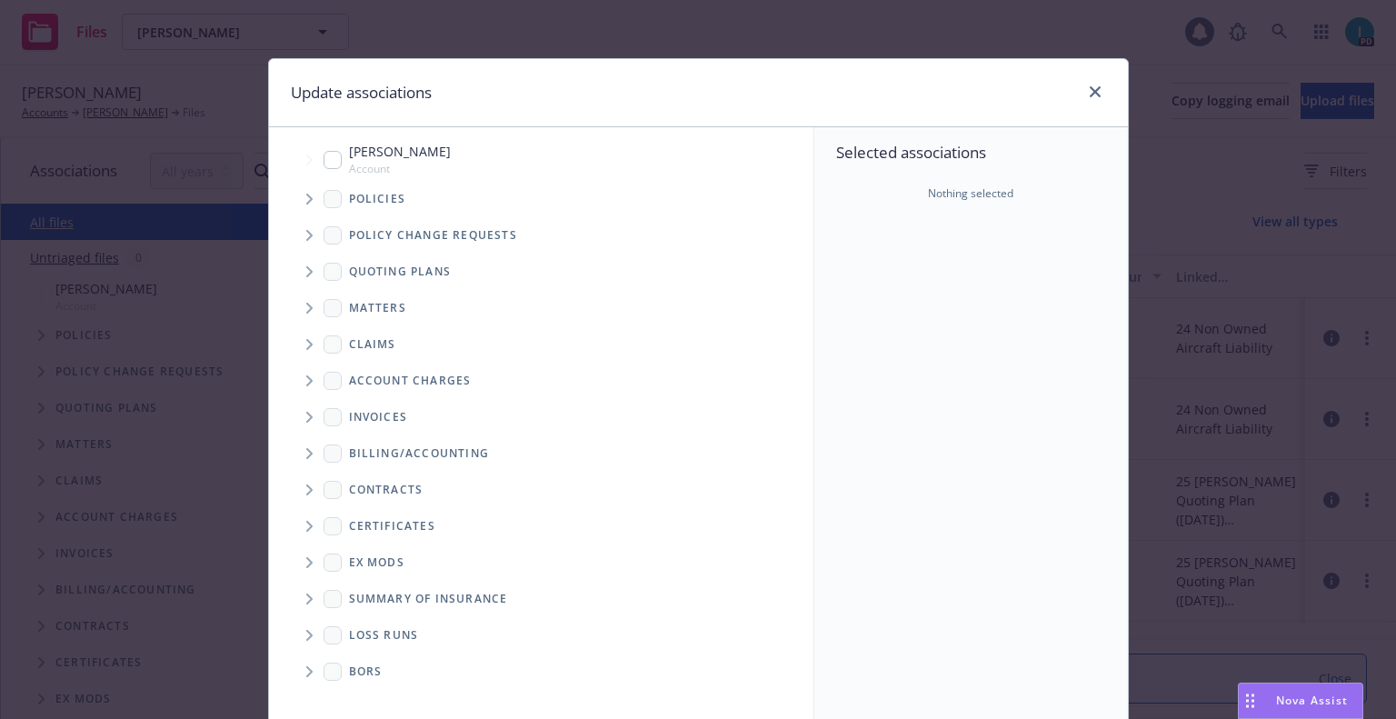
click at [303, 207] on span "Tree Example" at bounding box center [308, 198] width 29 height 29
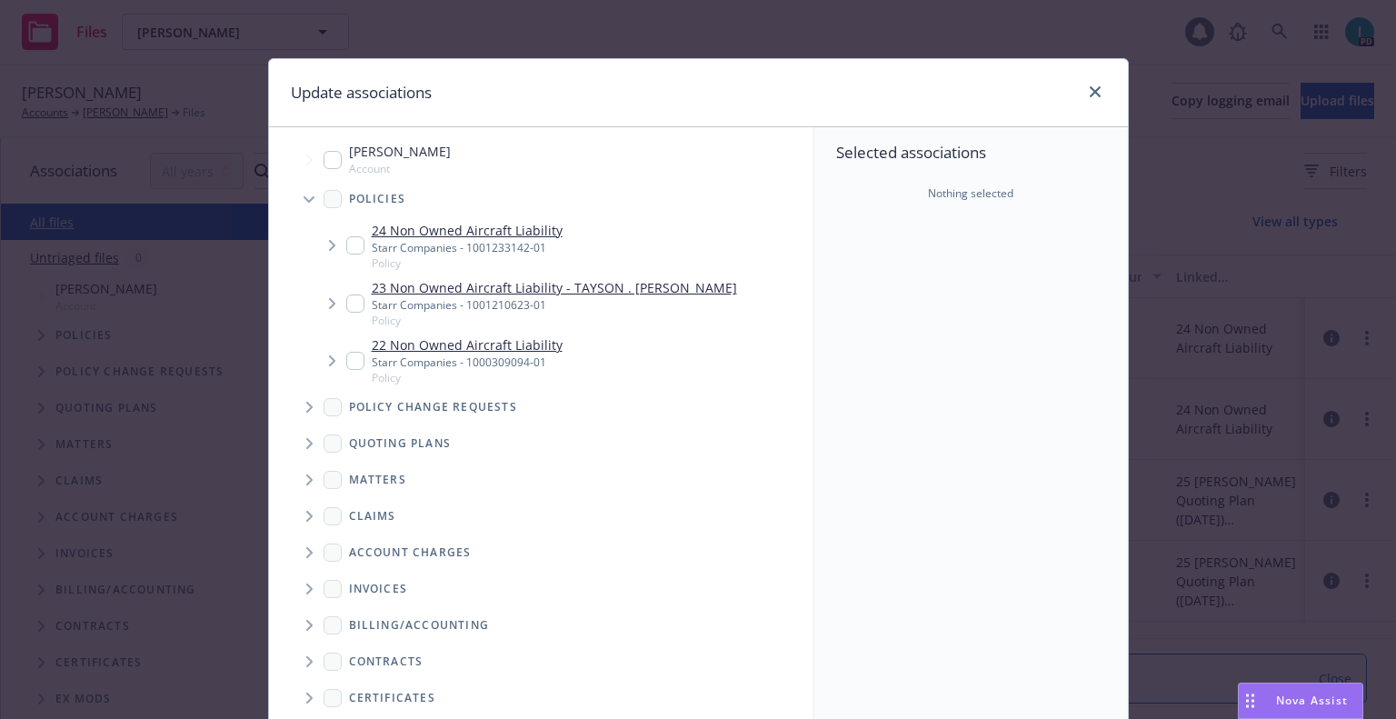
click at [346, 248] on input "Tree Example" at bounding box center [355, 245] width 18 height 18
checkbox input "true"
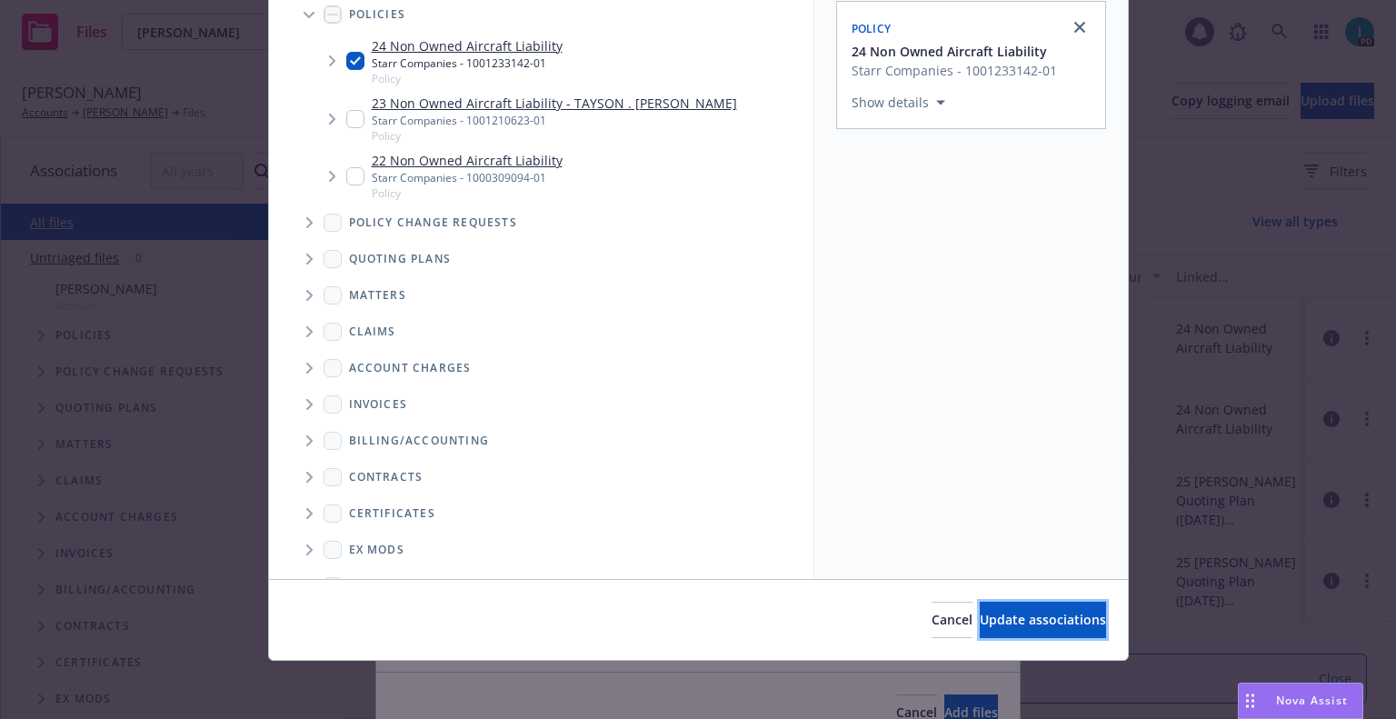
click at [980, 620] on span "Update associations" at bounding box center [1043, 619] width 126 height 17
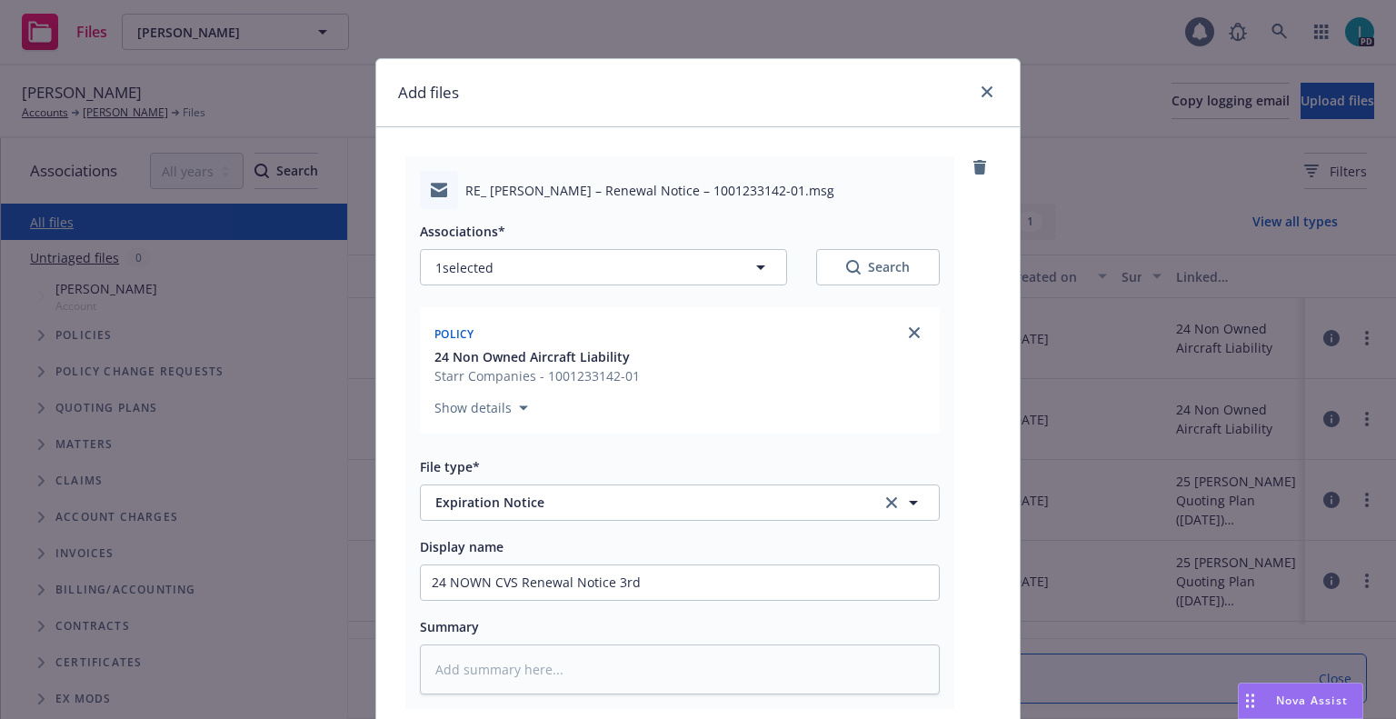
scroll to position [226, 0]
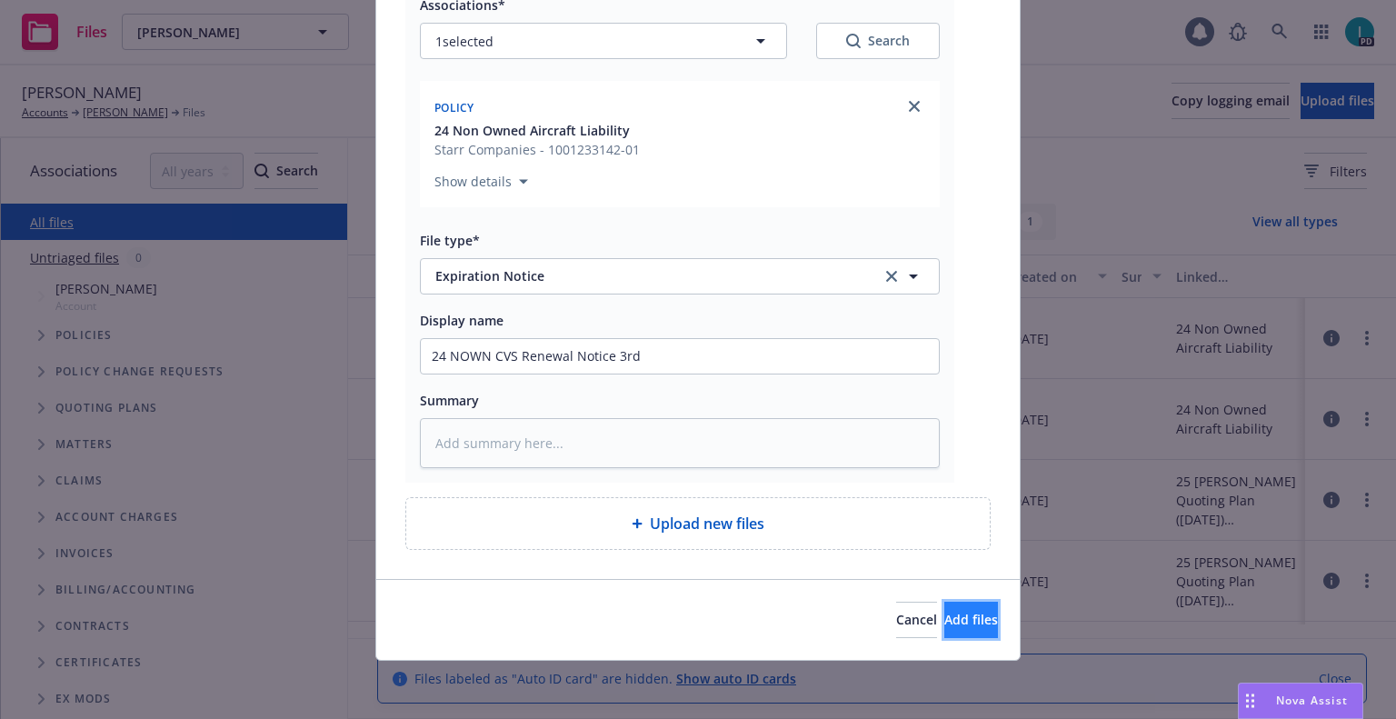
click at [944, 613] on span "Add files" at bounding box center [971, 619] width 54 height 17
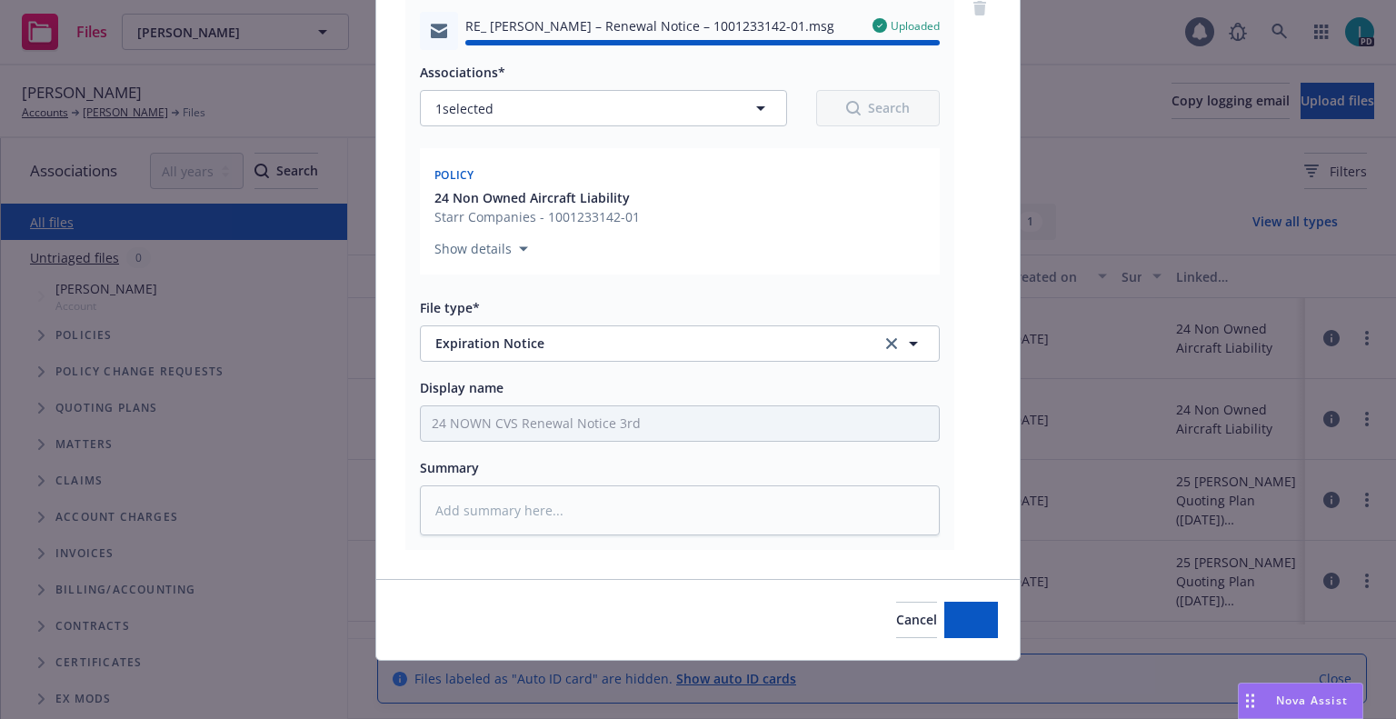
type textarea "x"
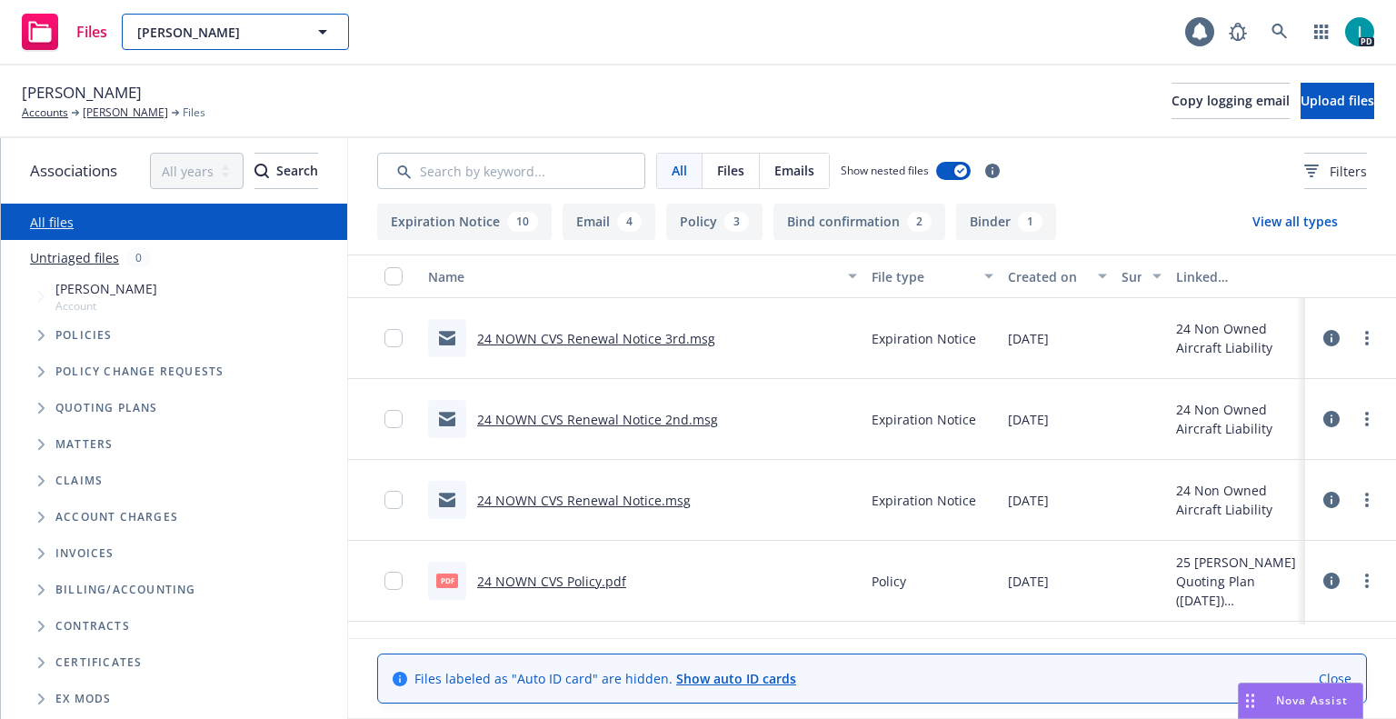
click at [183, 42] on button "[PERSON_NAME]" at bounding box center [235, 32] width 227 height 36
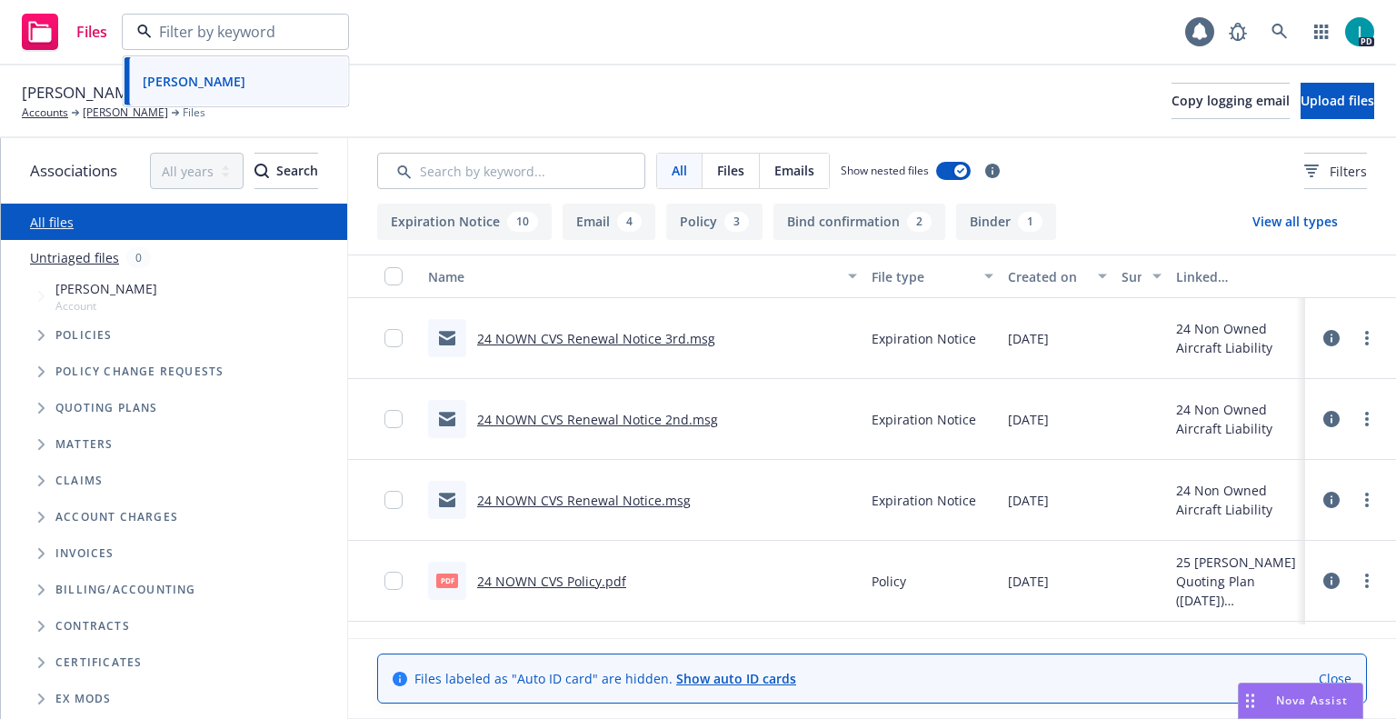
paste input "[PERSON_NAME]"
type input "[PERSON_NAME]"
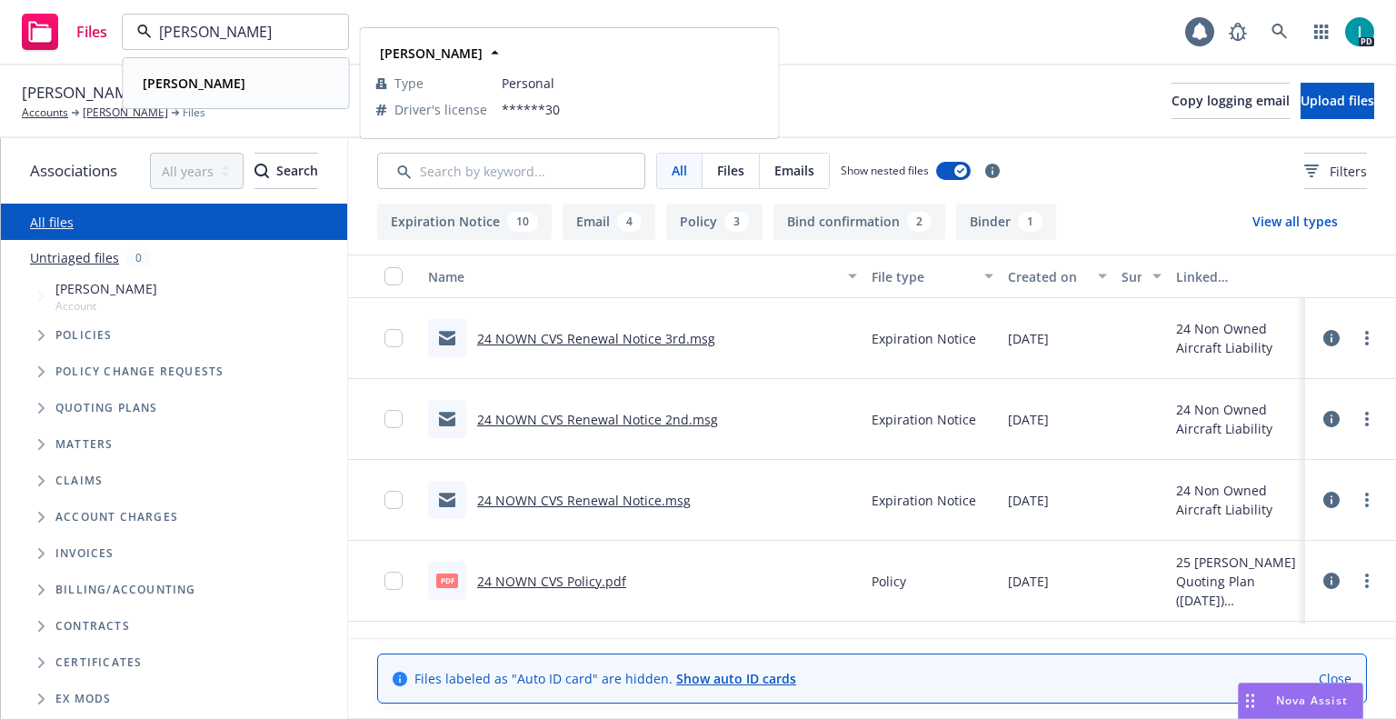
click at [217, 73] on div "[PERSON_NAME]" at bounding box center [192, 83] width 114 height 26
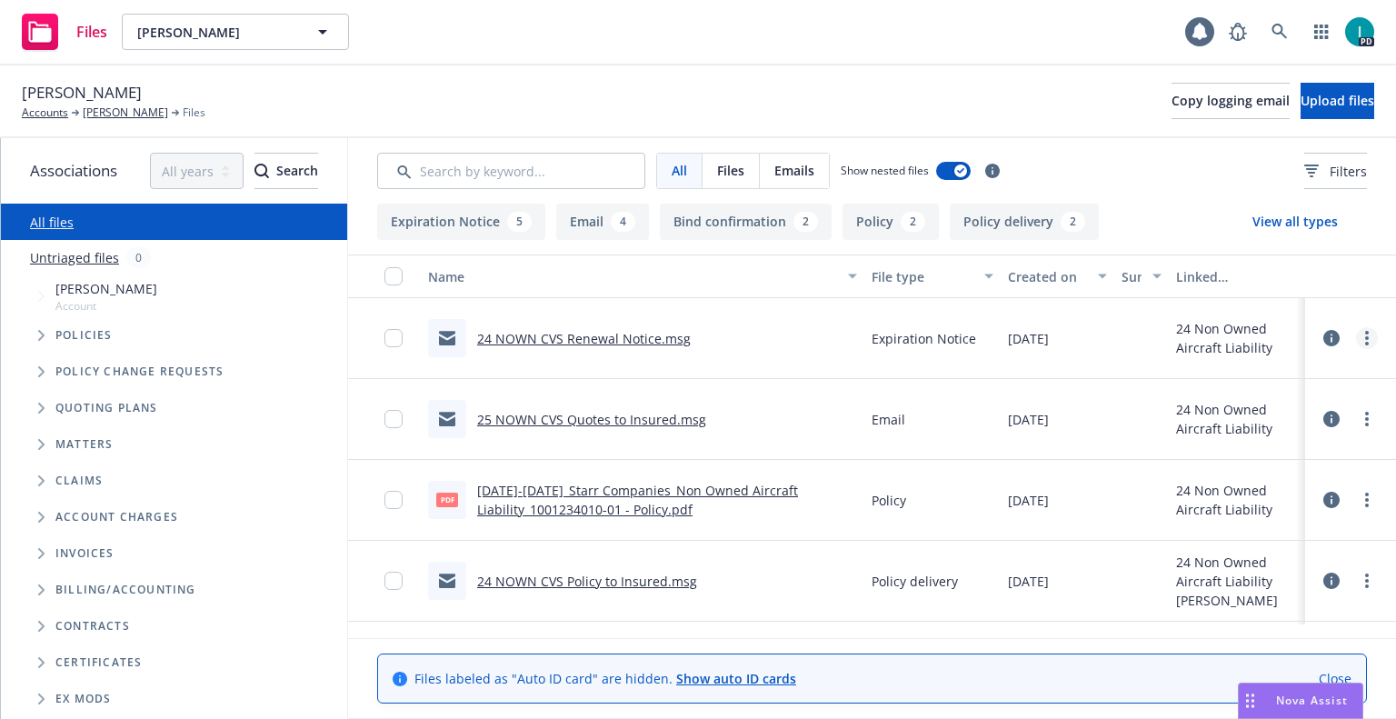
click at [1366, 336] on icon "more" at bounding box center [1367, 338] width 4 height 15
click at [1331, 403] on link "Download" at bounding box center [1284, 411] width 181 height 36
click at [1302, 92] on button "Upload files" at bounding box center [1337, 101] width 74 height 36
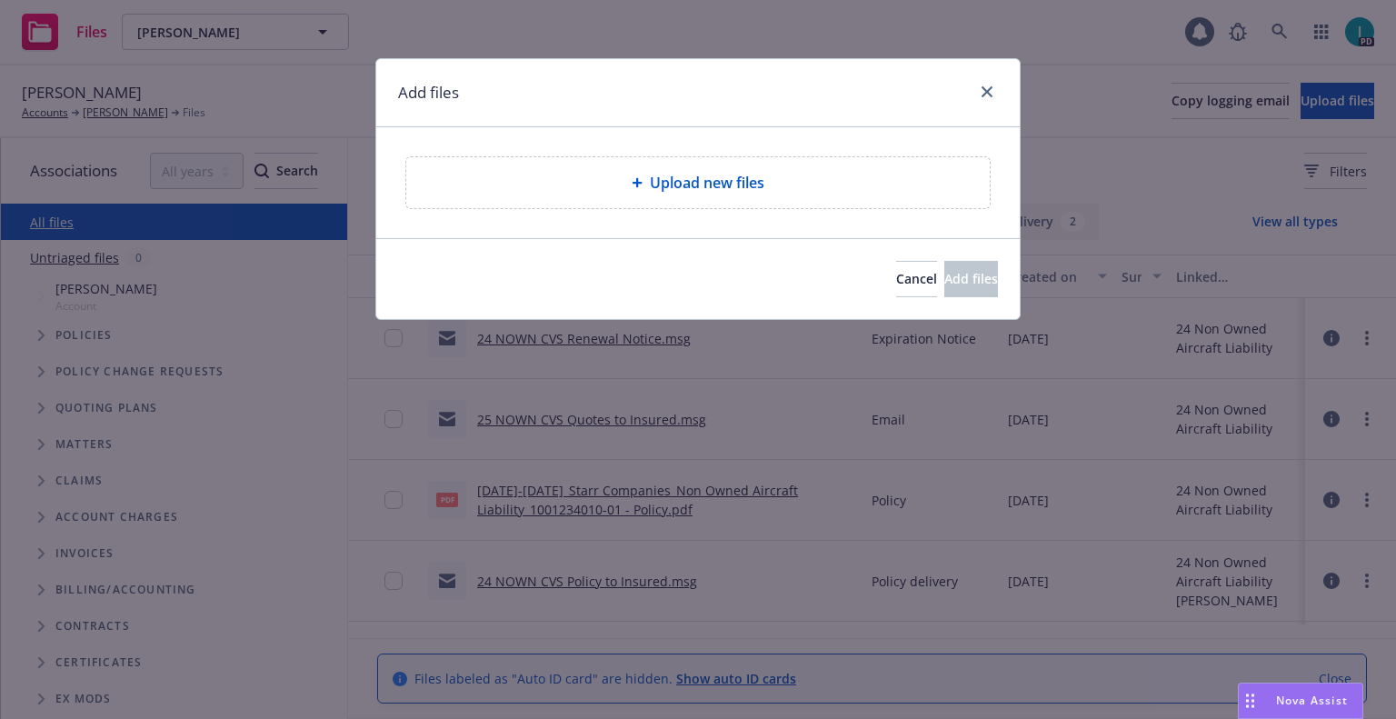
type textarea "x"
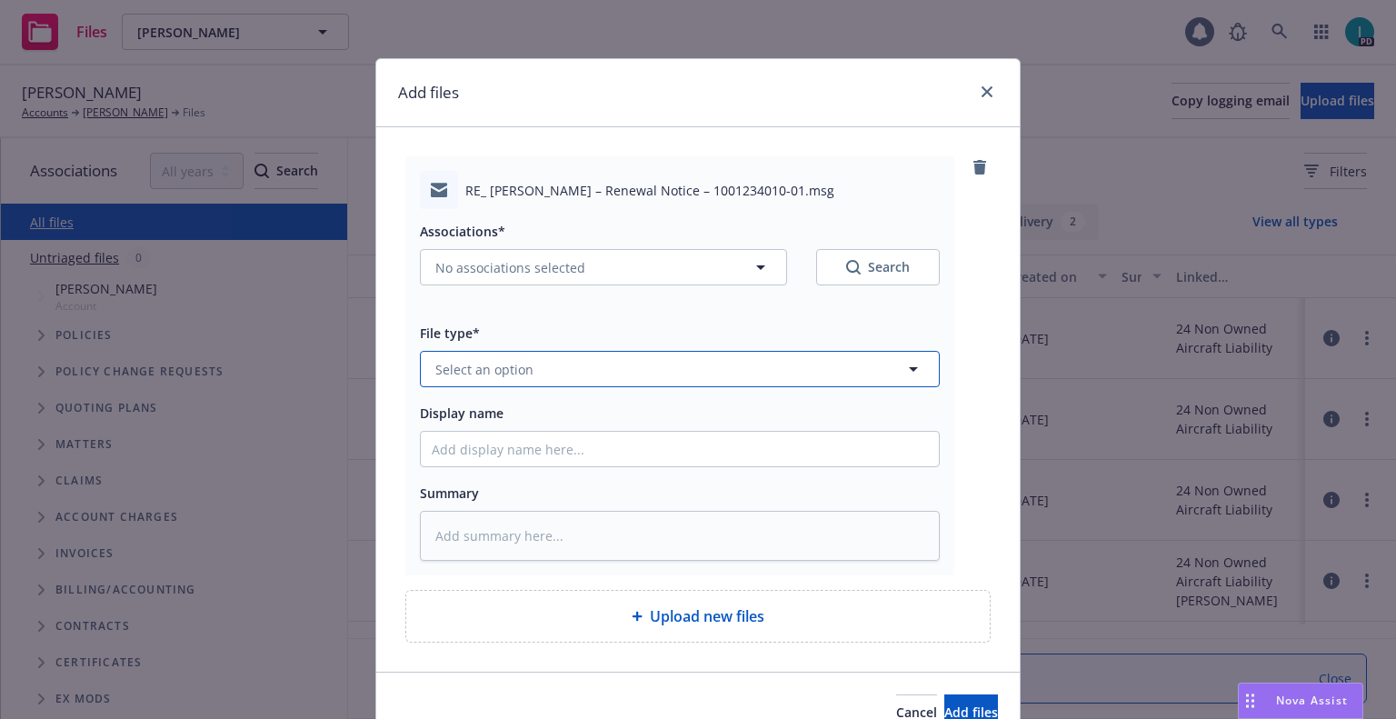
click at [480, 379] on button "Select an option" at bounding box center [680, 369] width 520 height 36
type input "ex"
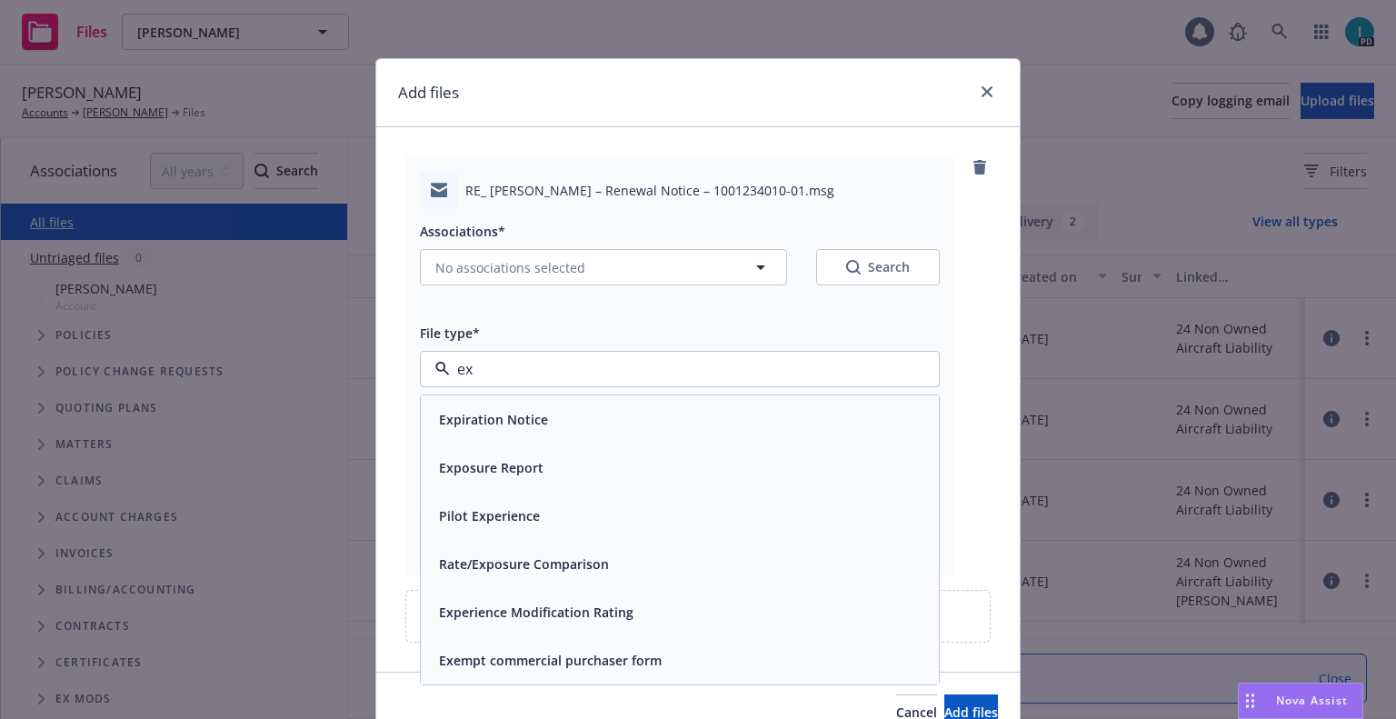
click at [483, 436] on div "Expiration Notice" at bounding box center [680, 419] width 518 height 48
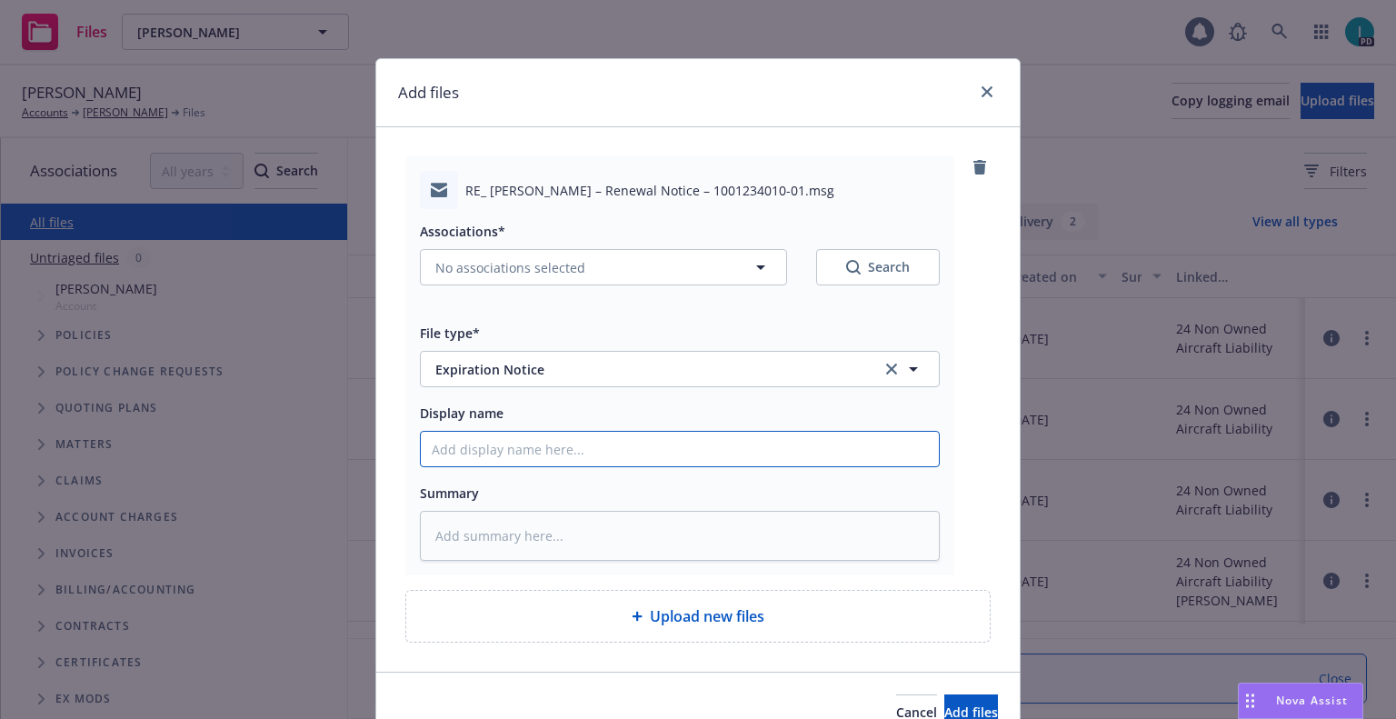
click at [494, 442] on input "Display name" at bounding box center [680, 449] width 518 height 35
type textarea "x"
type input "2"
type textarea "x"
type input "24"
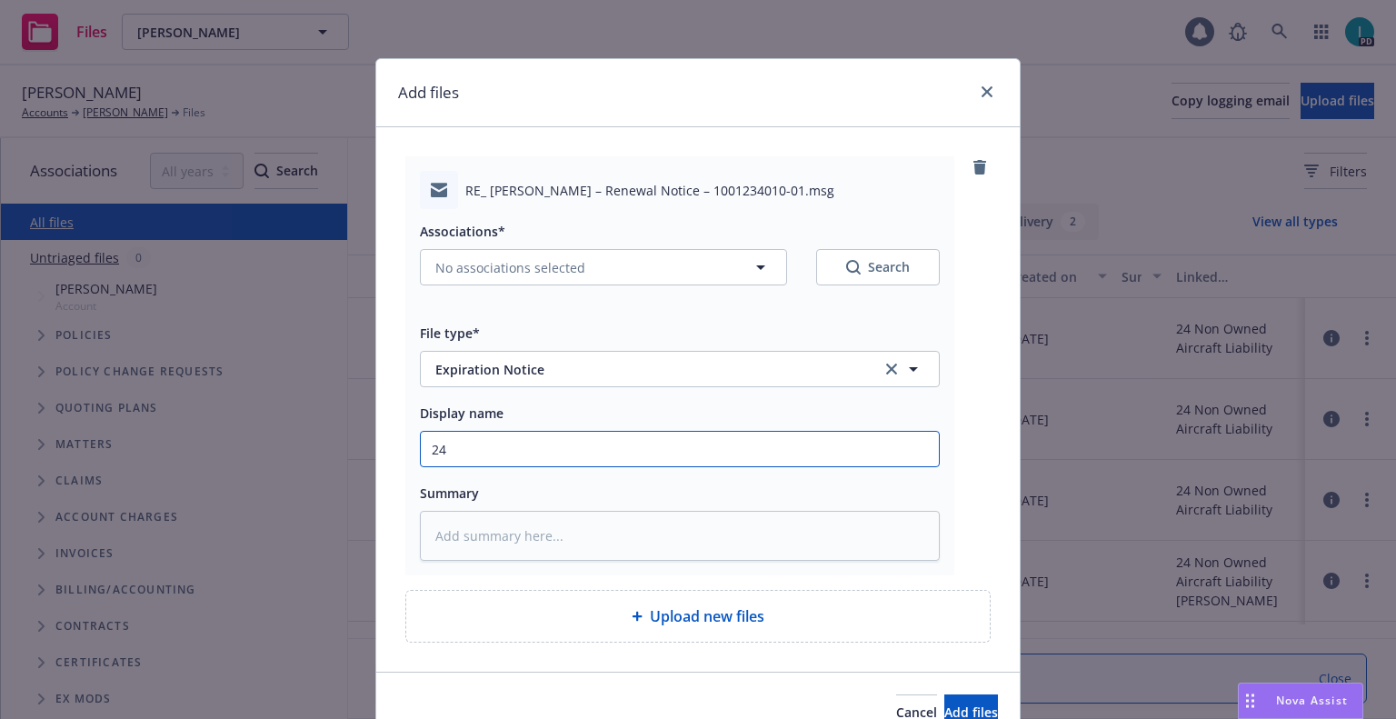
type textarea "x"
type input "24 NOWN CVS Renewal Notice 2nd"
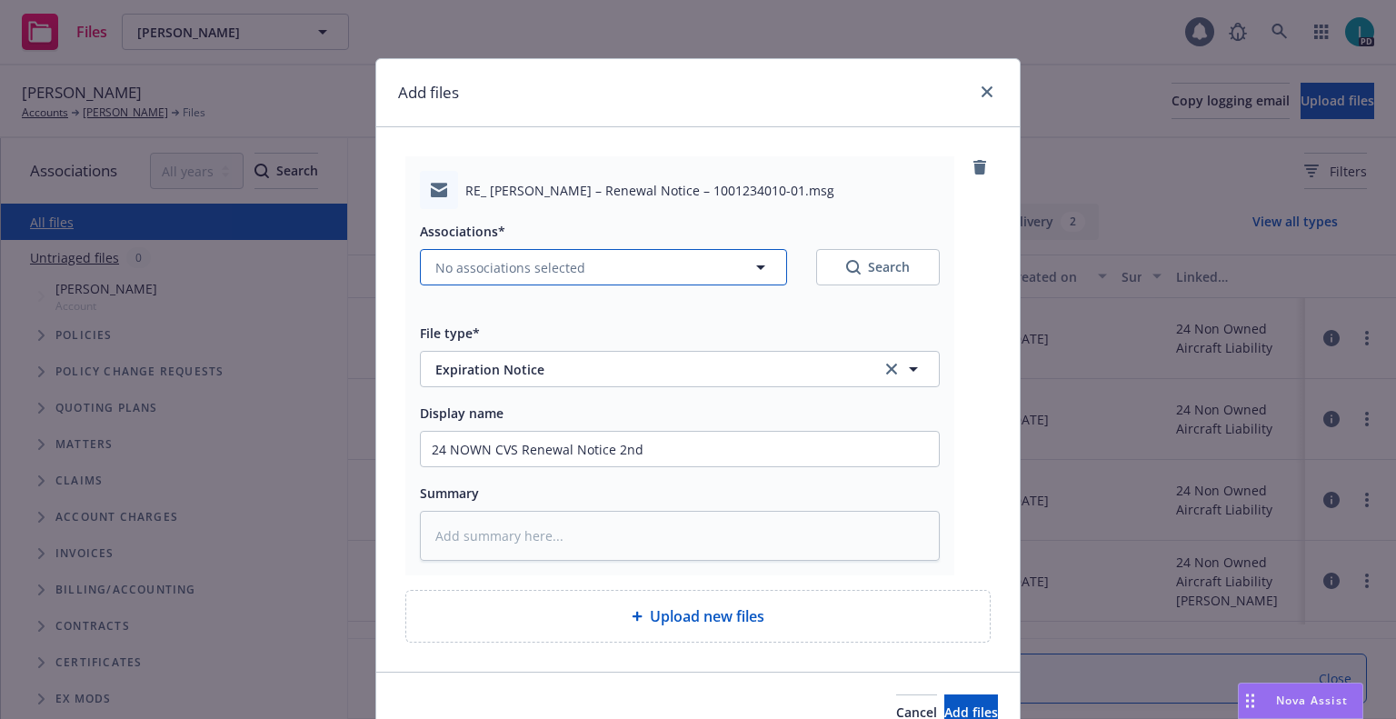
click at [503, 281] on button "No associations selected" at bounding box center [603, 267] width 367 height 36
type textarea "x"
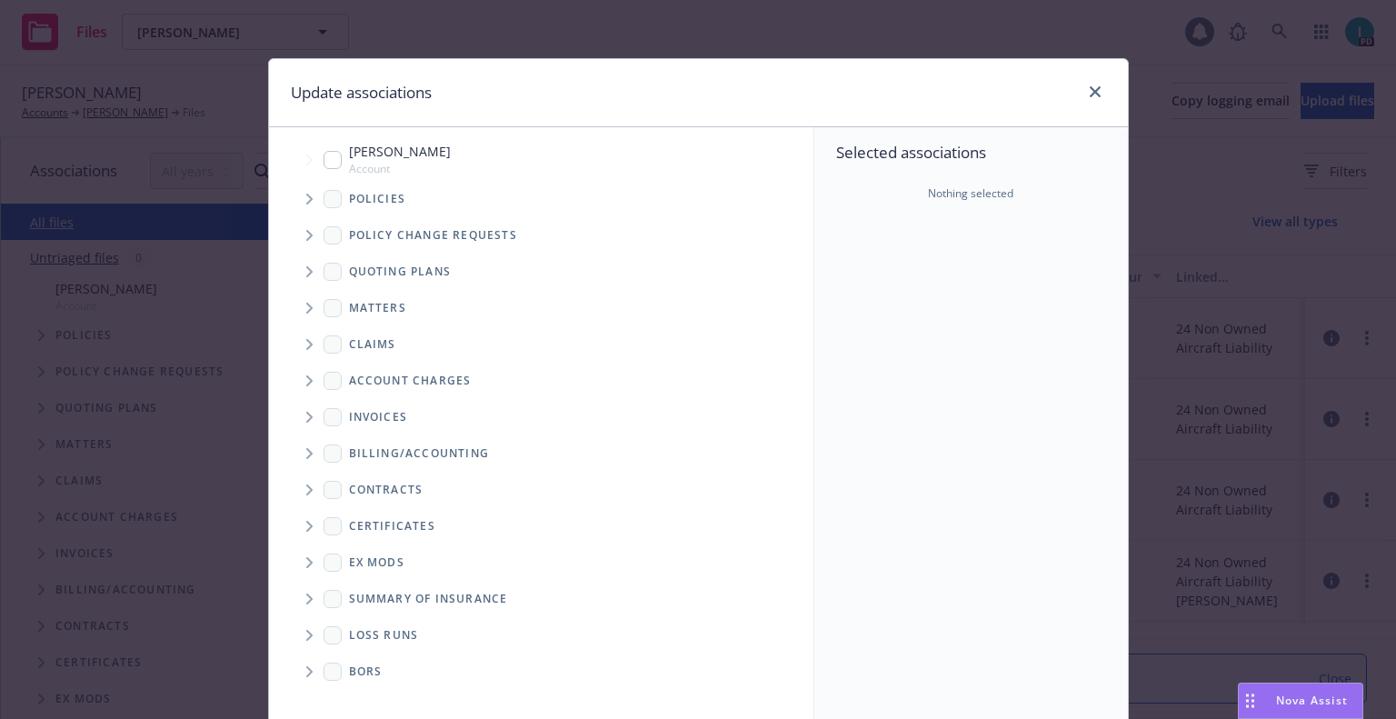
click at [306, 200] on icon "Tree Example" at bounding box center [309, 199] width 7 height 11
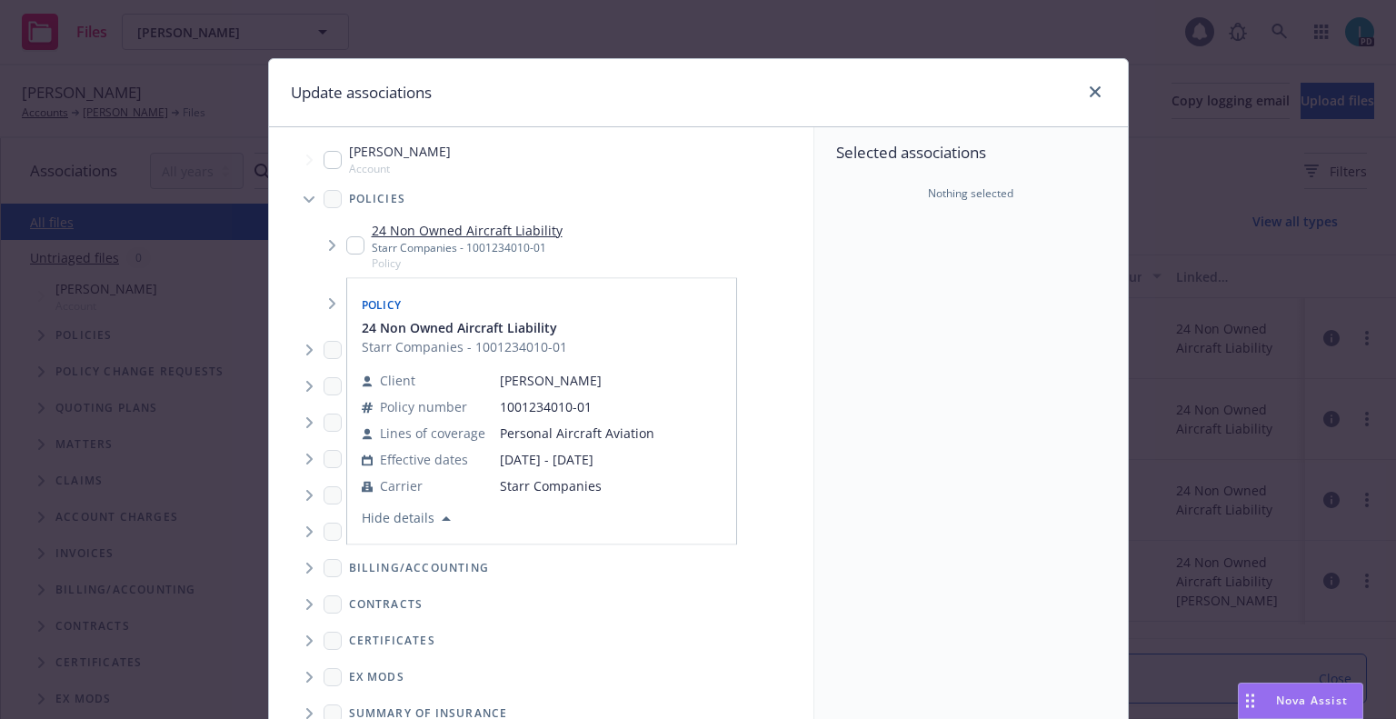
click at [346, 252] on input "Tree Example" at bounding box center [355, 245] width 18 height 18
checkbox input "true"
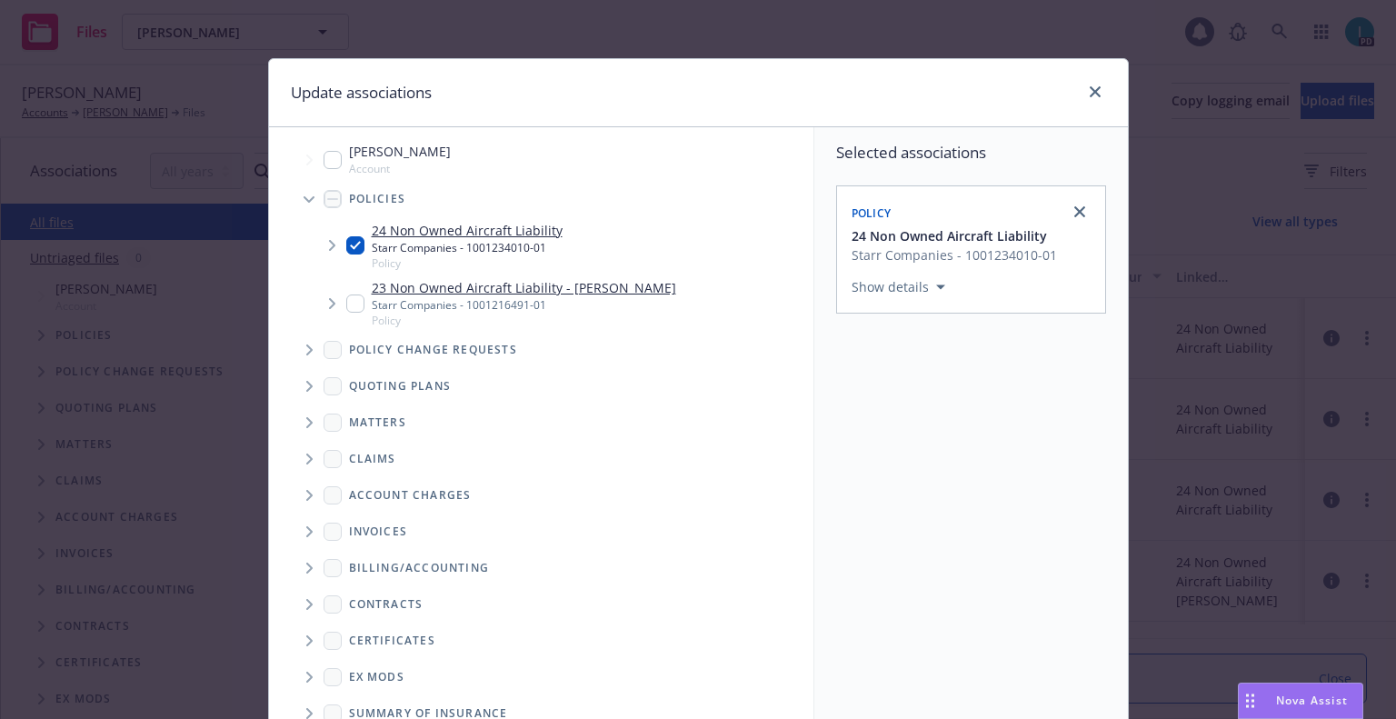
scroll to position [184, 0]
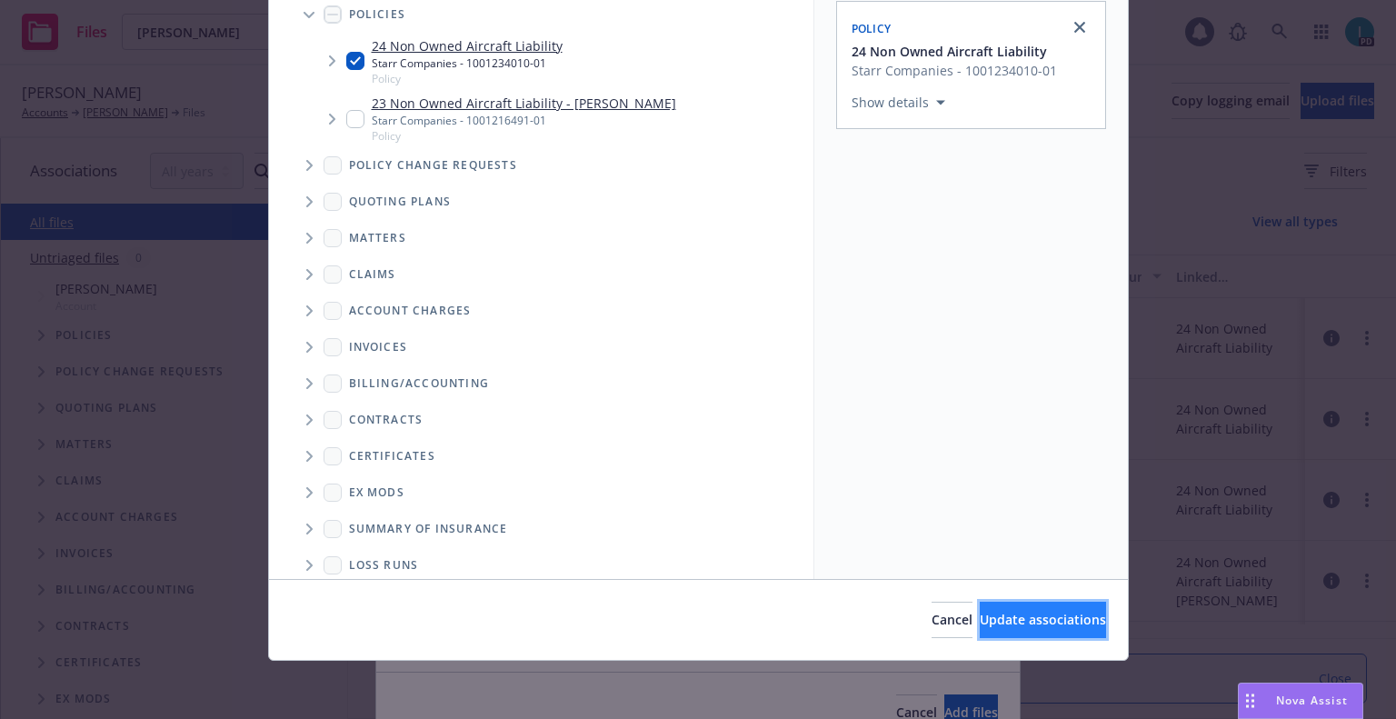
click at [980, 618] on span "Update associations" at bounding box center [1043, 619] width 126 height 17
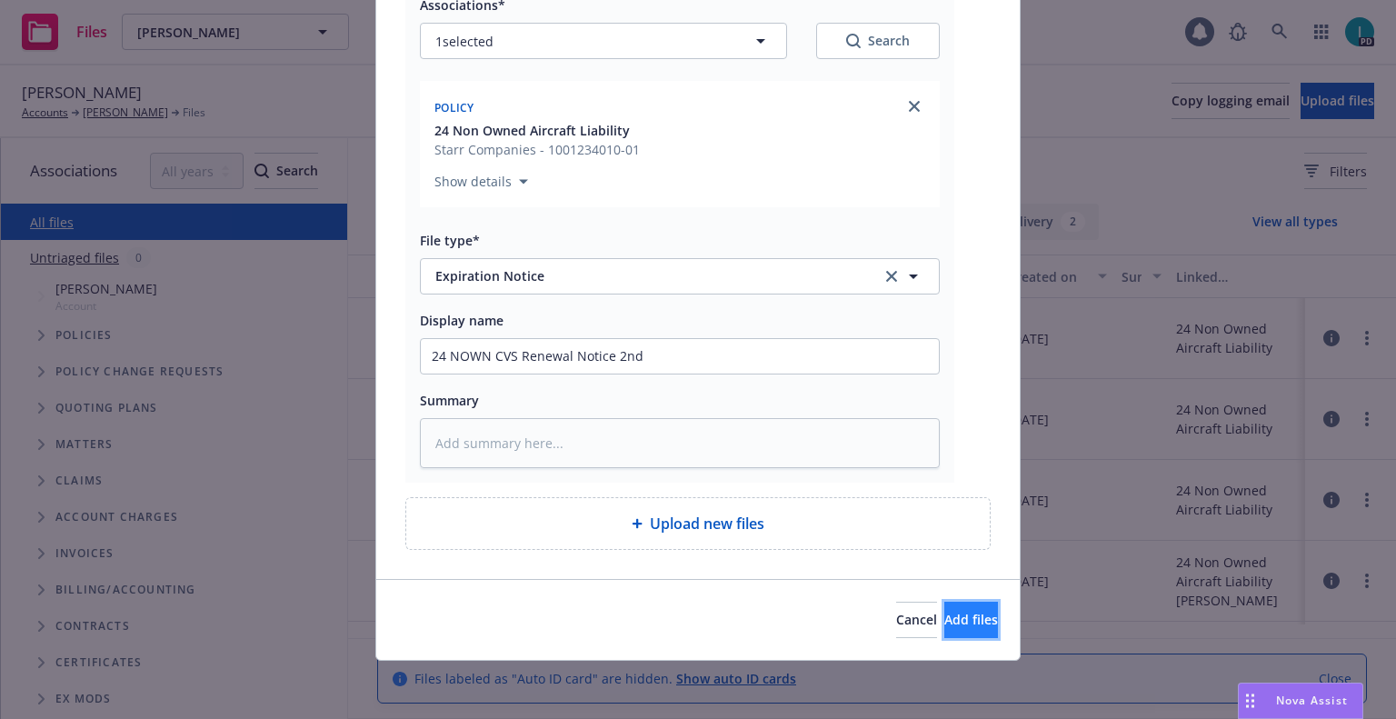
click at [949, 620] on span "Add files" at bounding box center [971, 619] width 54 height 17
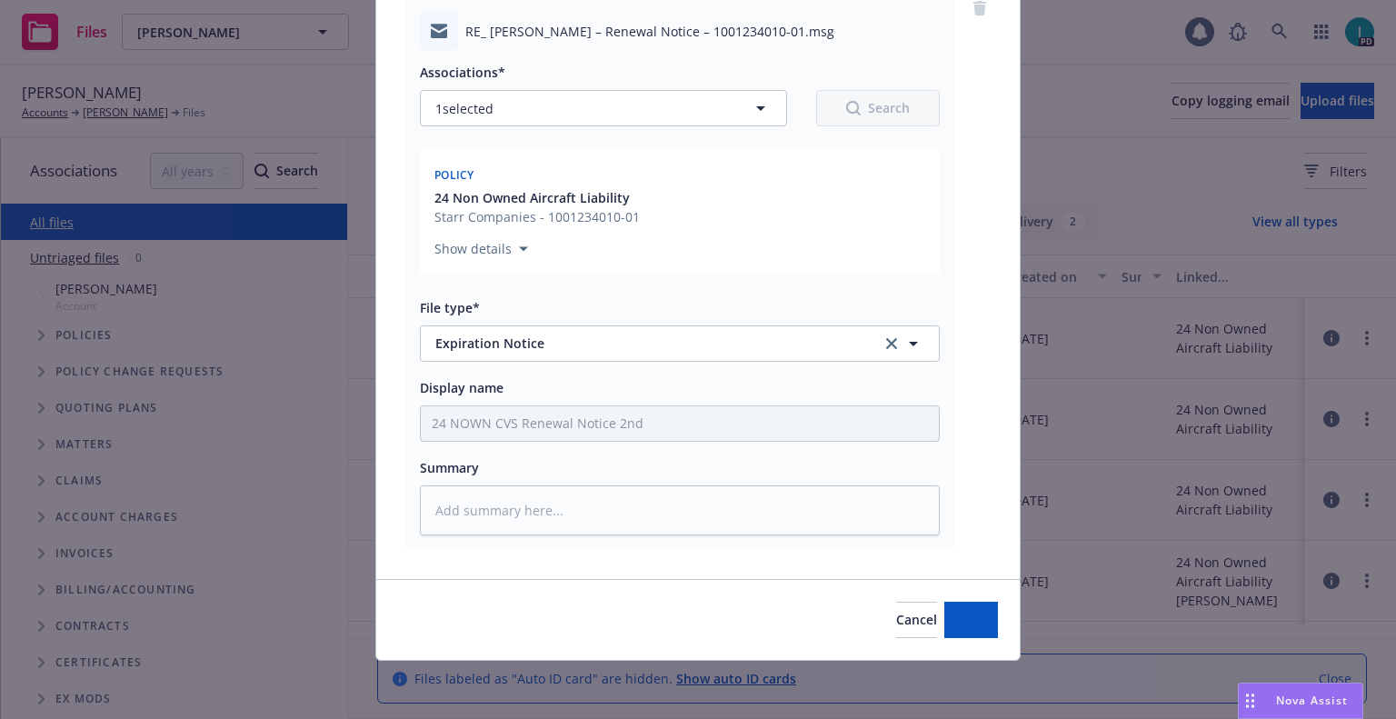
scroll to position [159, 0]
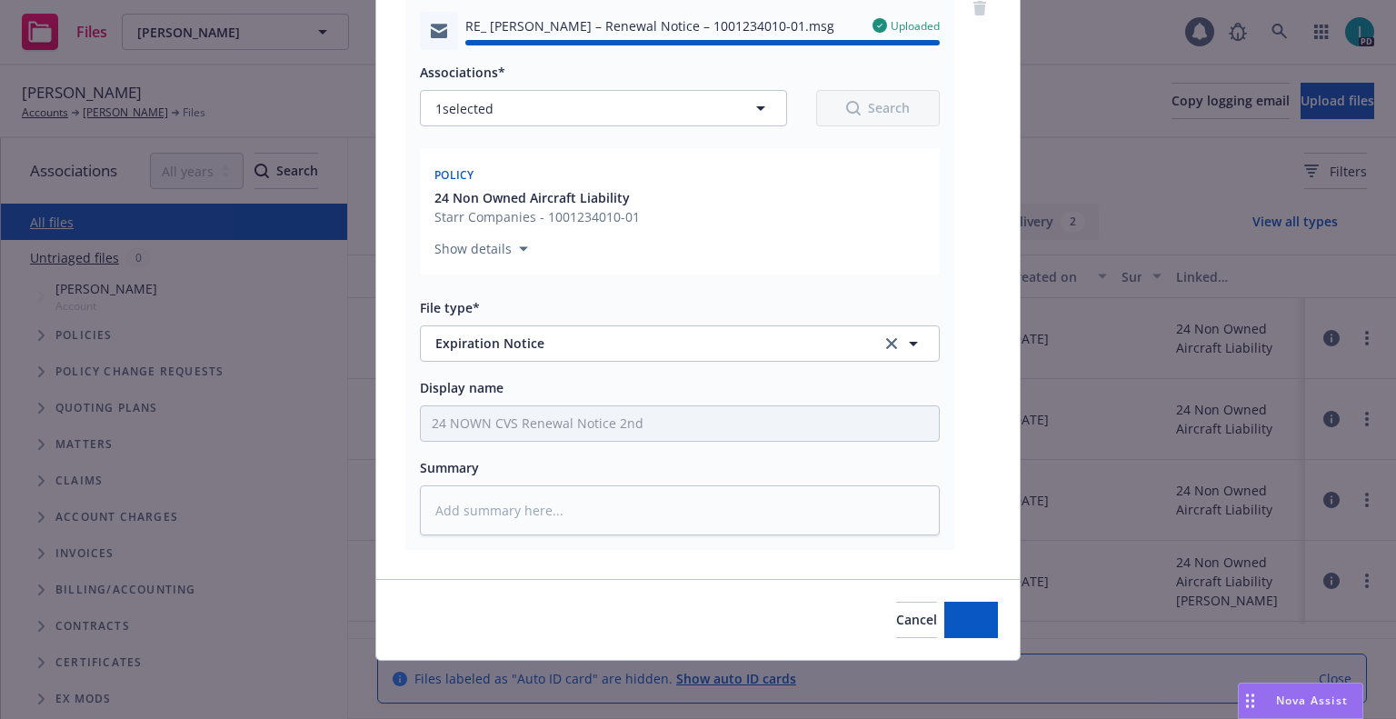
type textarea "x"
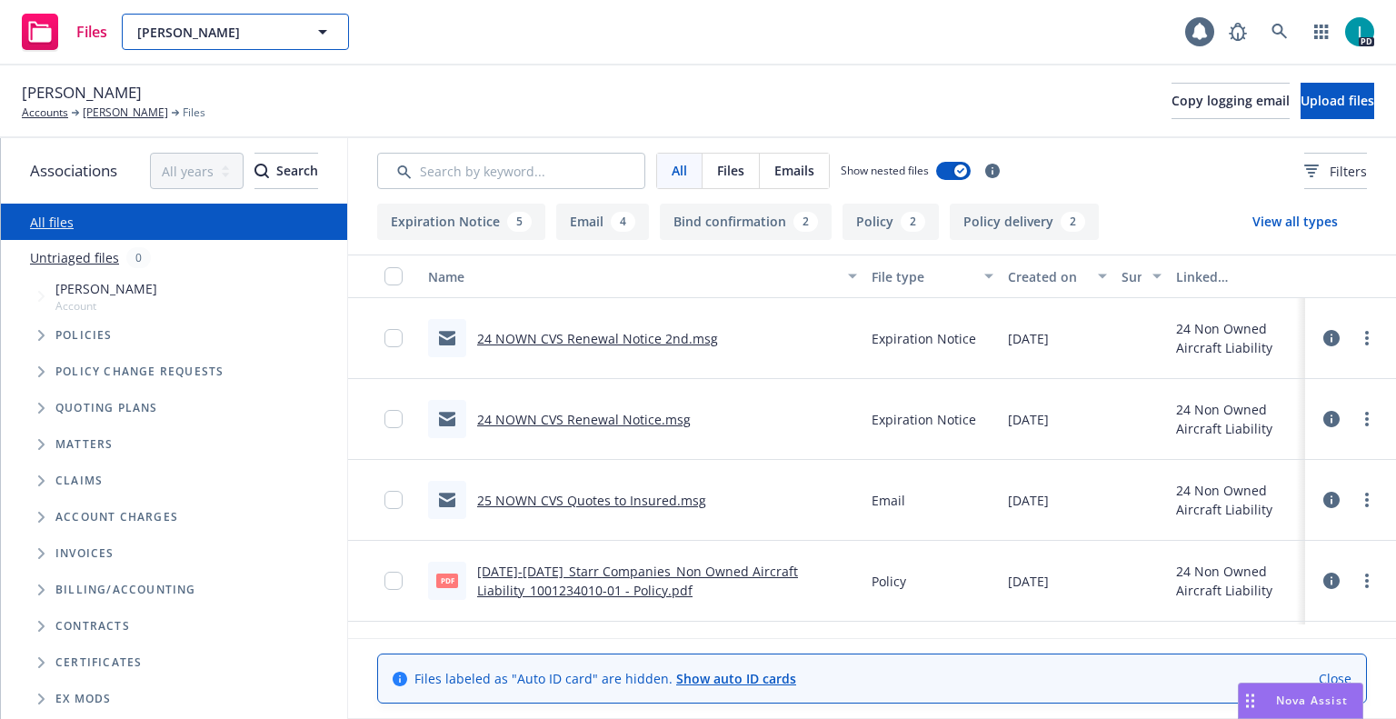
click at [259, 39] on span "[PERSON_NAME]" at bounding box center [215, 32] width 157 height 19
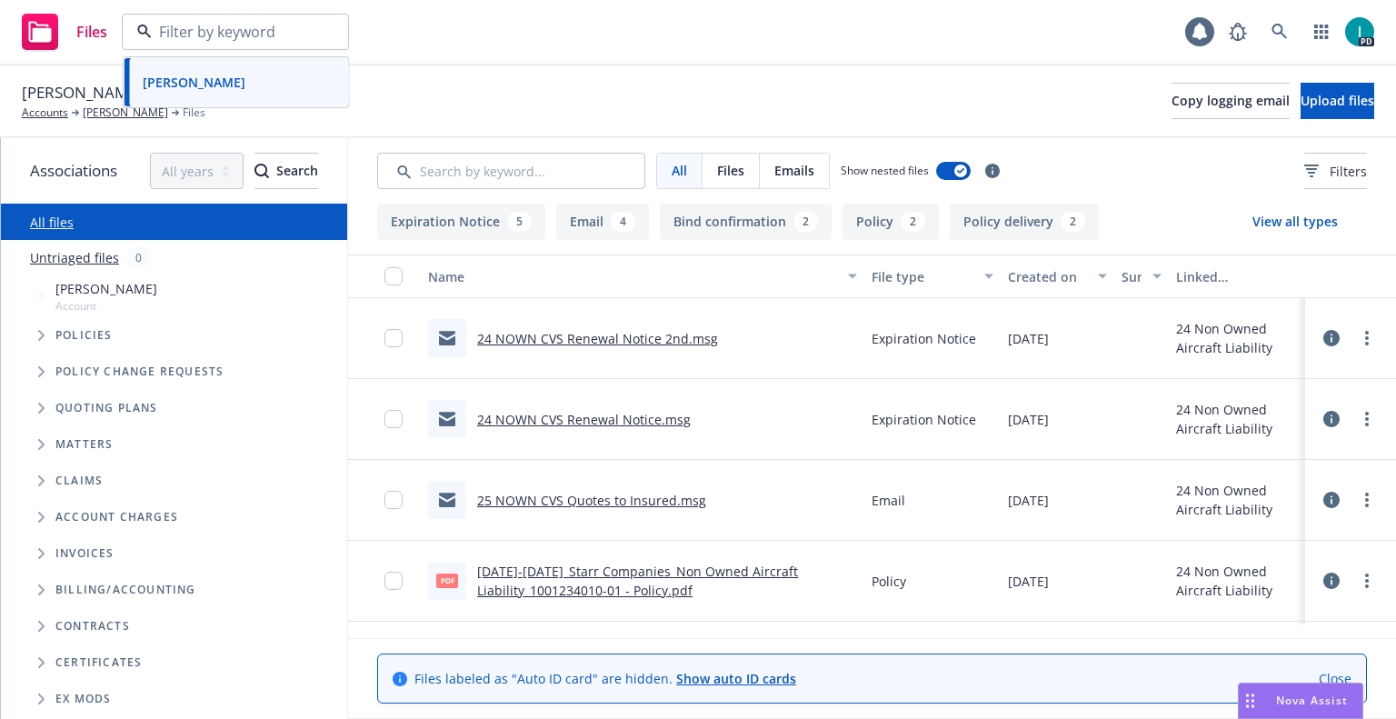
paste input "[PERSON_NAME]"
type input "[PERSON_NAME]"
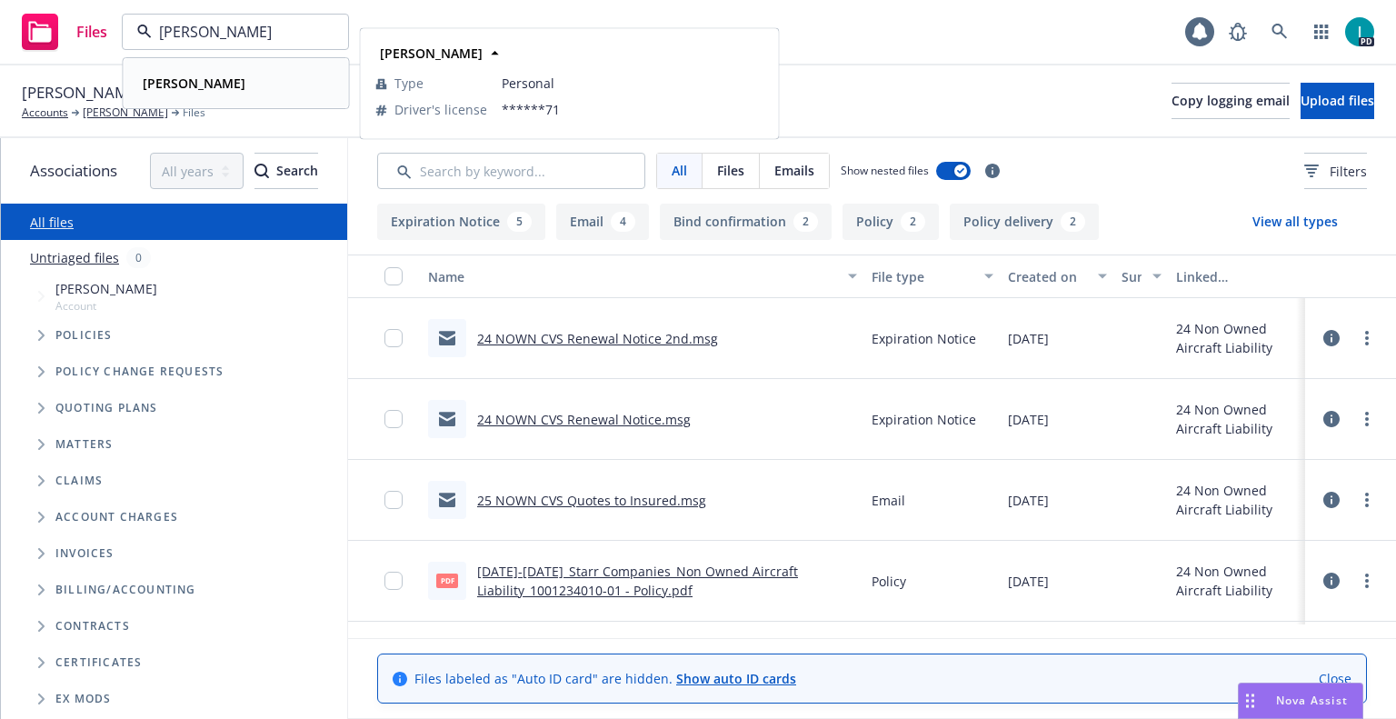
click at [261, 83] on div "[PERSON_NAME]" at bounding box center [236, 83] width 202 height 26
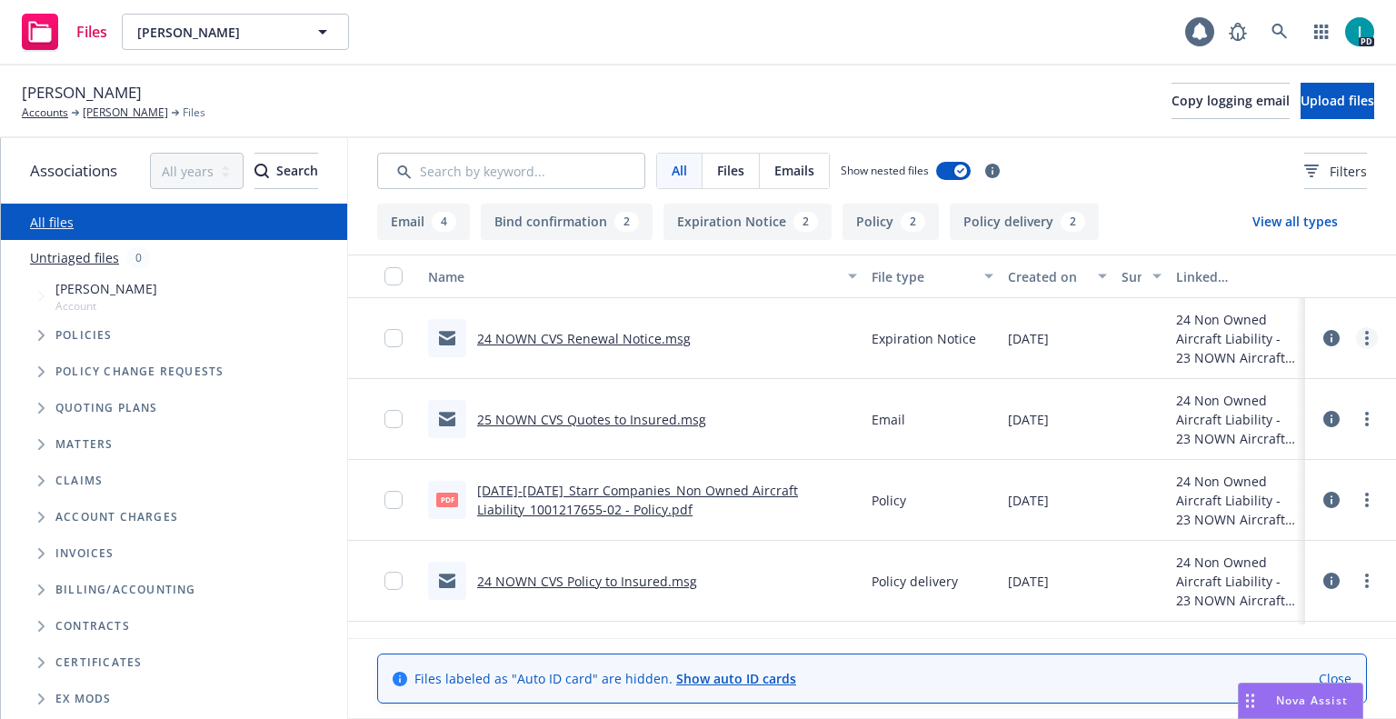
click at [1365, 341] on icon "more" at bounding box center [1367, 338] width 4 height 15
click at [1293, 397] on link "Download" at bounding box center [1284, 411] width 181 height 36
click at [1317, 101] on span "Upload files" at bounding box center [1337, 100] width 74 height 17
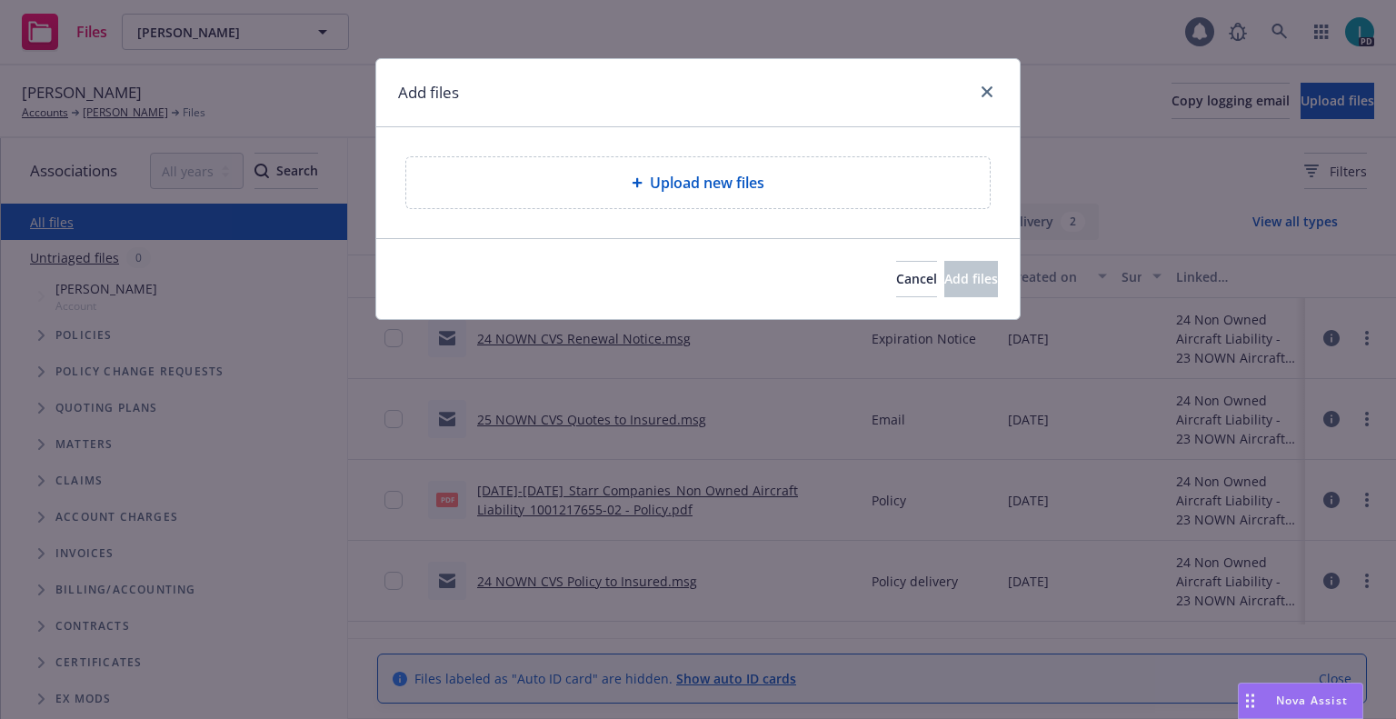
type textarea "x"
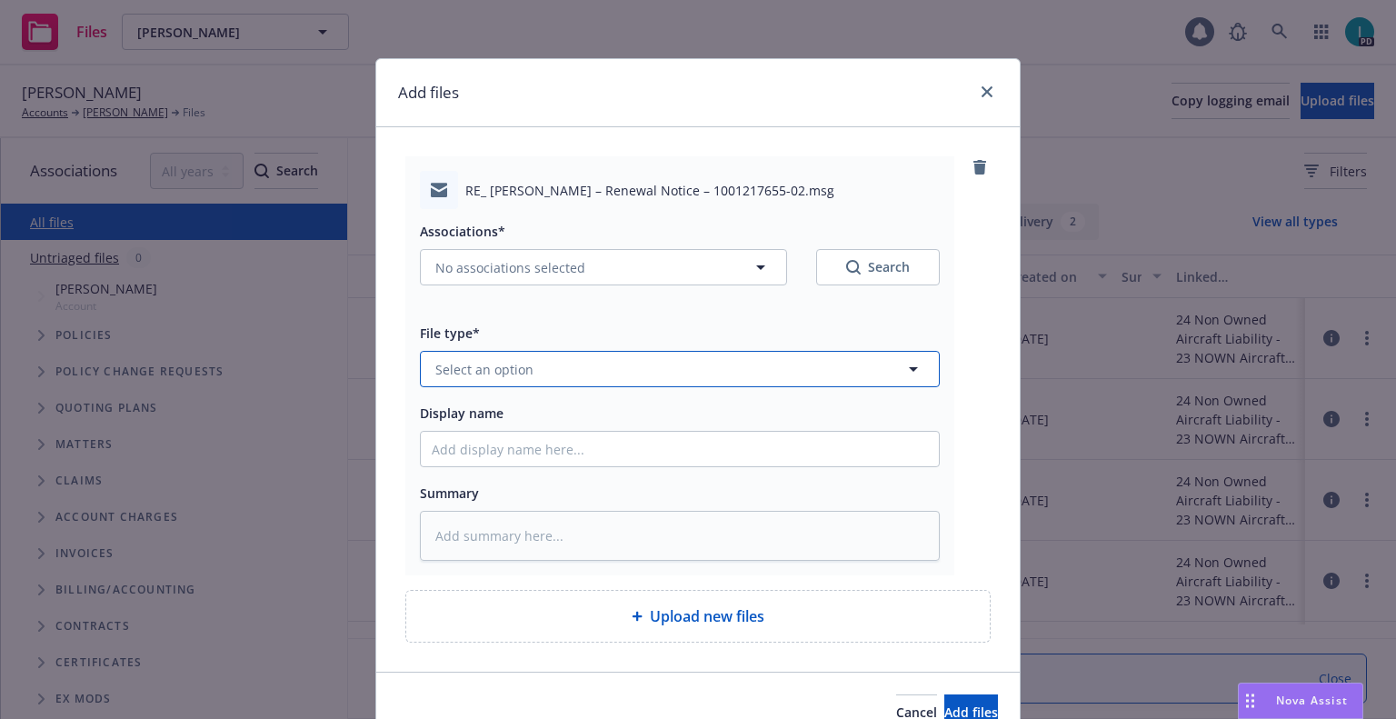
click at [465, 359] on button "Select an option" at bounding box center [680, 369] width 520 height 36
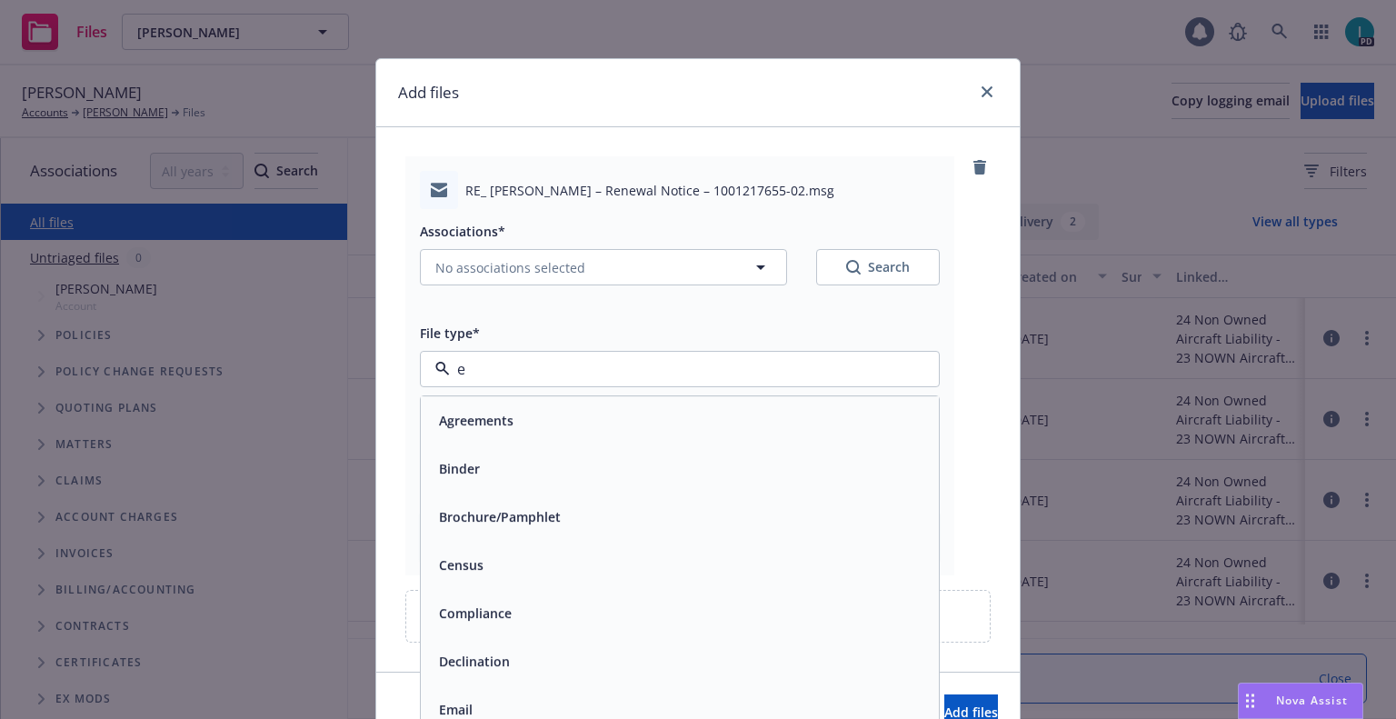
type input "ex"
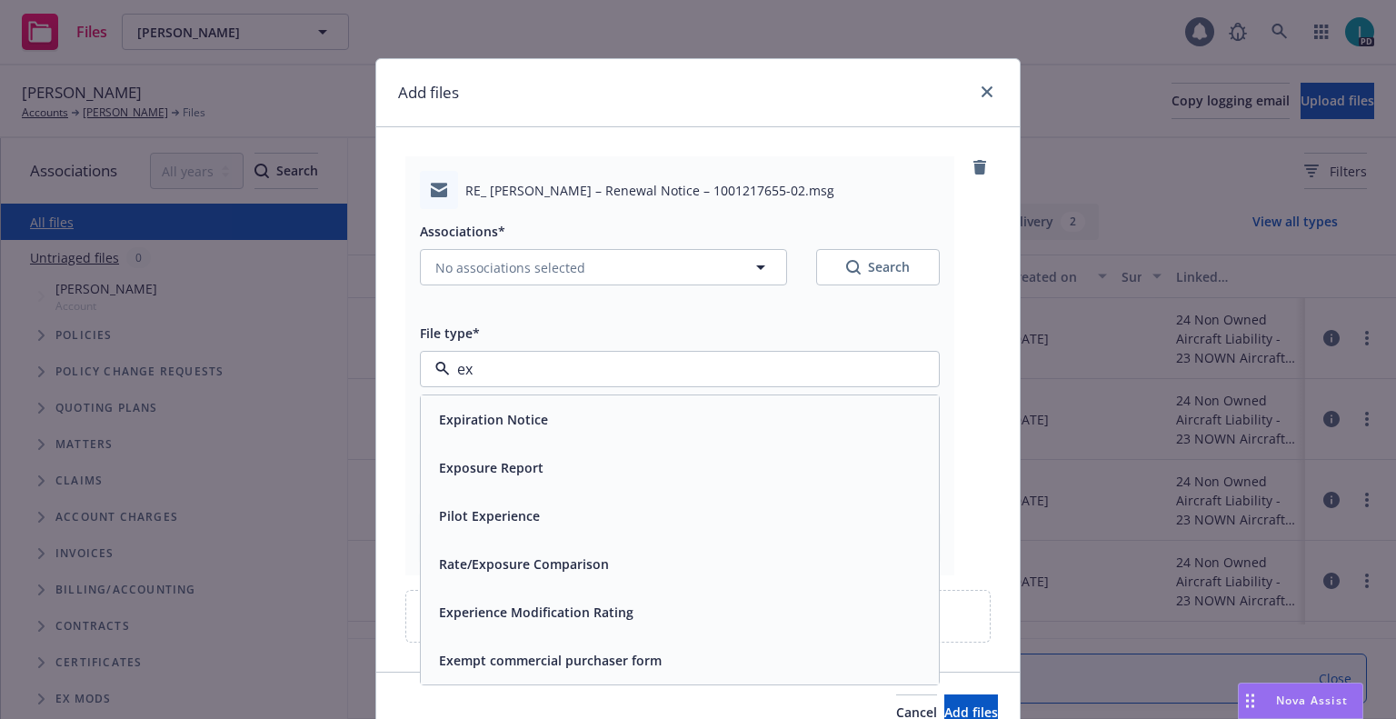
click at [530, 407] on div "Expiration Notice" at bounding box center [492, 419] width 120 height 26
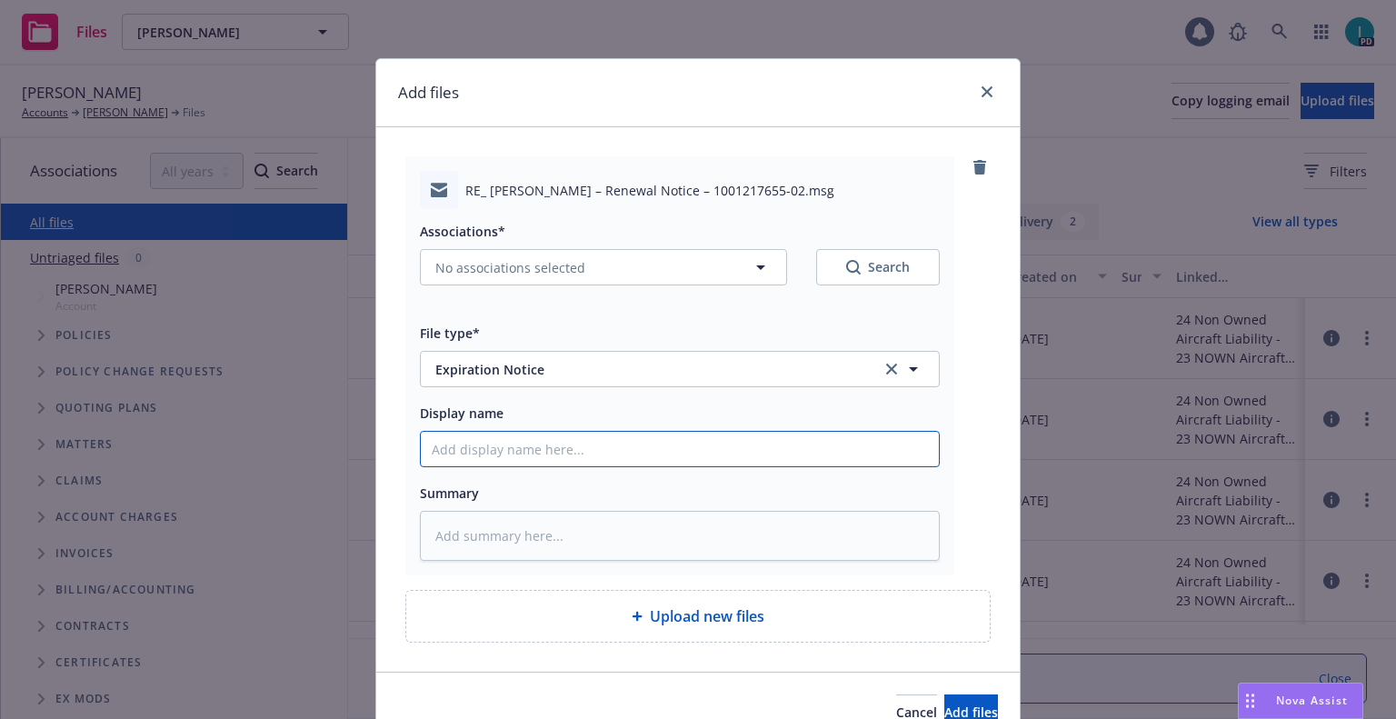
click at [510, 453] on input "Display name" at bounding box center [680, 449] width 518 height 35
type textarea "x"
type input "2"
type textarea "x"
type input "24"
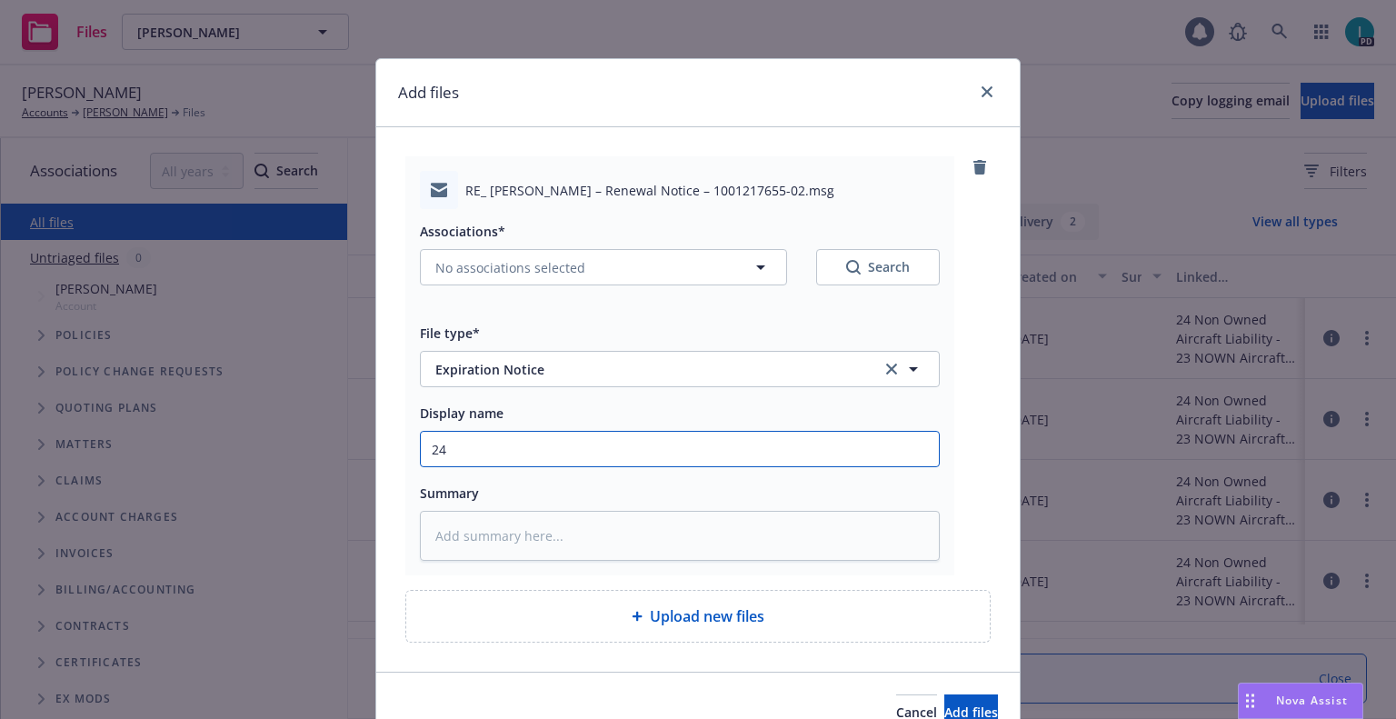
type textarea "x"
type input "24 NOWN CVS Renewal Notice 2nd"
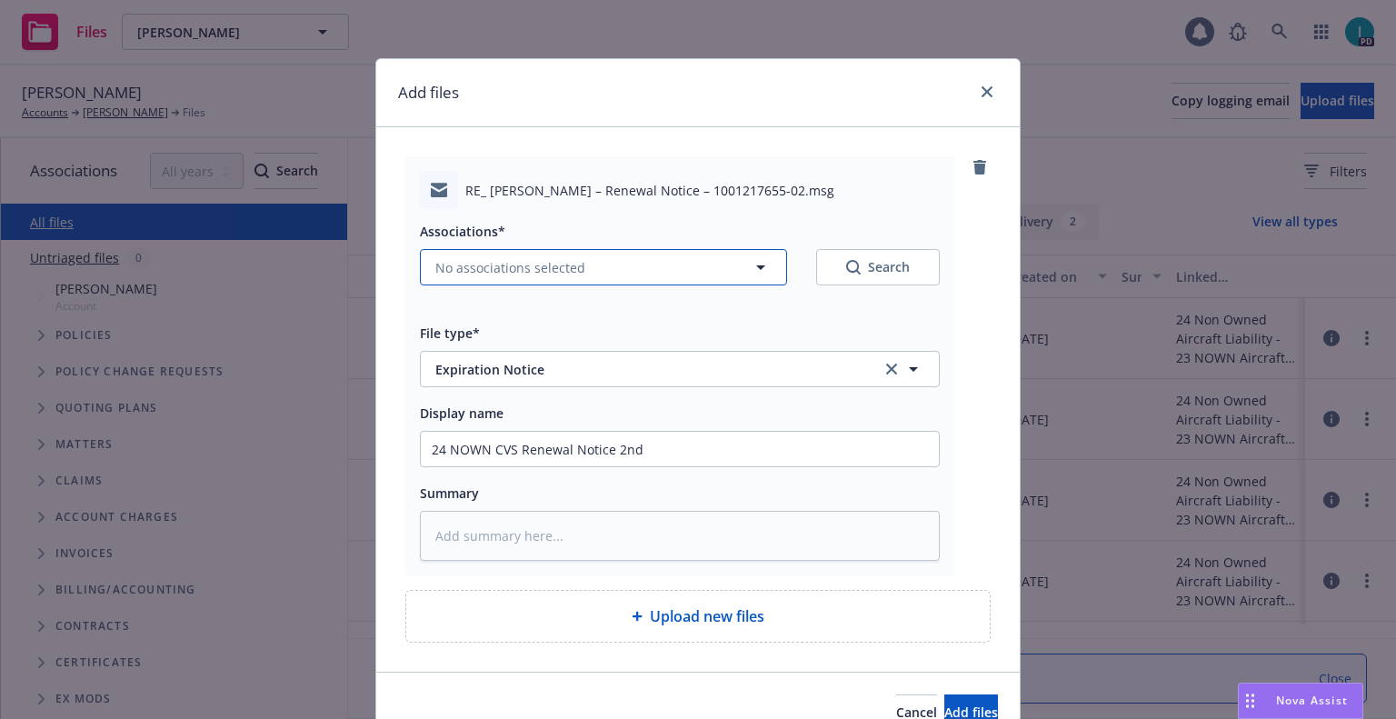
click at [533, 276] on span "No associations selected" at bounding box center [510, 267] width 150 height 19
type textarea "x"
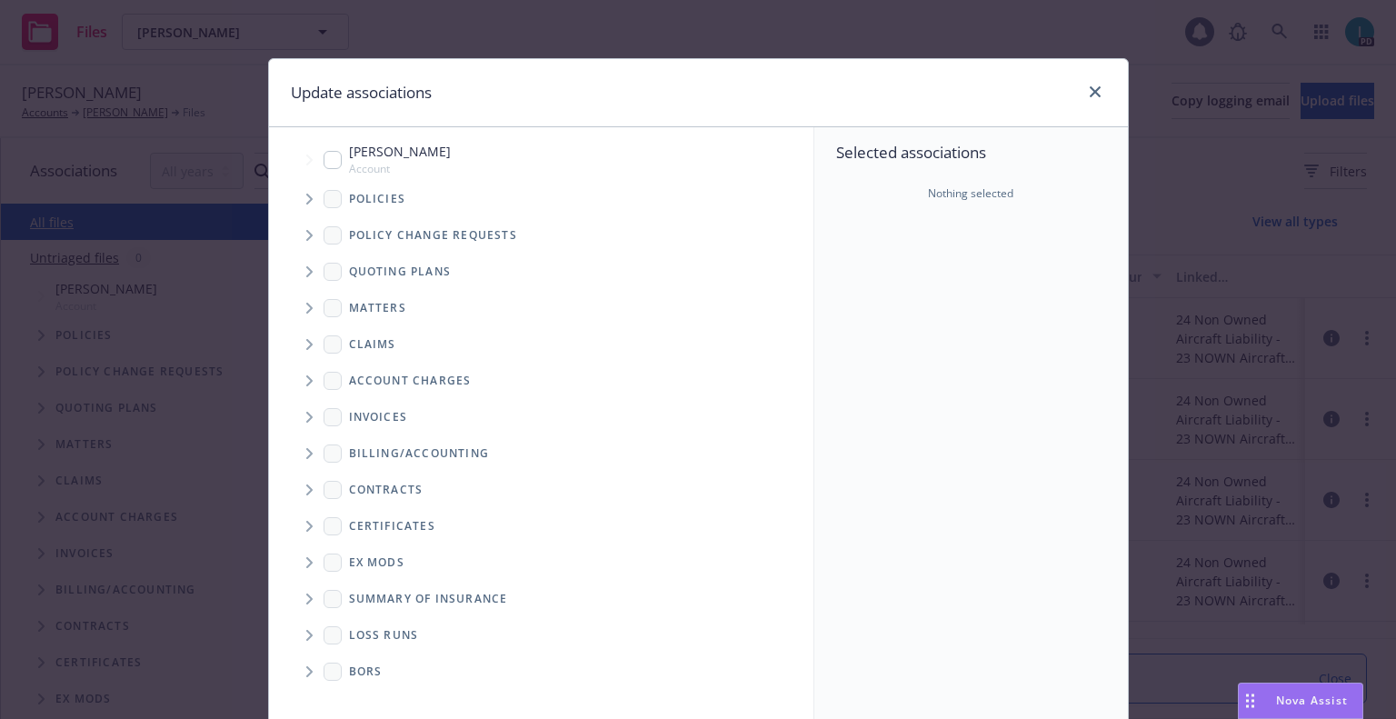
click at [306, 198] on span "Tree Example" at bounding box center [308, 198] width 29 height 29
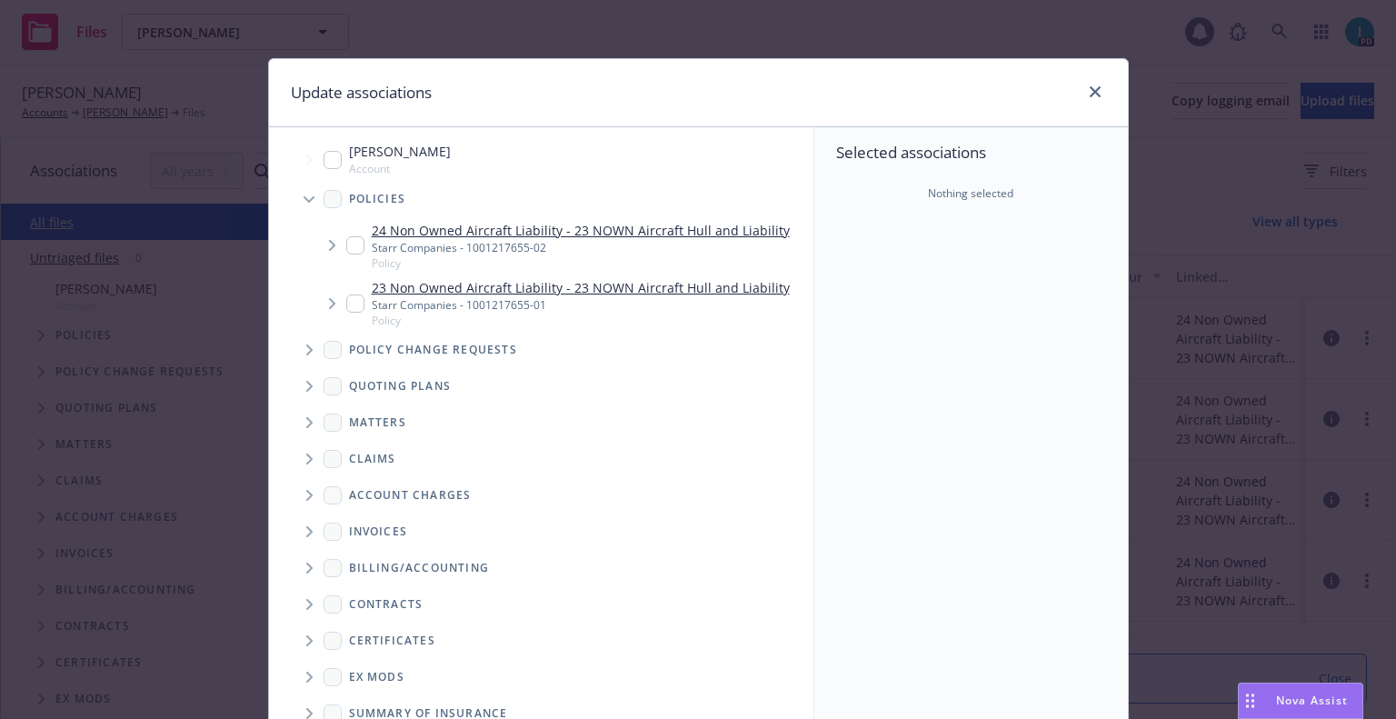
click at [348, 247] on input "Tree Example" at bounding box center [355, 245] width 18 height 18
checkbox input "true"
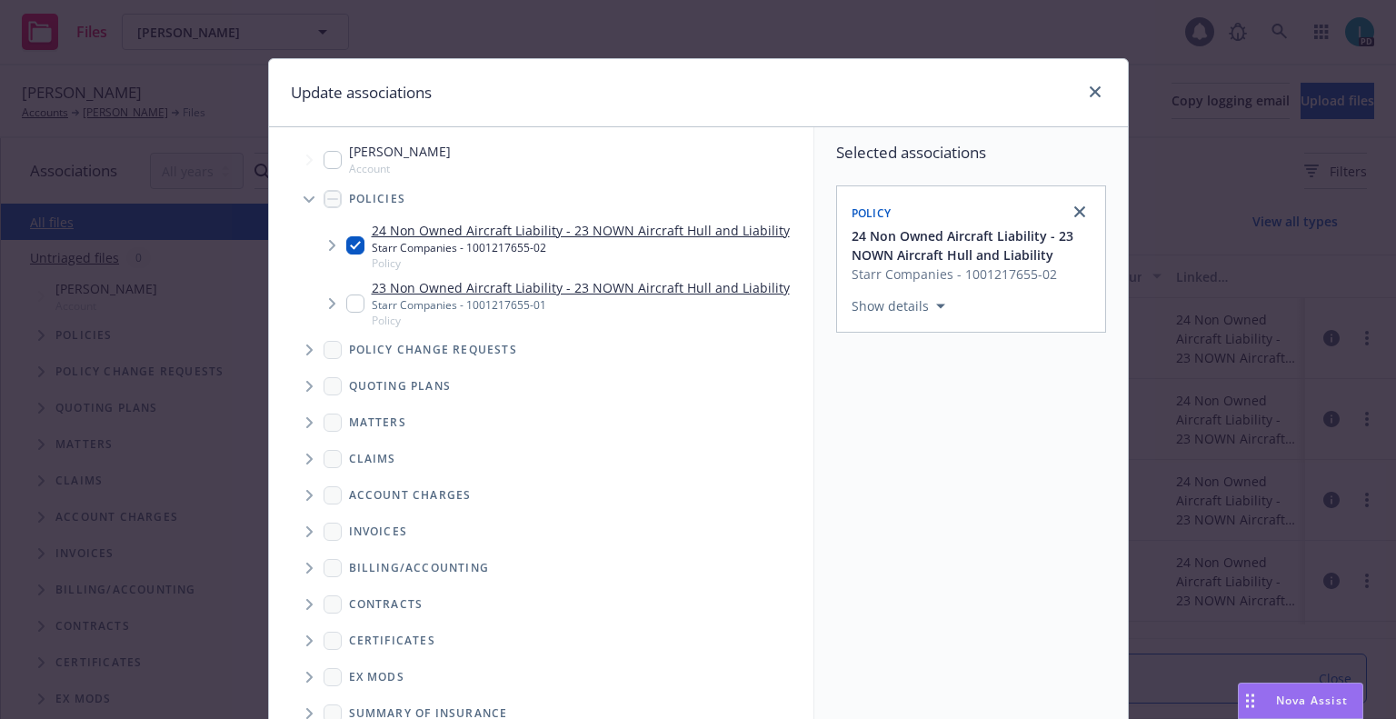
scroll to position [184, 0]
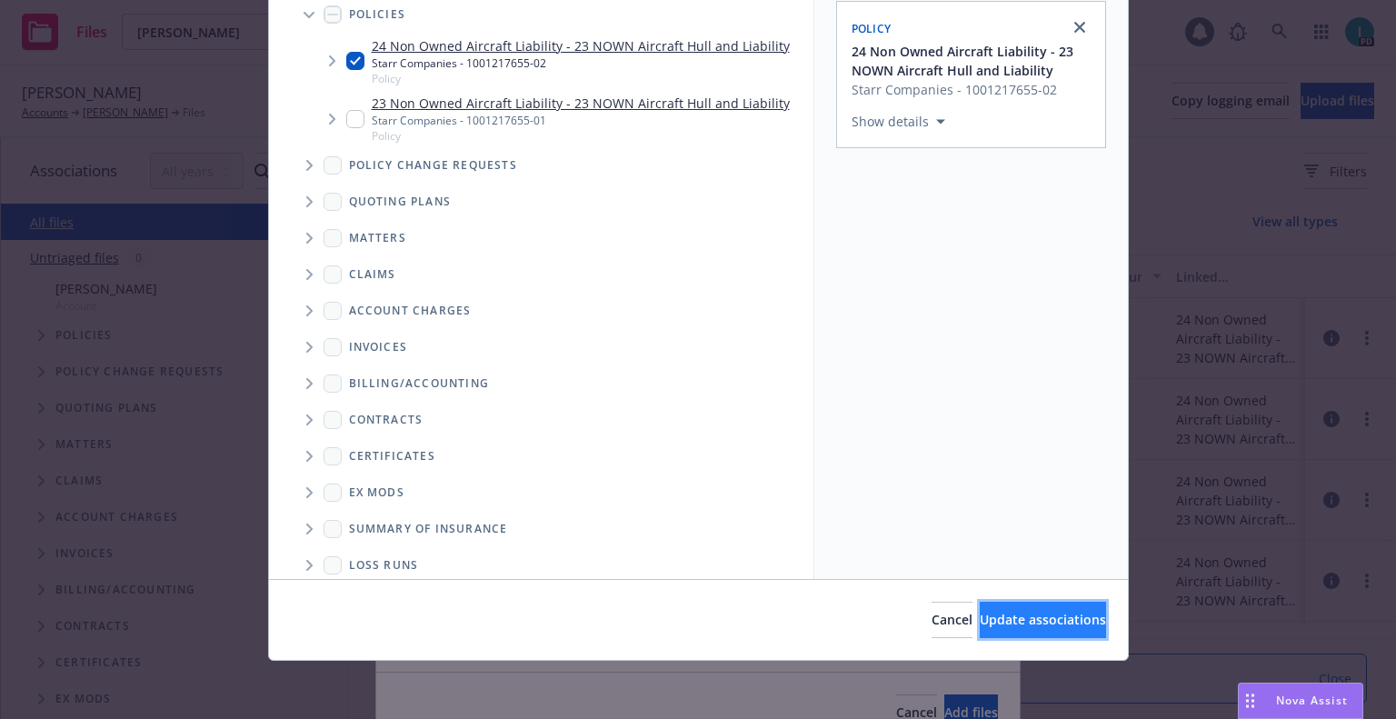
click at [980, 631] on button "Update associations" at bounding box center [1043, 620] width 126 height 36
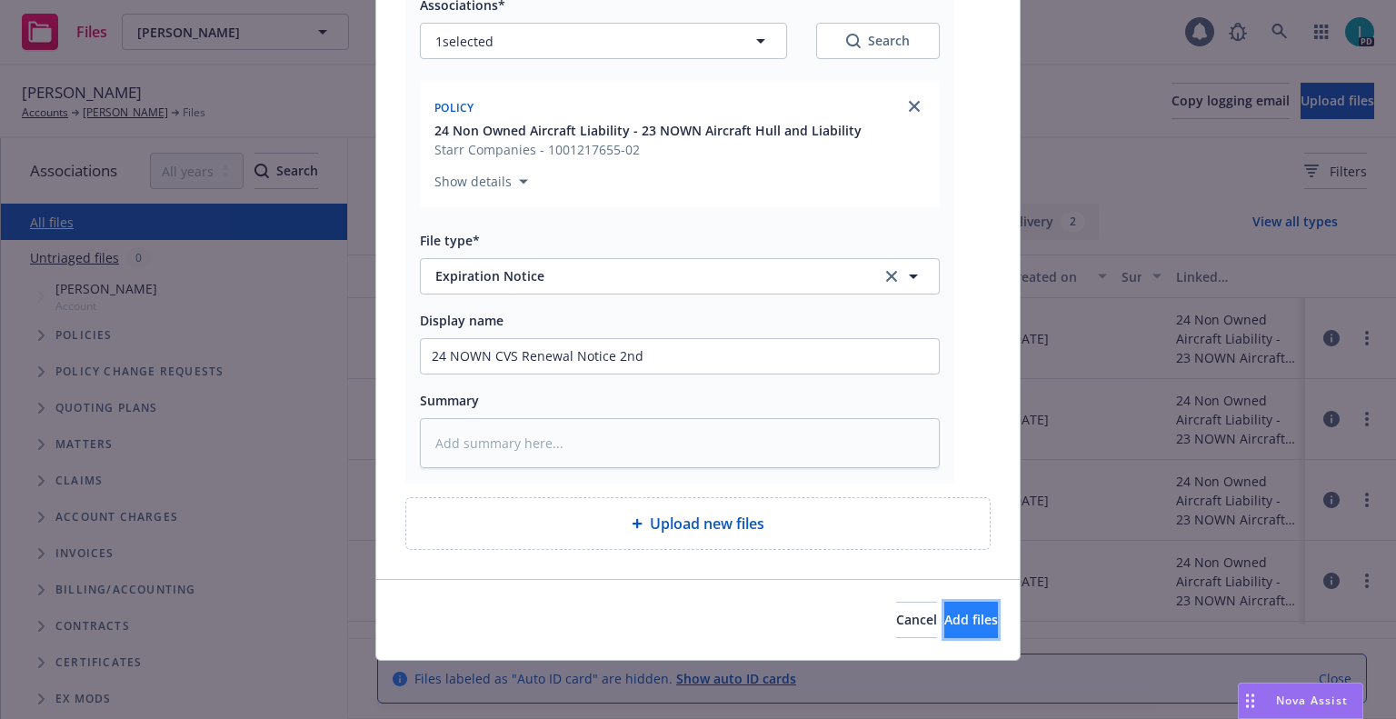
click at [958, 632] on button "Add files" at bounding box center [971, 620] width 54 height 36
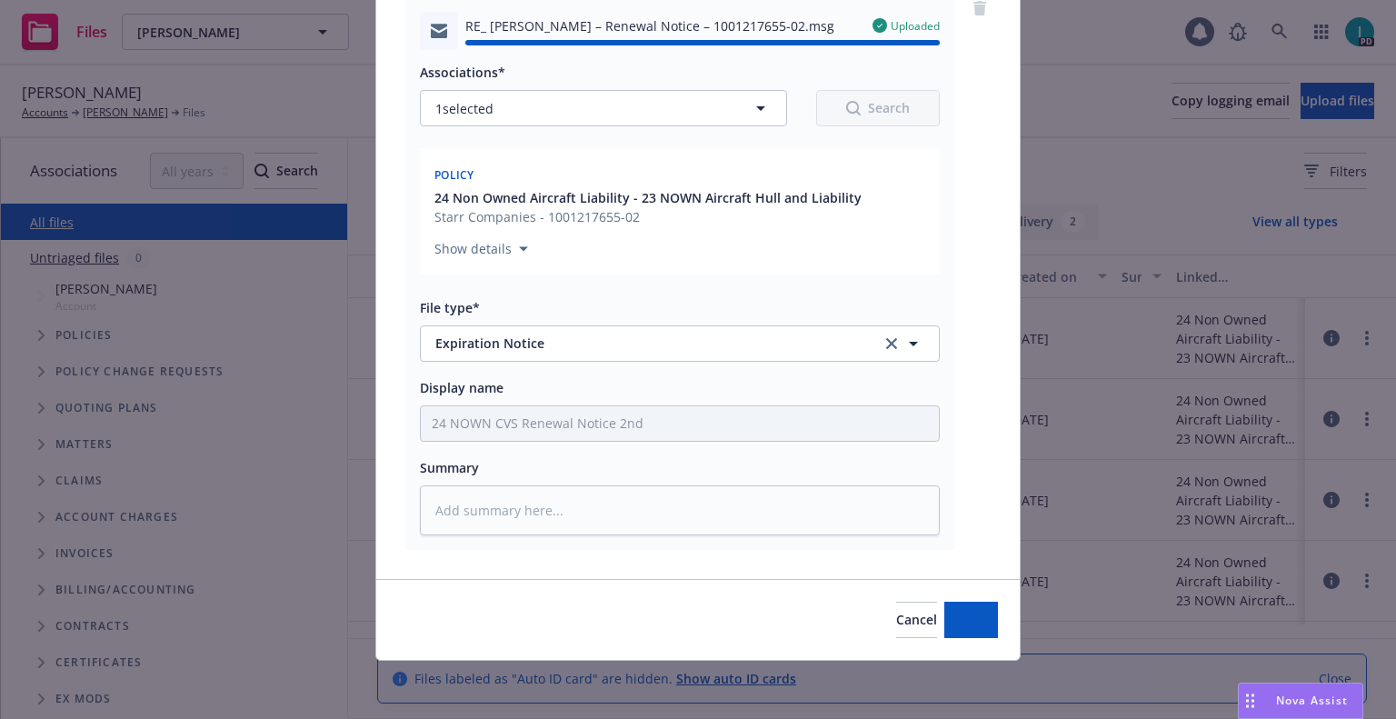
type textarea "x"
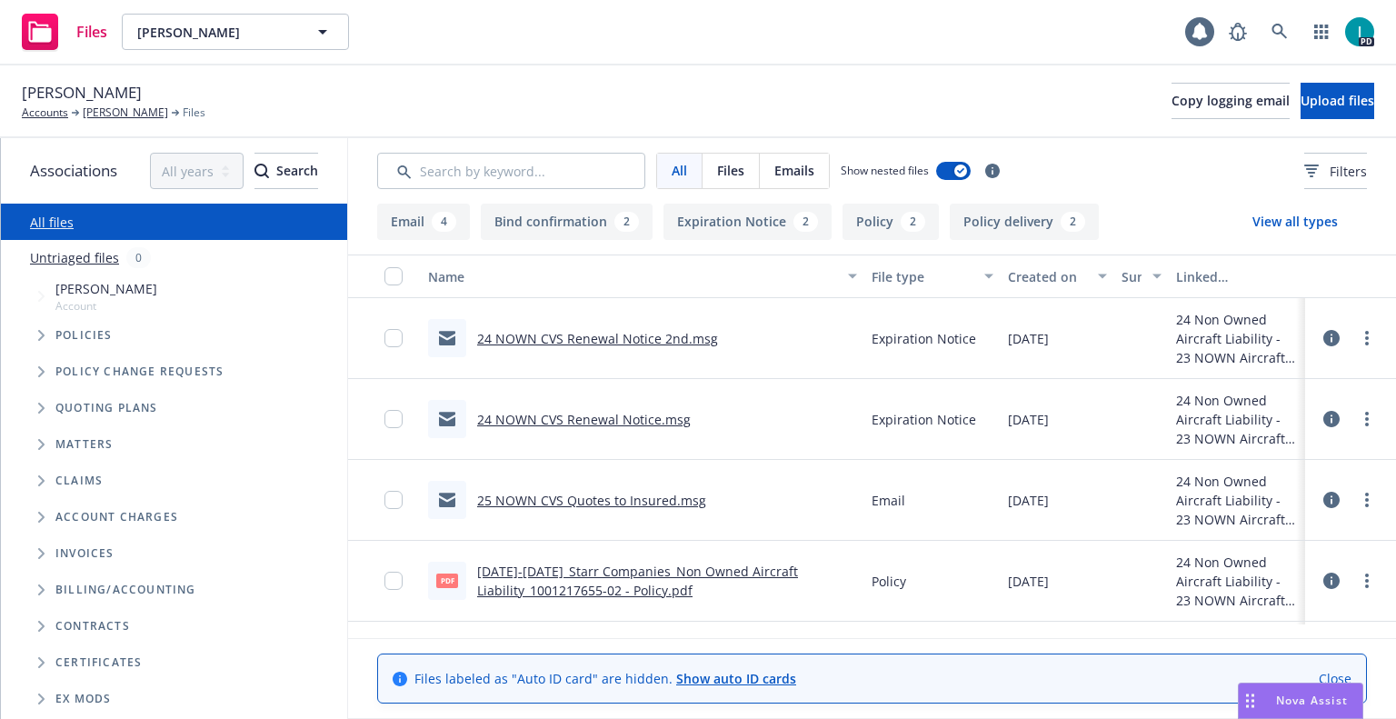
click at [187, 29] on strong "[PERSON_NAME]" at bounding box center [193, 34] width 103 height 17
click at [702, 78] on div "[PERSON_NAME] Accounts [PERSON_NAME] Files Copy logging email Upload files" at bounding box center [698, 101] width 1396 height 73
click at [232, 44] on button "[PERSON_NAME]" at bounding box center [235, 32] width 227 height 36
paste input "[PERSON_NAME]"
type input "[PERSON_NAME]"
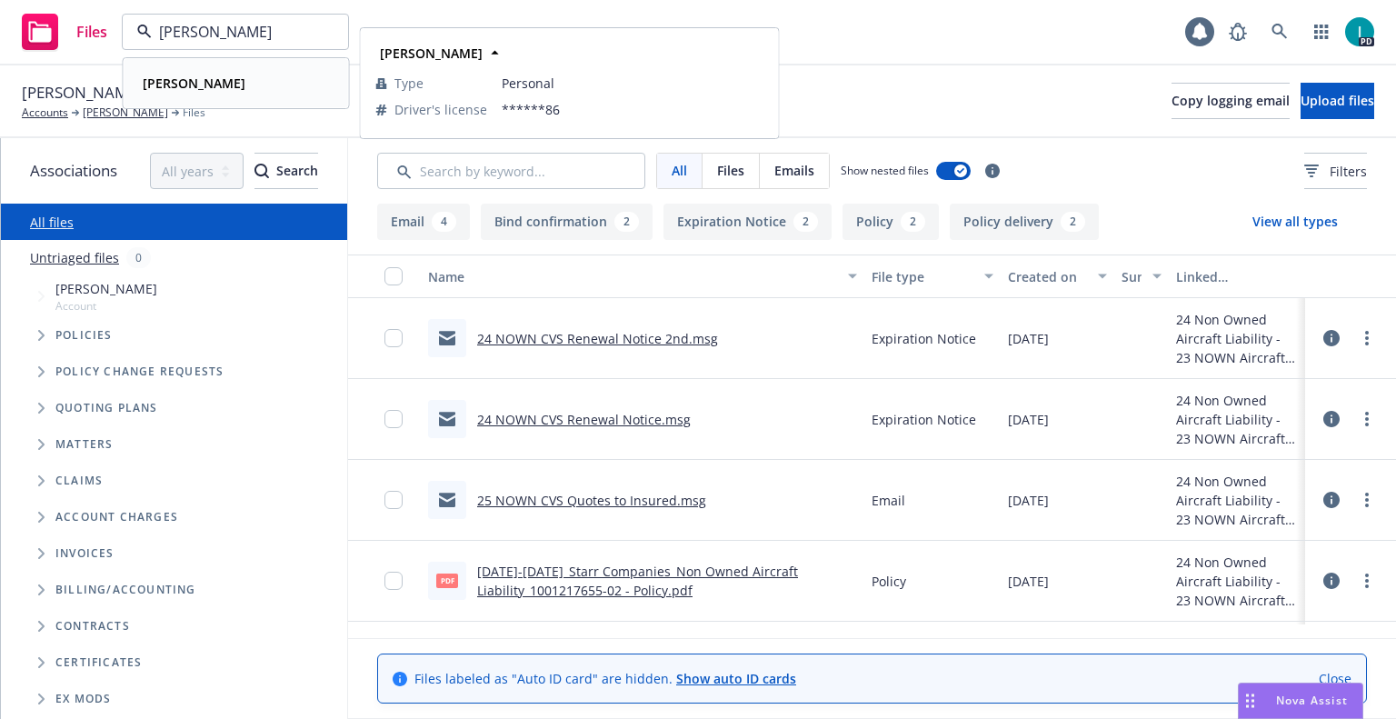
click at [269, 86] on div "[PERSON_NAME]" at bounding box center [236, 83] width 202 height 26
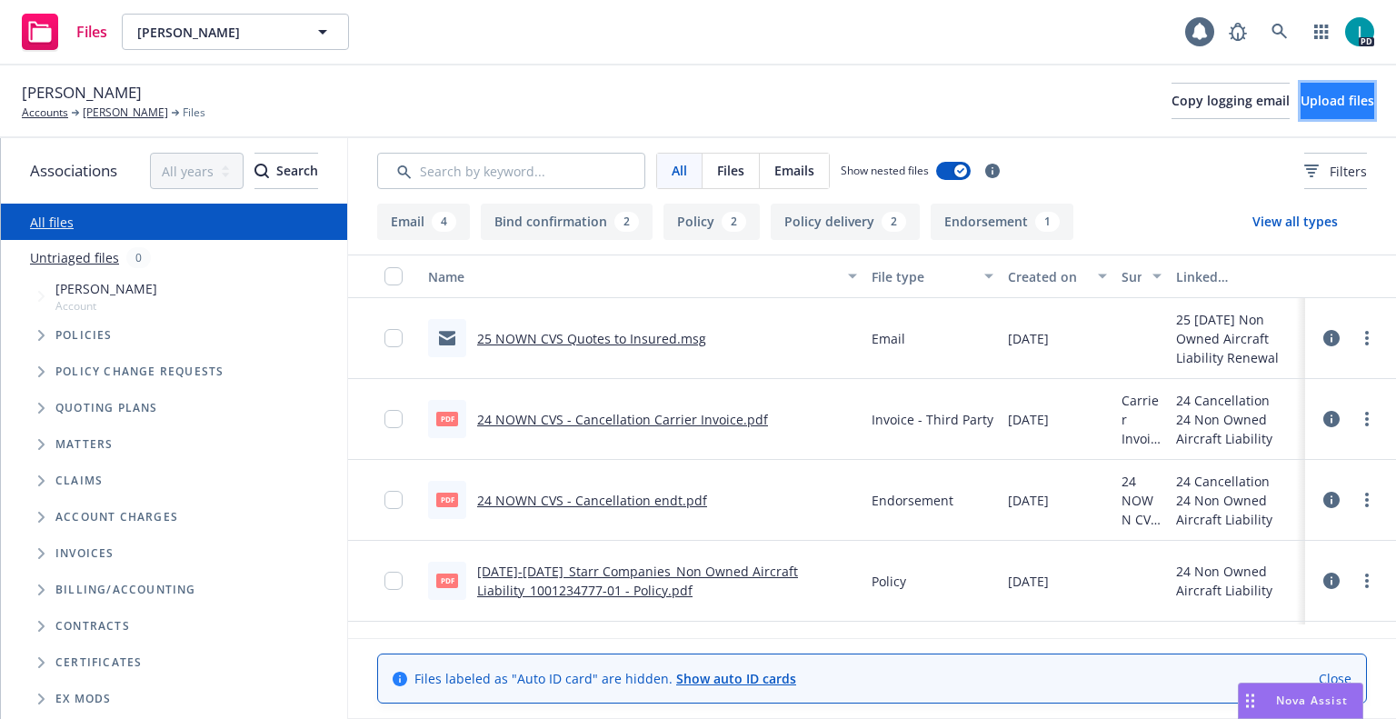
click at [1309, 85] on button "Upload files" at bounding box center [1337, 101] width 74 height 36
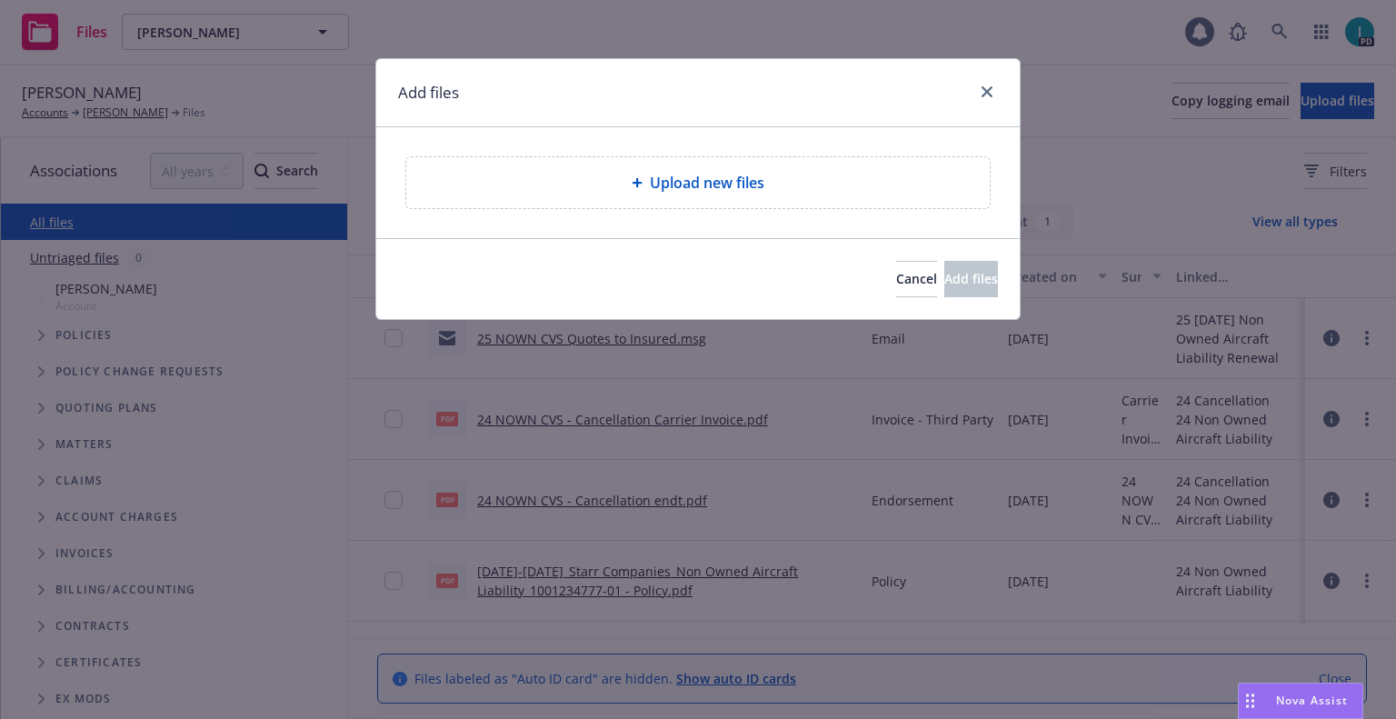
type textarea "x"
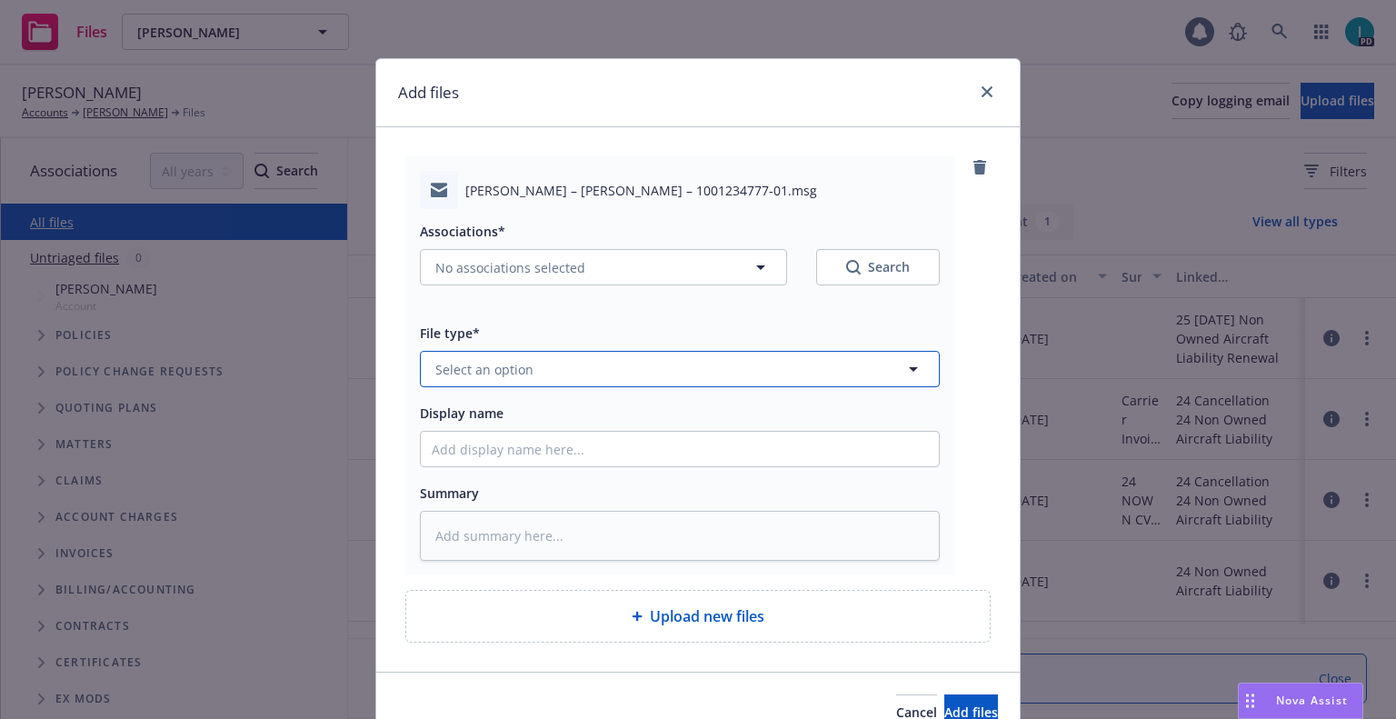
click at [505, 357] on button "Select an option" at bounding box center [680, 369] width 520 height 36
type input "ex"
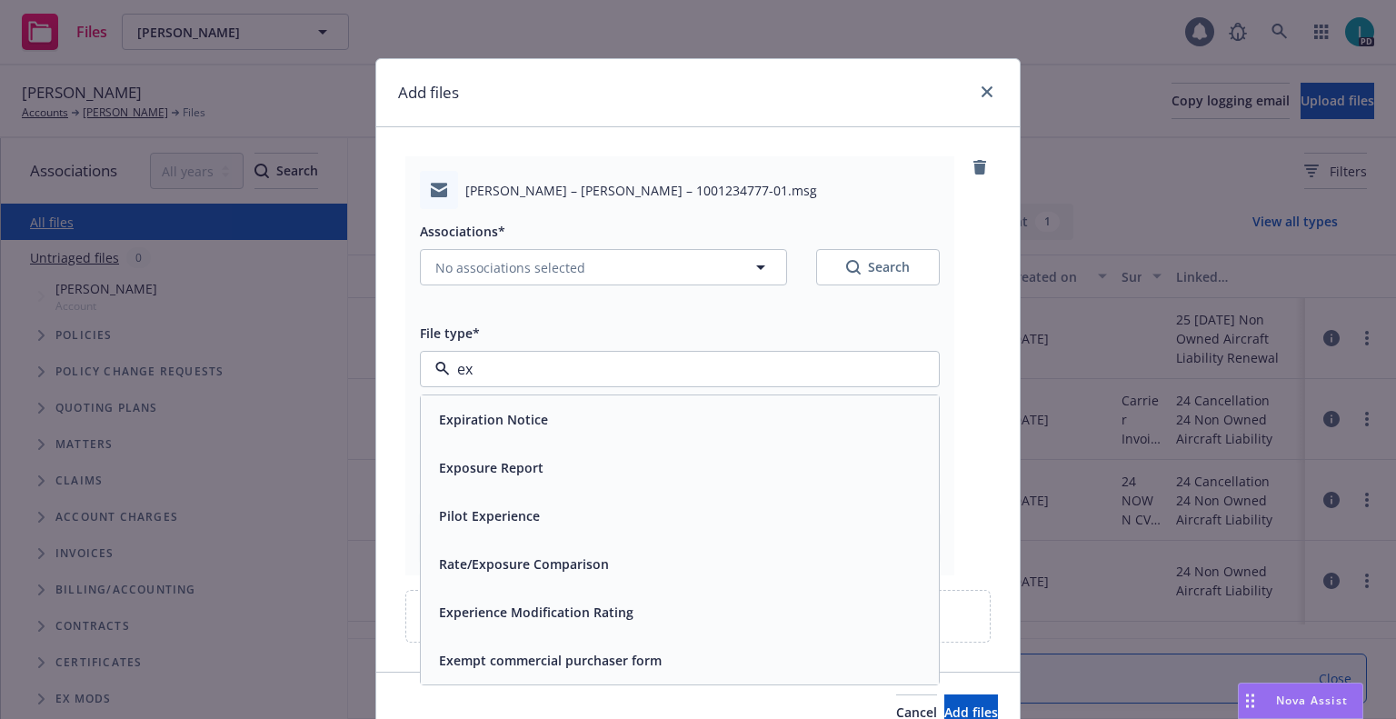
click at [508, 420] on span "Expiration Notice" at bounding box center [493, 419] width 109 height 19
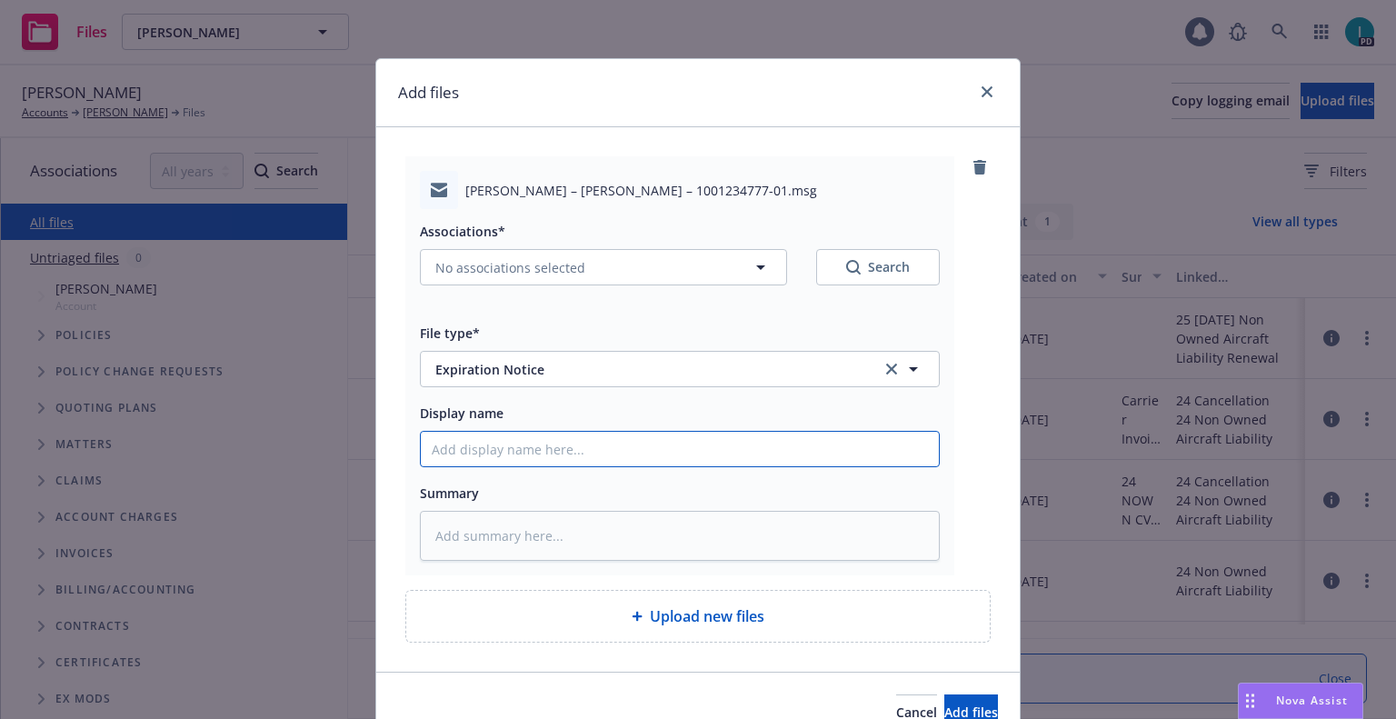
click at [502, 443] on input "Display name" at bounding box center [680, 449] width 518 height 35
type textarea "x"
type input "2"
type textarea "x"
type input "24"
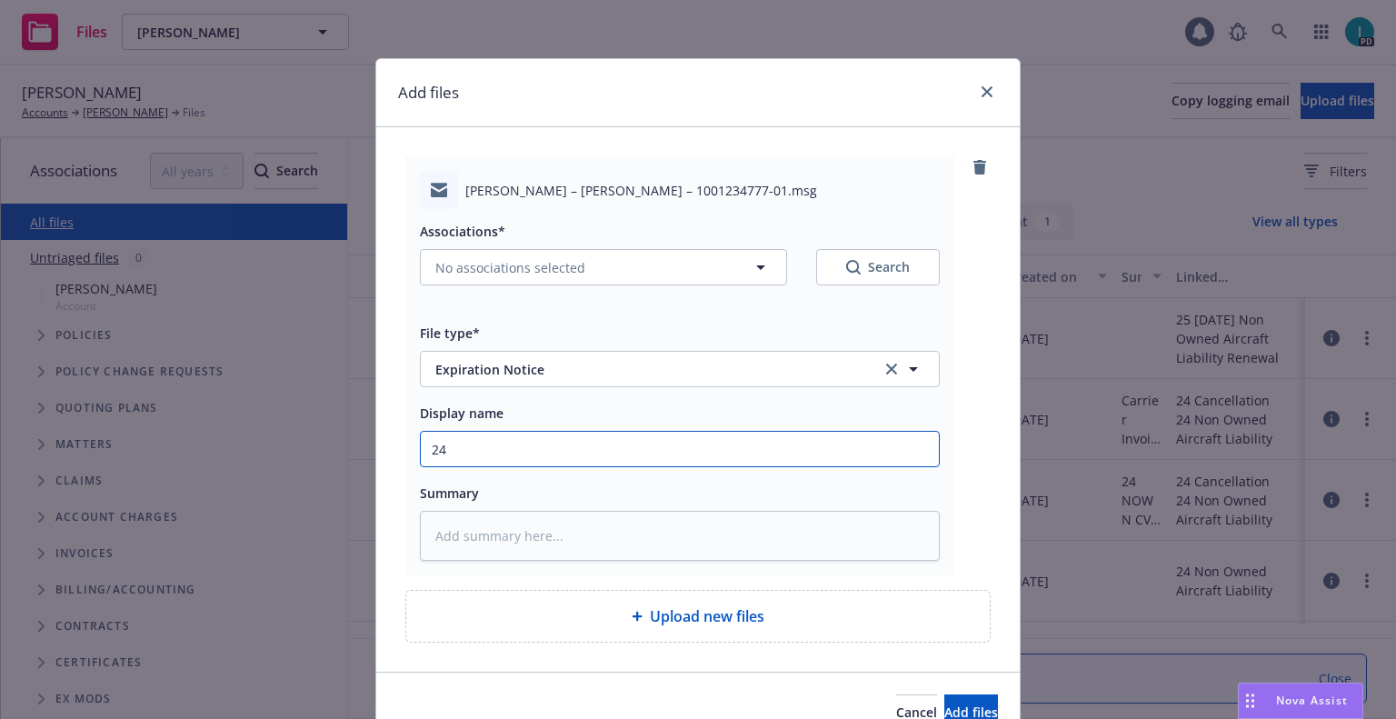
type textarea "x"
type input "24 NOWN CVS Renewal Notice"
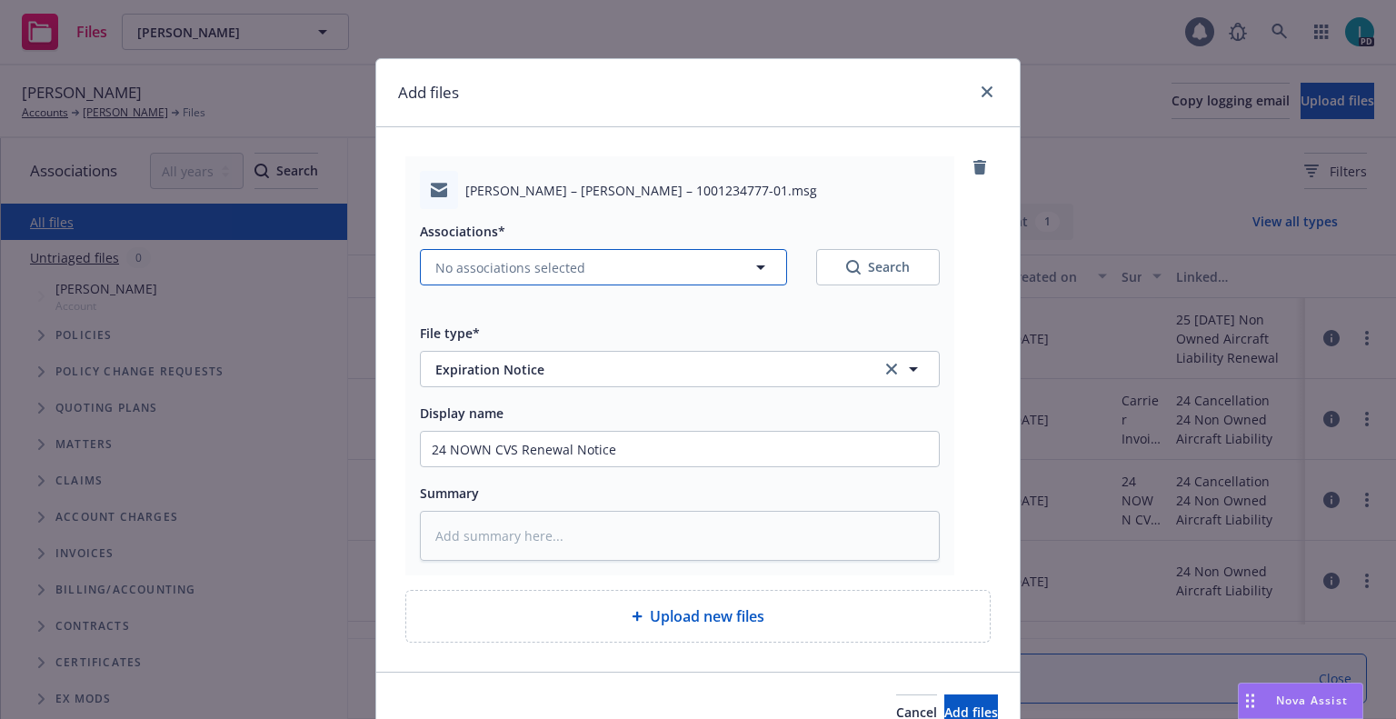
click at [504, 278] on button "No associations selected" at bounding box center [603, 267] width 367 height 36
type textarea "x"
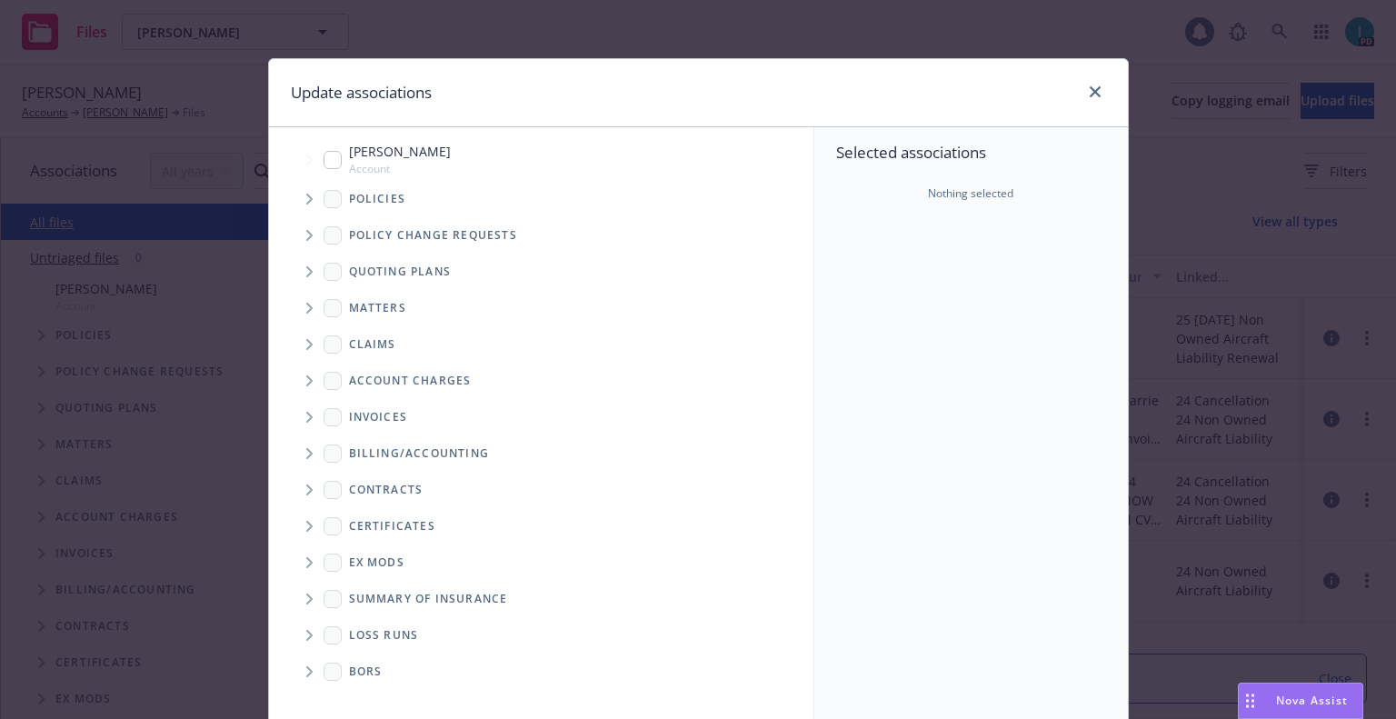
click at [294, 198] on span "Tree Example" at bounding box center [308, 198] width 29 height 29
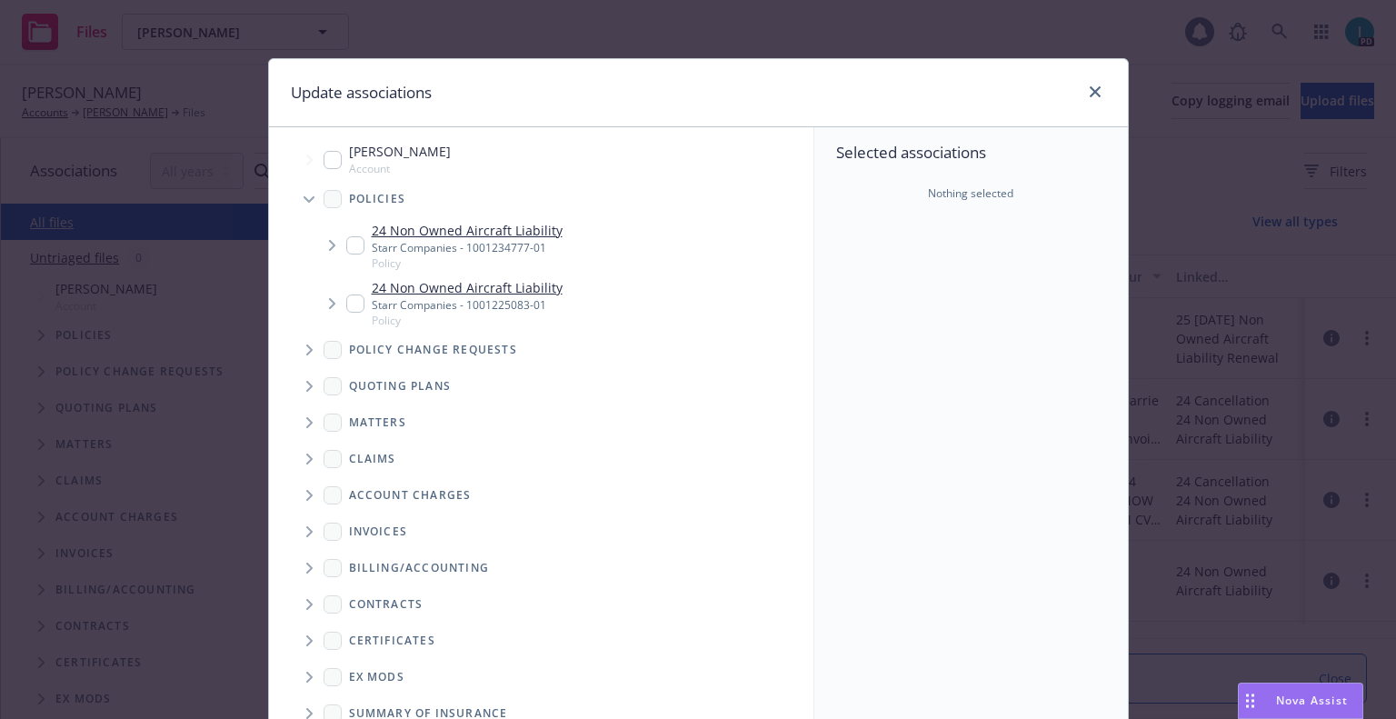
click at [346, 243] on input "Tree Example" at bounding box center [355, 245] width 18 height 18
checkbox input "true"
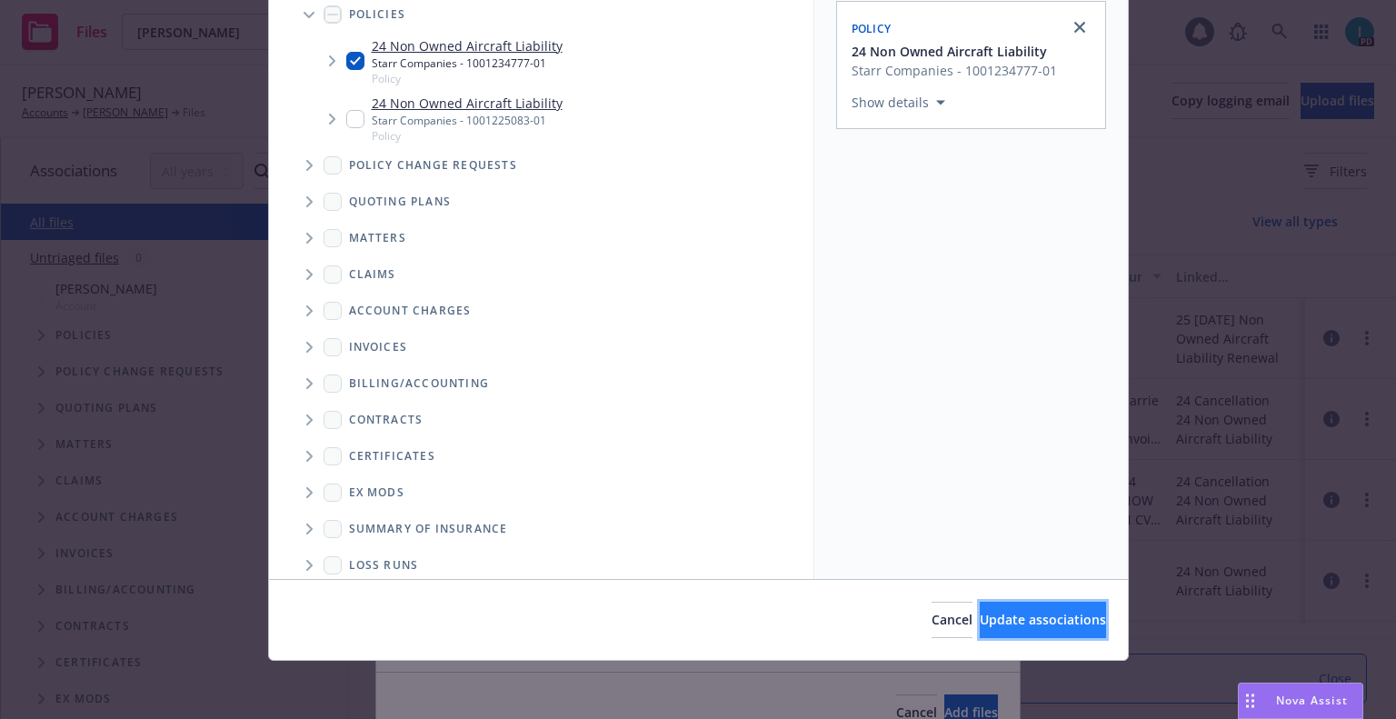
click at [986, 611] on span "Update associations" at bounding box center [1043, 619] width 126 height 17
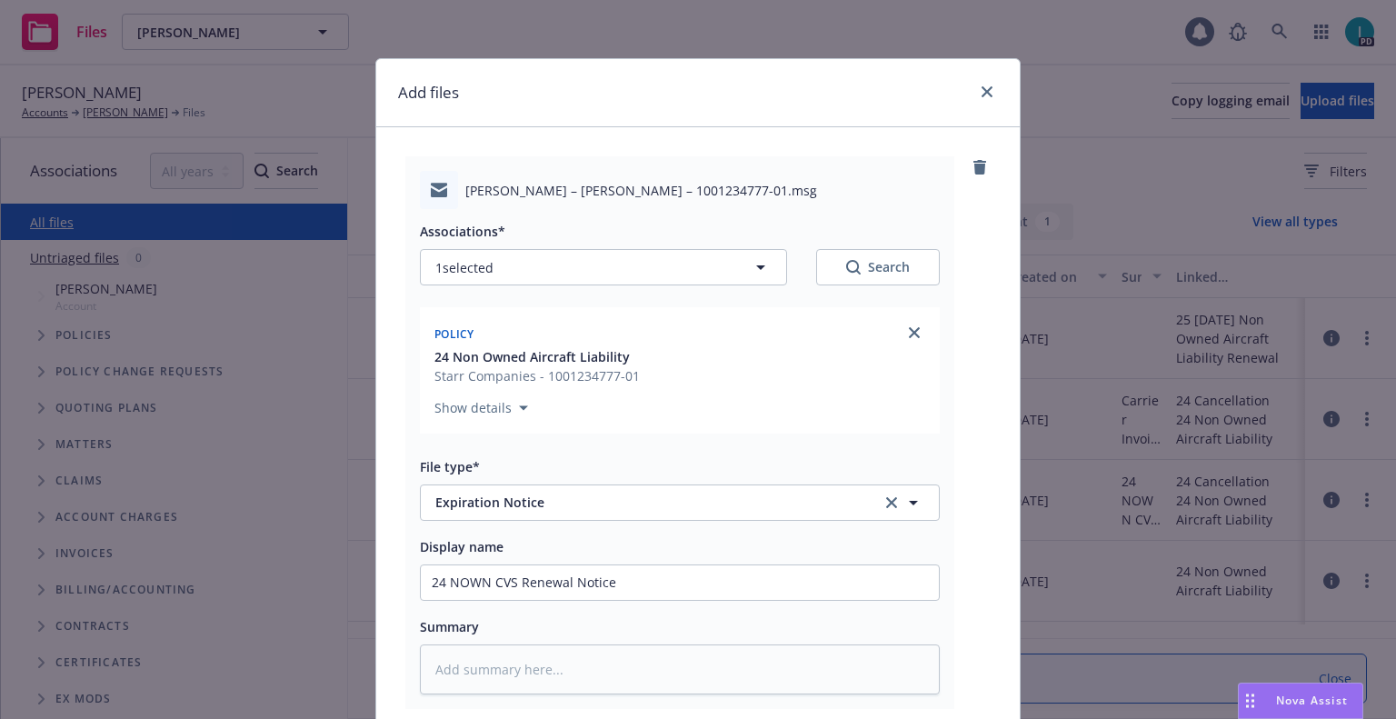
scroll to position [226, 0]
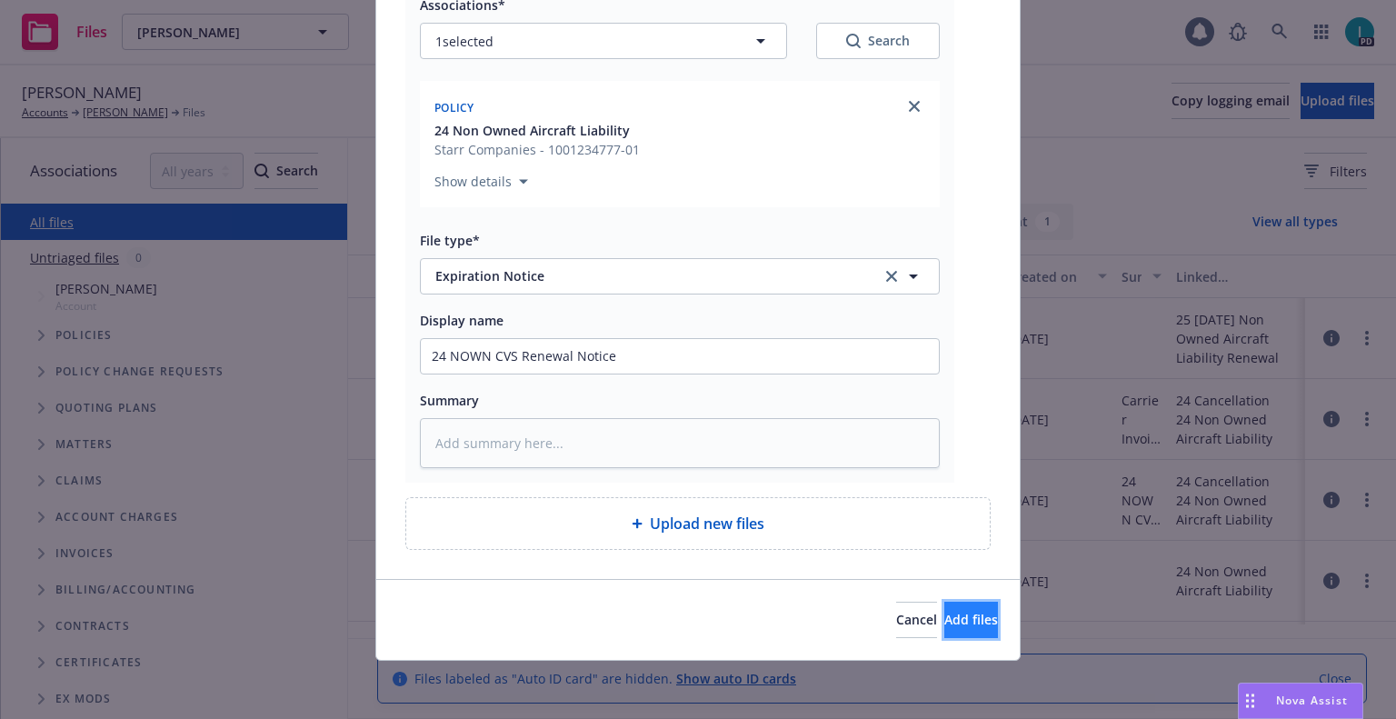
click at [944, 619] on span "Add files" at bounding box center [971, 619] width 54 height 17
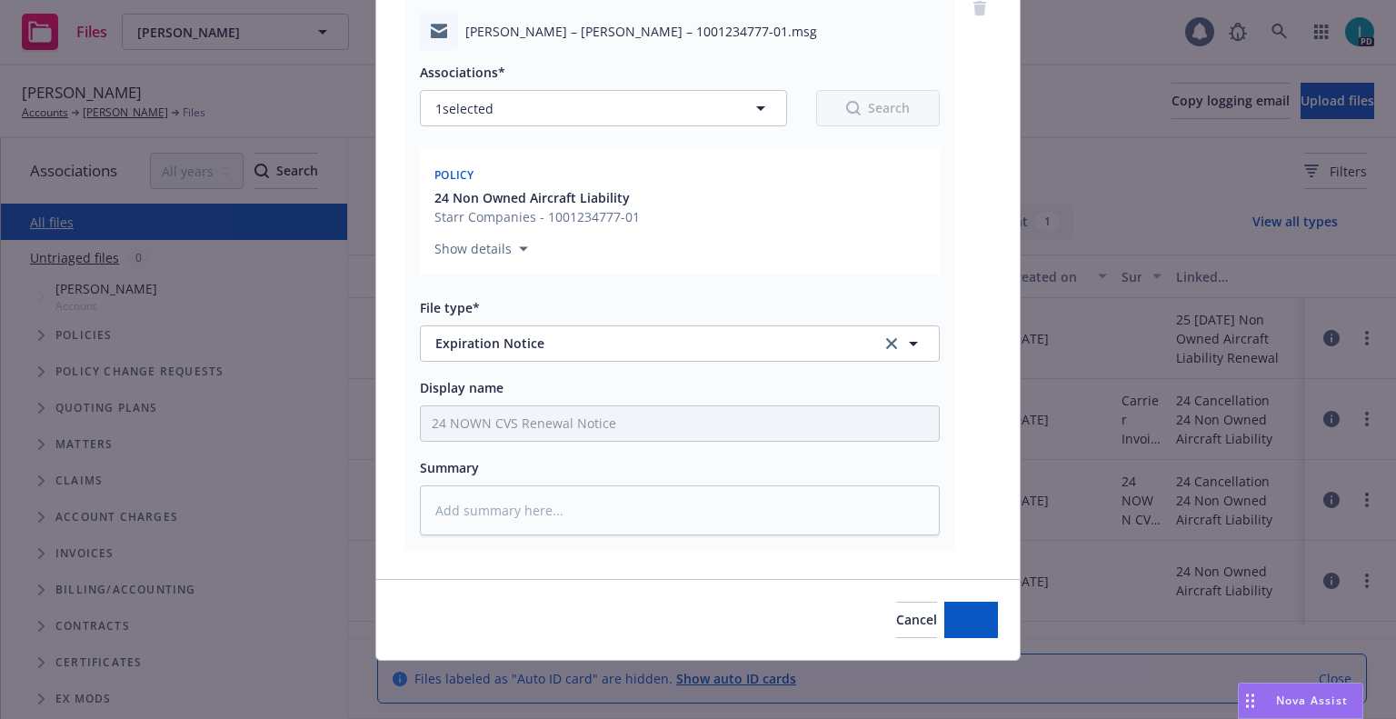
scroll to position [159, 0]
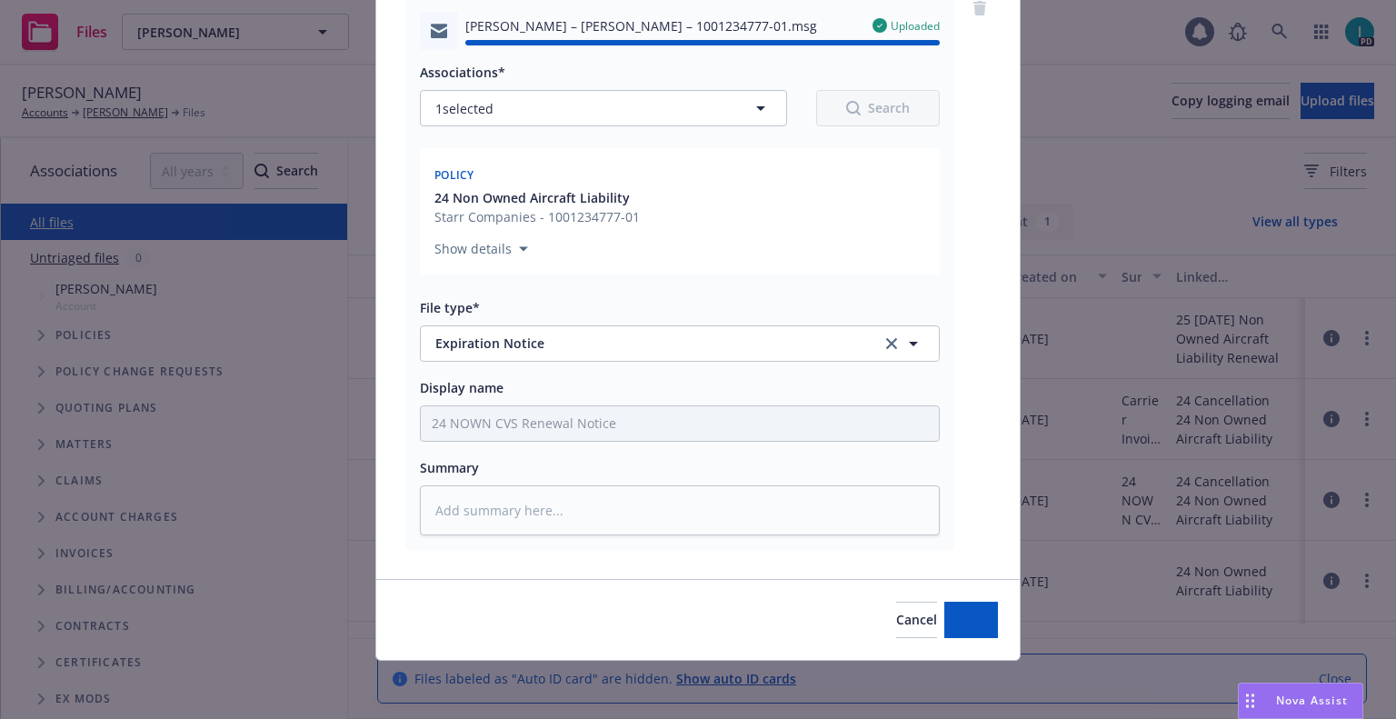
type textarea "x"
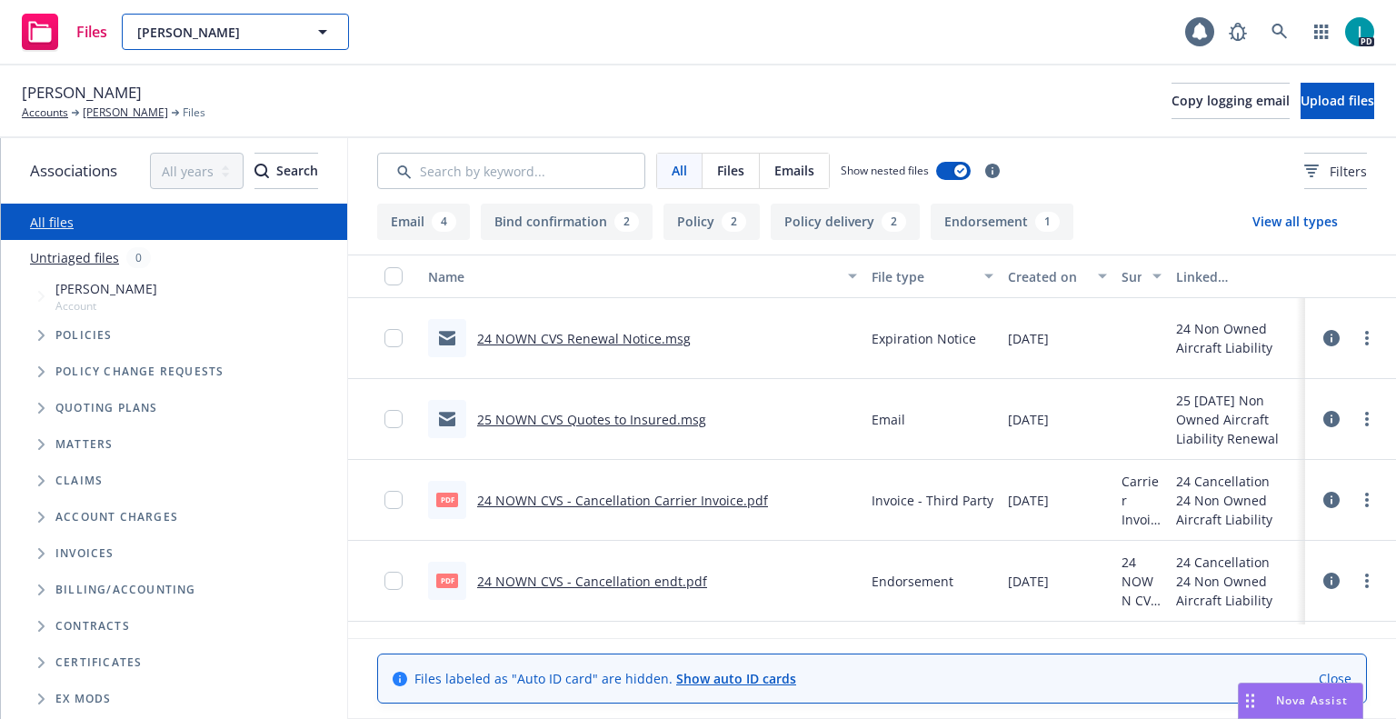
click at [170, 27] on span "[PERSON_NAME]" at bounding box center [215, 32] width 157 height 19
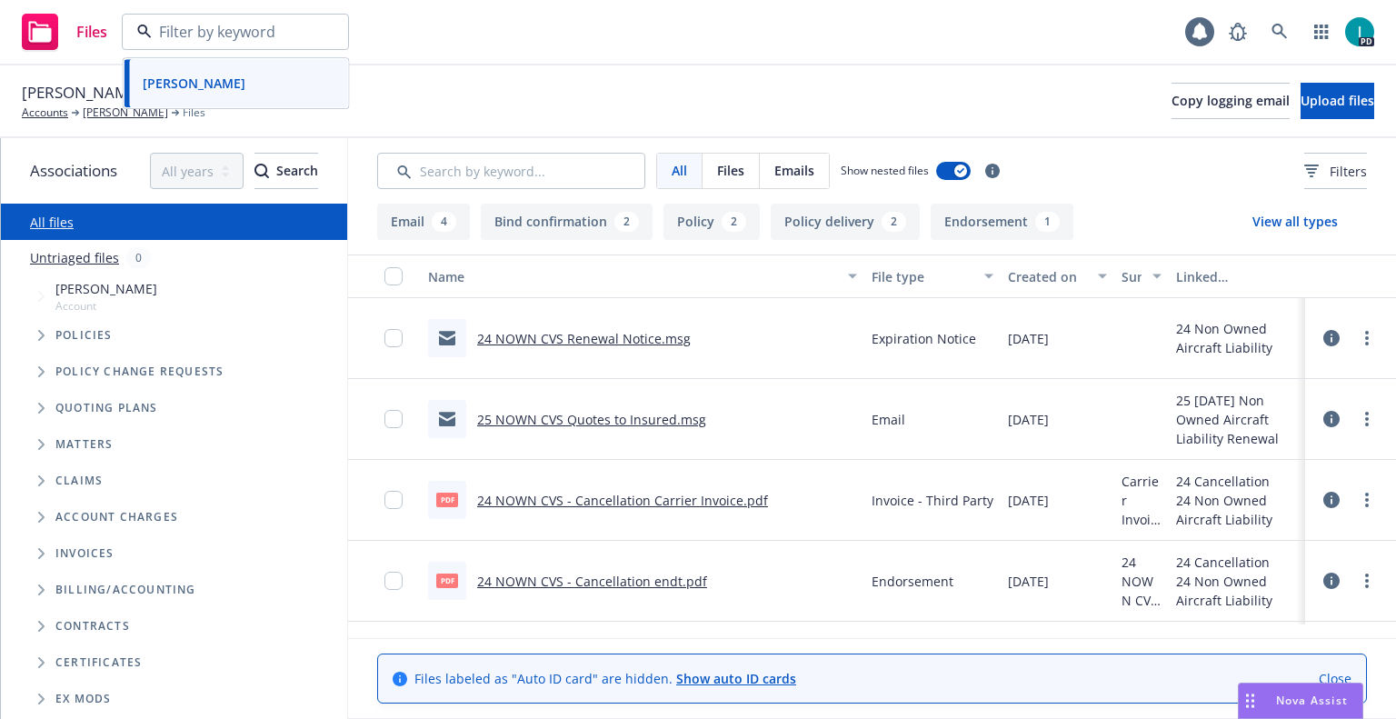
paste input "[PERSON_NAME]"
type input "[PERSON_NAME]"
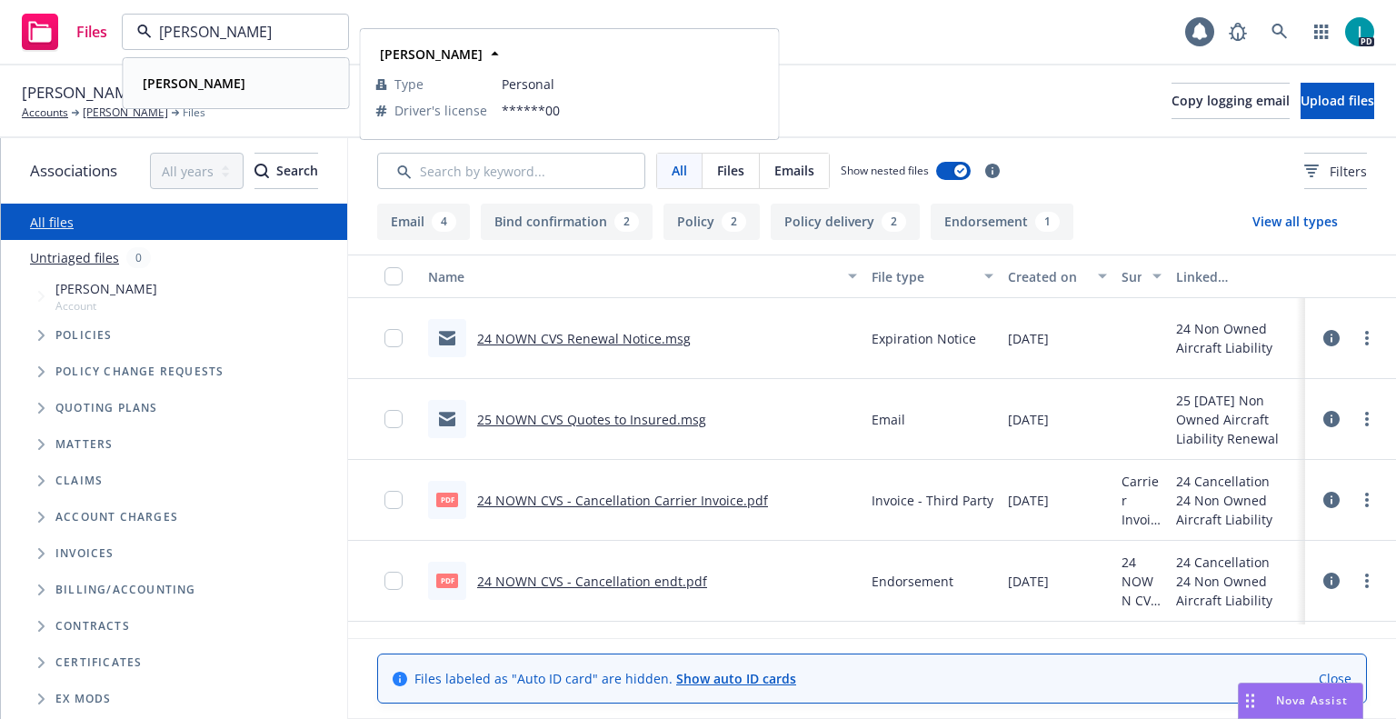
click at [275, 82] on div "[PERSON_NAME]" at bounding box center [236, 83] width 202 height 26
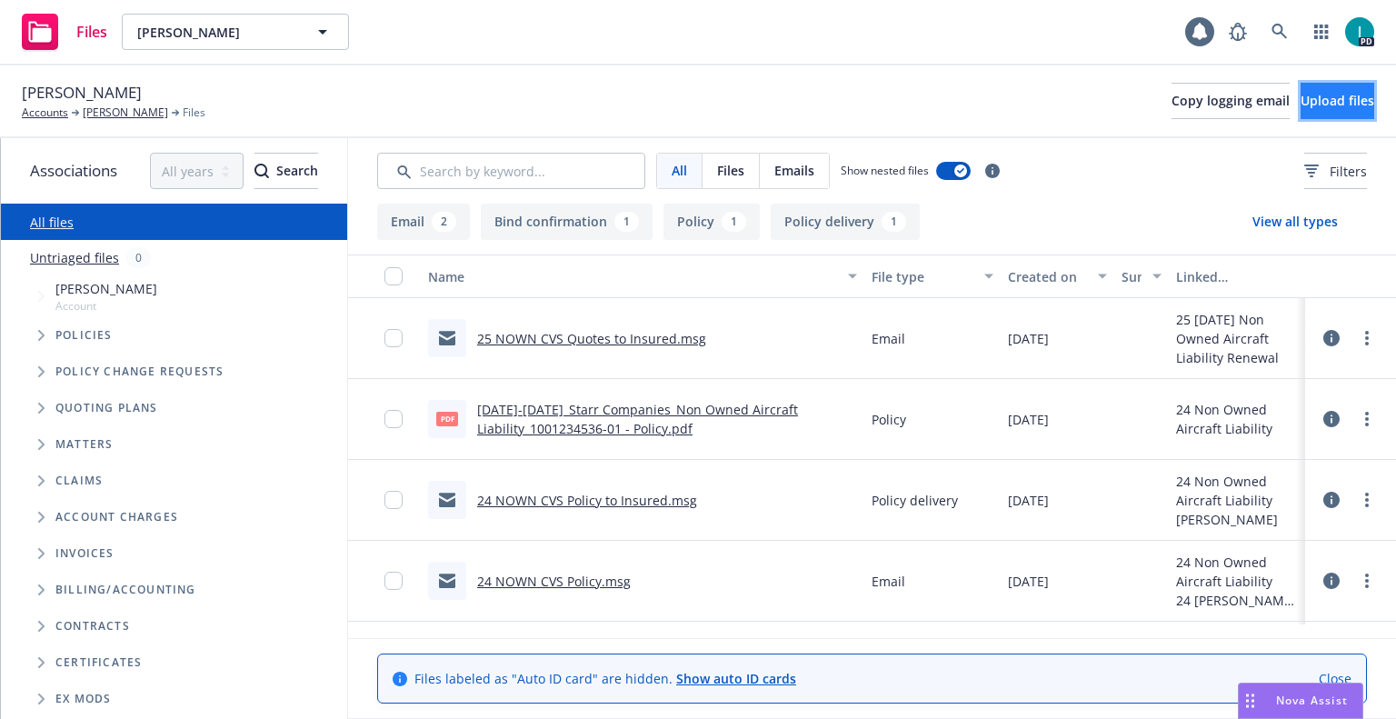
click at [1343, 93] on span "Upload files" at bounding box center [1337, 100] width 74 height 17
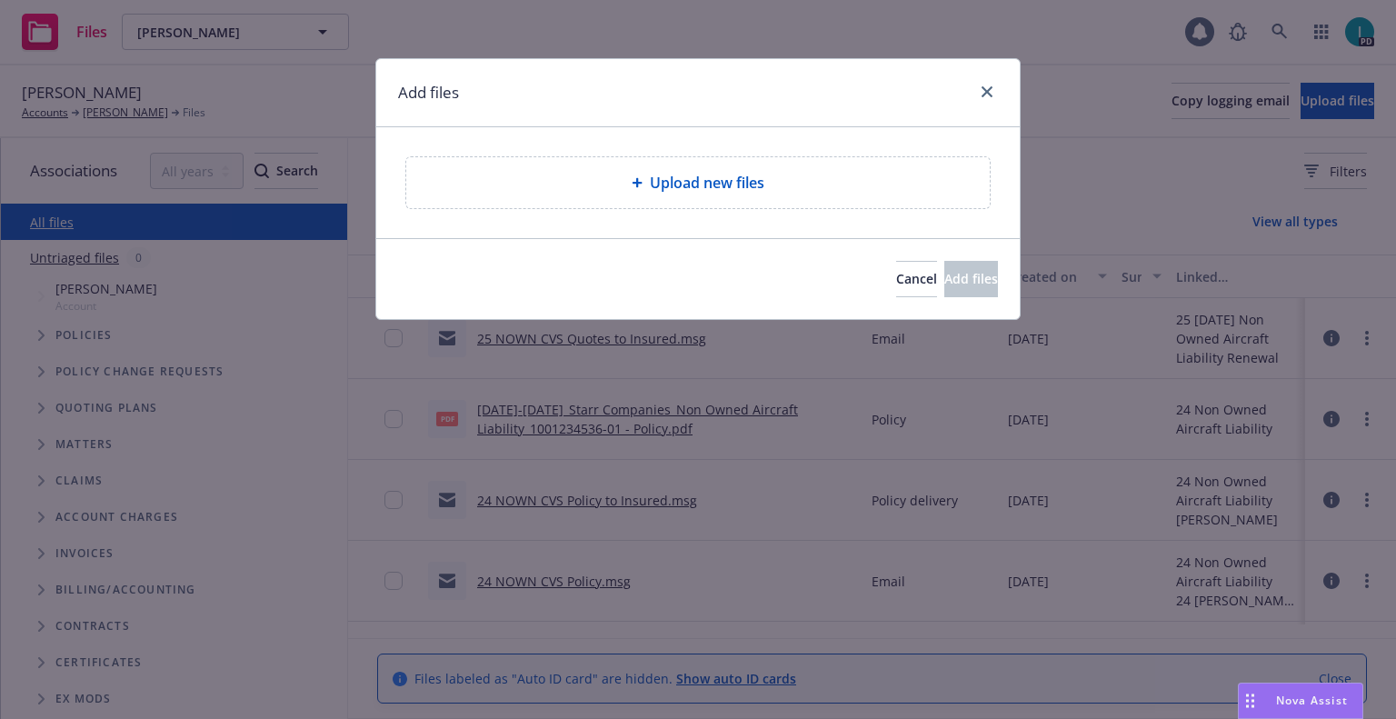
type textarea "x"
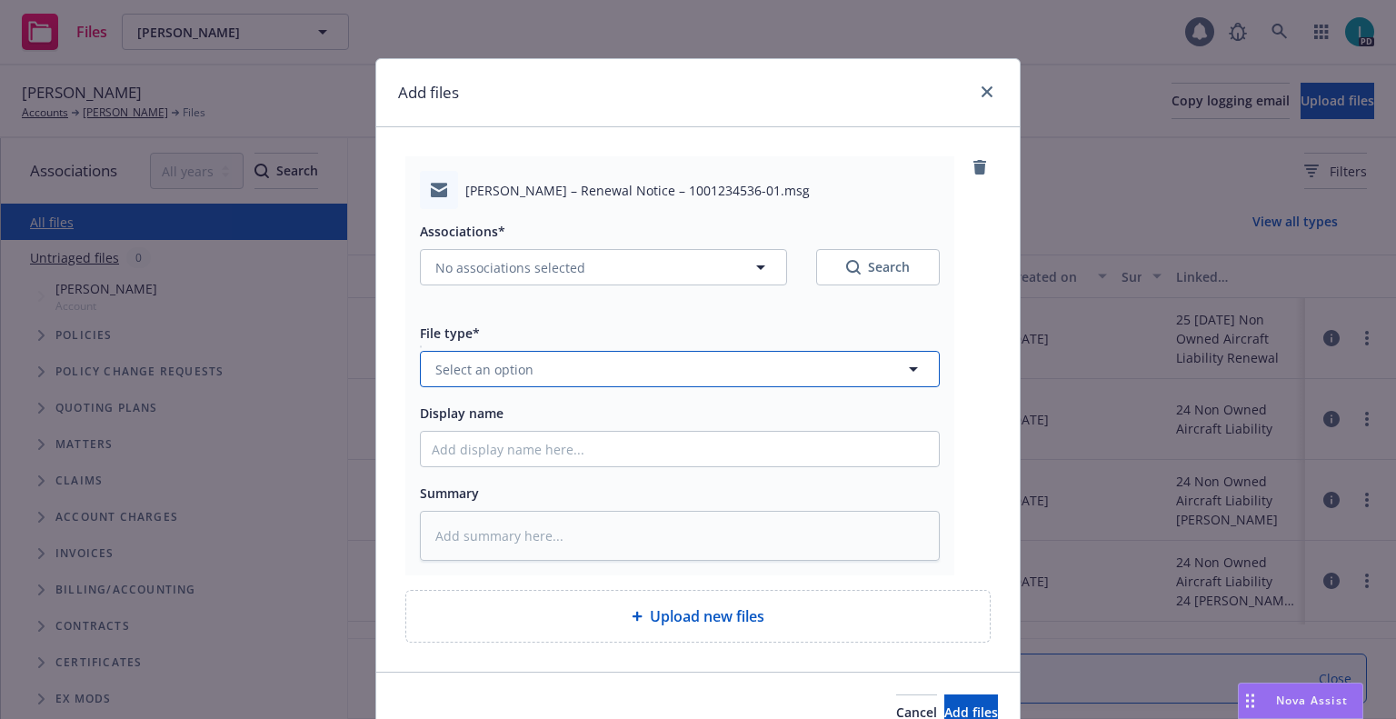
click at [517, 383] on button "Select an option" at bounding box center [680, 369] width 520 height 36
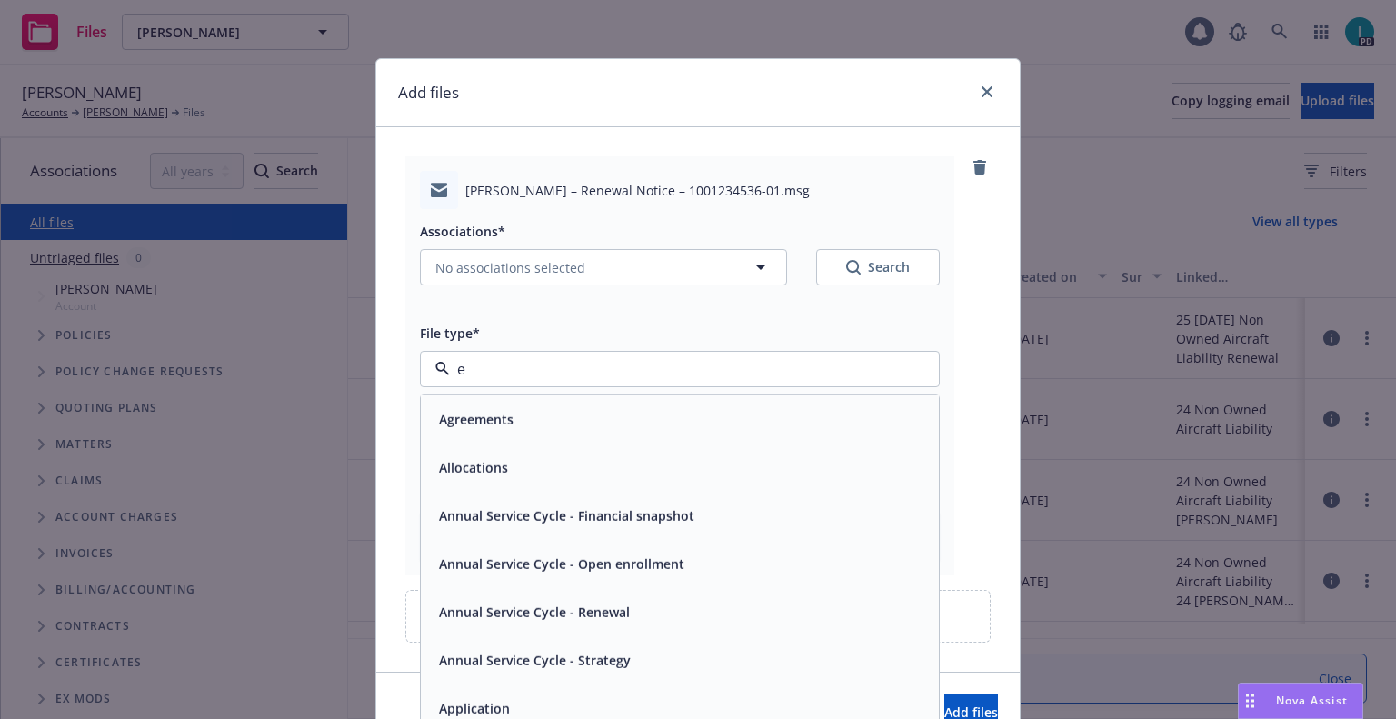
type input "ex"
click at [504, 411] on span "Expiration Notice" at bounding box center [493, 419] width 109 height 19
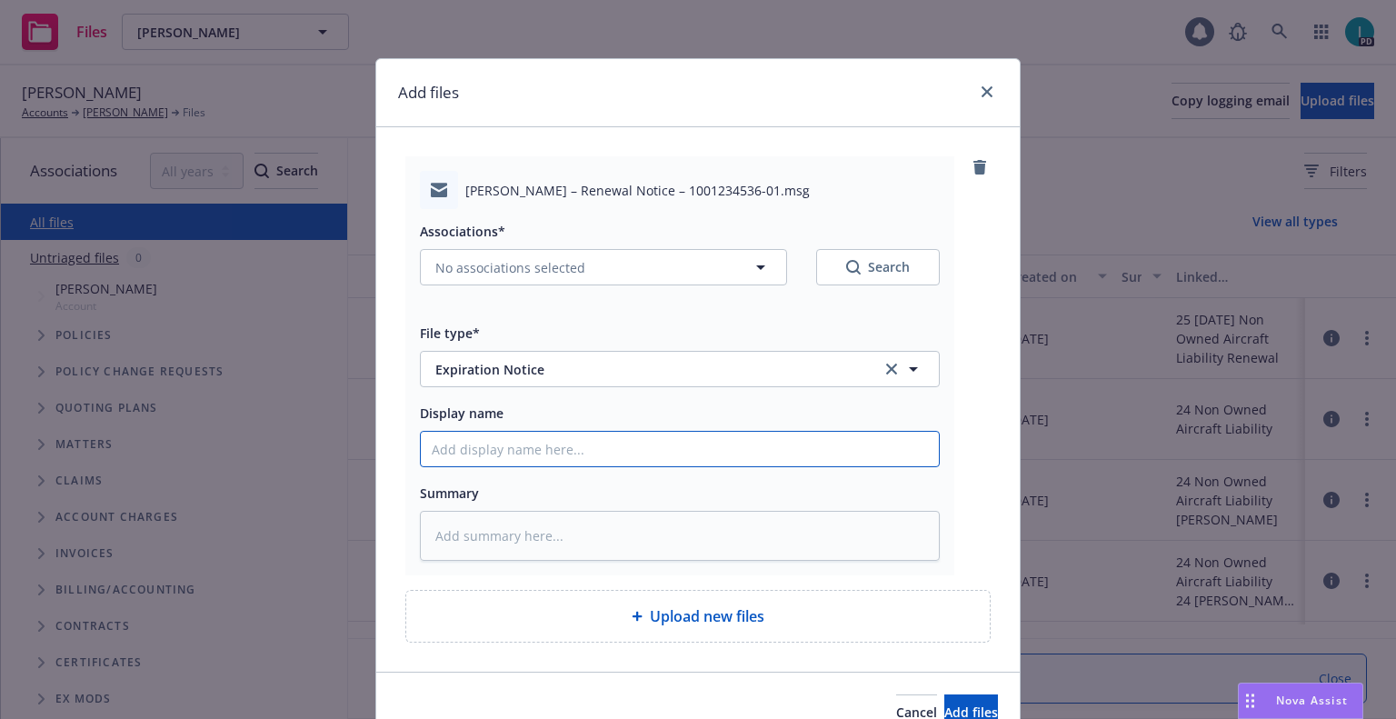
click at [496, 443] on input "Display name" at bounding box center [680, 449] width 518 height 35
type textarea "x"
type input "2"
type textarea "x"
type input "24"
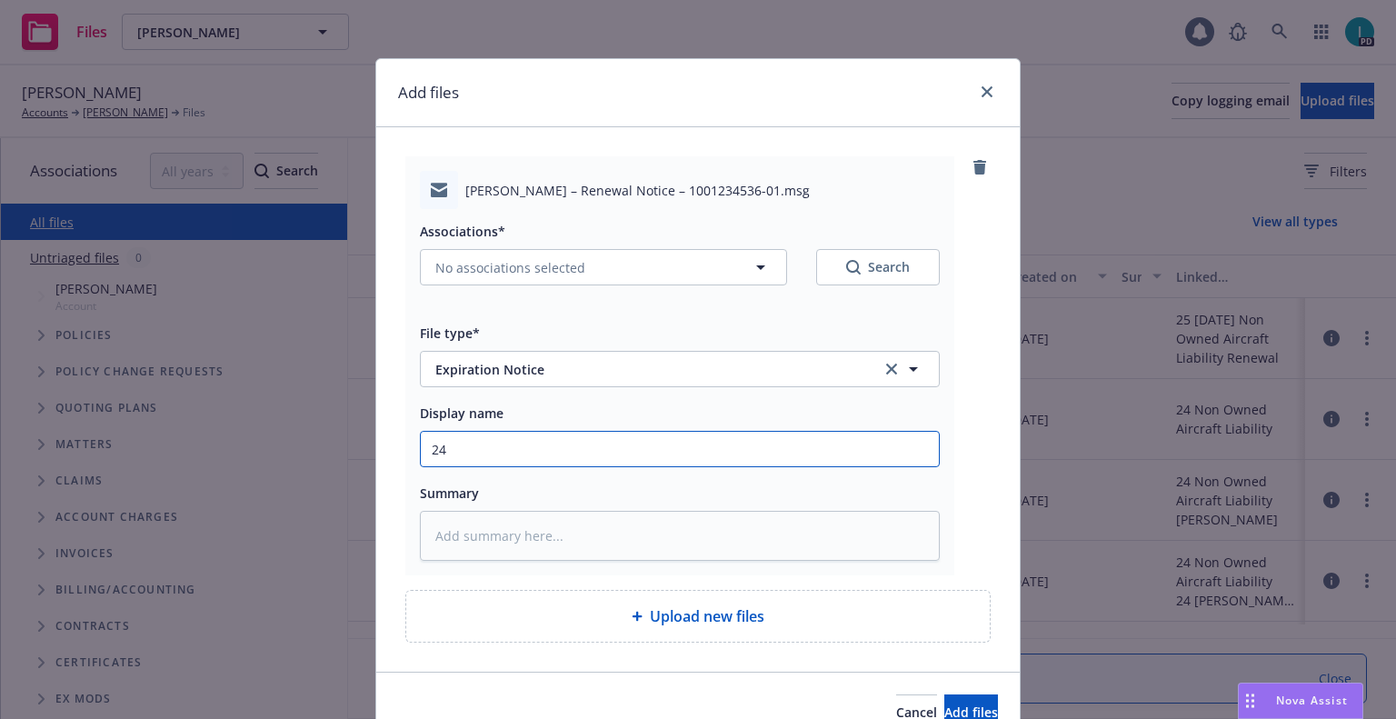
type textarea "x"
type input "24 NOWN CVS Renewal Notice"
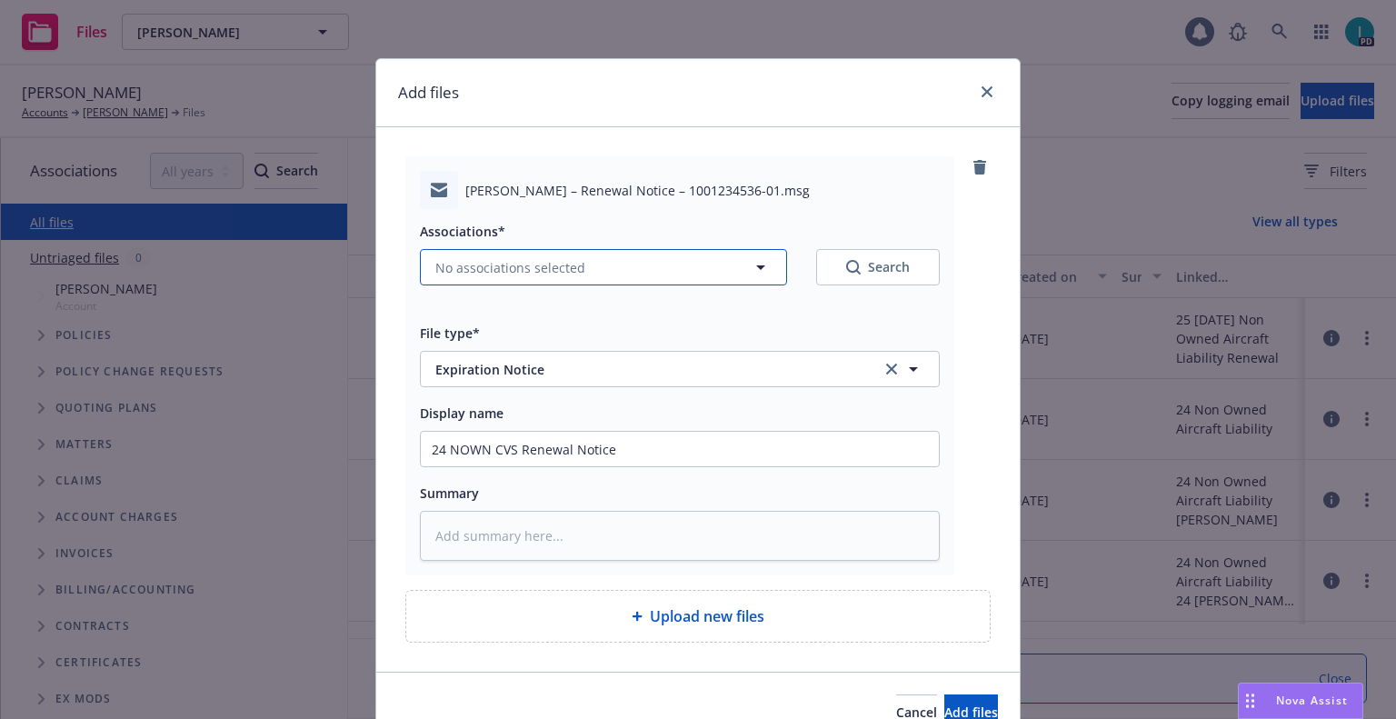
click at [488, 266] on span "No associations selected" at bounding box center [510, 267] width 150 height 19
type textarea "x"
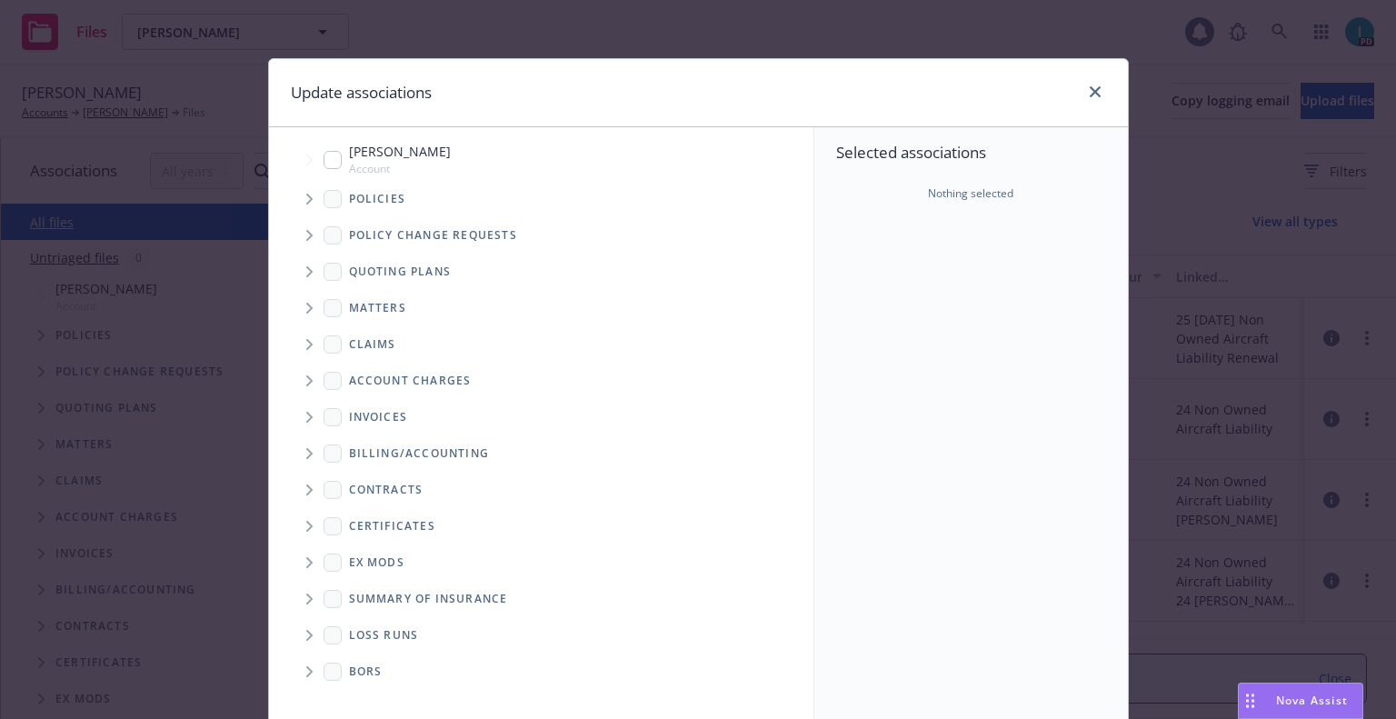
click at [306, 194] on icon "Tree Example" at bounding box center [309, 199] width 6 height 11
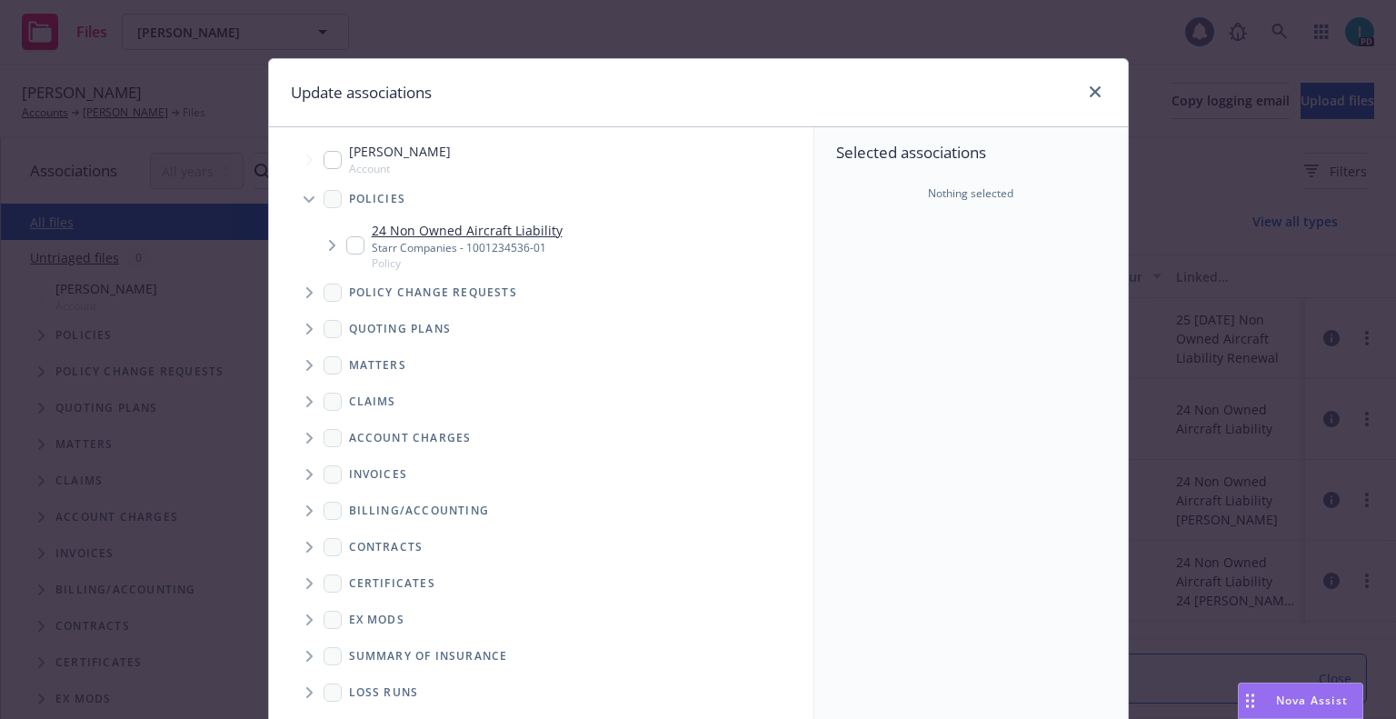
click at [347, 244] on input "Tree Example" at bounding box center [355, 245] width 18 height 18
checkbox input "true"
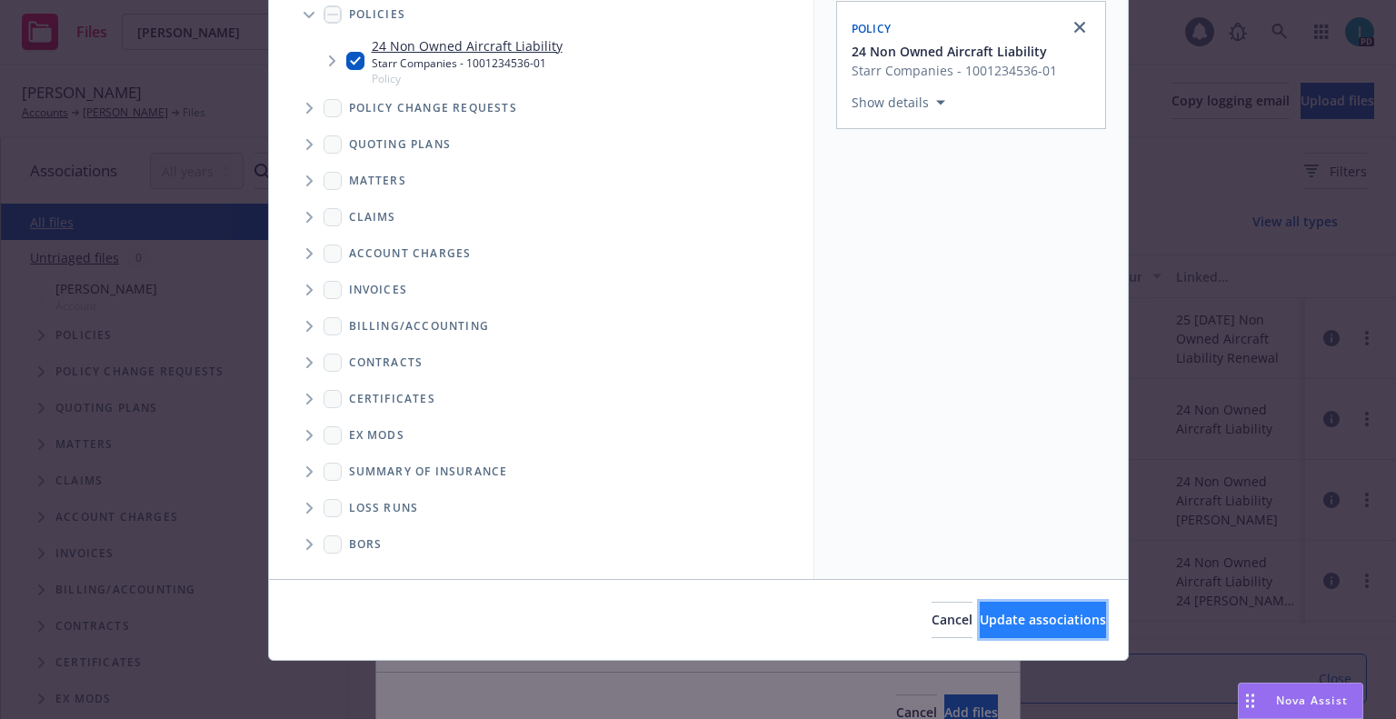
click at [1011, 612] on span "Update associations" at bounding box center [1043, 619] width 126 height 17
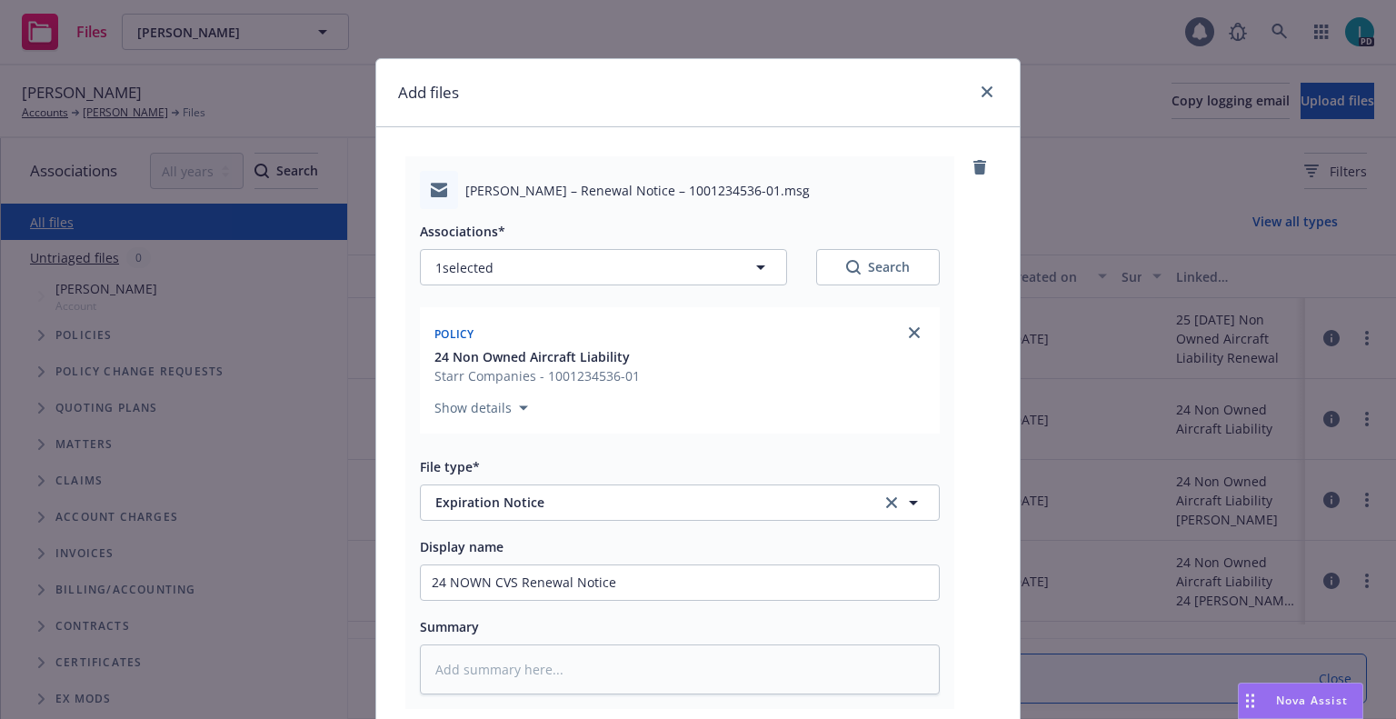
scroll to position [226, 0]
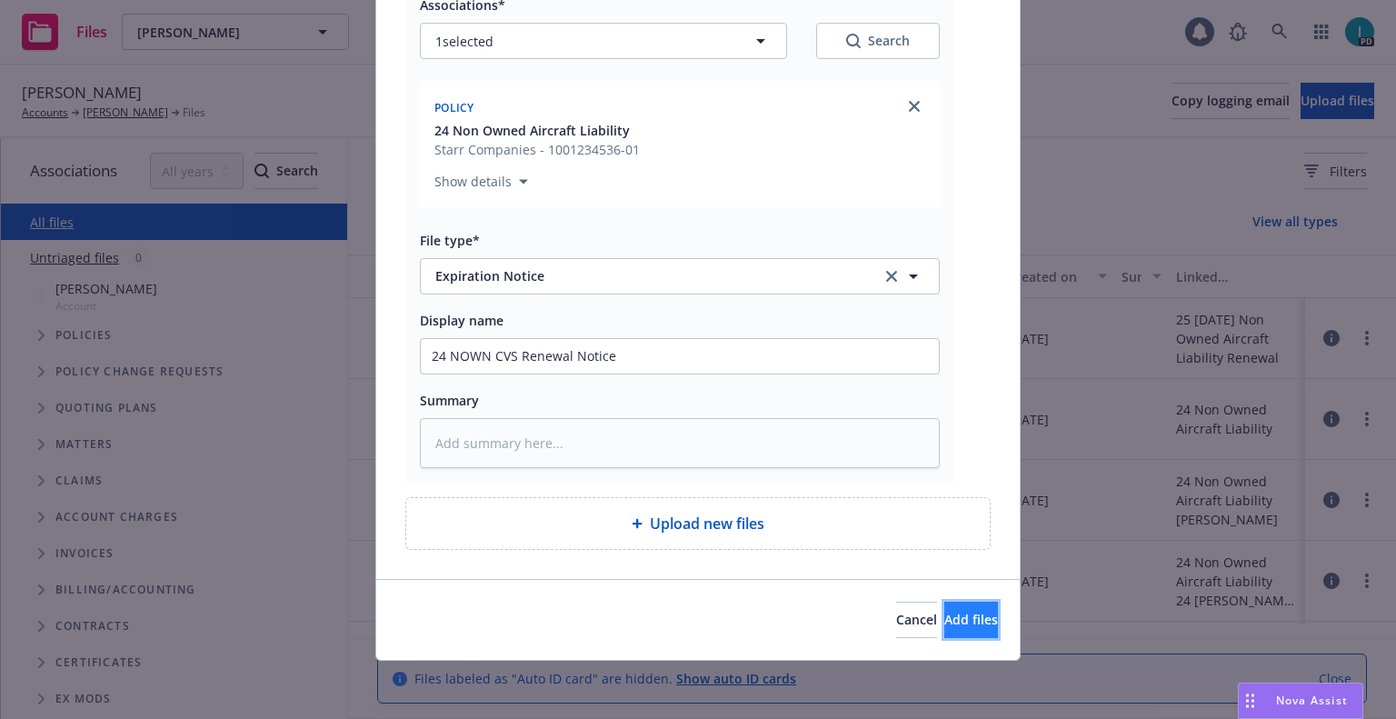
click at [944, 623] on span "Add files" at bounding box center [971, 619] width 54 height 17
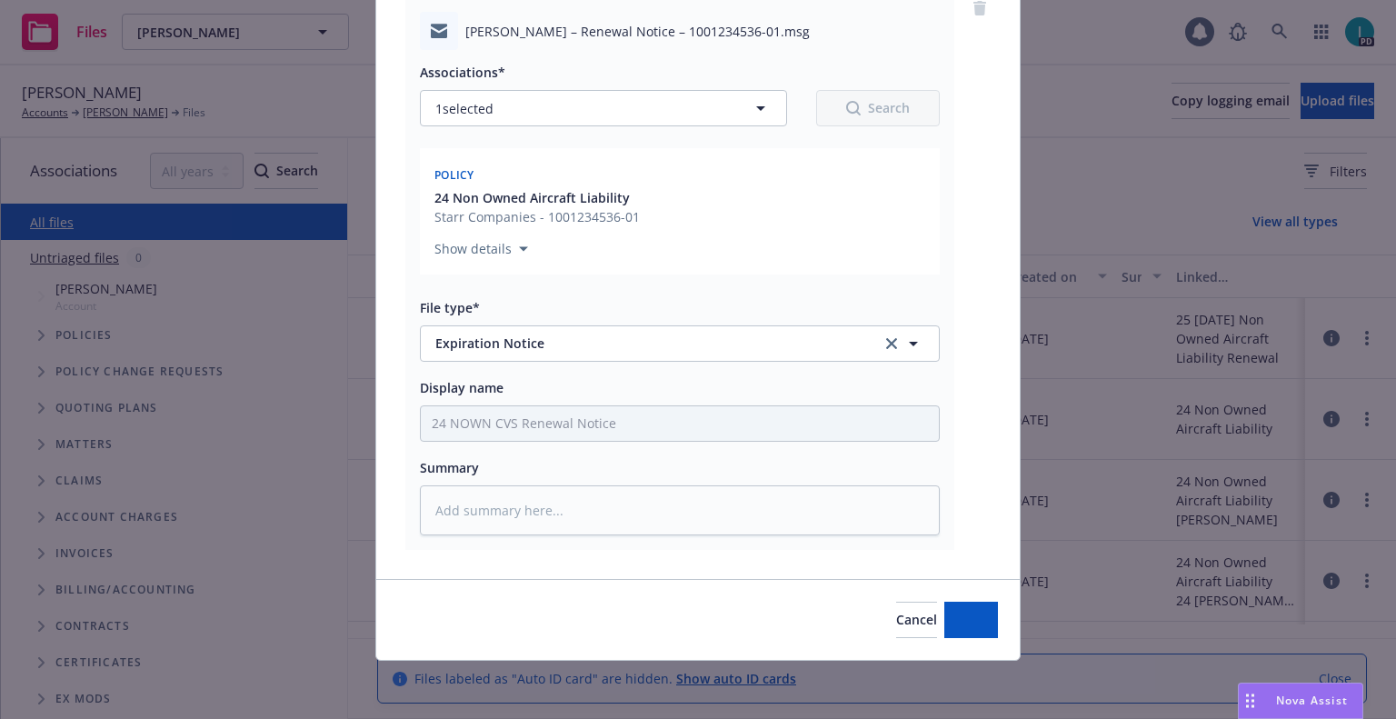
scroll to position [159, 0]
type textarea "x"
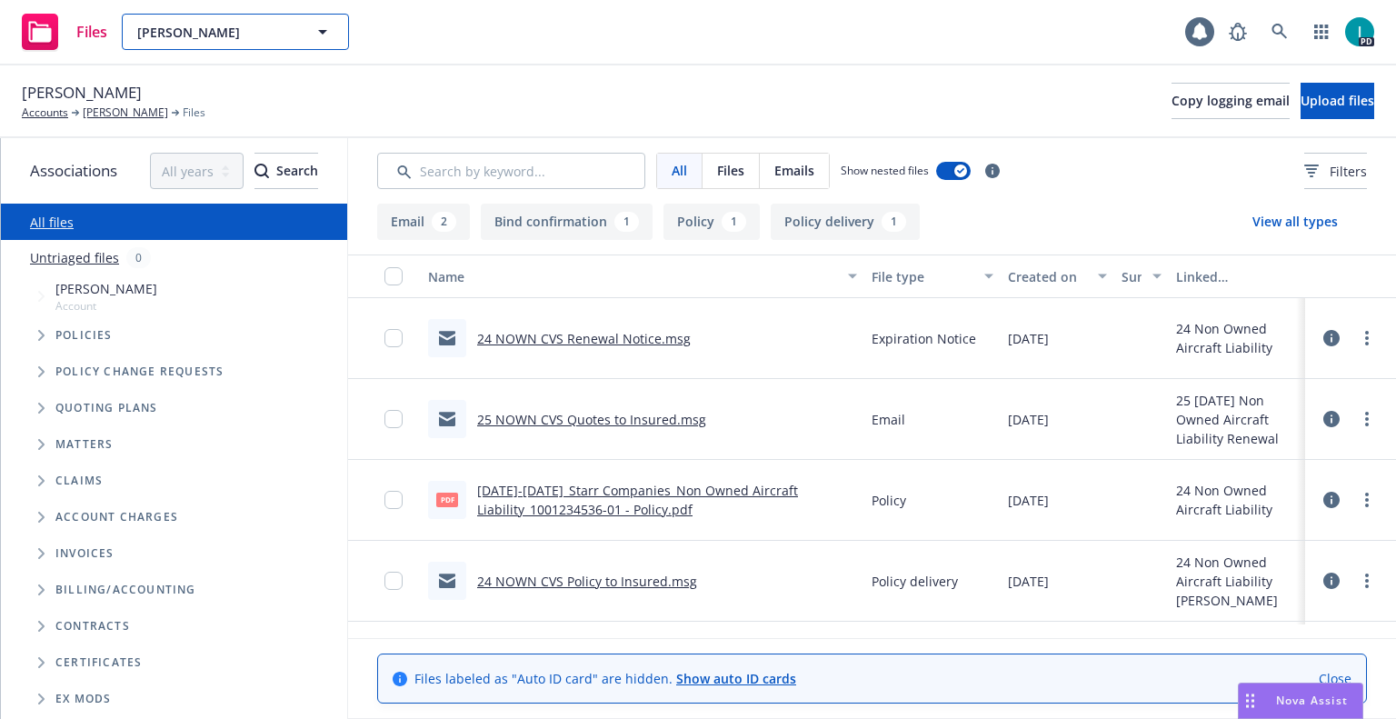
click at [215, 30] on span "[PERSON_NAME]" at bounding box center [215, 32] width 157 height 19
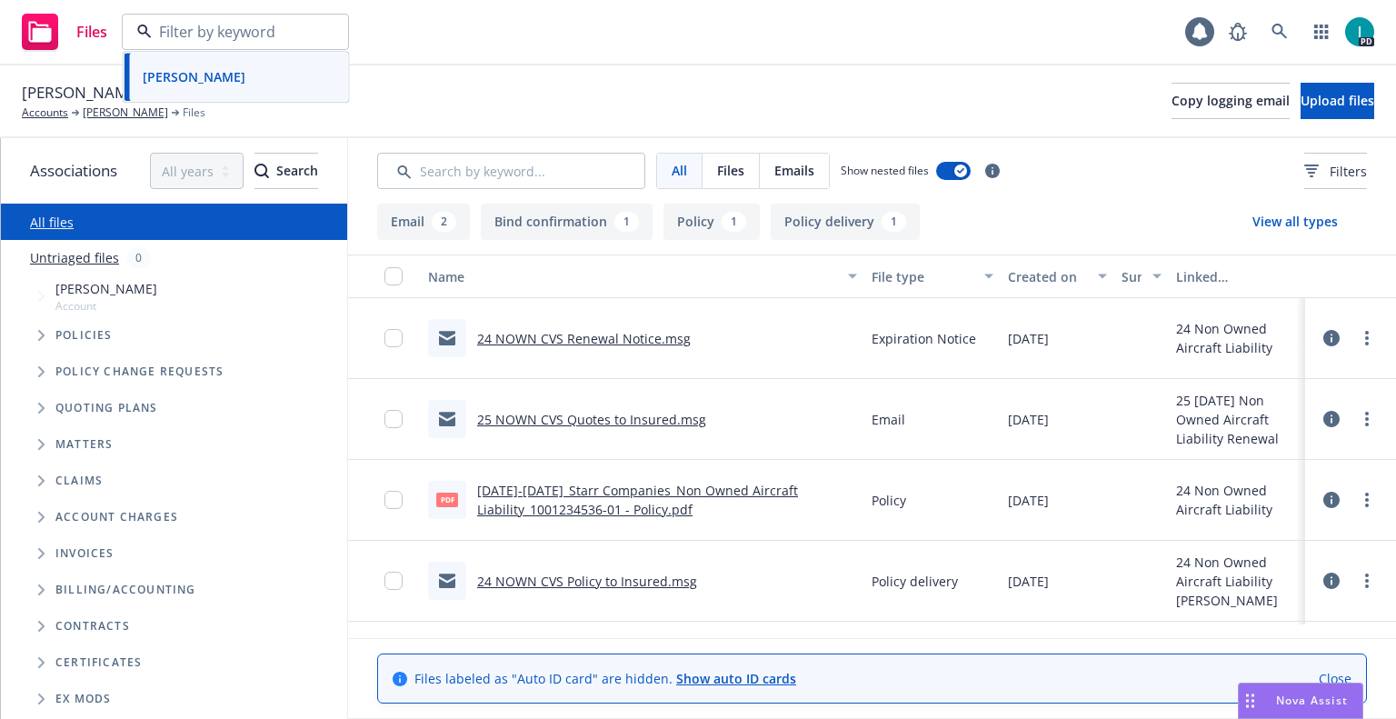
paste input "[PERSON_NAME]"
type input "[PERSON_NAME]"
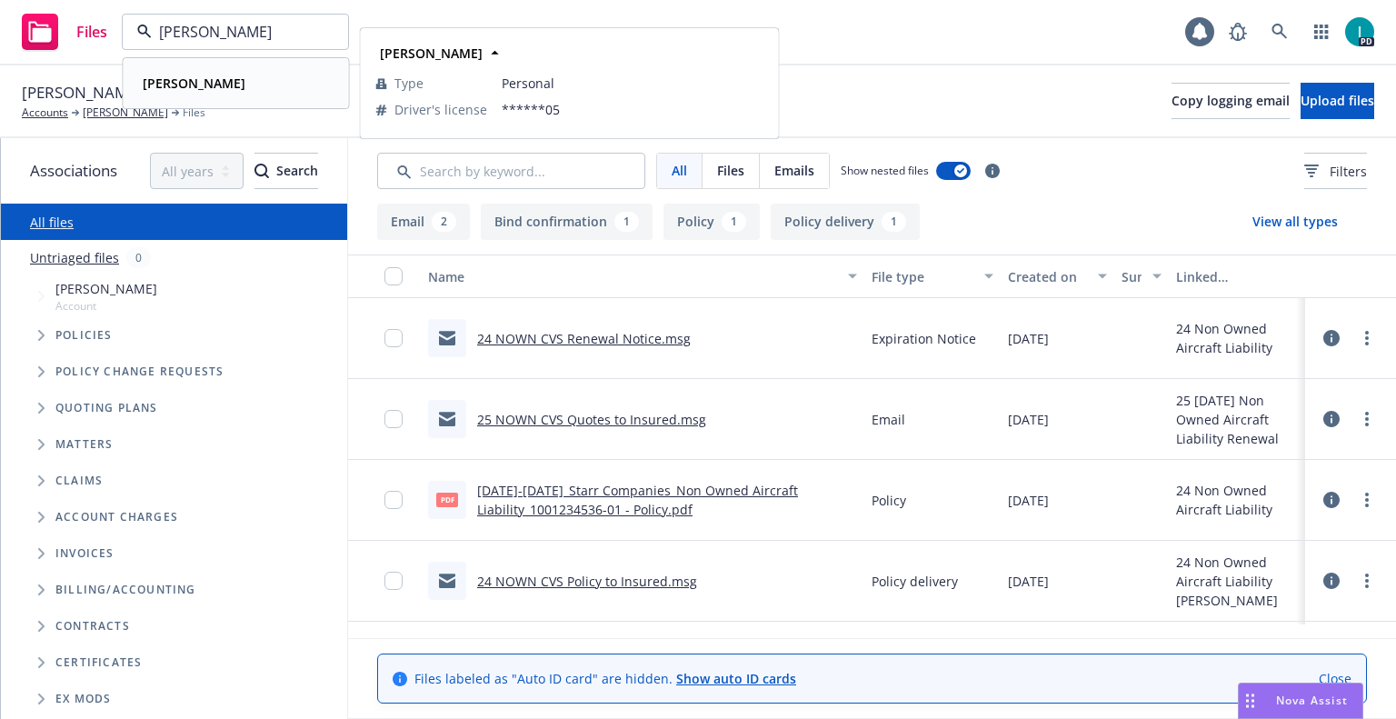
click at [228, 83] on div "[PERSON_NAME]" at bounding box center [236, 83] width 202 height 26
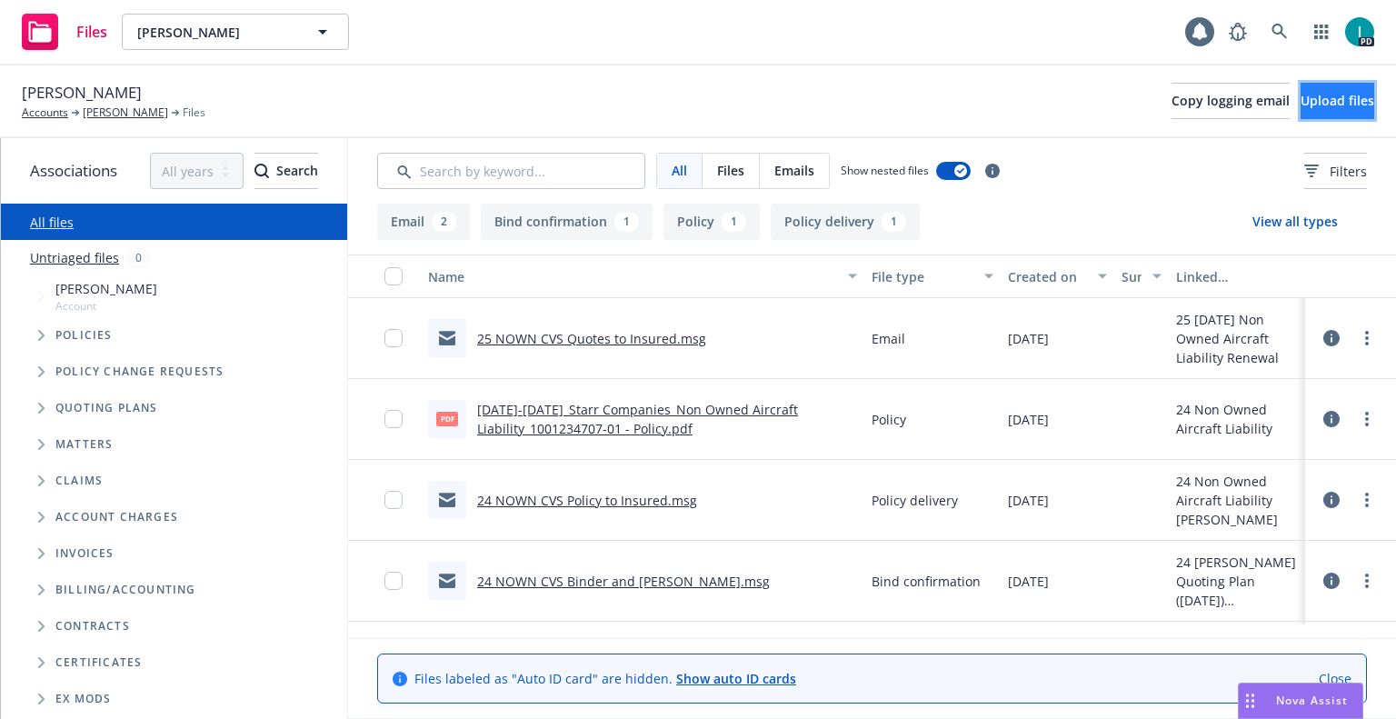
click at [1300, 101] on span "Upload files" at bounding box center [1337, 100] width 74 height 17
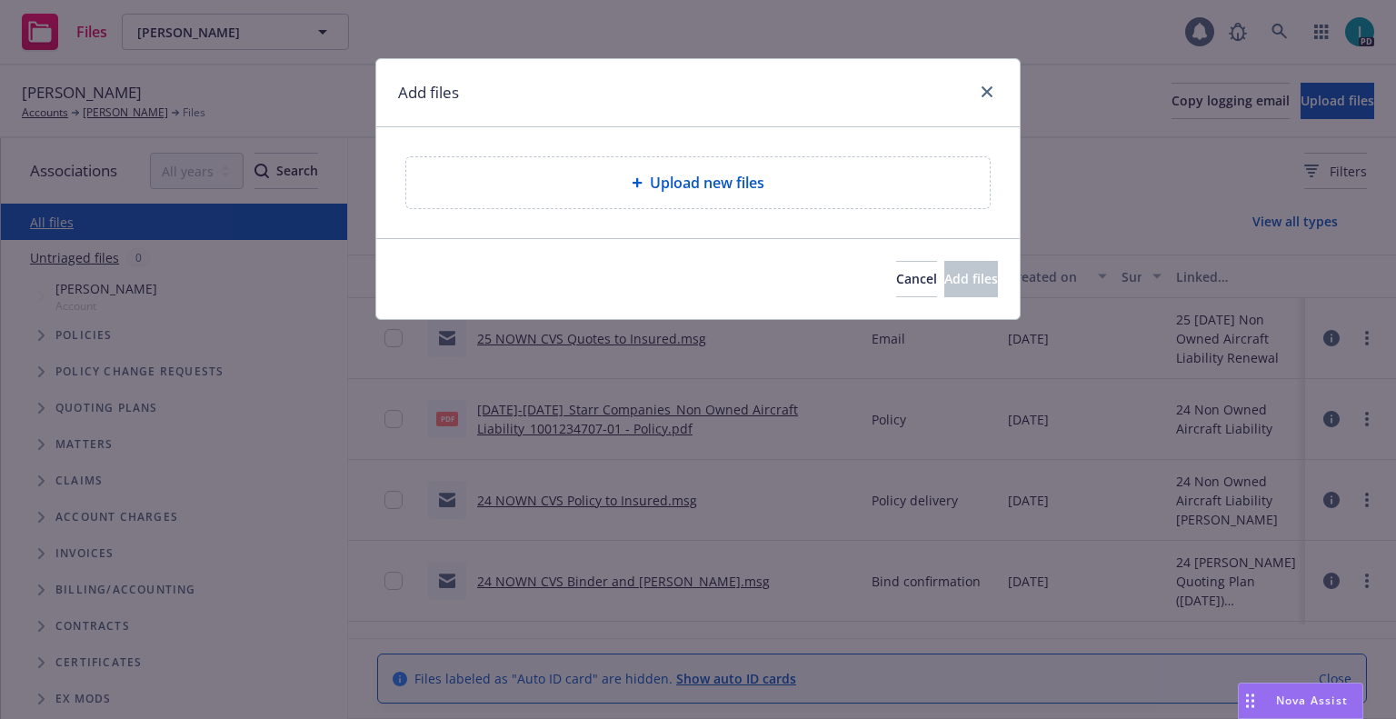
type textarea "x"
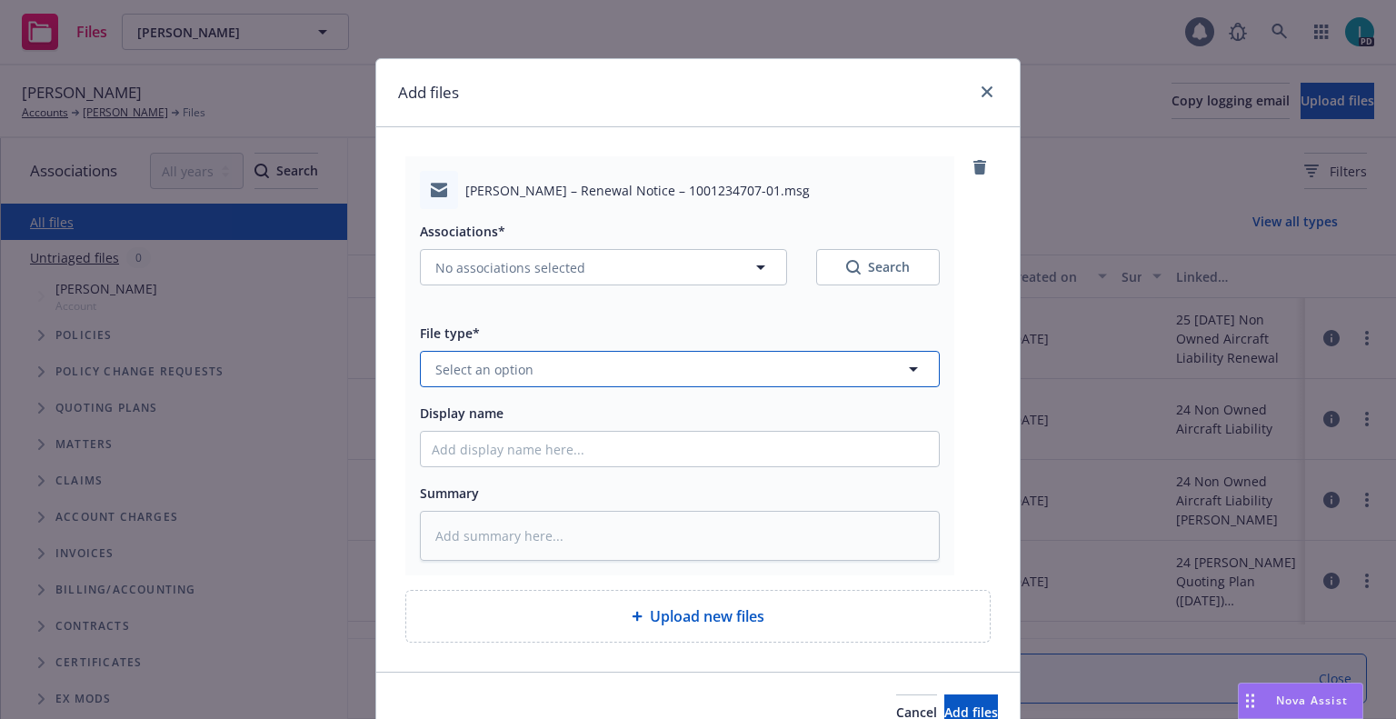
click at [487, 382] on button "Select an option" at bounding box center [680, 369] width 520 height 36
type input "ex"
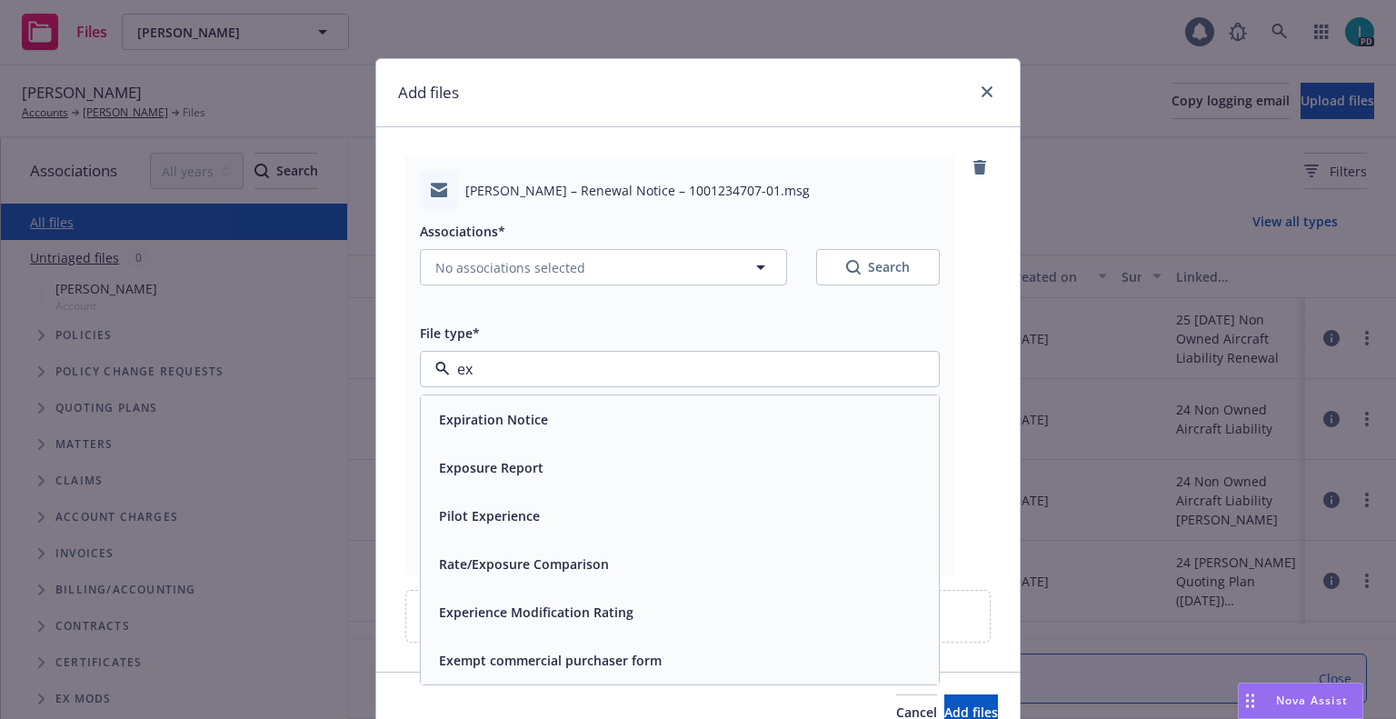
click at [497, 409] on div "Expiration Notice" at bounding box center [492, 419] width 120 height 26
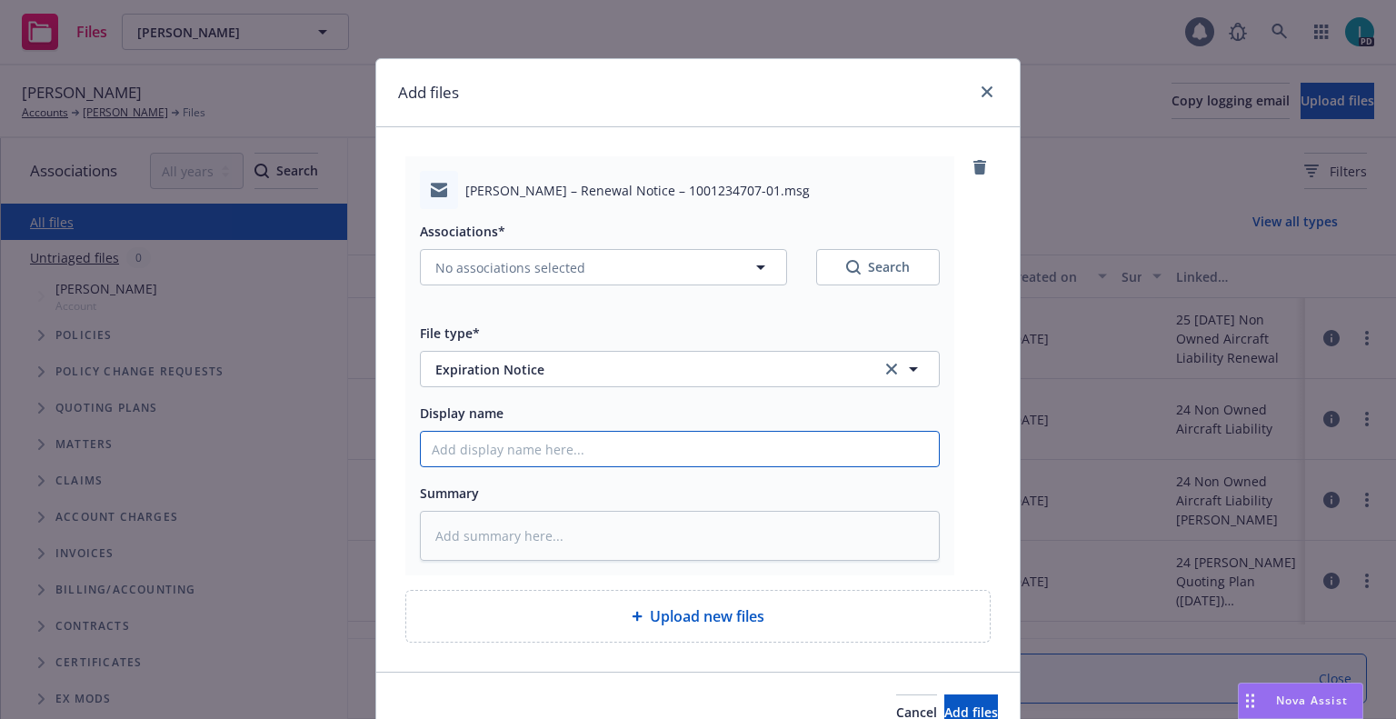
click at [500, 440] on input "Display name" at bounding box center [680, 449] width 518 height 35
type textarea "x"
type input "2"
type textarea "x"
type input "24"
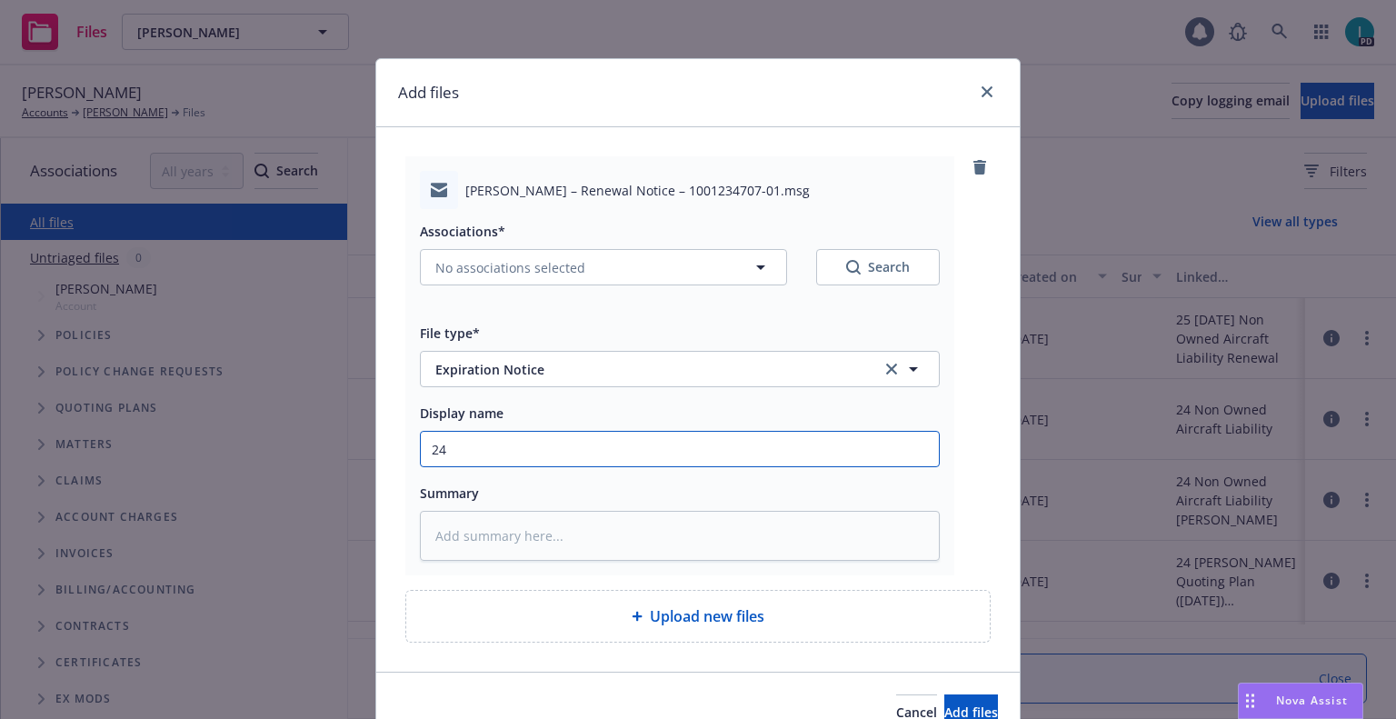
type textarea "x"
type input "24 NOWN CVS Renewal Notice"
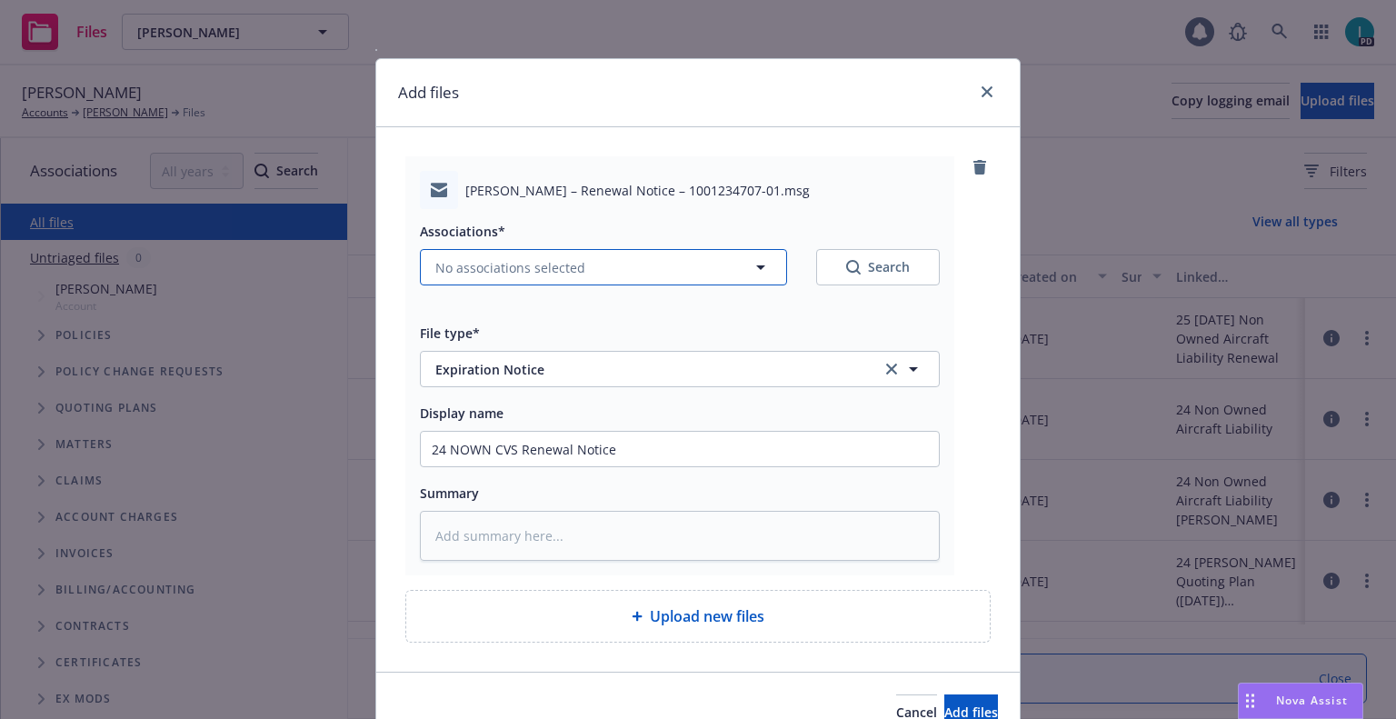
click at [497, 279] on button "No associations selected" at bounding box center [603, 267] width 367 height 36
type textarea "x"
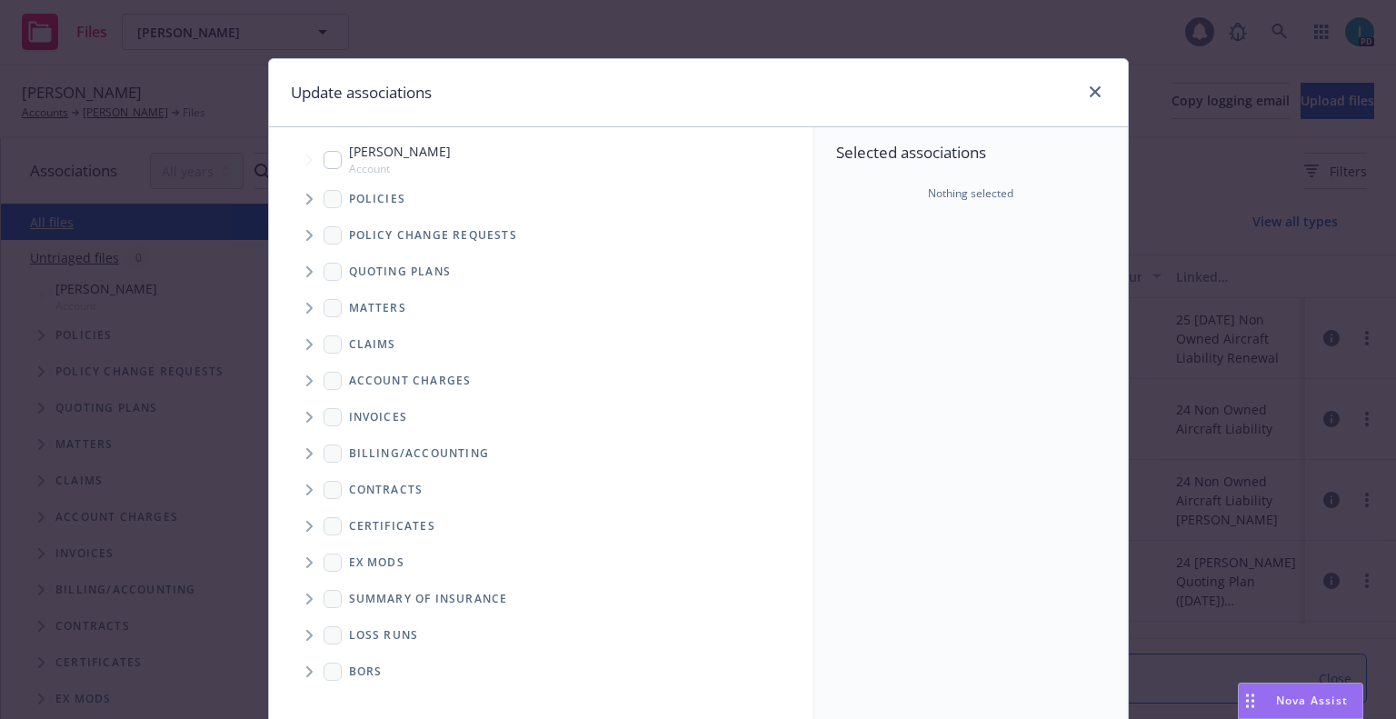
click at [309, 215] on div "Policies" at bounding box center [550, 199] width 526 height 36
click at [309, 202] on span "Tree Example" at bounding box center [308, 198] width 29 height 29
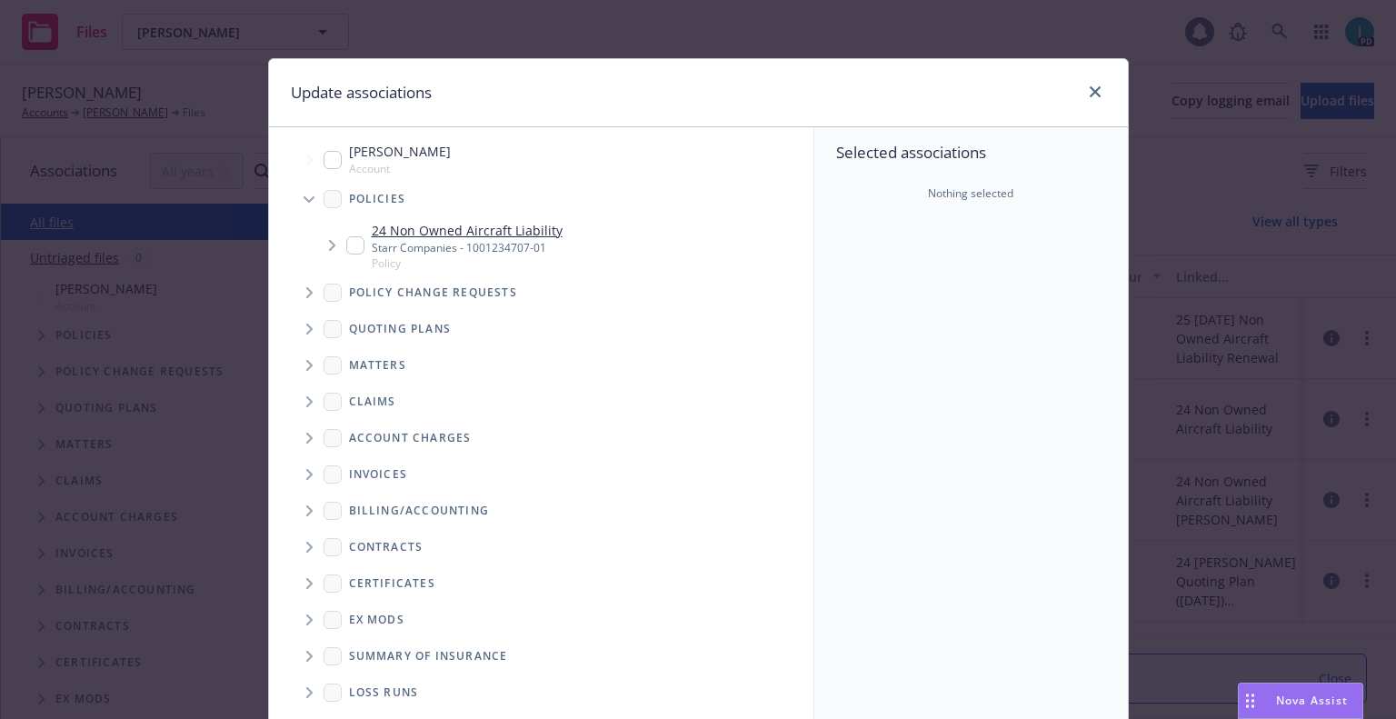
click at [353, 241] on input "Tree Example" at bounding box center [355, 245] width 18 height 18
checkbox input "true"
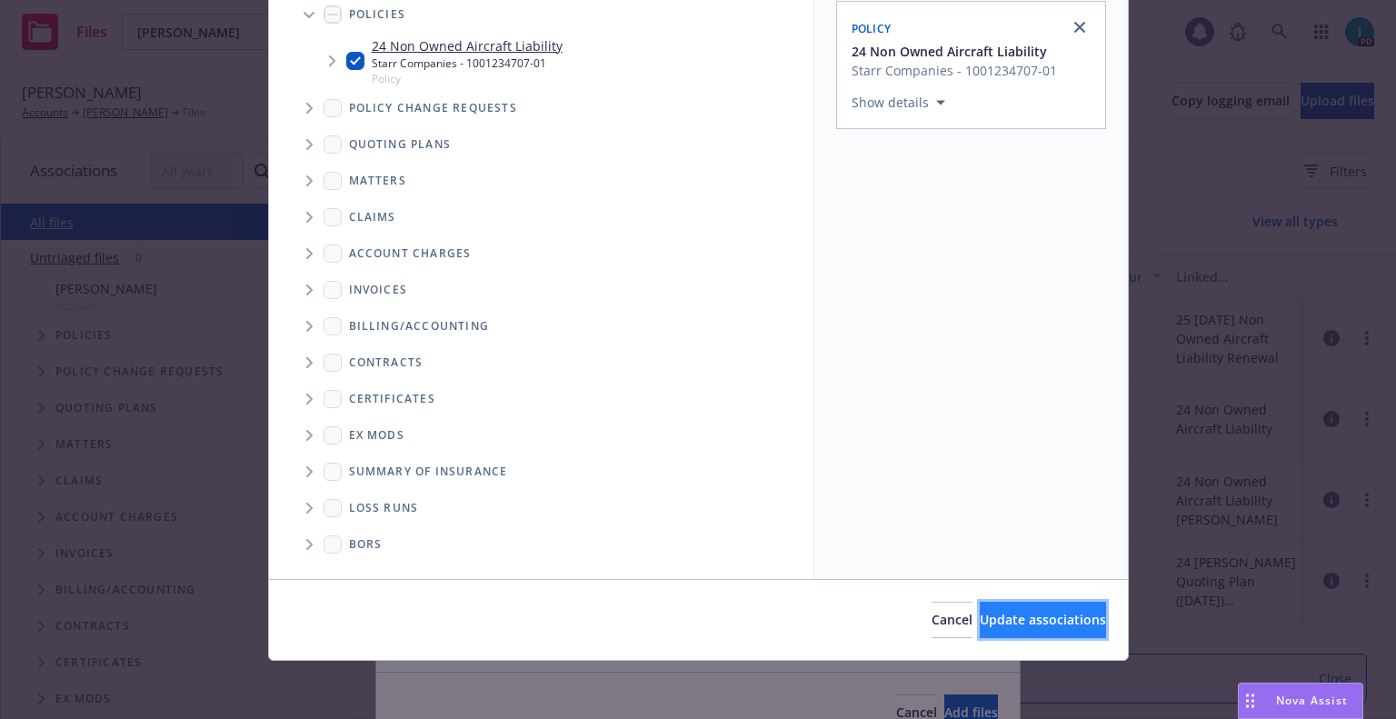
click at [1004, 605] on button "Update associations" at bounding box center [1043, 620] width 126 height 36
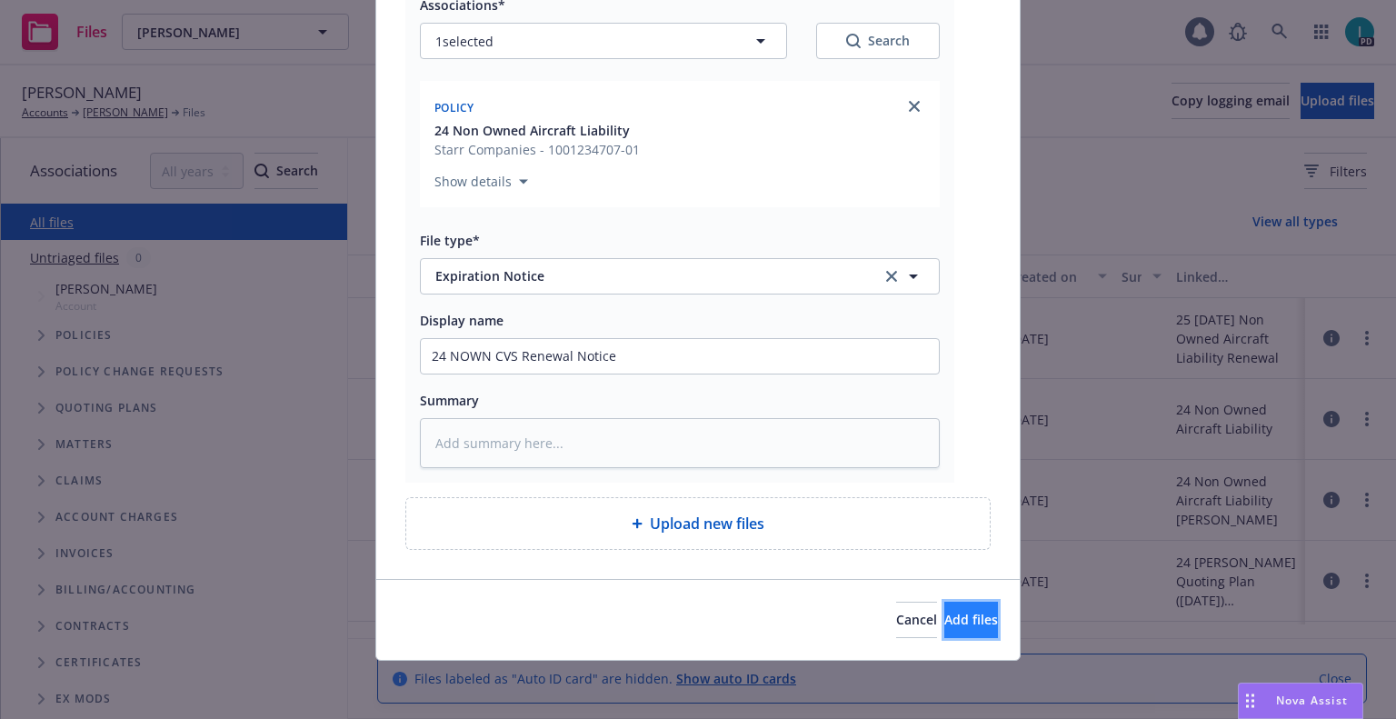
click at [954, 632] on button "Add files" at bounding box center [971, 620] width 54 height 36
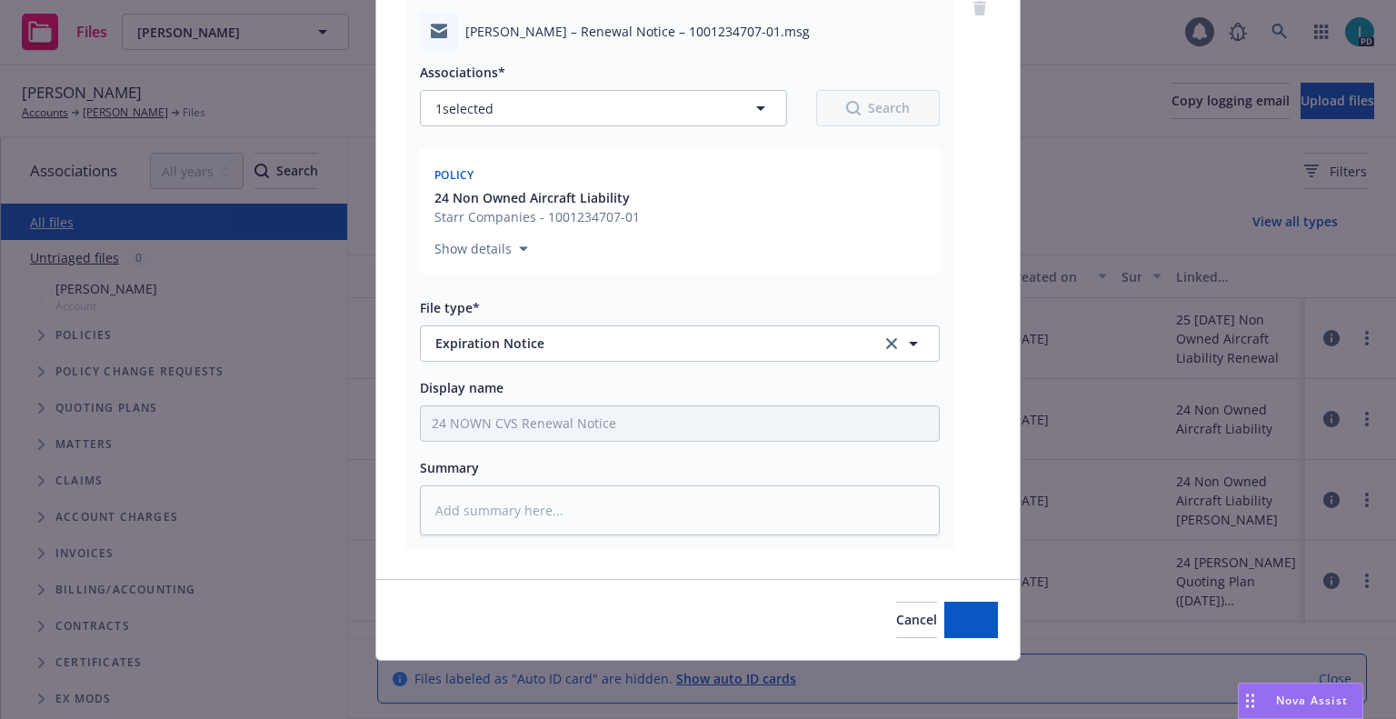
type textarea "x"
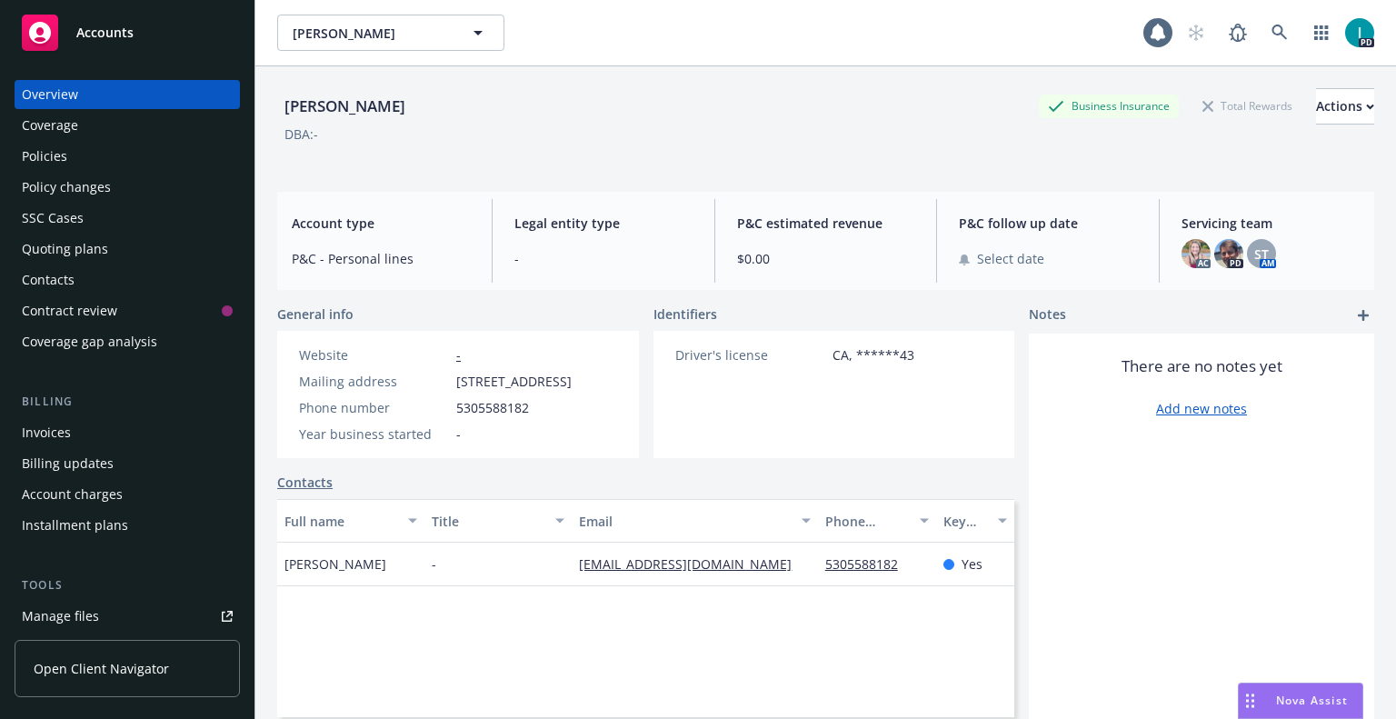
click at [57, 254] on div "Quoting plans" at bounding box center [65, 248] width 86 height 29
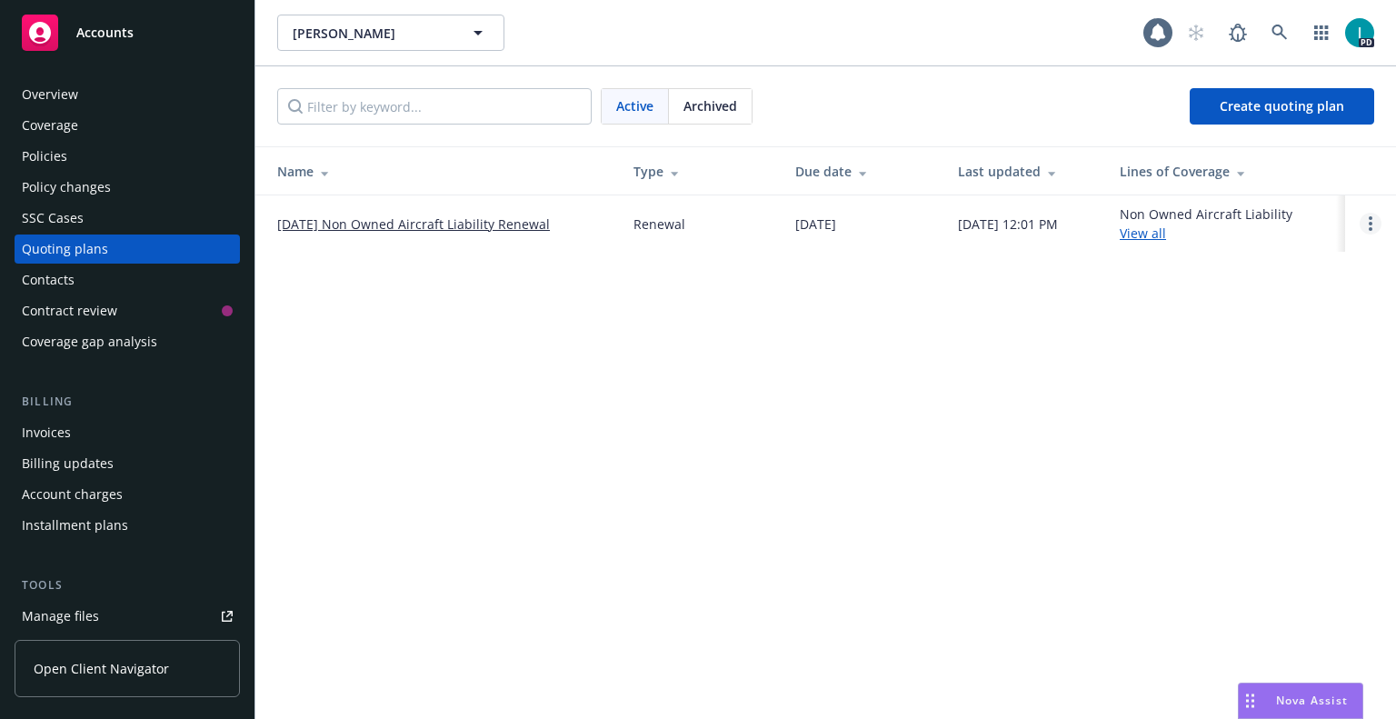
click at [1369, 221] on icon "Open options" at bounding box center [1371, 223] width 4 height 15
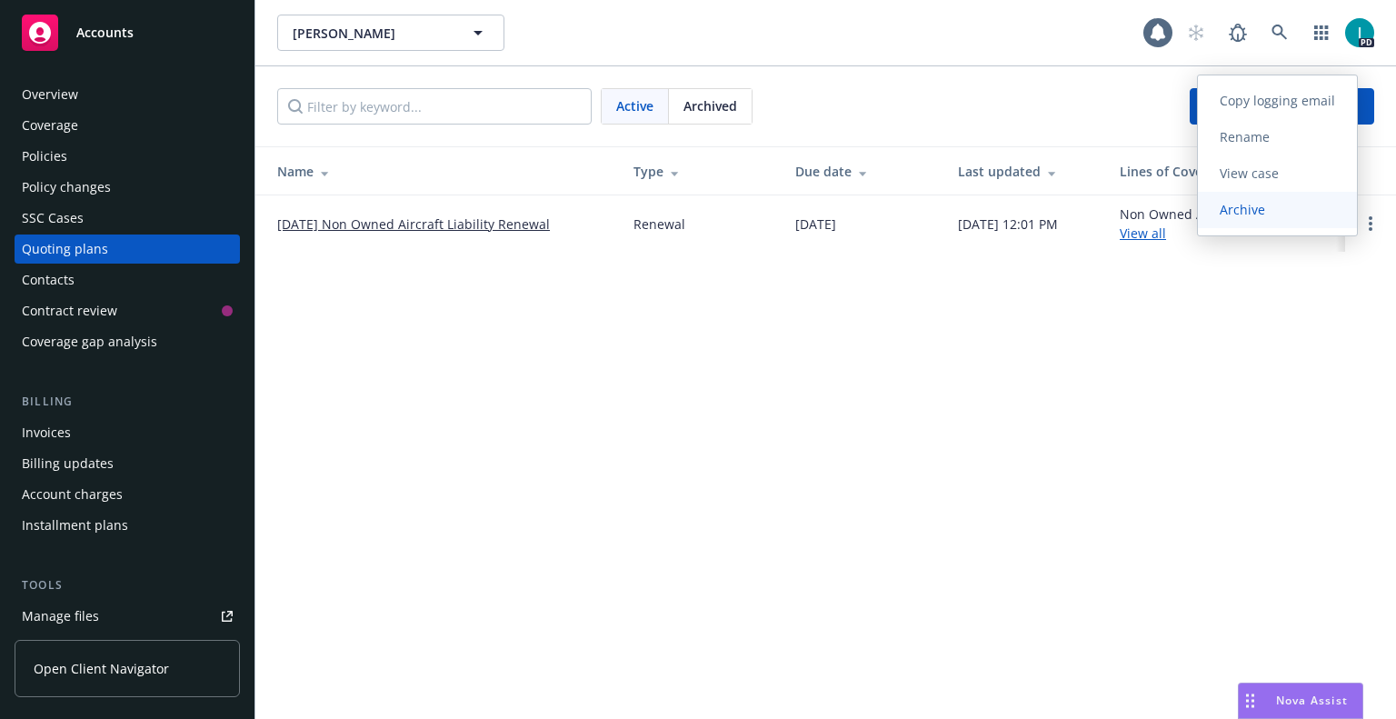
click at [1295, 206] on link "Archive" at bounding box center [1277, 210] width 159 height 36
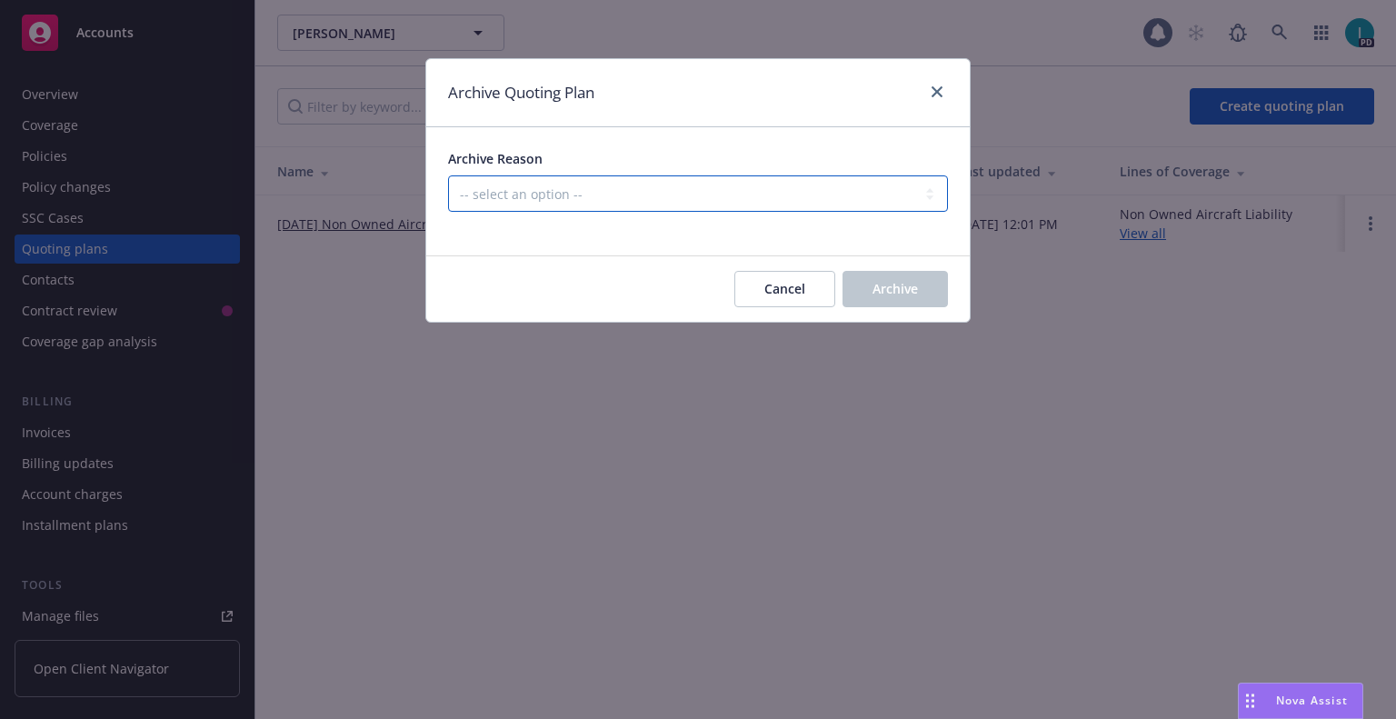
click at [632, 204] on select "-- select an option -- All policies in this renewal plan are auto-renewed Creat…" at bounding box center [698, 193] width 500 height 36
select select "ARCHIVED_RENEWAL_CANCELED"
click at [448, 175] on select "-- select an option -- All policies in this renewal plan are auto-renewed Creat…" at bounding box center [698, 193] width 500 height 36
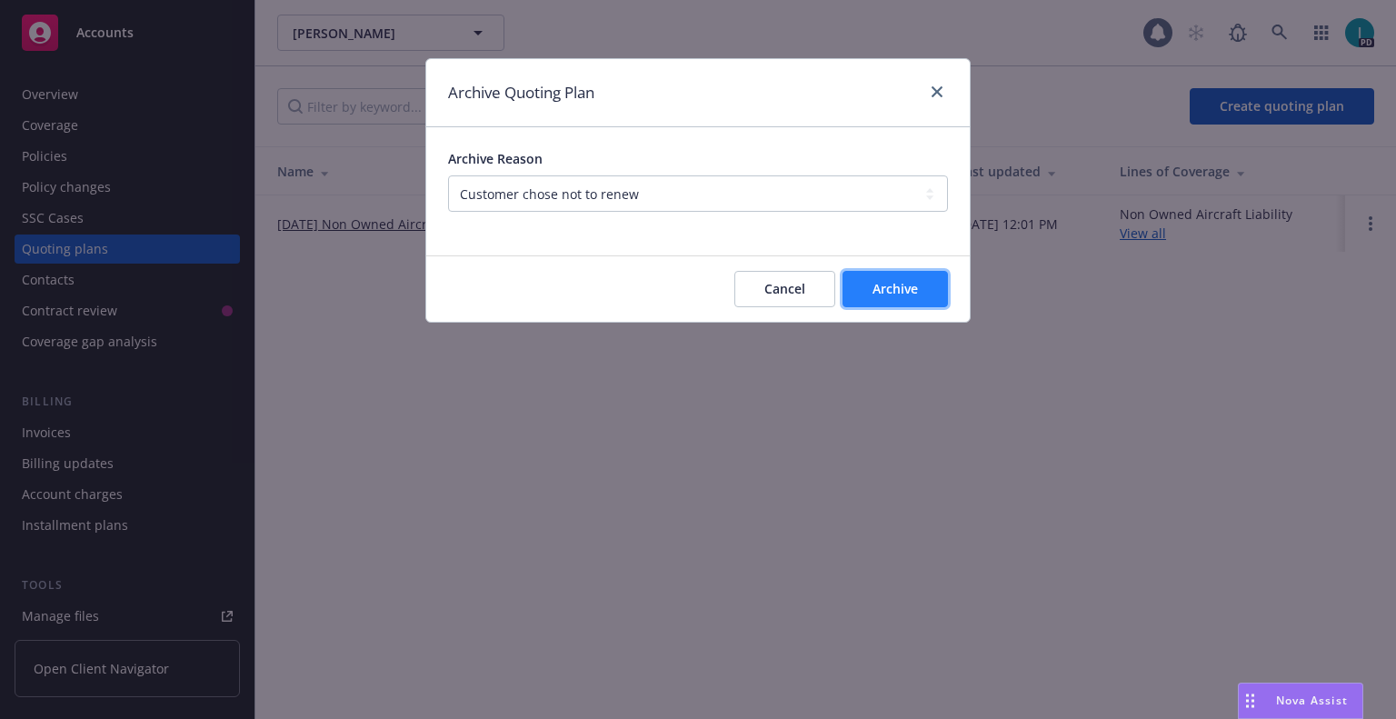
click at [919, 286] on button "Archive" at bounding box center [894, 289] width 105 height 36
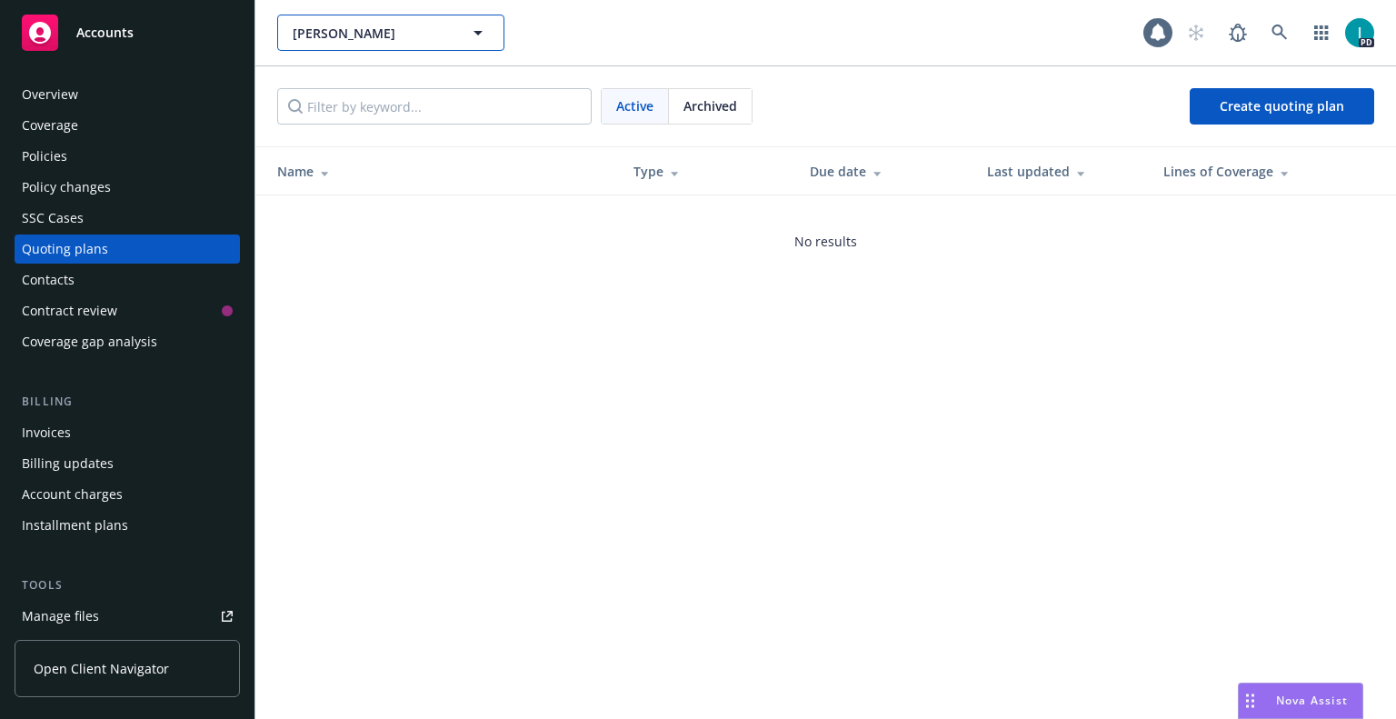
click at [334, 29] on span "[PERSON_NAME]" at bounding box center [371, 33] width 157 height 19
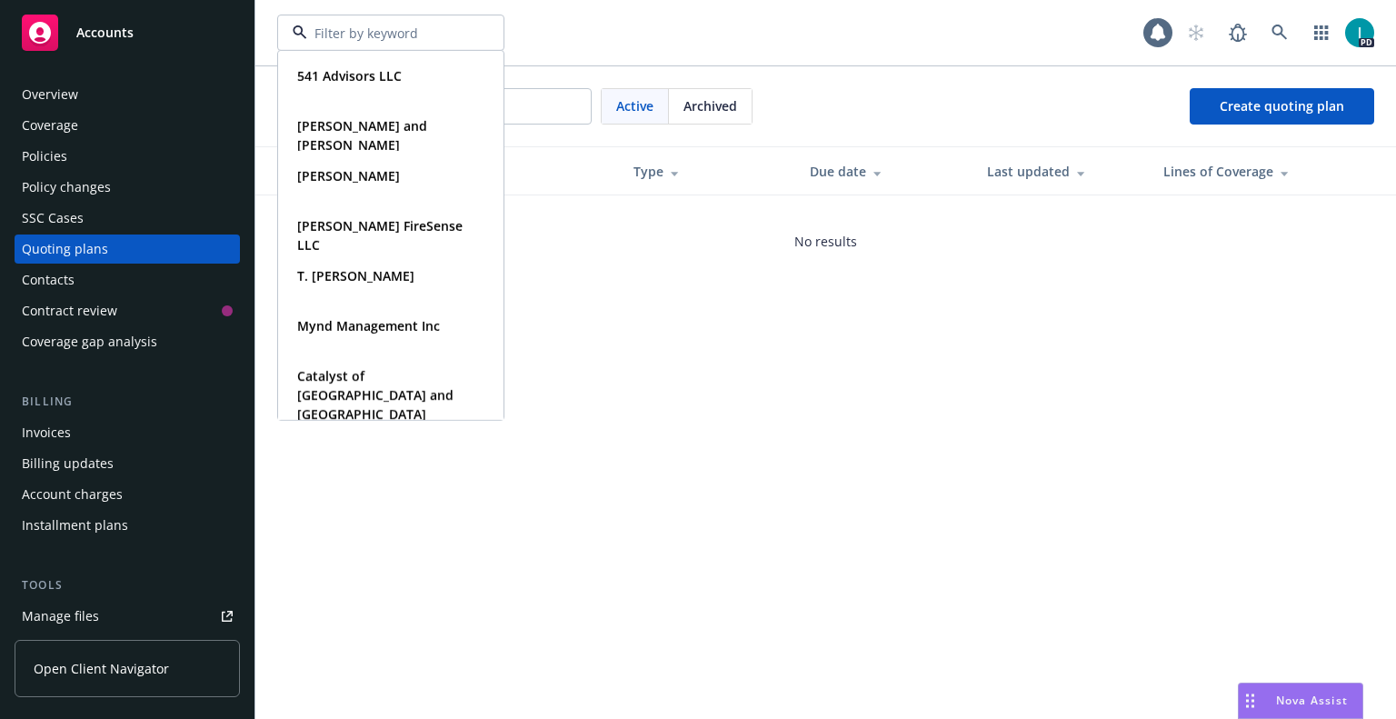
paste input "[PERSON_NAME]"
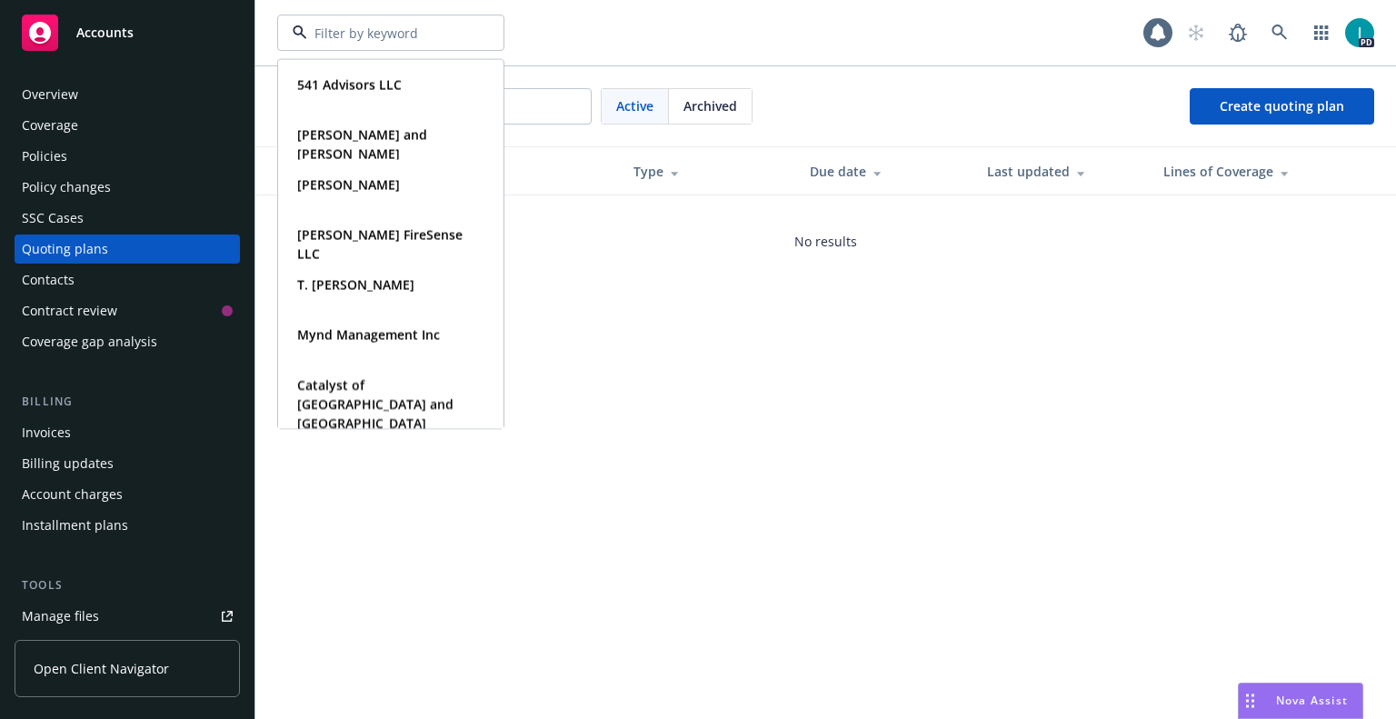
type input "[PERSON_NAME]"
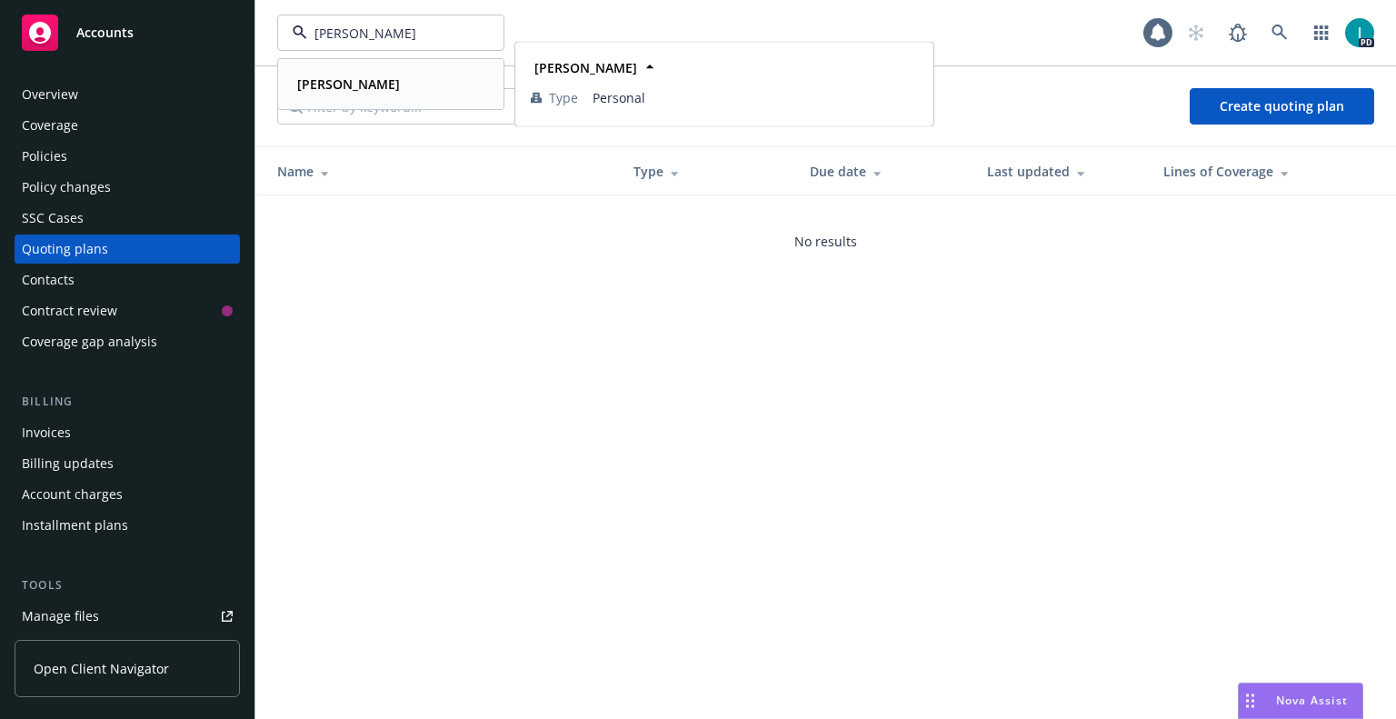
click at [348, 87] on strong "[PERSON_NAME]" at bounding box center [348, 83] width 103 height 17
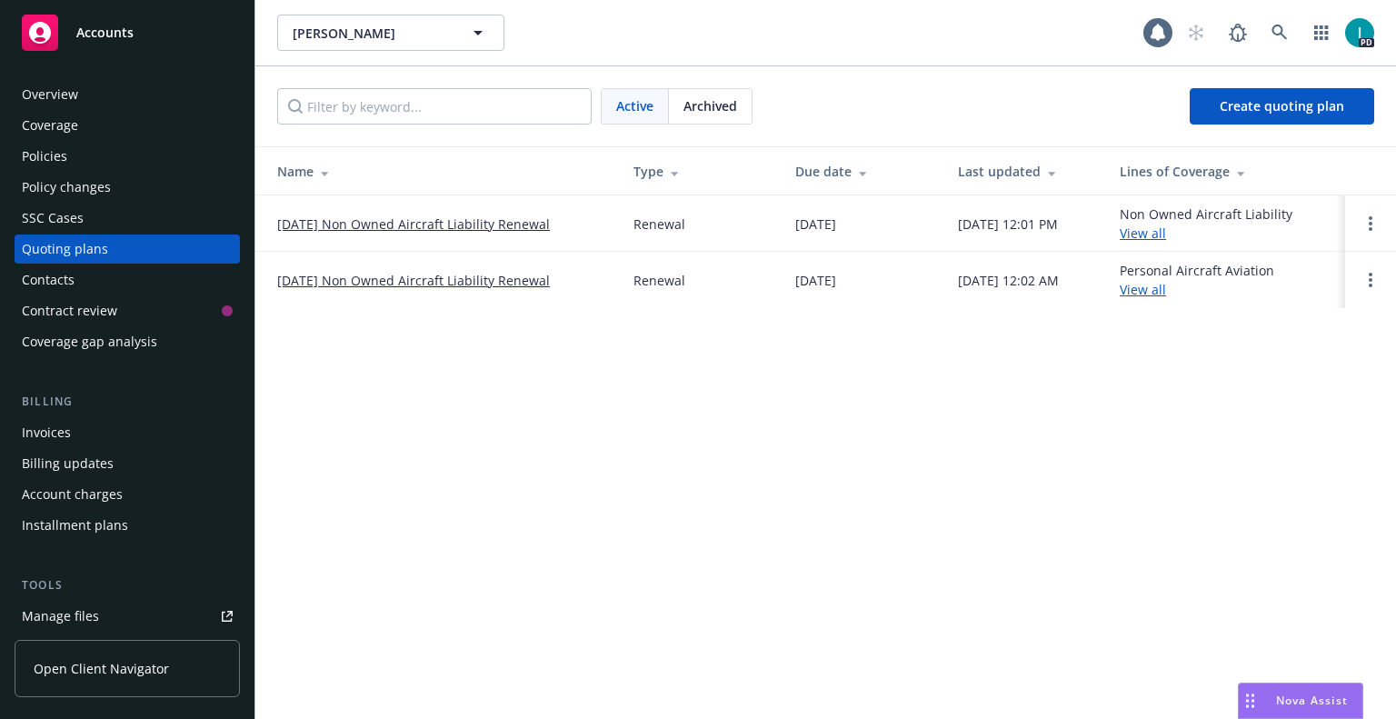
click at [50, 146] on div "Policies" at bounding box center [44, 156] width 45 height 29
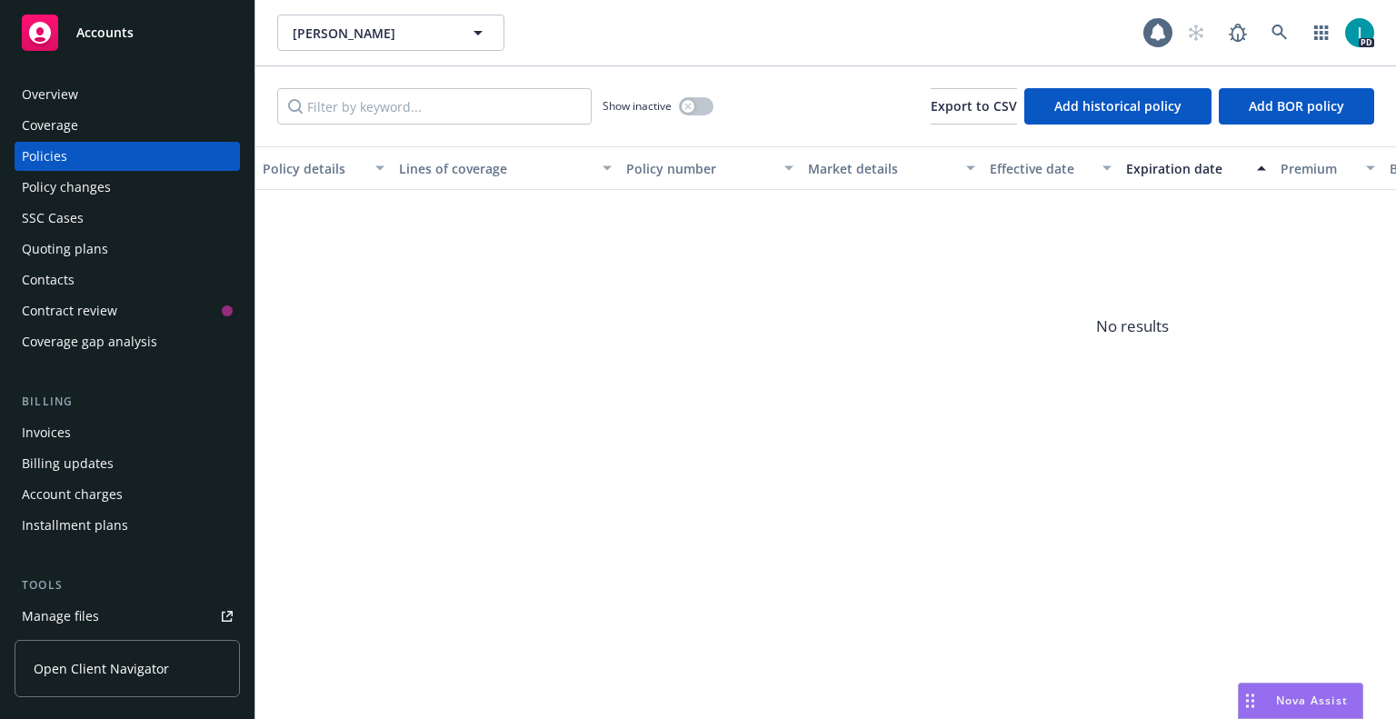
click at [72, 242] on div "Quoting plans" at bounding box center [65, 248] width 86 height 29
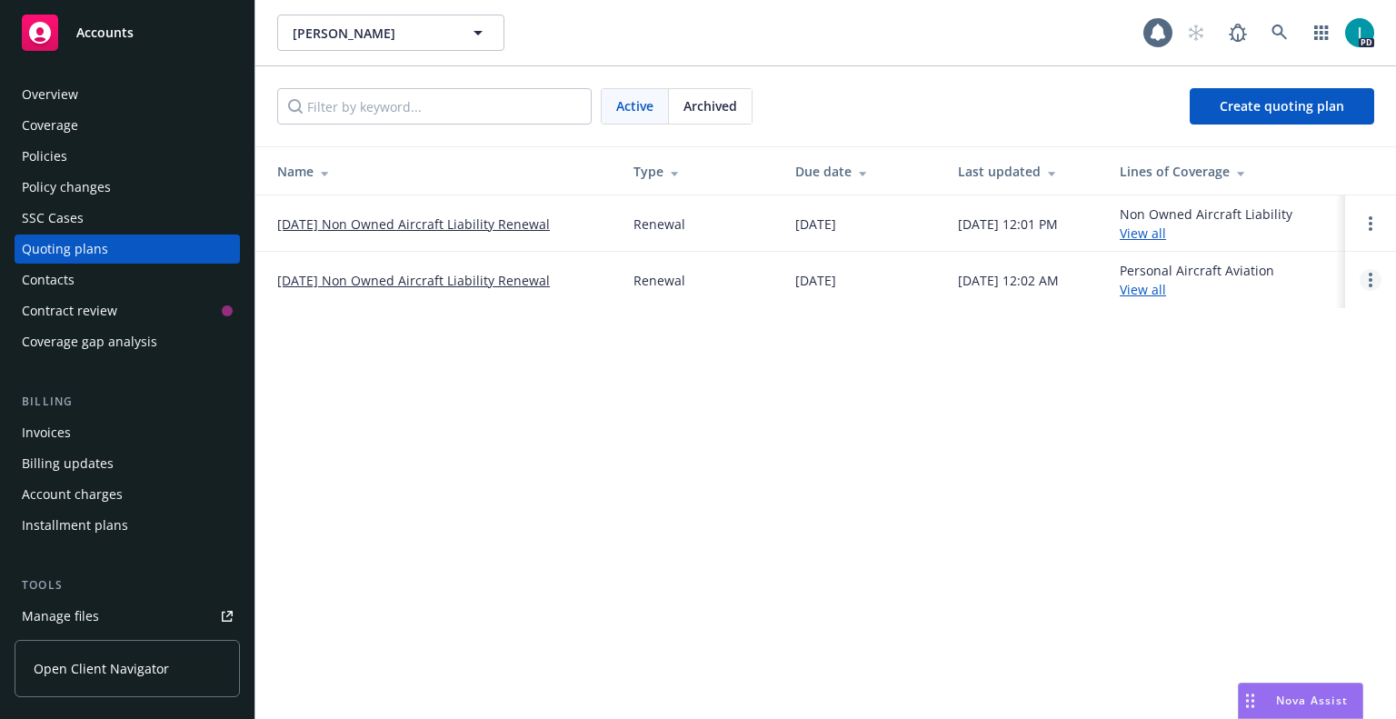
click at [1373, 274] on link "Open options" at bounding box center [1370, 280] width 22 height 22
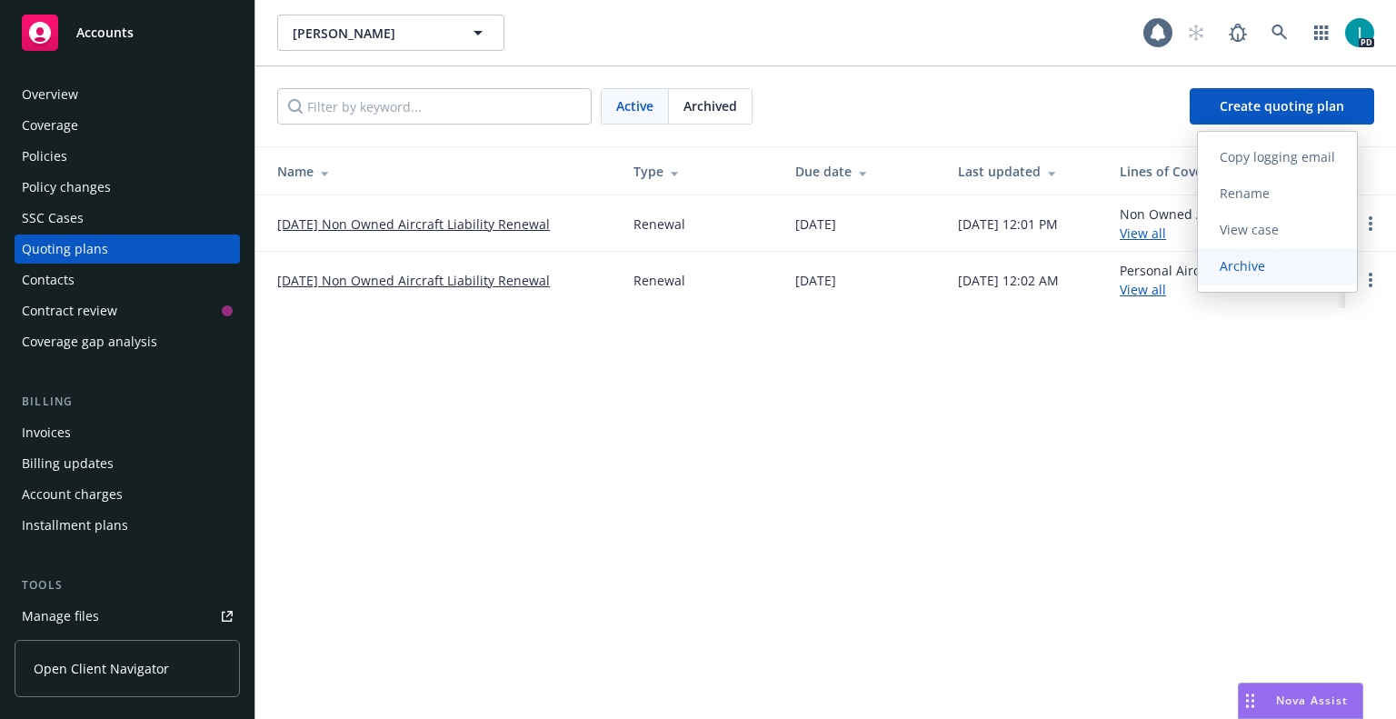
click at [1311, 264] on link "Archive" at bounding box center [1277, 266] width 159 height 36
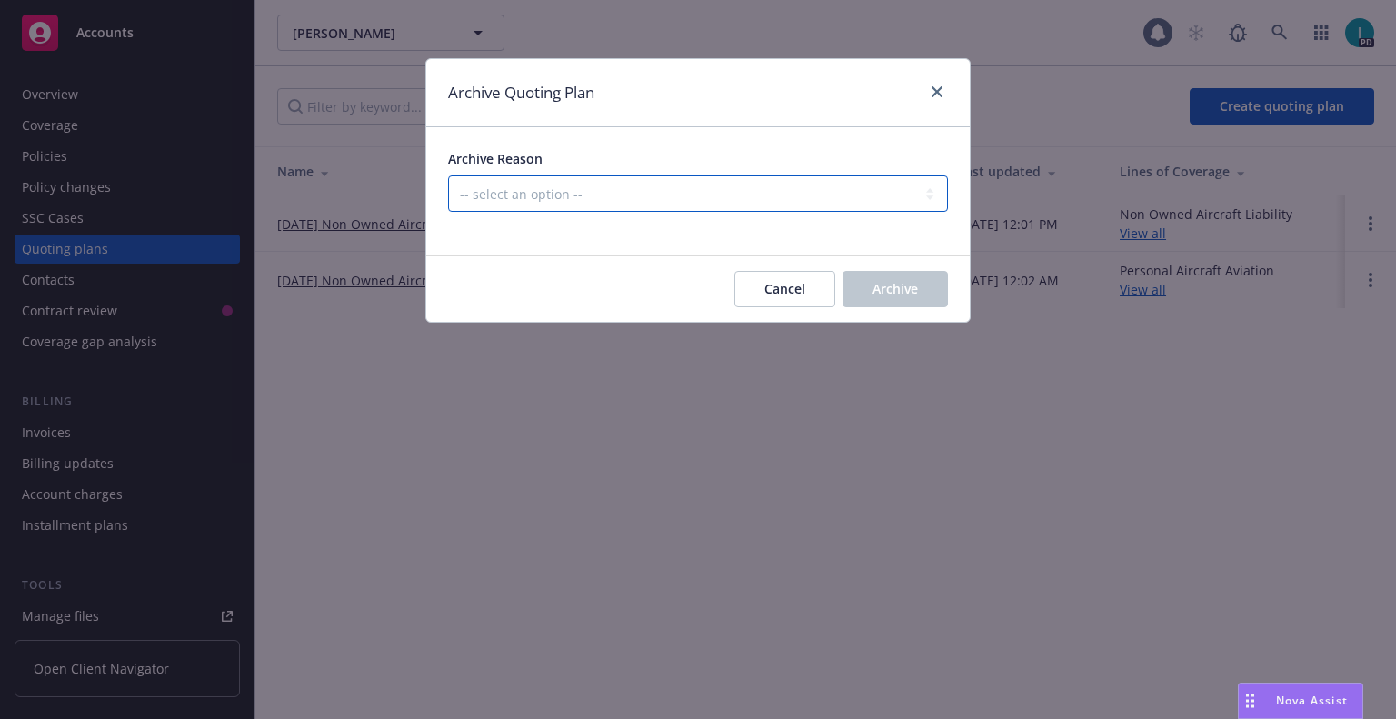
click at [675, 182] on select "-- select an option -- All policies in this renewal plan are auto-renewed Creat…" at bounding box center [698, 193] width 500 height 36
select select "ARCHIVED_RENEWAL_POLICY_AUTO_RENEWED"
click at [448, 175] on select "-- select an option -- All policies in this renewal plan are auto-renewed Creat…" at bounding box center [698, 193] width 500 height 36
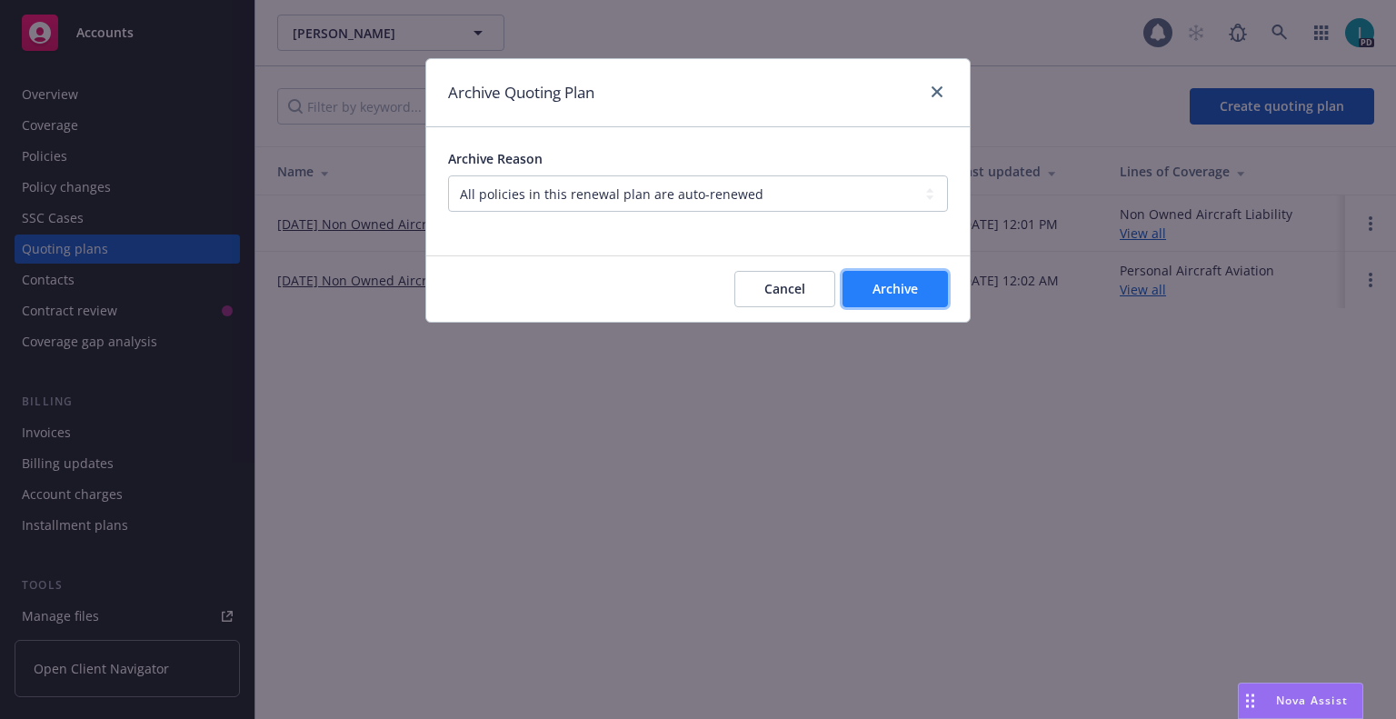
click at [880, 283] on span "Archive" at bounding box center [894, 288] width 45 height 17
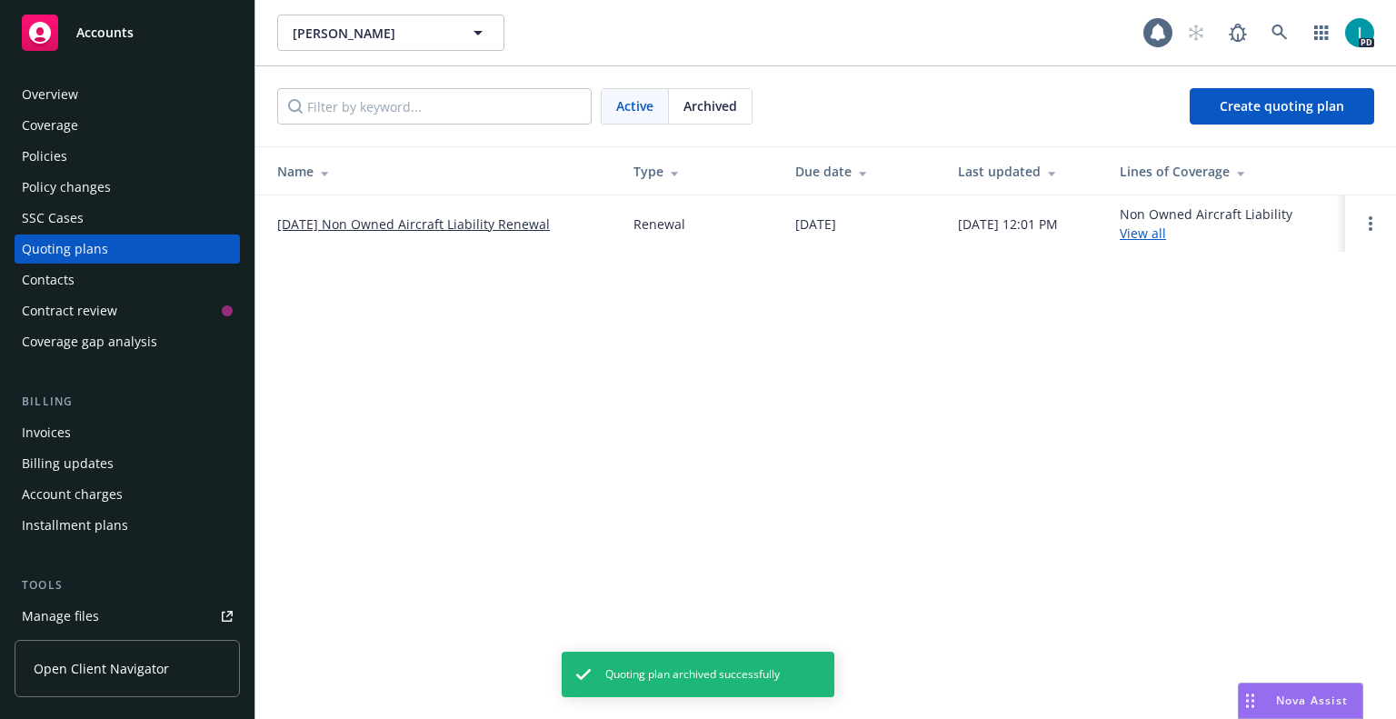
click at [1370, 227] on circle "Open options" at bounding box center [1371, 229] width 4 height 4
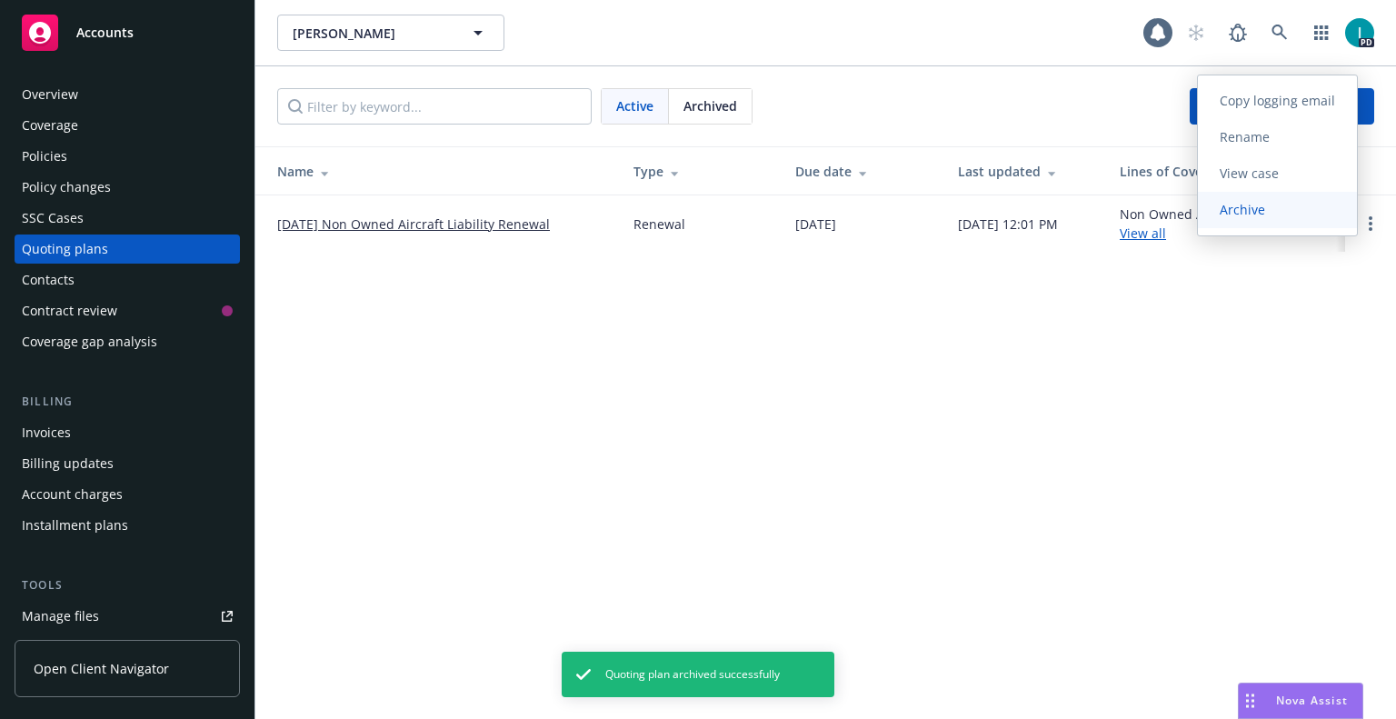
click at [1302, 211] on link "Archive" at bounding box center [1277, 210] width 159 height 36
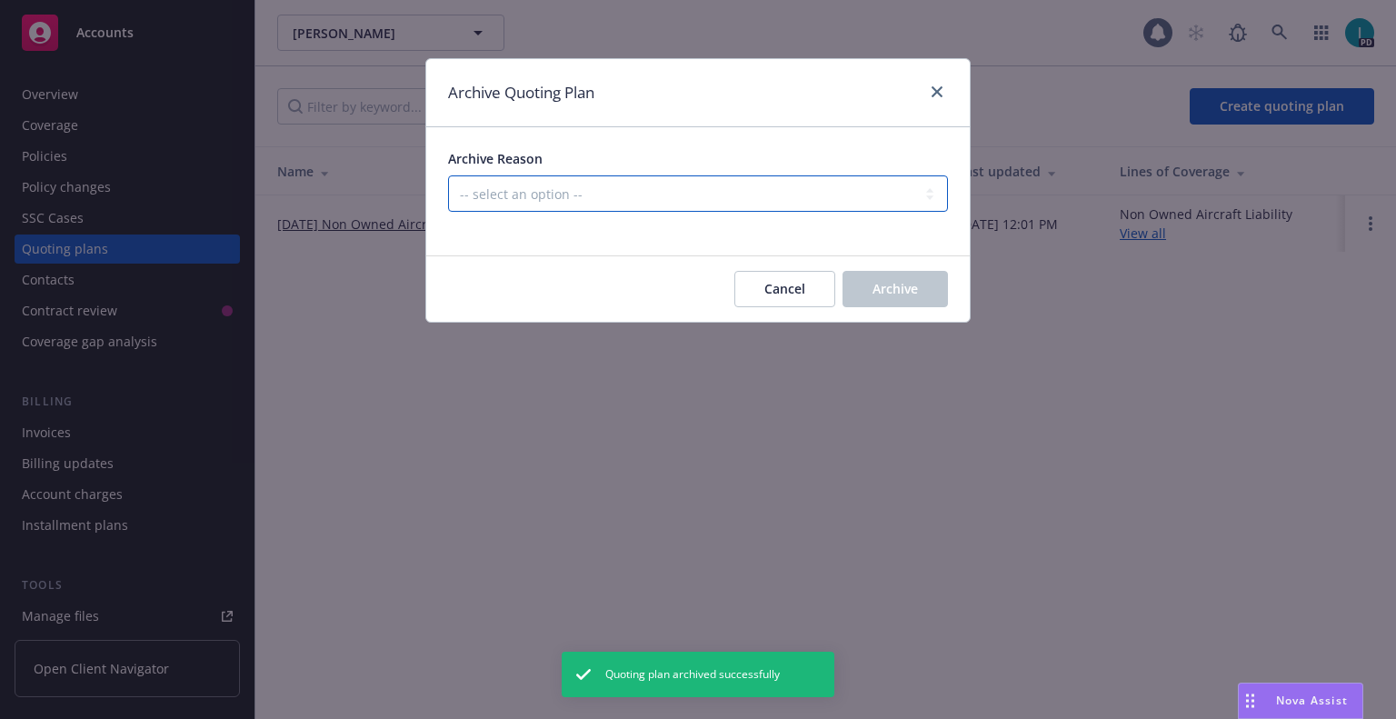
click at [550, 210] on select "-- select an option -- All policies in this renewal plan are auto-renewed Creat…" at bounding box center [698, 193] width 500 height 36
select select "ARCHIVED_RENEWAL_CANCELED"
click at [448, 175] on select "-- select an option -- All policies in this renewal plan are auto-renewed Creat…" at bounding box center [698, 193] width 500 height 36
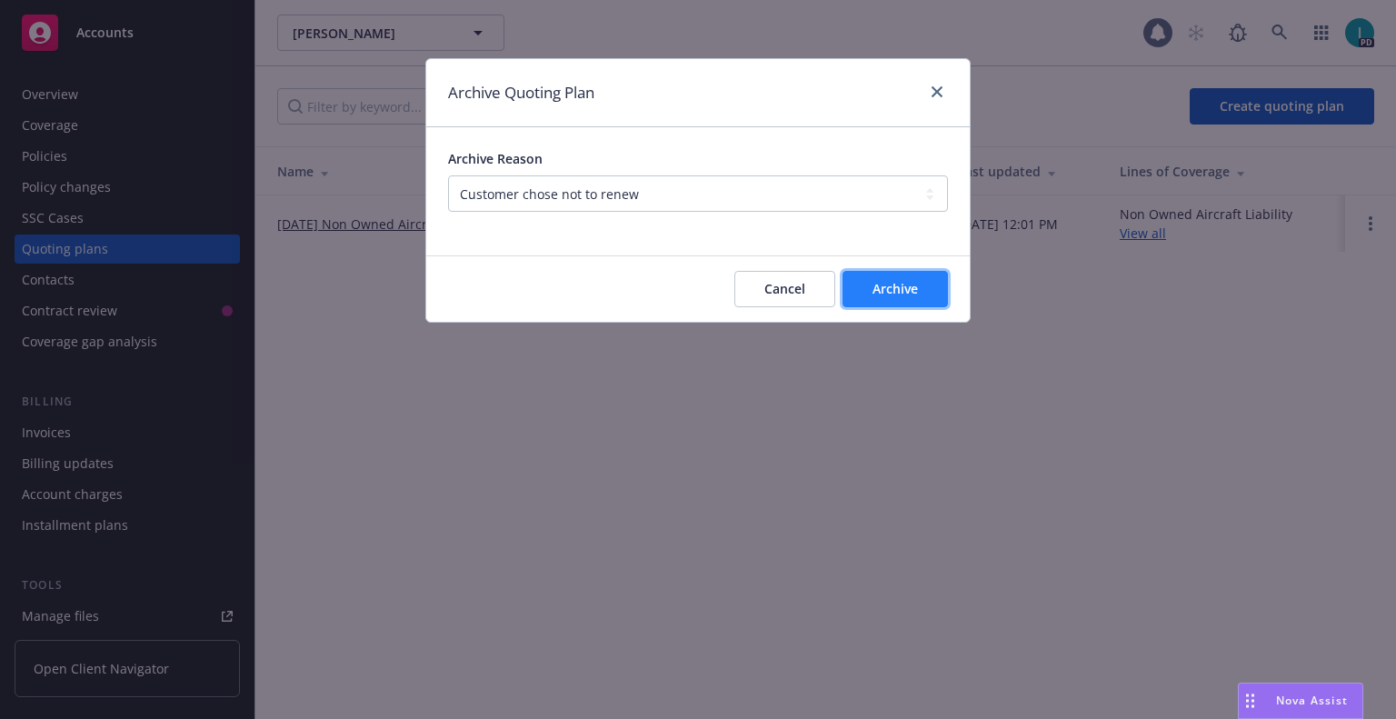
click at [911, 289] on span "Archive" at bounding box center [894, 288] width 45 height 17
